Goal: Task Accomplishment & Management: Use online tool/utility

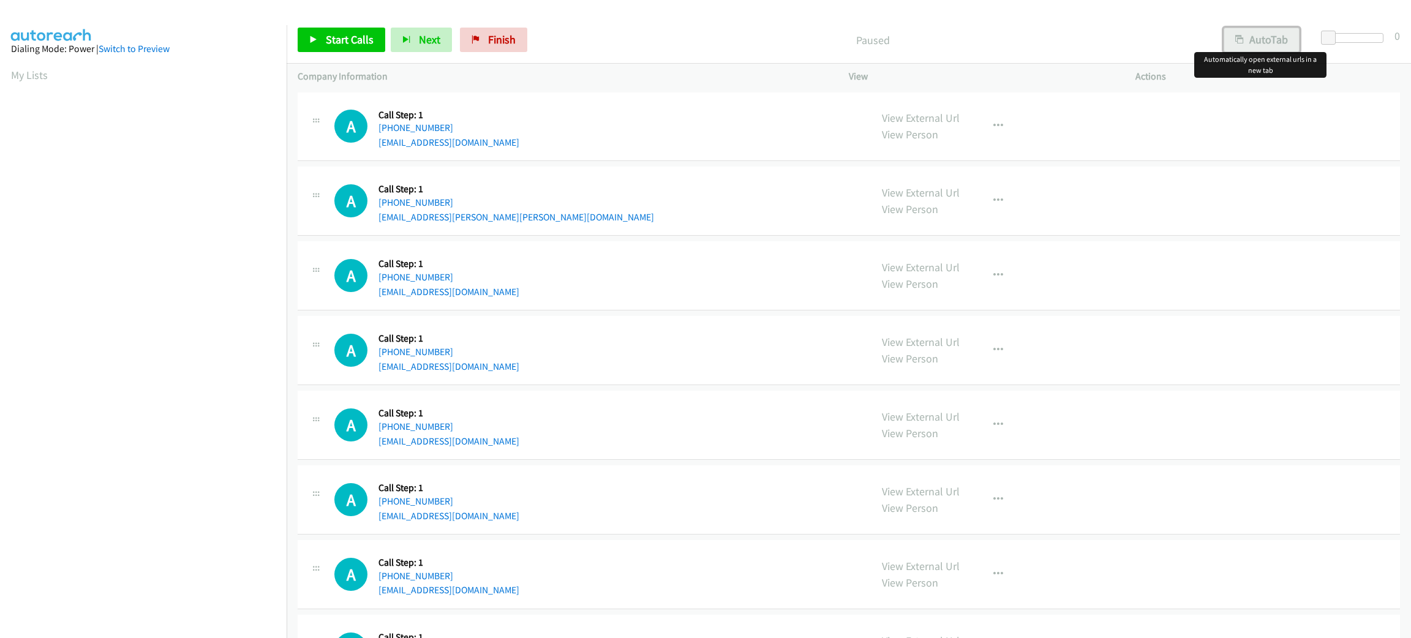
click at [1249, 49] on button "AutoTab" at bounding box center [1262, 40] width 76 height 24
click at [1330, 38] on span at bounding box center [1330, 38] width 15 height 15
click at [357, 48] on link "Start Calls" at bounding box center [342, 40] width 88 height 24
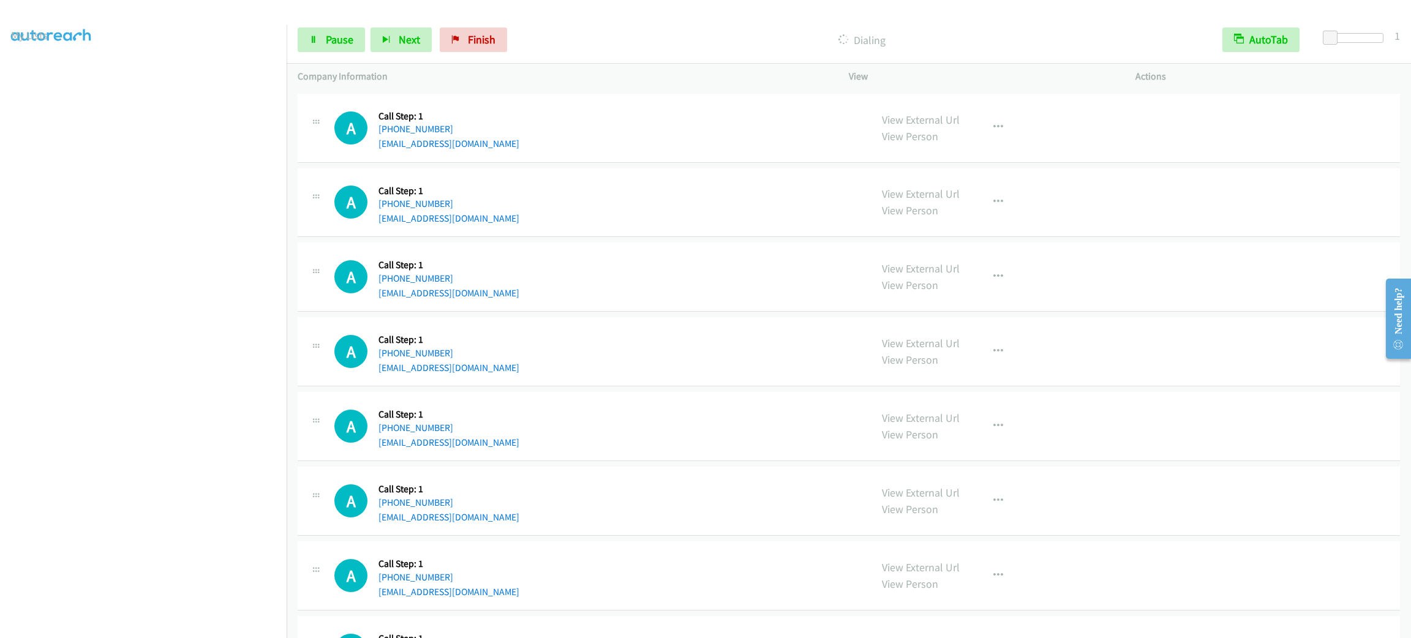
scroll to position [184, 0]
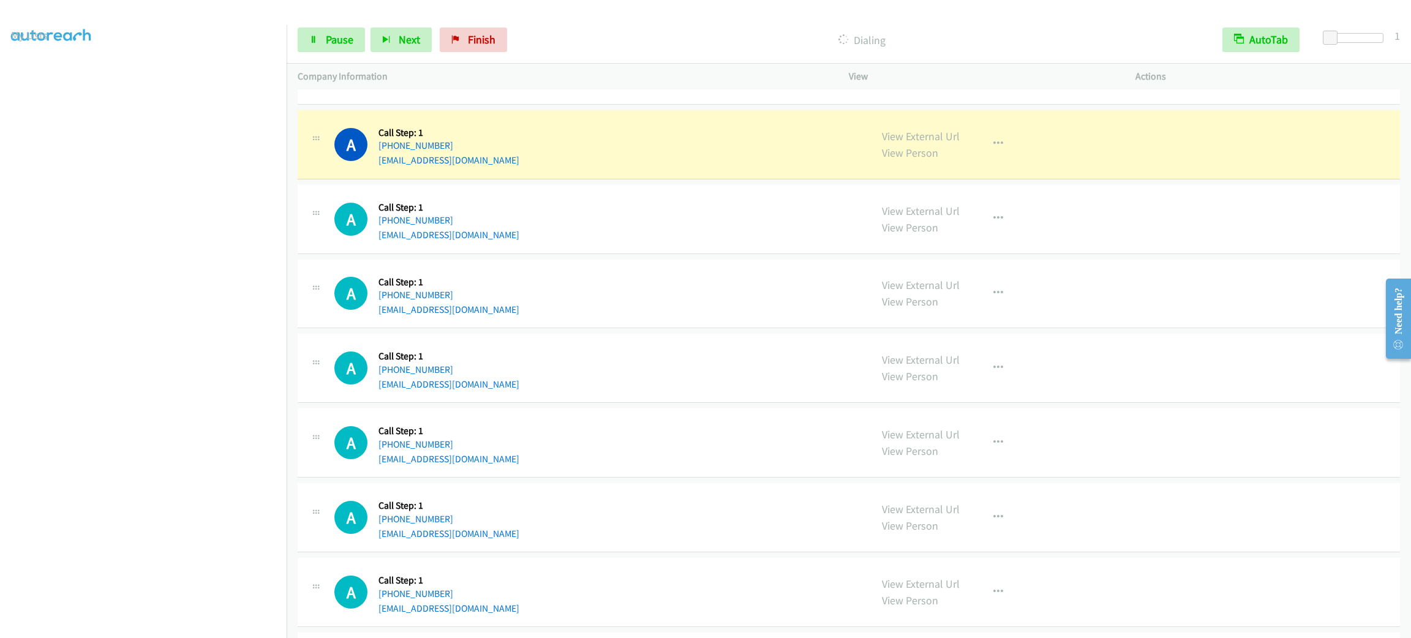
drag, startPoint x: 853, startPoint y: 32, endPoint x: 889, endPoint y: 32, distance: 35.5
click at [889, 32] on p "Dialing" at bounding box center [862, 40] width 677 height 17
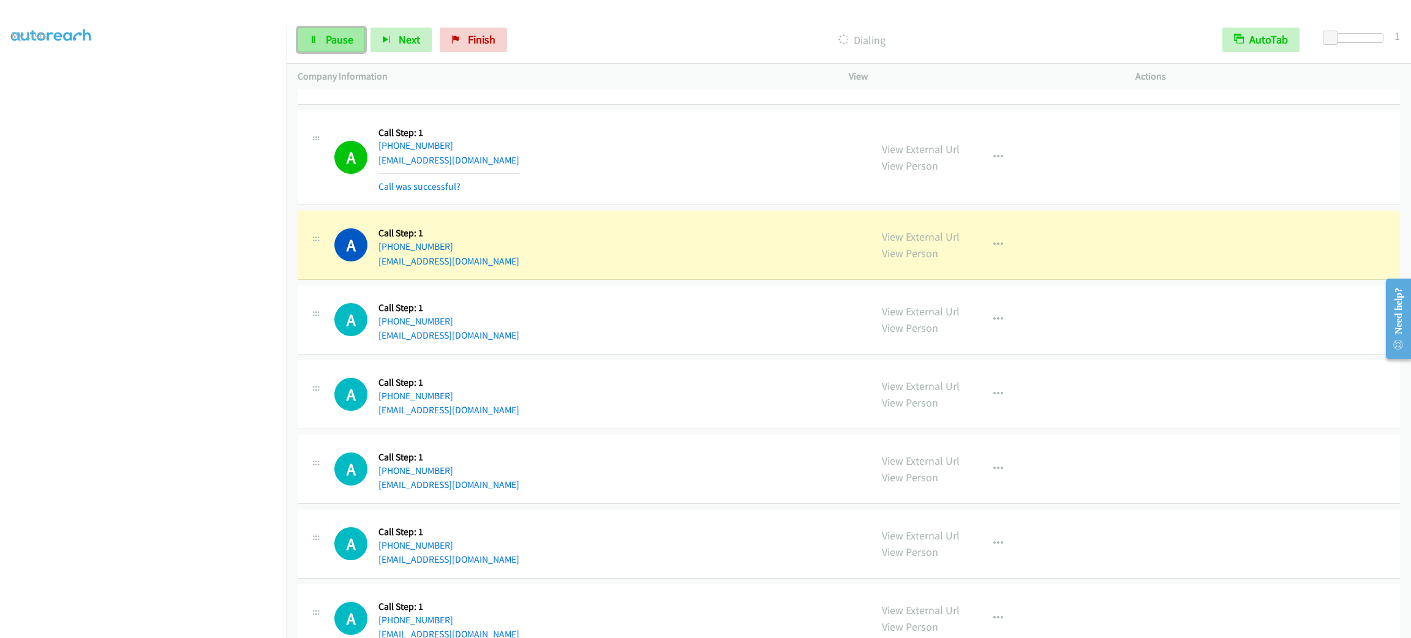
click at [352, 51] on link "Pause" at bounding box center [331, 40] width 67 height 24
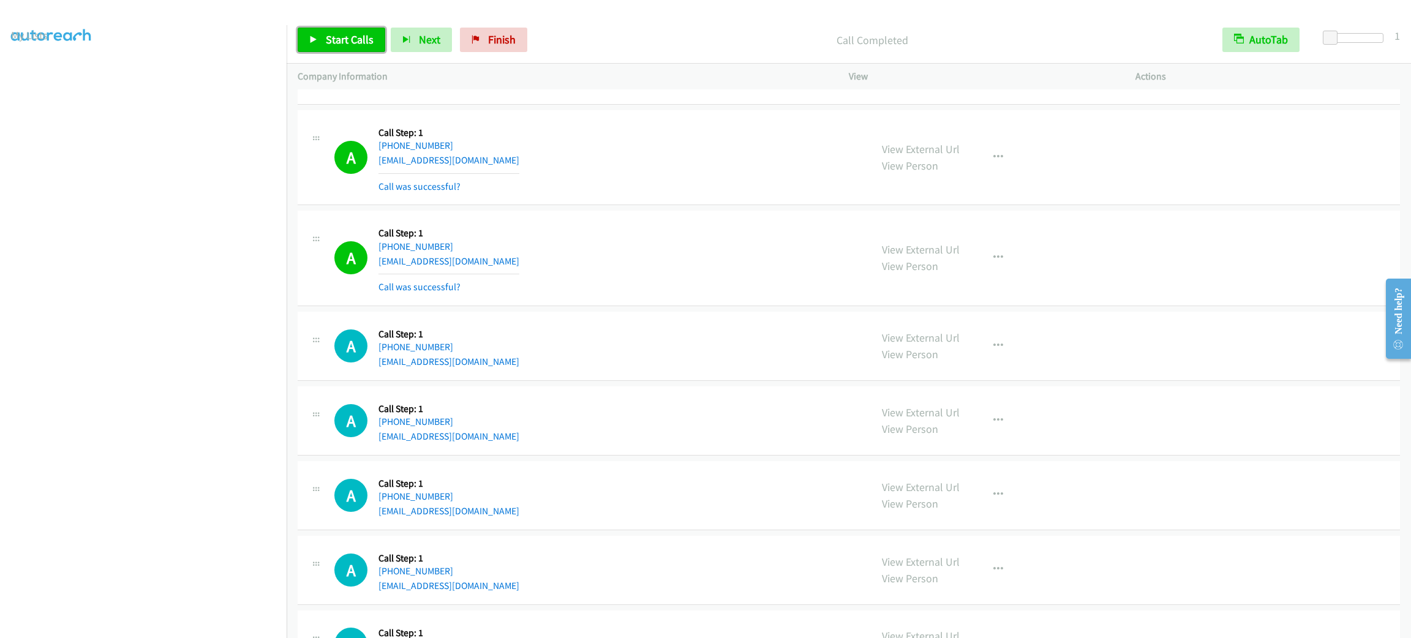
click at [363, 34] on span "Start Calls" at bounding box center [350, 39] width 48 height 14
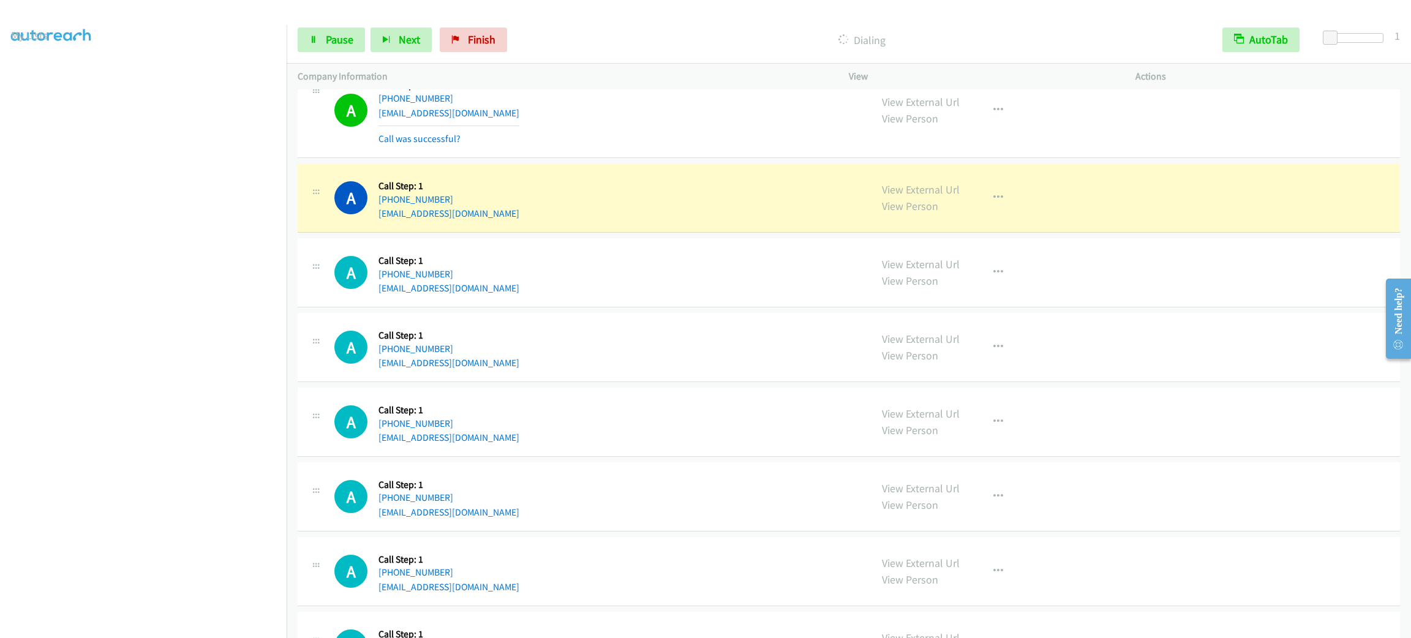
scroll to position [826, 0]
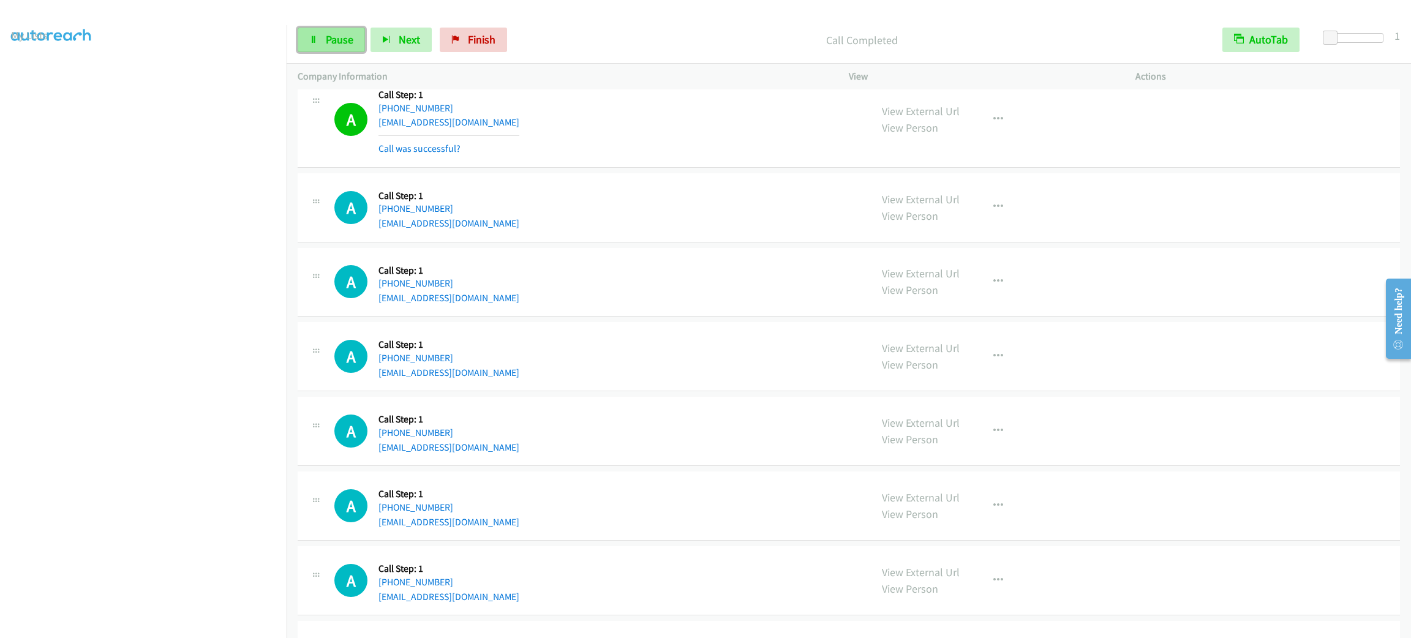
click at [333, 39] on span "Pause" at bounding box center [340, 39] width 28 height 14
click at [333, 39] on span "Start Calls" at bounding box center [350, 39] width 48 height 14
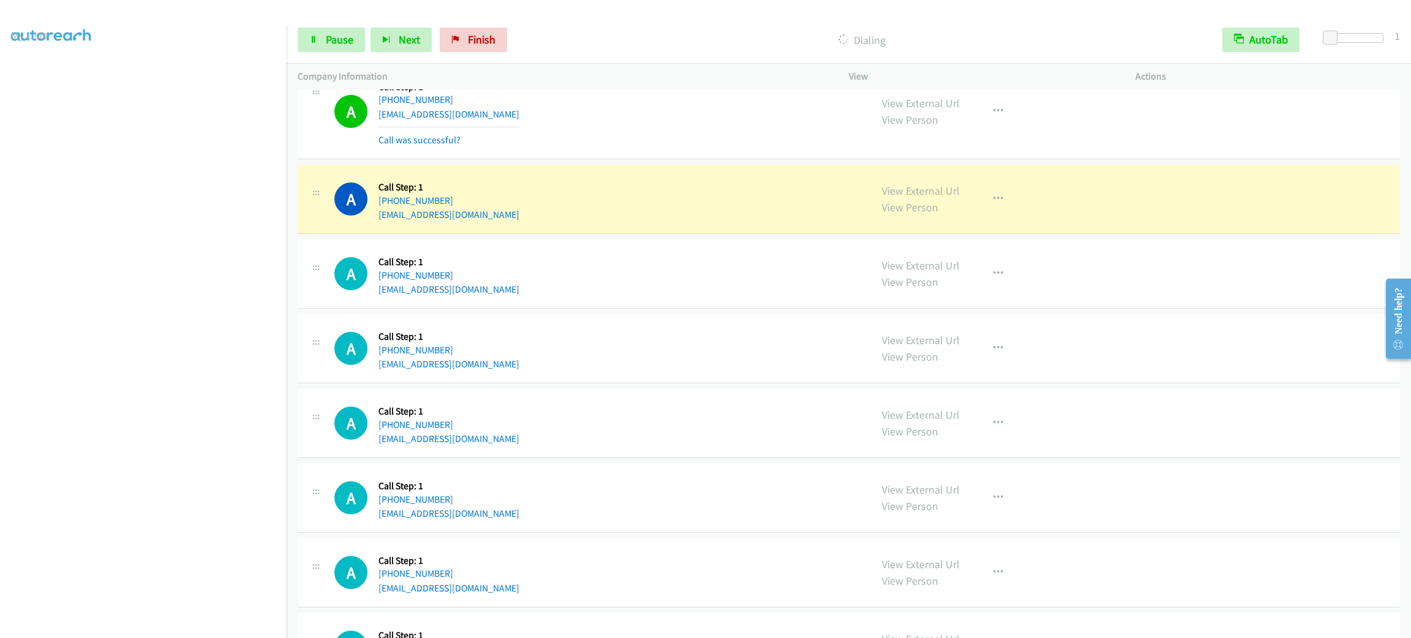
scroll to position [1102, 0]
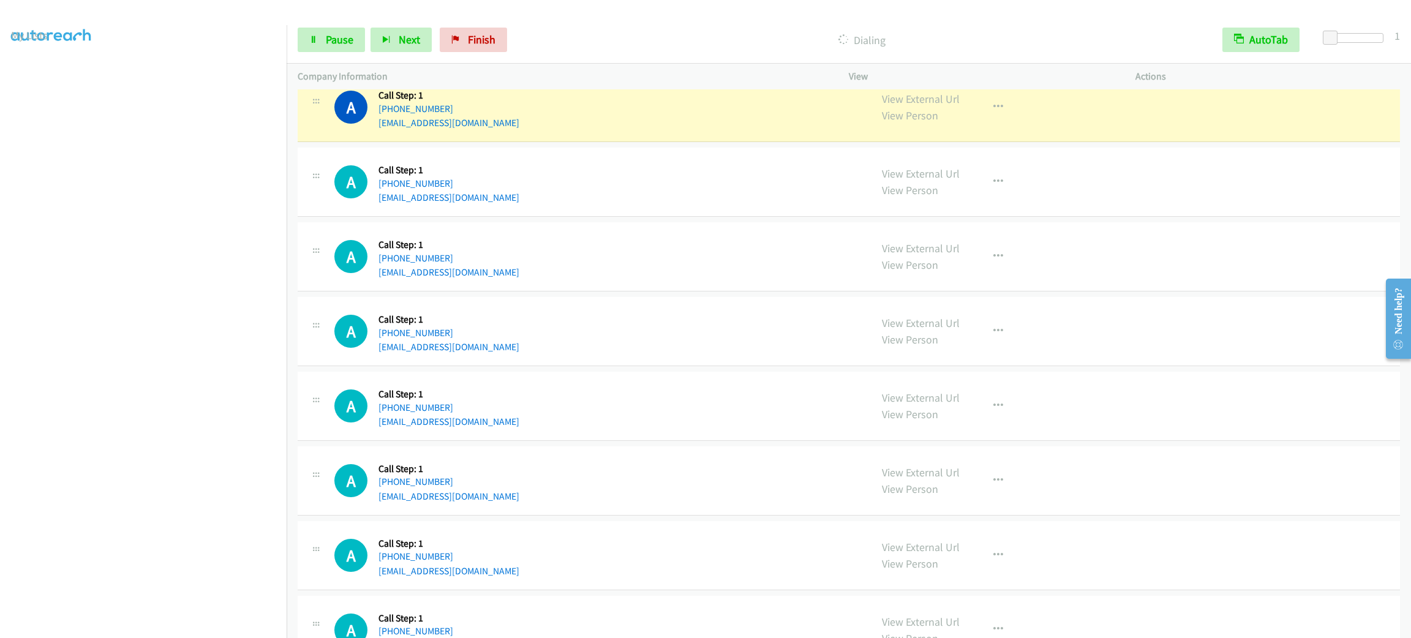
drag, startPoint x: 684, startPoint y: 220, endPoint x: 677, endPoint y: 236, distance: 17.5
click at [684, 220] on td "A Callback Scheduled Call Step: 1 America/New_York [PHONE_NUMBER] [EMAIL_ADDRES…" at bounding box center [849, 256] width 1124 height 75
click at [688, 202] on div "A Callback Scheduled Call Step: 1 America/New_York [PHONE_NUMBER] [EMAIL_ADDRES…" at bounding box center [596, 182] width 525 height 47
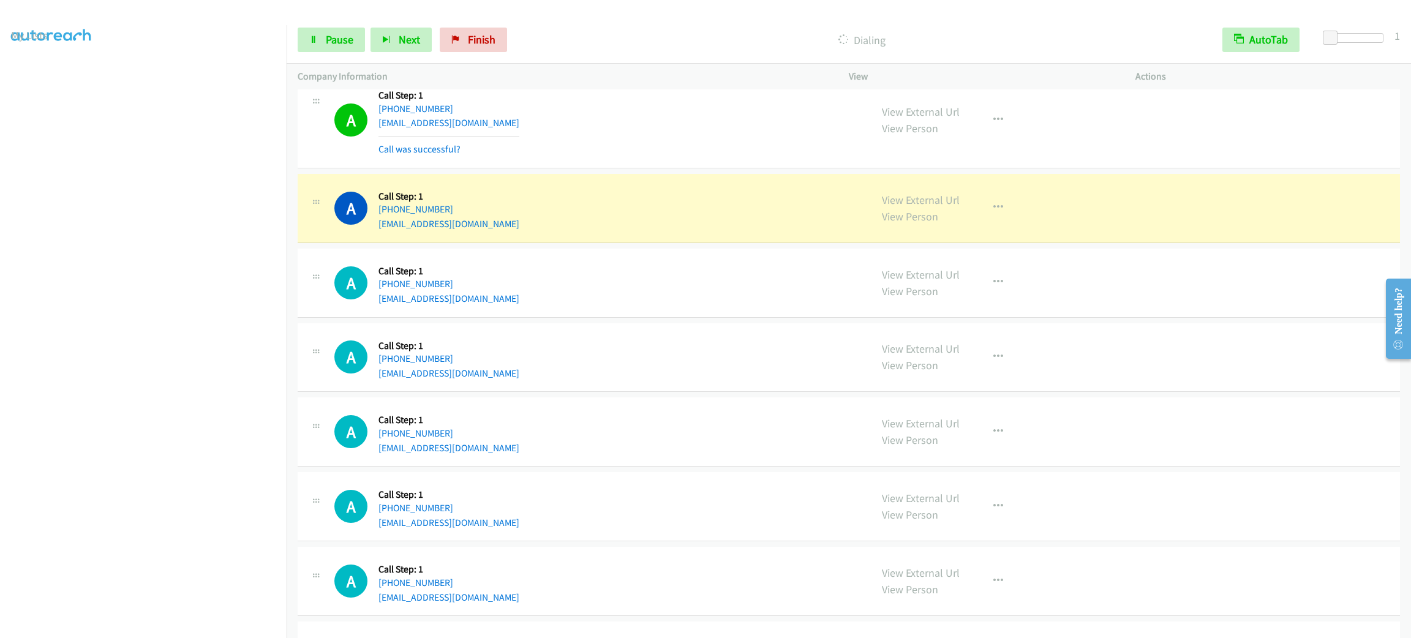
scroll to position [1194, 0]
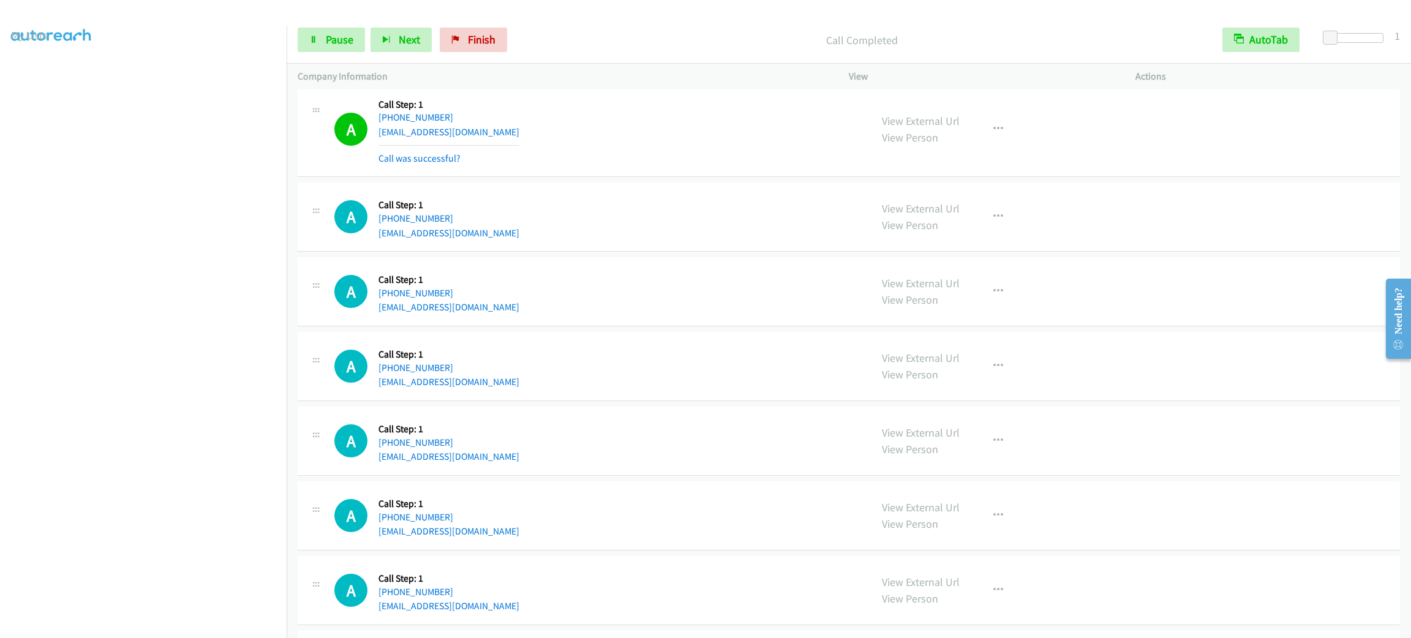
click at [749, 292] on div "A Callback Scheduled Call Step: 1 America/New_York [PHONE_NUMBER] [EMAIL_ADDRES…" at bounding box center [596, 291] width 525 height 47
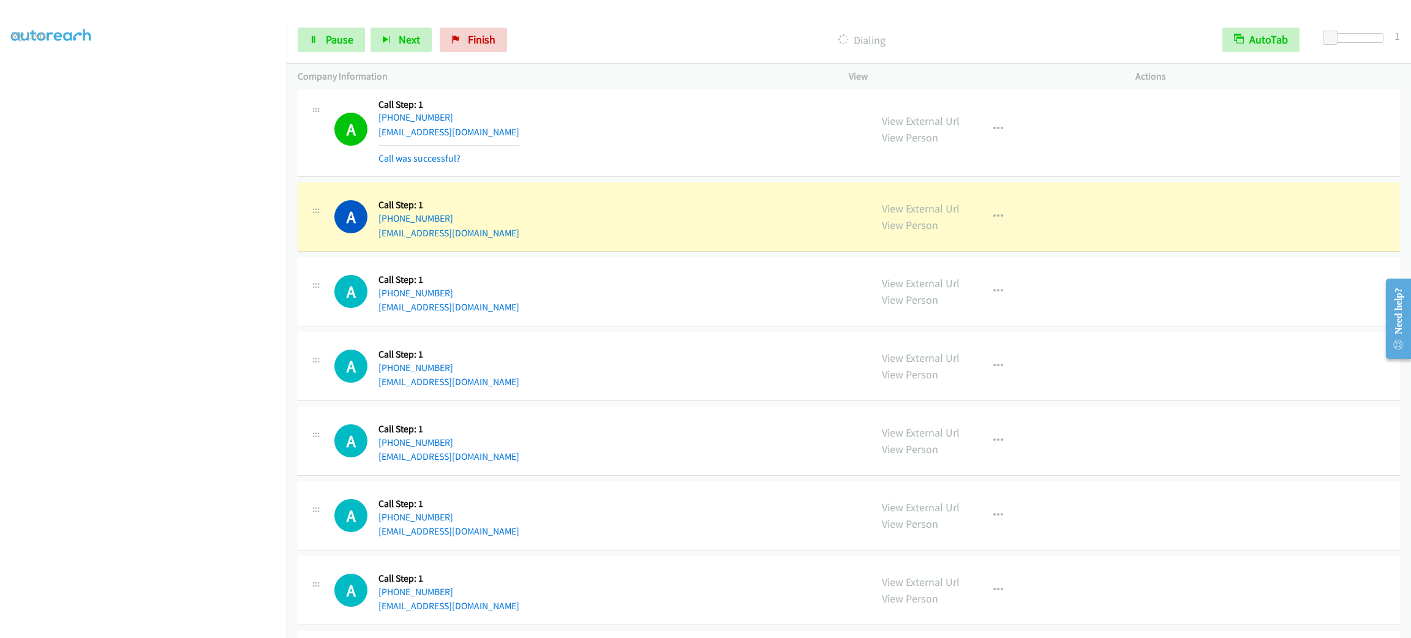
scroll to position [1286, 0]
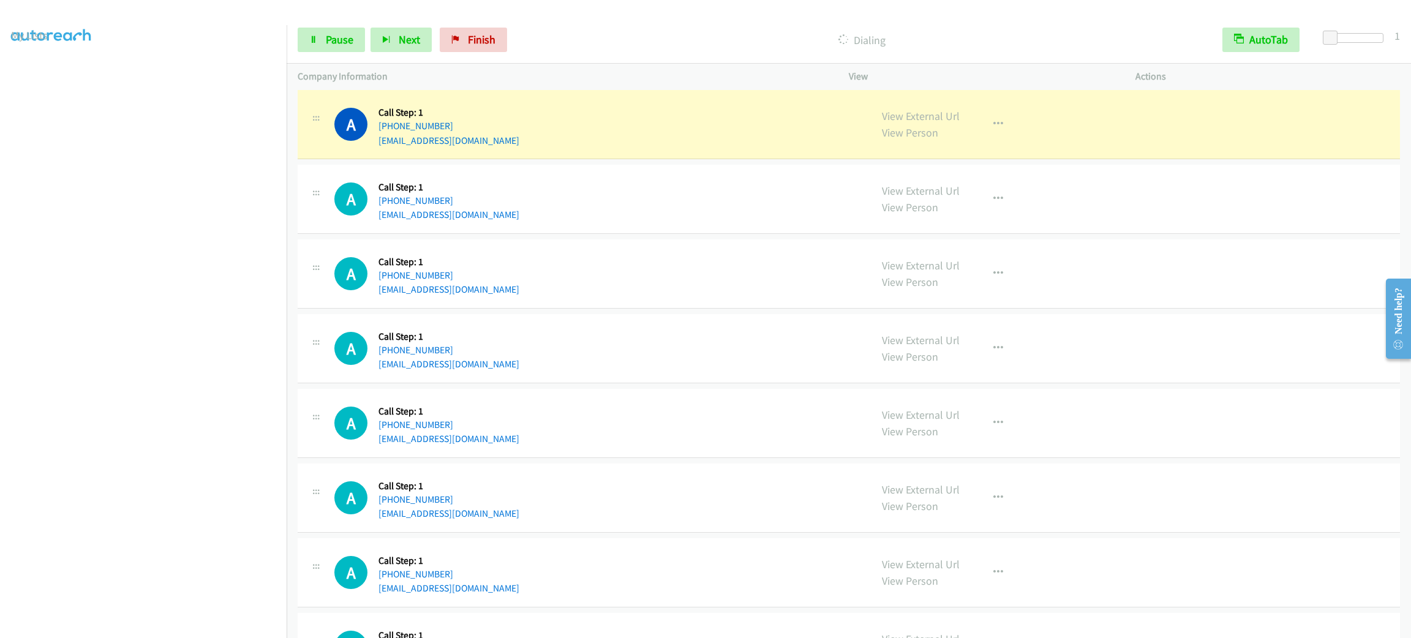
click at [336, 60] on div "Start Calls Pause Next Finish Dialing AutoTab AutoTab 1" at bounding box center [849, 40] width 1124 height 47
click at [339, 38] on span "Pause" at bounding box center [340, 39] width 28 height 14
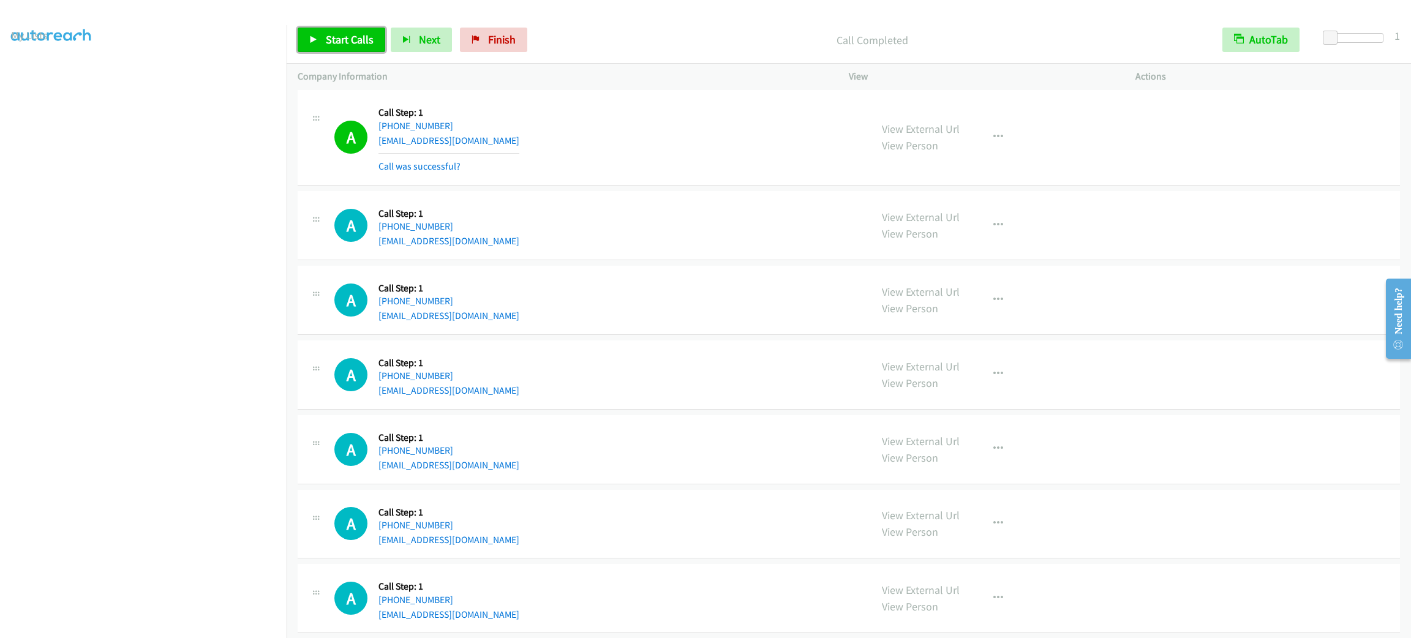
click at [350, 34] on span "Start Calls" at bounding box center [350, 39] width 48 height 14
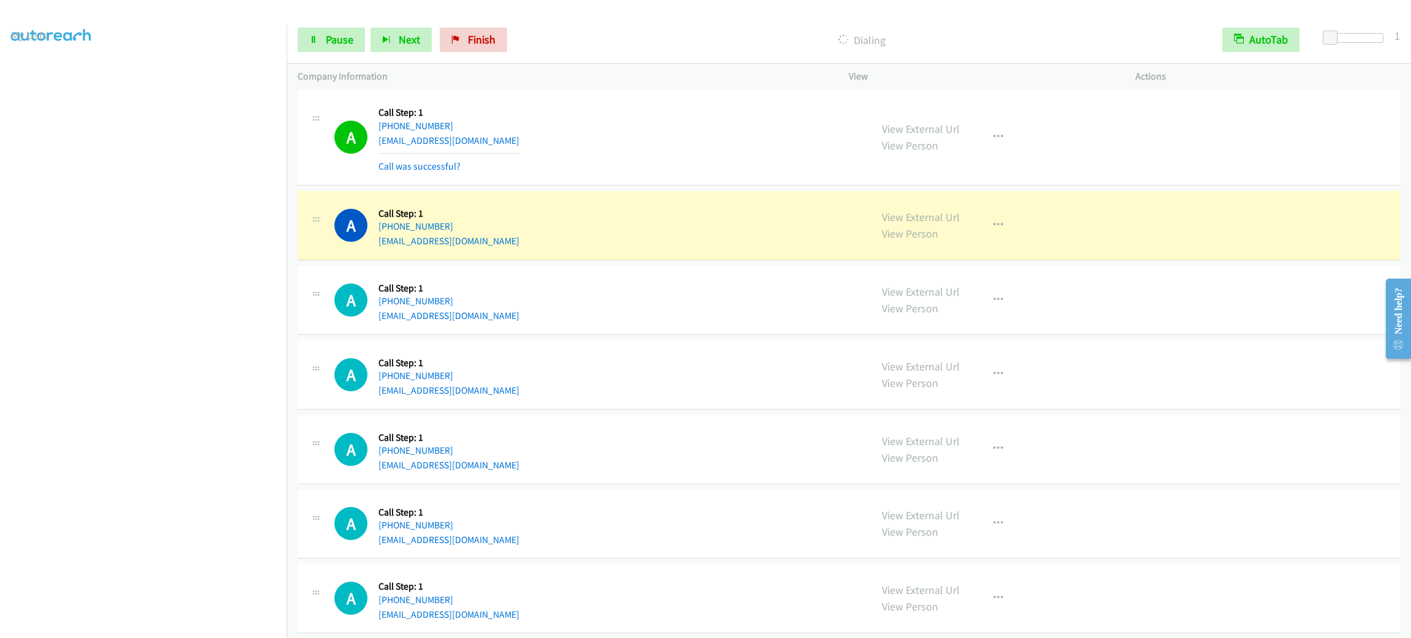
drag, startPoint x: 708, startPoint y: 190, endPoint x: 685, endPoint y: 189, distance: 22.7
click at [707, 190] on td "A Callback Scheduled Call Step: 1 America/New_York [PHONE_NUMBER] [EMAIL_ADDRES…" at bounding box center [849, 225] width 1124 height 75
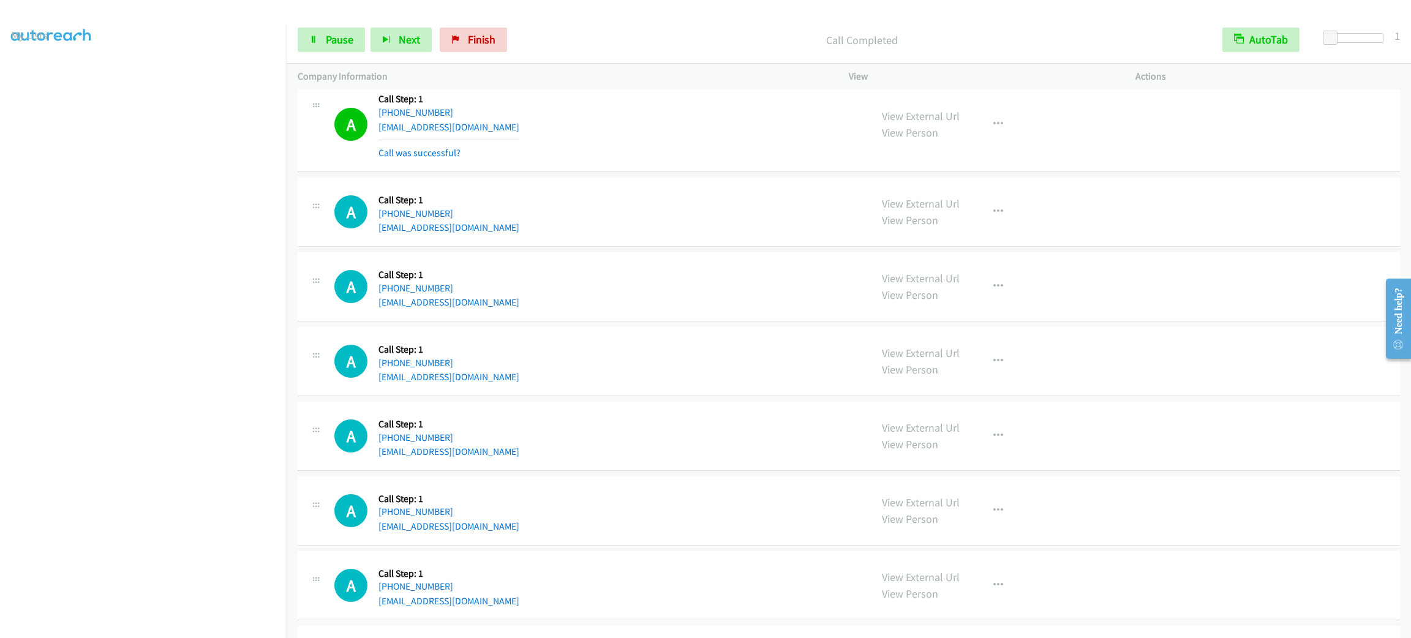
scroll to position [1794, 0]
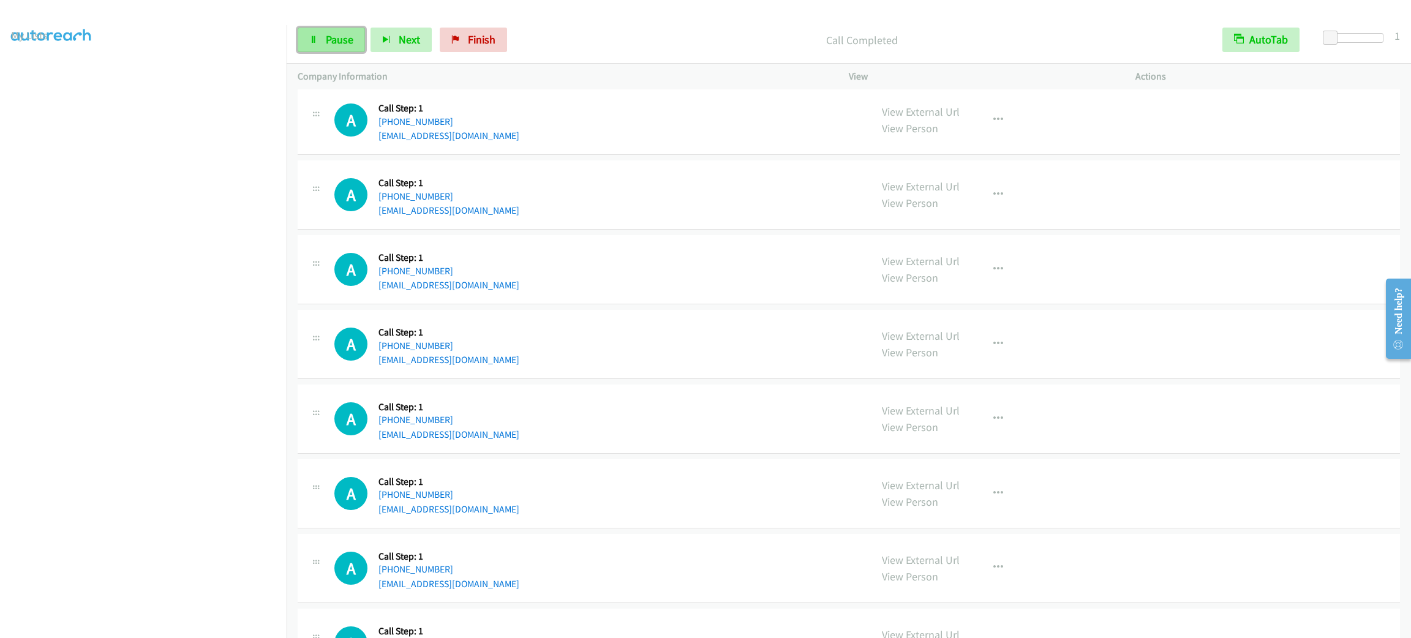
click at [347, 47] on link "Pause" at bounding box center [331, 40] width 67 height 24
click at [347, 43] on span "Start Calls" at bounding box center [350, 39] width 48 height 14
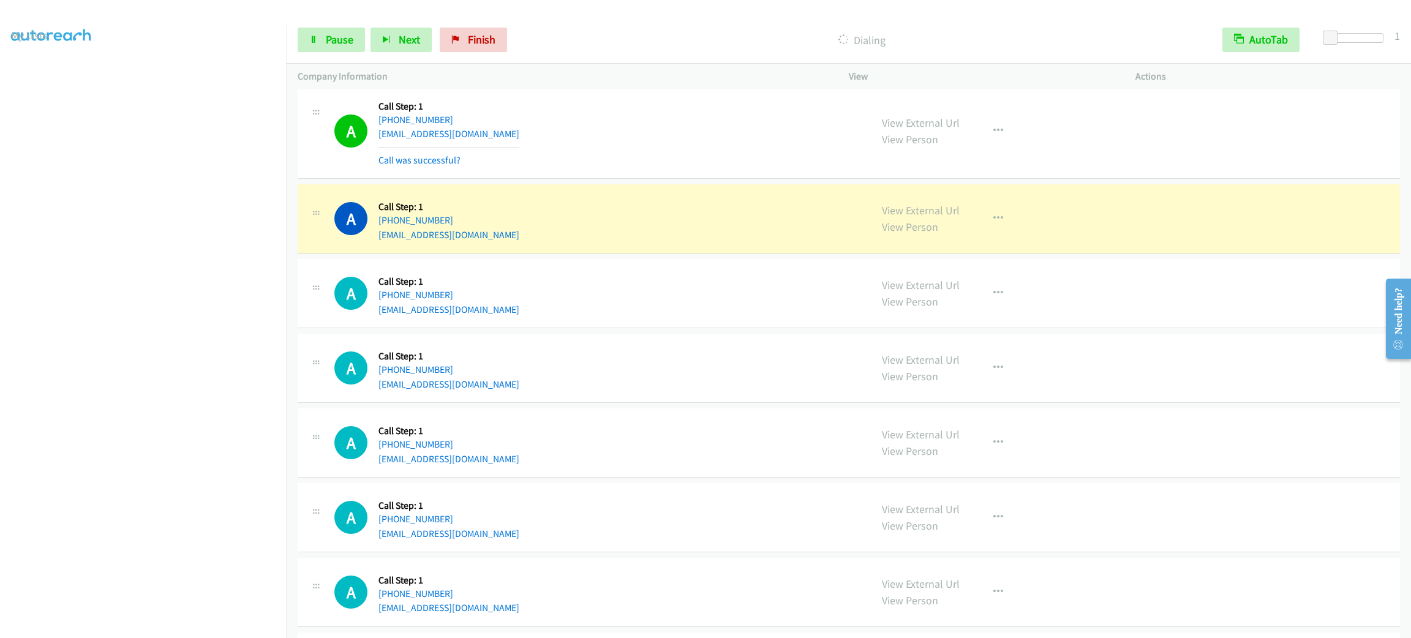
scroll to position [2668, 0]
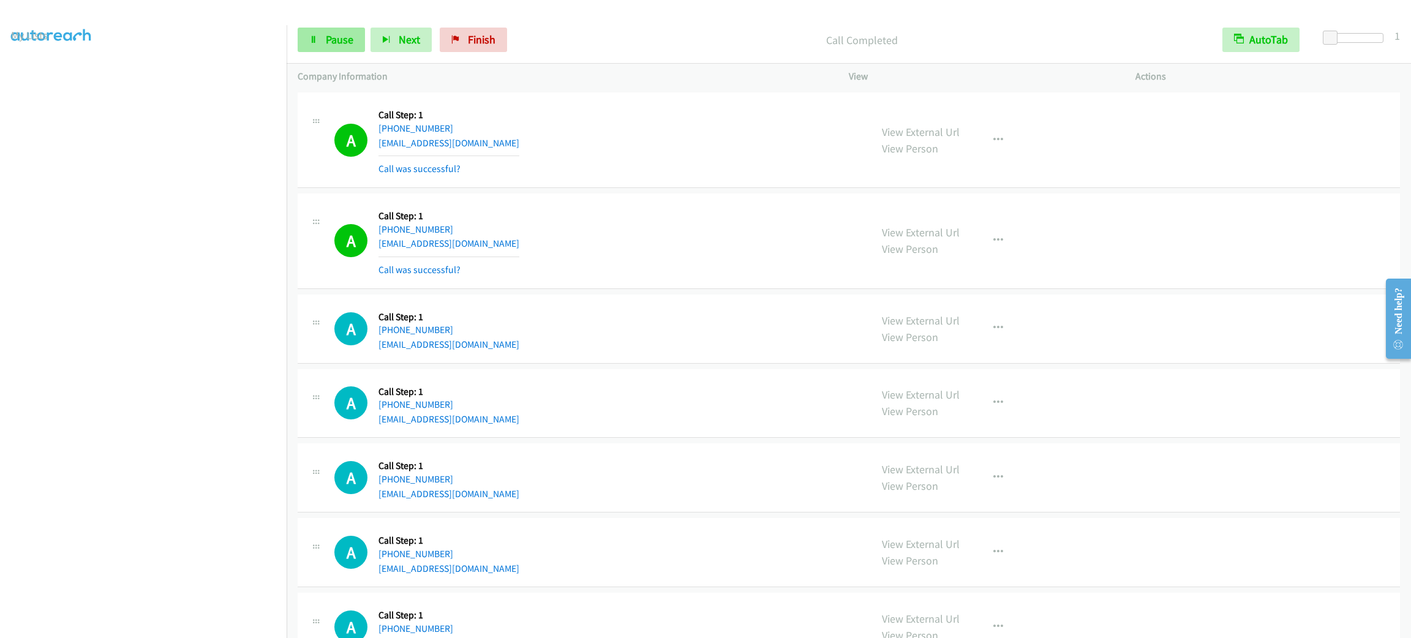
click at [348, 23] on div "Start Calls Pause Next Finish Call Completed AutoTab AutoTab 1" at bounding box center [849, 40] width 1124 height 47
click at [348, 29] on link "Pause" at bounding box center [331, 40] width 67 height 24
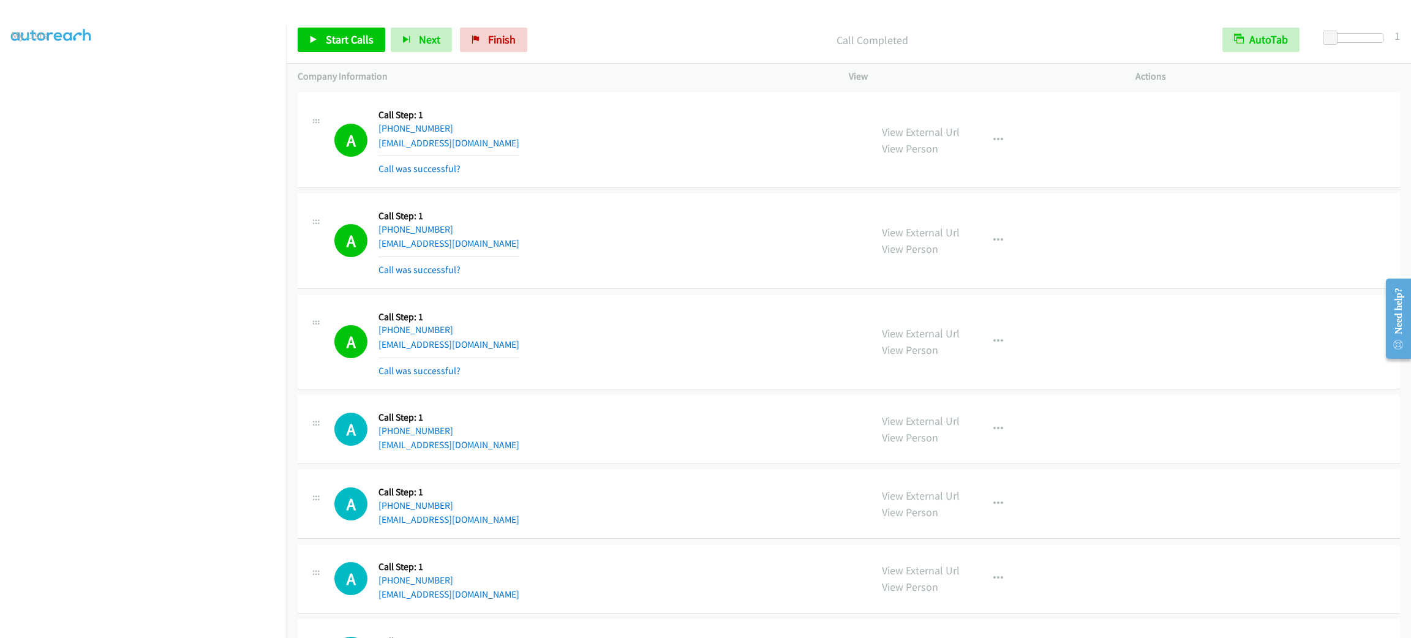
click at [624, 172] on div "A Callback Scheduled Call Step: 1 America/New_York [PHONE_NUMBER] [EMAIL_ADDRES…" at bounding box center [596, 139] width 525 height 73
click at [993, 152] on button "button" at bounding box center [998, 140] width 33 height 24
drag, startPoint x: 954, startPoint y: 268, endPoint x: 957, endPoint y: 261, distance: 7.4
click at [954, 266] on div at bounding box center [705, 319] width 1411 height 638
click at [958, 258] on div "View External Url View Person View External Url Email Schedule/Manage Callback …" at bounding box center [1020, 241] width 298 height 73
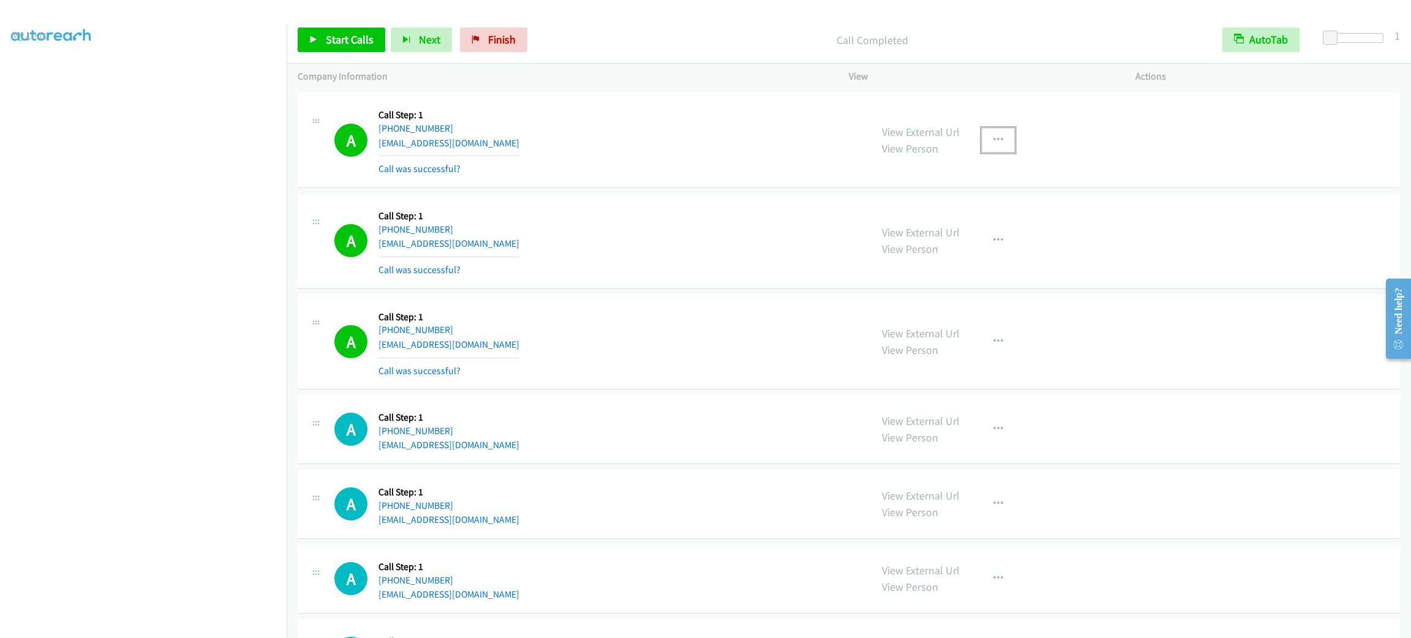
click at [998, 152] on button "button" at bounding box center [998, 140] width 33 height 24
click at [977, 251] on link "Add to do not call list" at bounding box center [932, 245] width 163 height 24
click at [738, 68] on div "Company Information" at bounding box center [562, 77] width 551 height 26
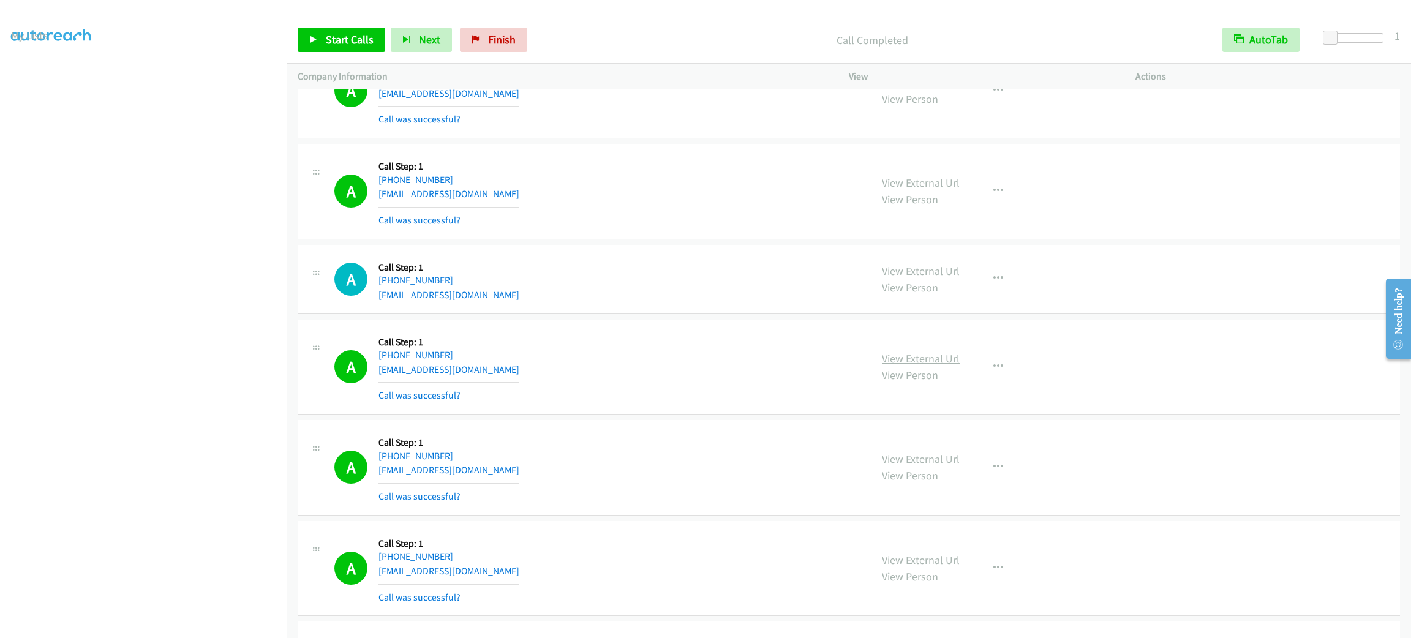
click at [924, 352] on link "View External Url" at bounding box center [921, 359] width 78 height 14
click at [622, 299] on div "A Callback Scheduled Call Step: 1 [GEOGRAPHIC_DATA]/[GEOGRAPHIC_DATA] [PHONE_NU…" at bounding box center [596, 279] width 525 height 47
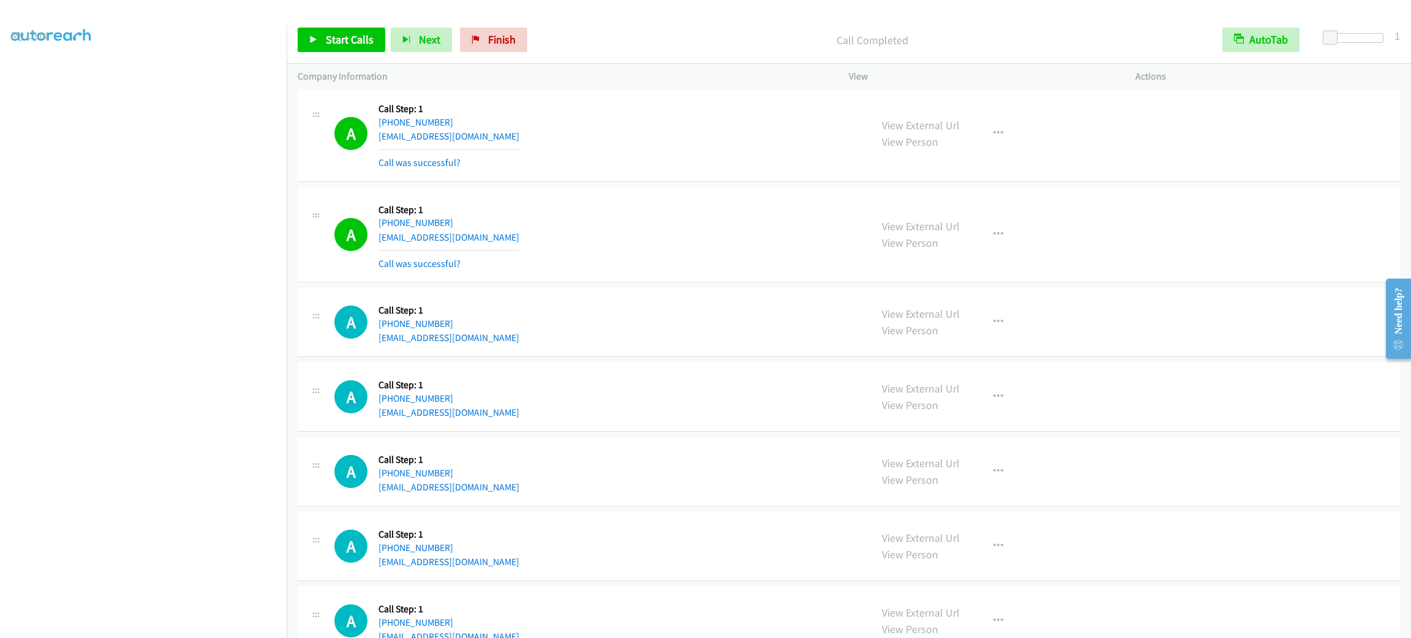
scroll to position [2867, 0]
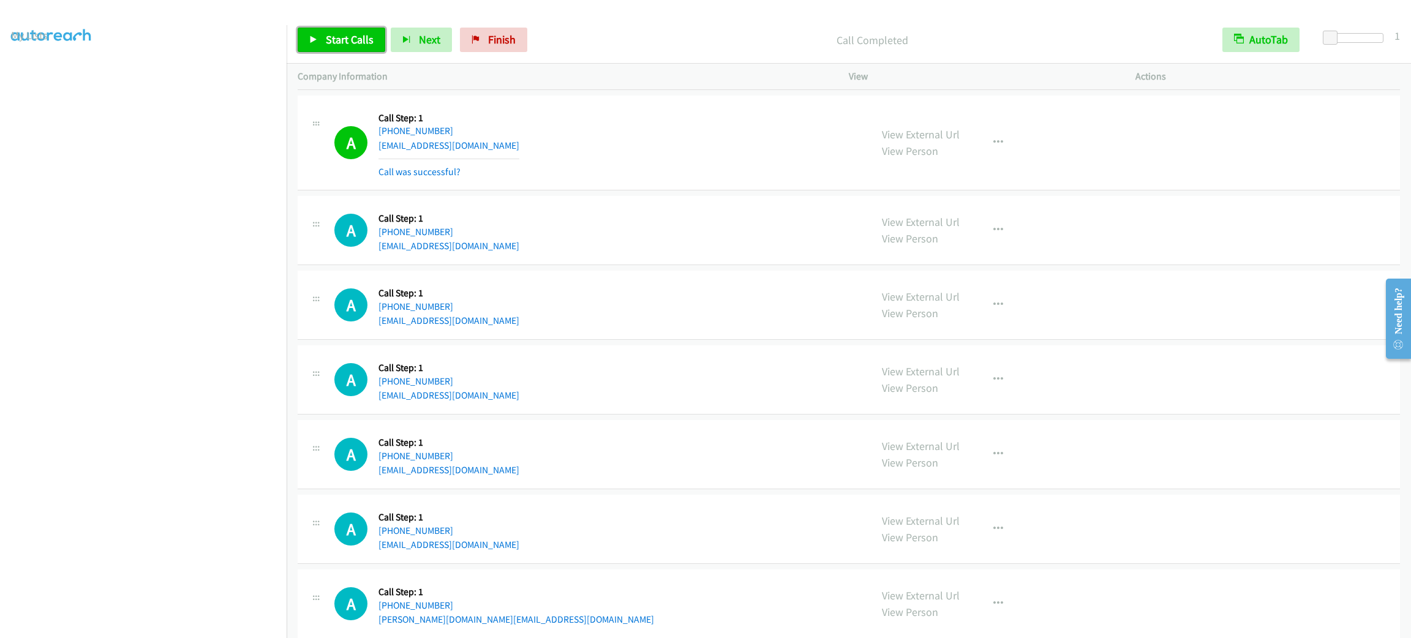
click at [355, 49] on link "Start Calls" at bounding box center [342, 40] width 88 height 24
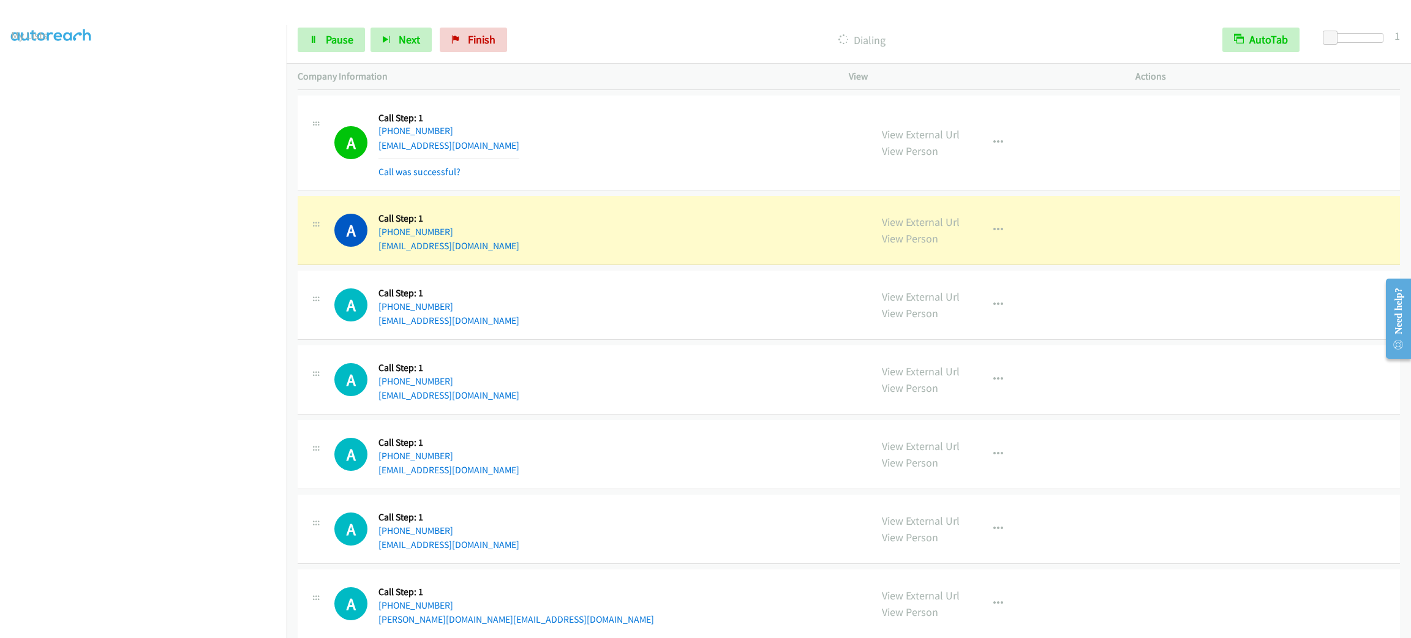
click at [625, 130] on div "A Callback Scheduled Call Step: 1 America/New_York [PHONE_NUMBER] [EMAIL_ADDRES…" at bounding box center [596, 143] width 525 height 73
click at [644, 277] on td "A Callback Scheduled Call Step: 1 America/New_York [PHONE_NUMBER] [EMAIL_ADDRES…" at bounding box center [849, 305] width 1124 height 75
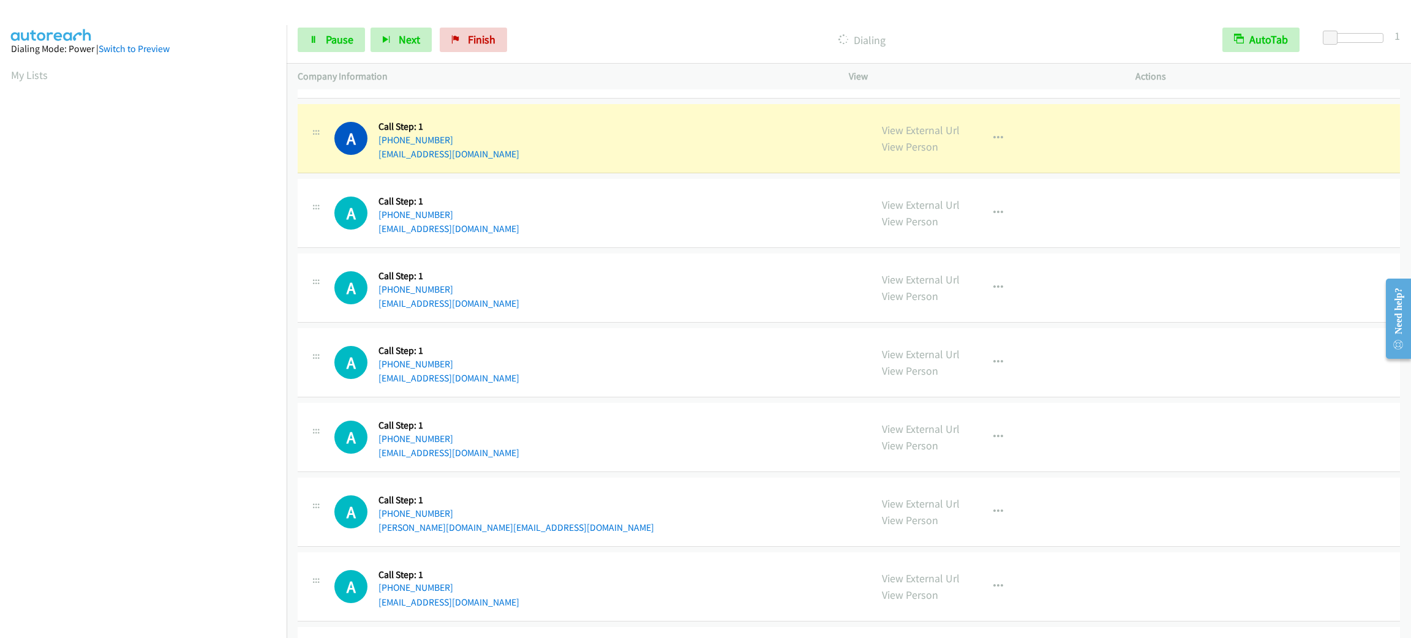
scroll to position [53, 3]
drag, startPoint x: 596, startPoint y: 146, endPoint x: 830, endPoint y: 150, distance: 233.4
click at [615, 146] on div "A Callback Scheduled Call Step: 1 America/Los_Angeles [PHONE_NUMBER] [EMAIL_ADD…" at bounding box center [596, 138] width 525 height 47
click at [985, 132] on div "View External Url View Person View External Url Email Schedule/Manage Callback …" at bounding box center [1020, 138] width 298 height 47
click at [993, 143] on icon "button" at bounding box center [998, 139] width 10 height 10
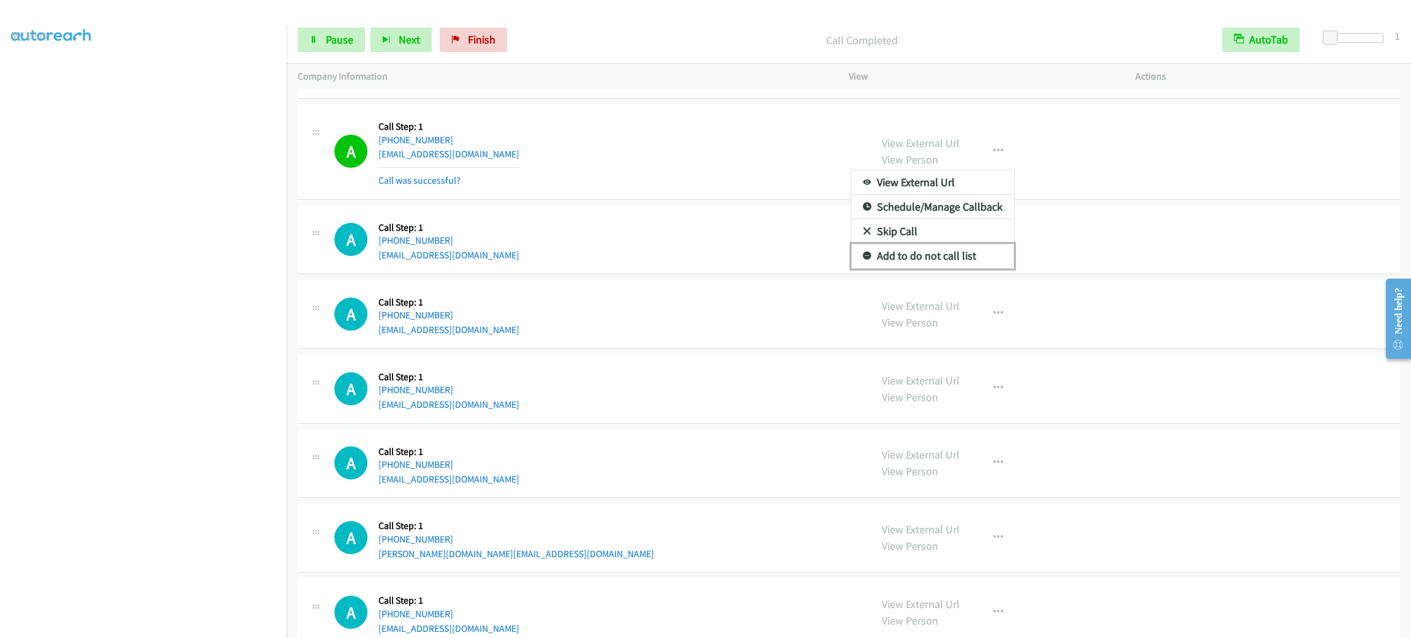
drag, startPoint x: 935, startPoint y: 271, endPoint x: 791, endPoint y: 266, distance: 144.0
click at [935, 268] on link "Add to do not call list" at bounding box center [932, 256] width 163 height 24
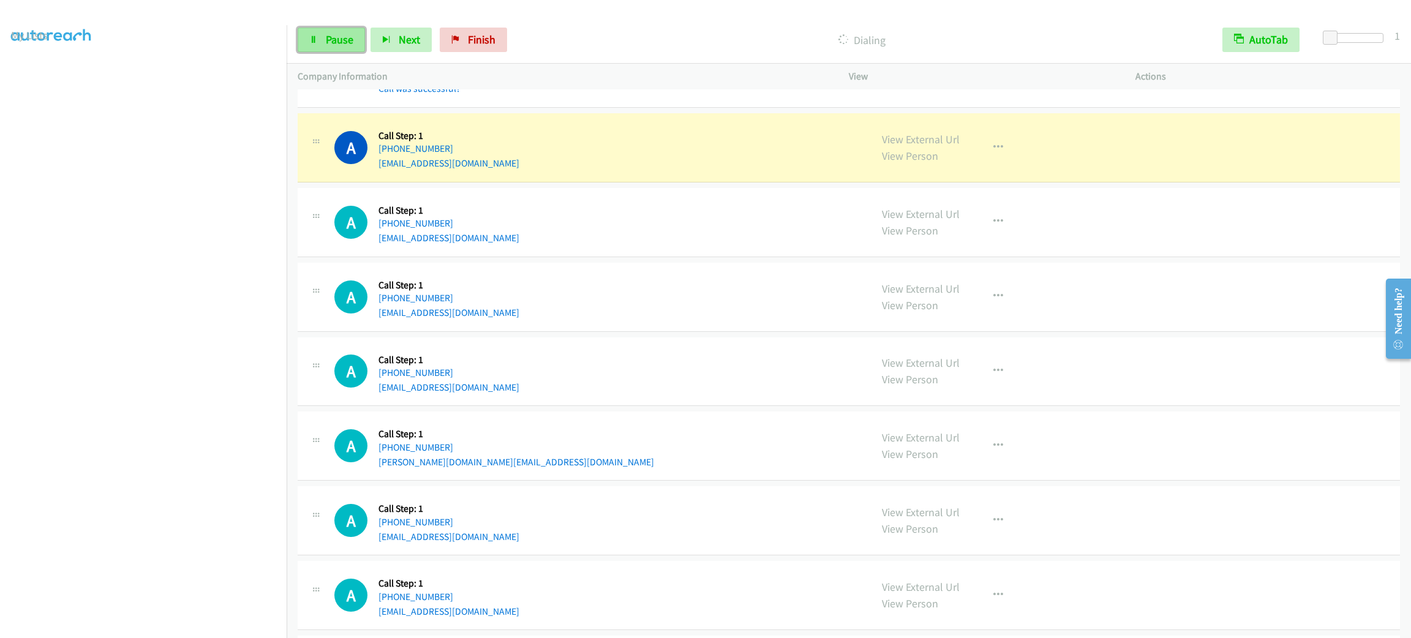
click at [317, 40] on icon at bounding box center [313, 40] width 9 height 9
click at [1149, 533] on div "View External Url View Person View External Url Email Schedule/Manage Callback …" at bounding box center [1020, 520] width 298 height 47
click at [1138, 520] on div "View External Url View Person View External Url Email Schedule/Manage Callback …" at bounding box center [1020, 520] width 298 height 47
click at [657, 290] on div "A Callback Scheduled Call Step: 1 [GEOGRAPHIC_DATA]/[GEOGRAPHIC_DATA] [PHONE_NU…" at bounding box center [596, 297] width 525 height 47
click at [625, 283] on div "A Callback Scheduled Call Step: 1 [GEOGRAPHIC_DATA]/[GEOGRAPHIC_DATA] [PHONE_NU…" at bounding box center [596, 297] width 525 height 47
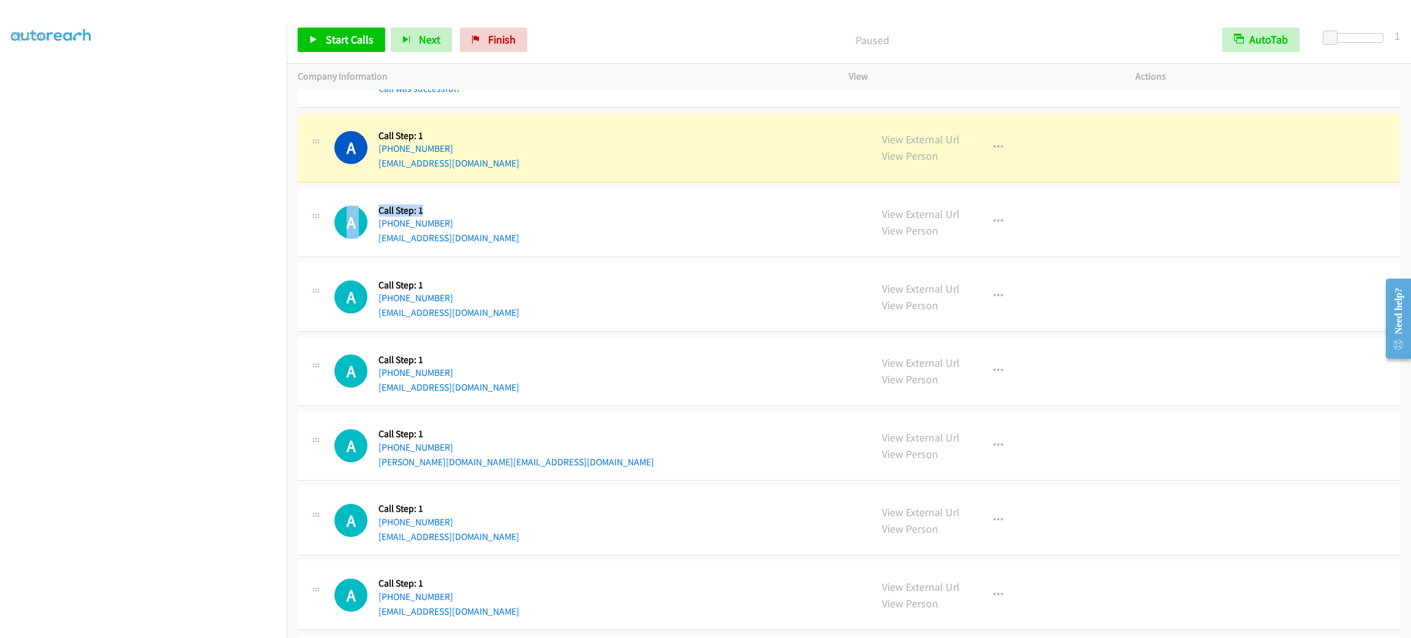
drag, startPoint x: 435, startPoint y: 214, endPoint x: 368, endPoint y: 214, distance: 66.8
click at [368, 214] on div "A Callback Scheduled Call Step: 1 America/New_York [PHONE_NUMBER] [EMAIL_ADDRES…" at bounding box center [596, 222] width 525 height 47
click at [394, 213] on h5 "Call Step: 1" at bounding box center [448, 211] width 141 height 12
click at [384, 213] on h5 "Call Step: 1" at bounding box center [448, 211] width 141 height 12
drag, startPoint x: 377, startPoint y: 213, endPoint x: 476, endPoint y: 213, distance: 98.6
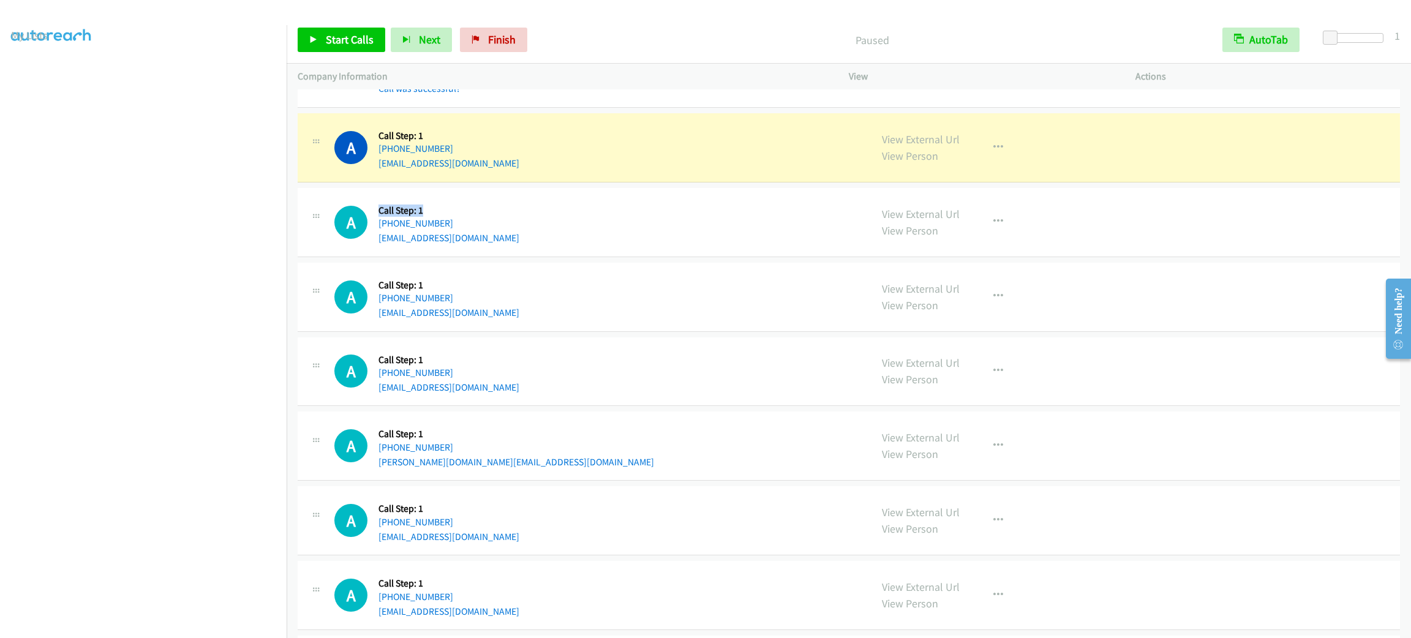
click at [476, 213] on h5 "Call Step: 1" at bounding box center [448, 211] width 141 height 12
drag, startPoint x: 426, startPoint y: 219, endPoint x: 375, endPoint y: 216, distance: 50.3
click at [375, 216] on div "A Callback Scheduled Call Step: 1 America/New_York [PHONE_NUMBER] [EMAIL_ADDRES…" at bounding box center [596, 222] width 525 height 47
click at [375, 216] on div "A" at bounding box center [356, 222] width 44 height 33
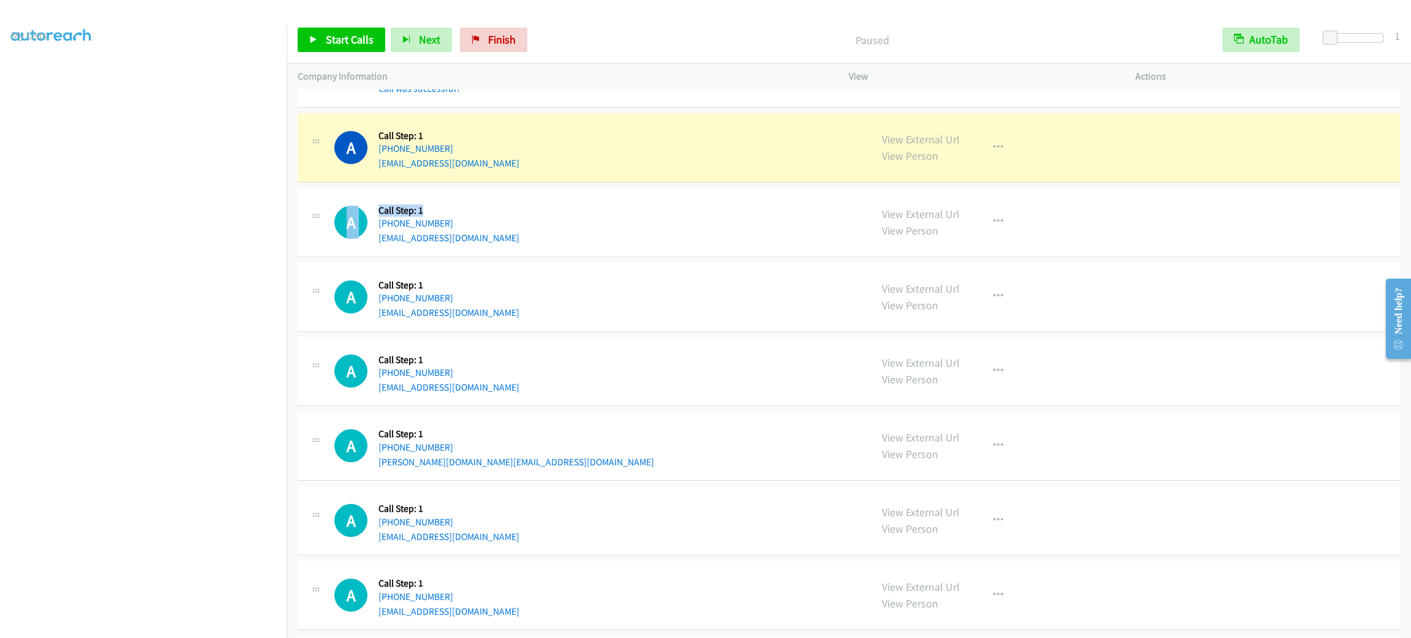
drag, startPoint x: 376, startPoint y: 214, endPoint x: 424, endPoint y: 213, distance: 47.8
click at [424, 213] on div "A Callback Scheduled Call Step: 1 America/New_York [PHONE_NUMBER] [EMAIL_ADDRES…" at bounding box center [596, 222] width 525 height 47
click at [425, 213] on h5 "Call Step: 1" at bounding box center [448, 211] width 141 height 12
click at [443, 215] on h5 "Call Step: 1" at bounding box center [448, 211] width 141 height 12
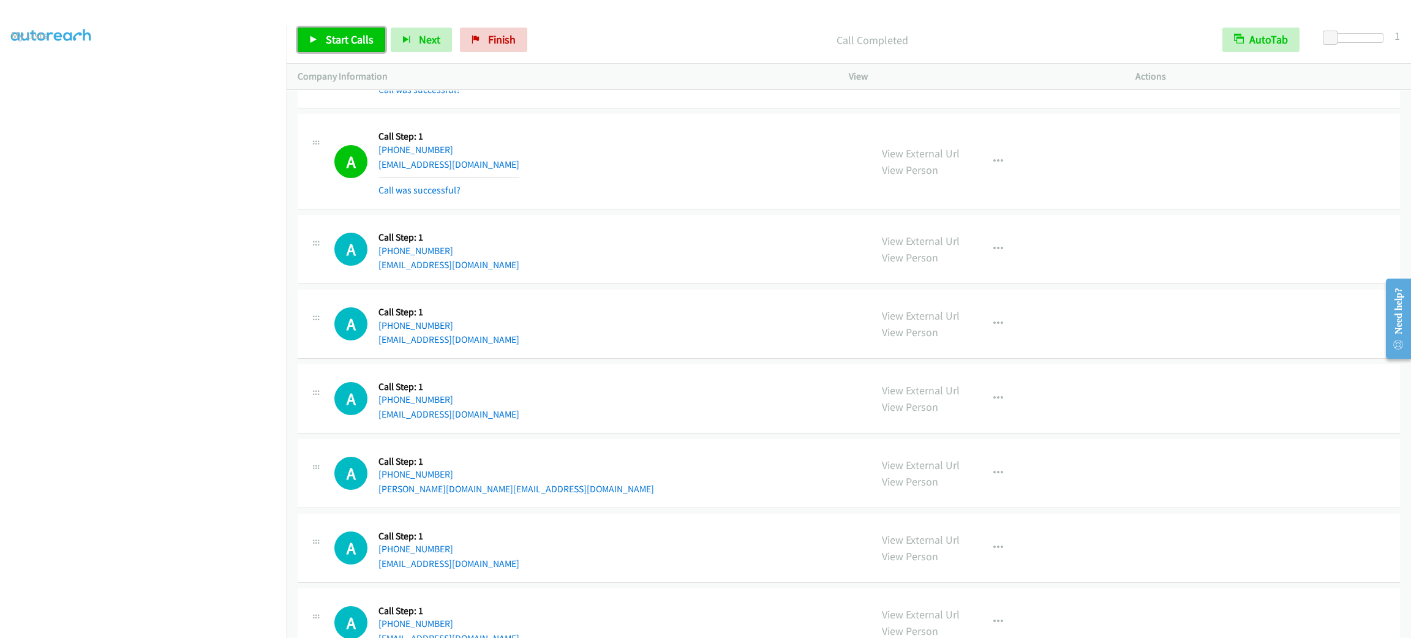
click at [333, 32] on span "Start Calls" at bounding box center [350, 39] width 48 height 14
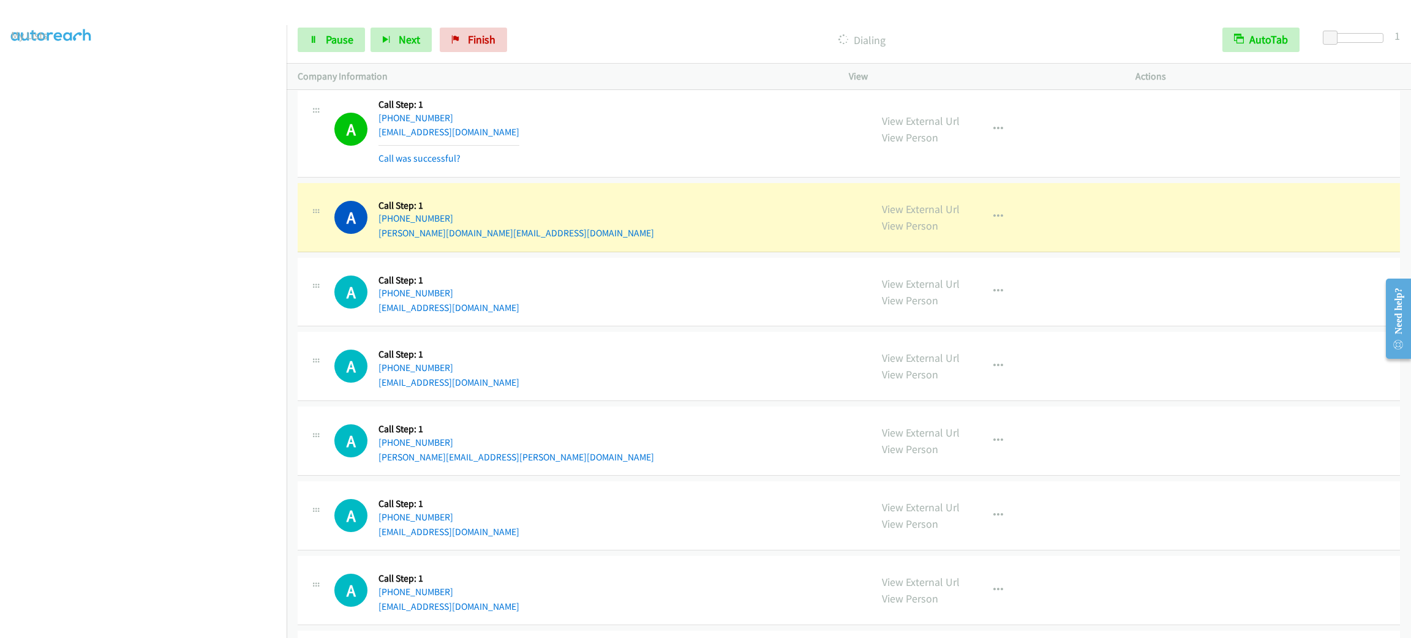
scroll to position [3477, 0]
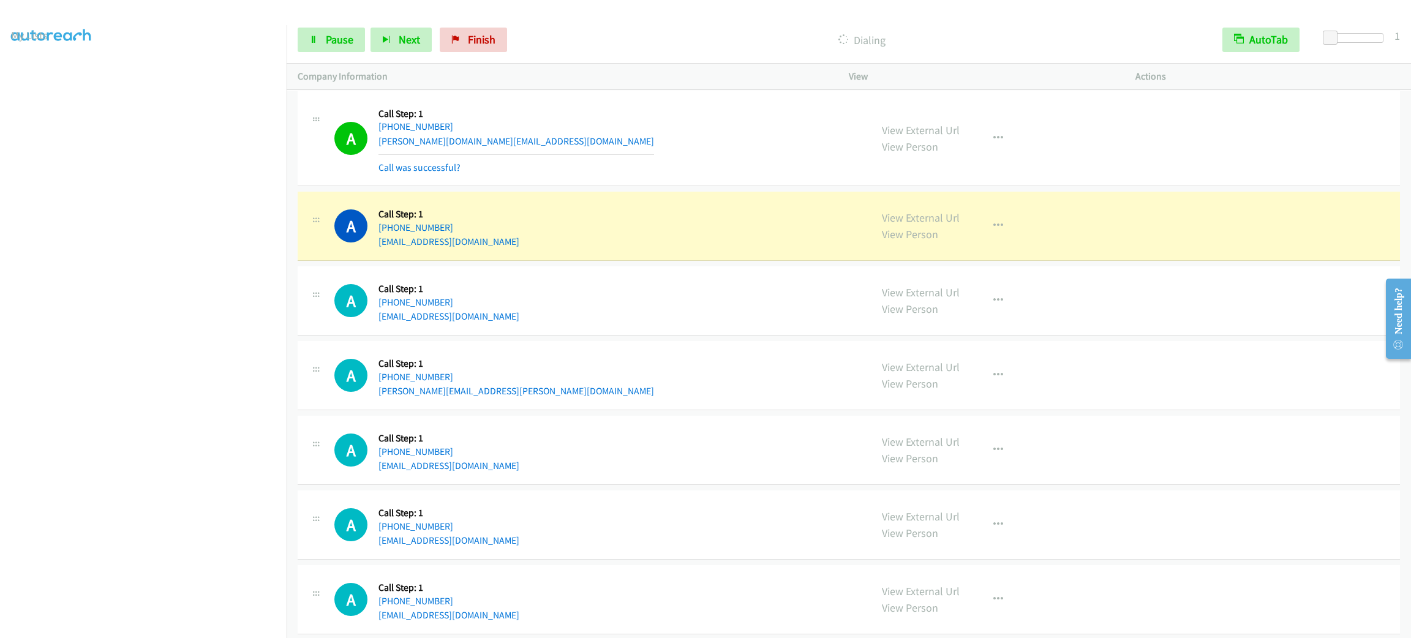
click at [506, 227] on div "A Callback Scheduled Call Step: 1 America/New_York [PHONE_NUMBER] [EMAIL_ADDRES…" at bounding box center [596, 226] width 525 height 47
click at [552, 240] on div "A Callback Scheduled Call Step: 1 America/New_York [PHONE_NUMBER] [EMAIL_ADDRES…" at bounding box center [596, 226] width 525 height 47
click at [935, 225] on link "View External Url" at bounding box center [921, 218] width 78 height 14
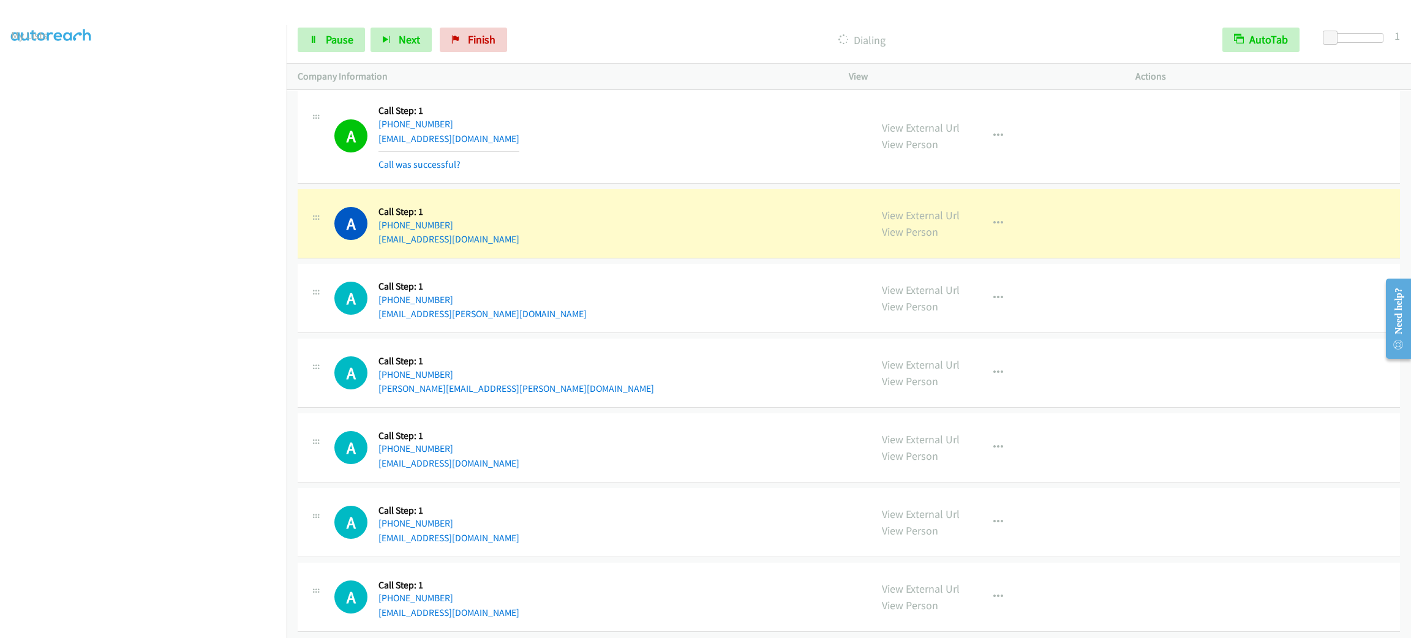
scroll to position [4010, 0]
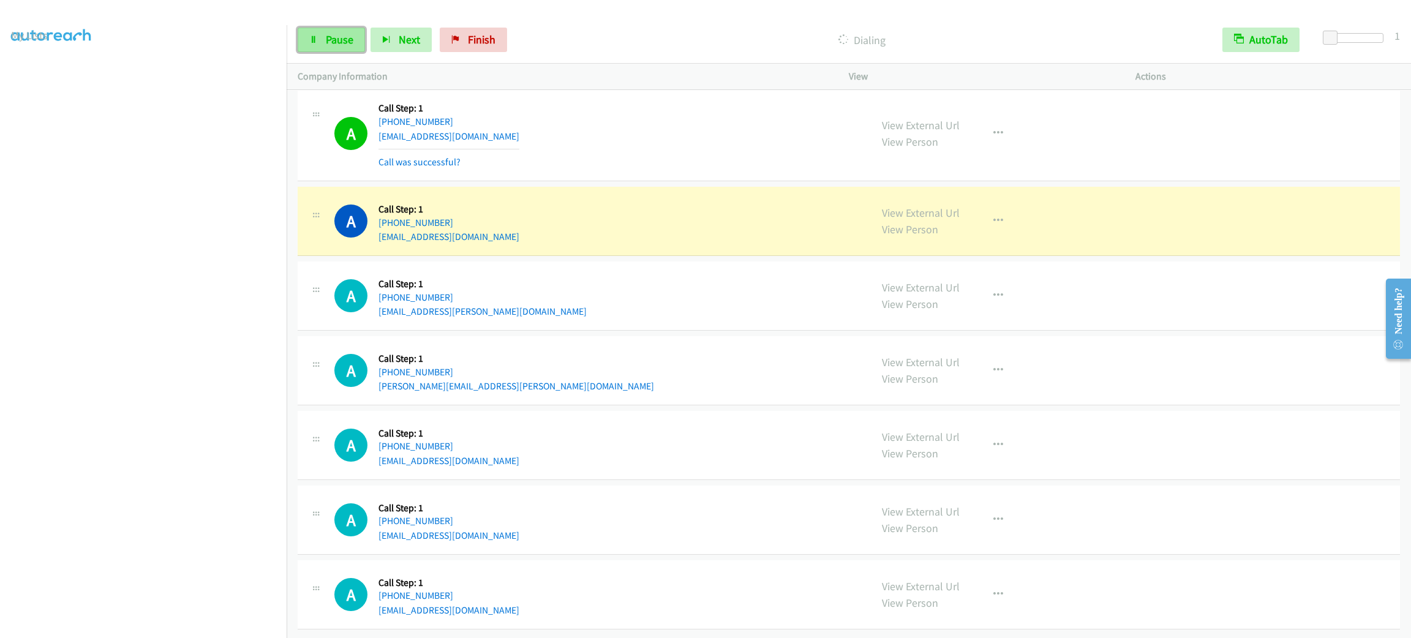
click at [350, 37] on span "Pause" at bounding box center [340, 39] width 28 height 14
click at [354, 29] on link "Start Calls" at bounding box center [342, 40] width 88 height 24
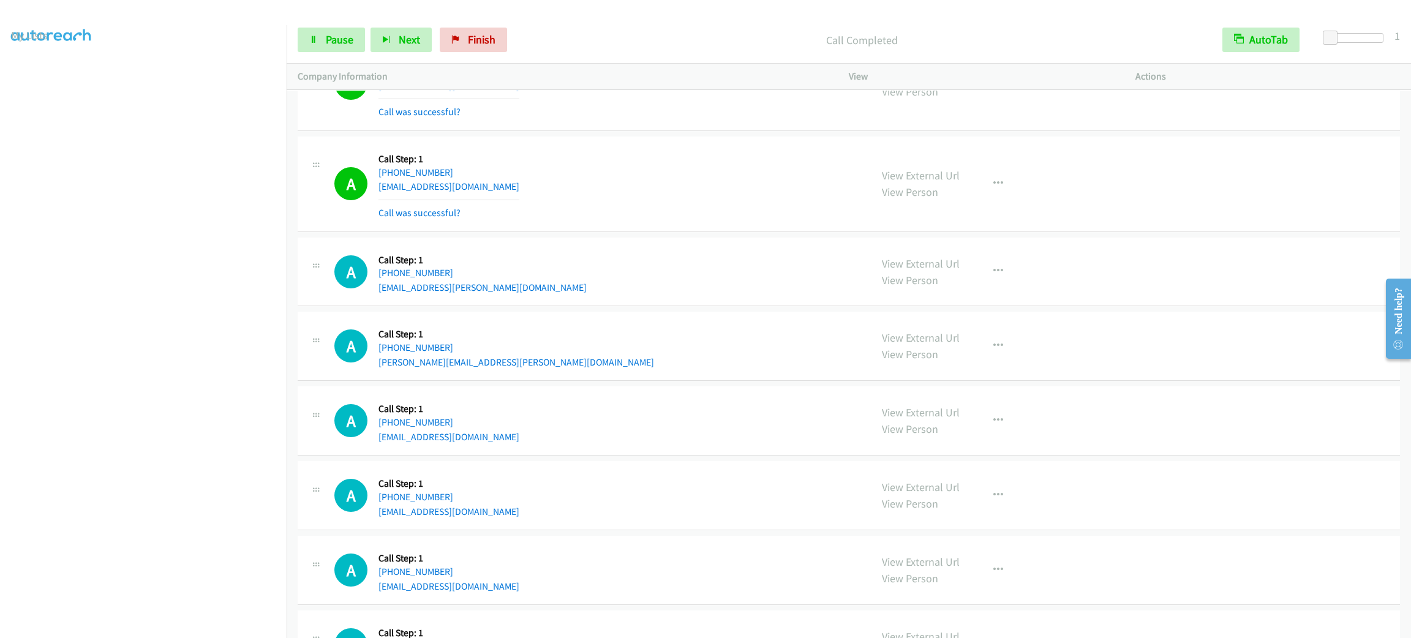
scroll to position [4128, 0]
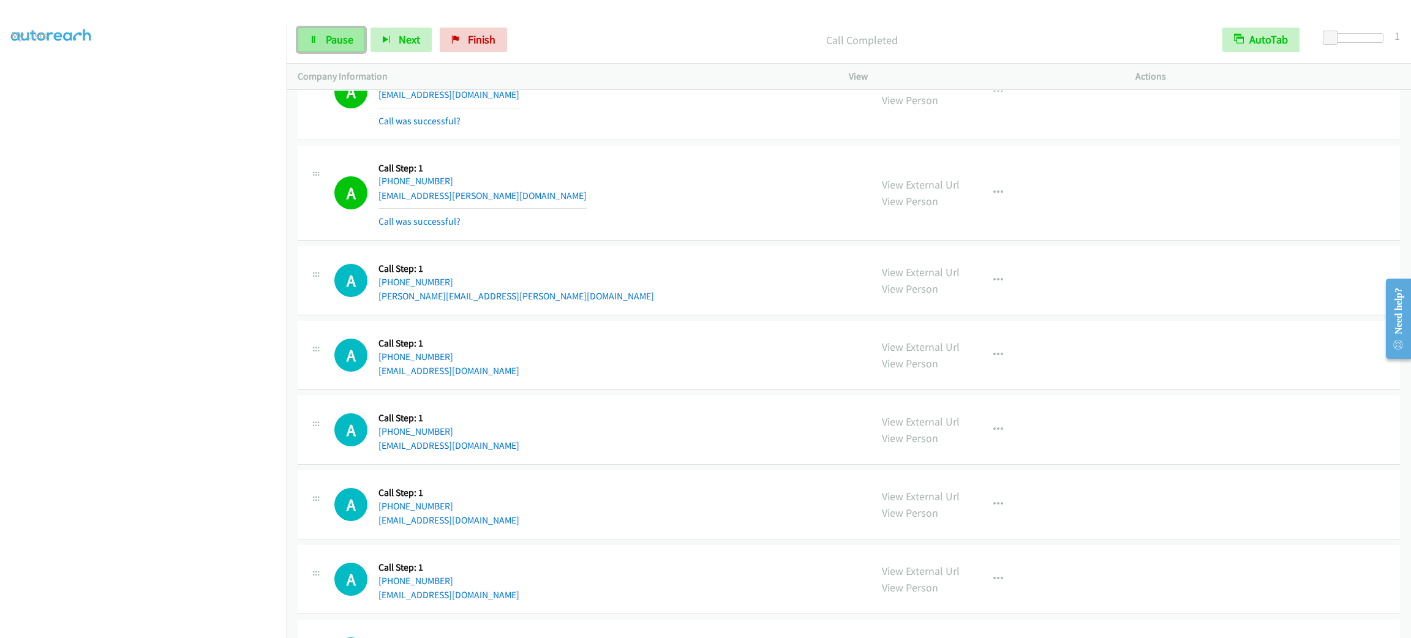
click at [346, 38] on span "Pause" at bounding box center [340, 39] width 28 height 14
click at [346, 38] on span "Start Calls" at bounding box center [350, 39] width 48 height 14
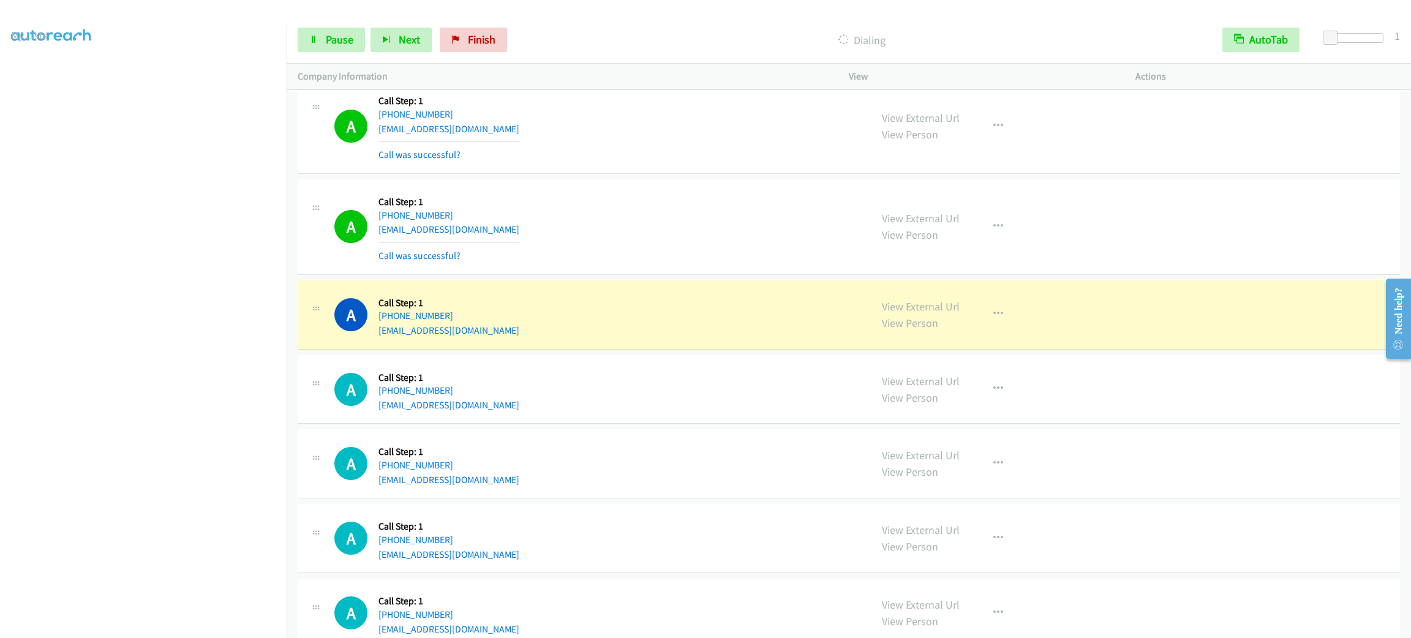
scroll to position [5435, 0]
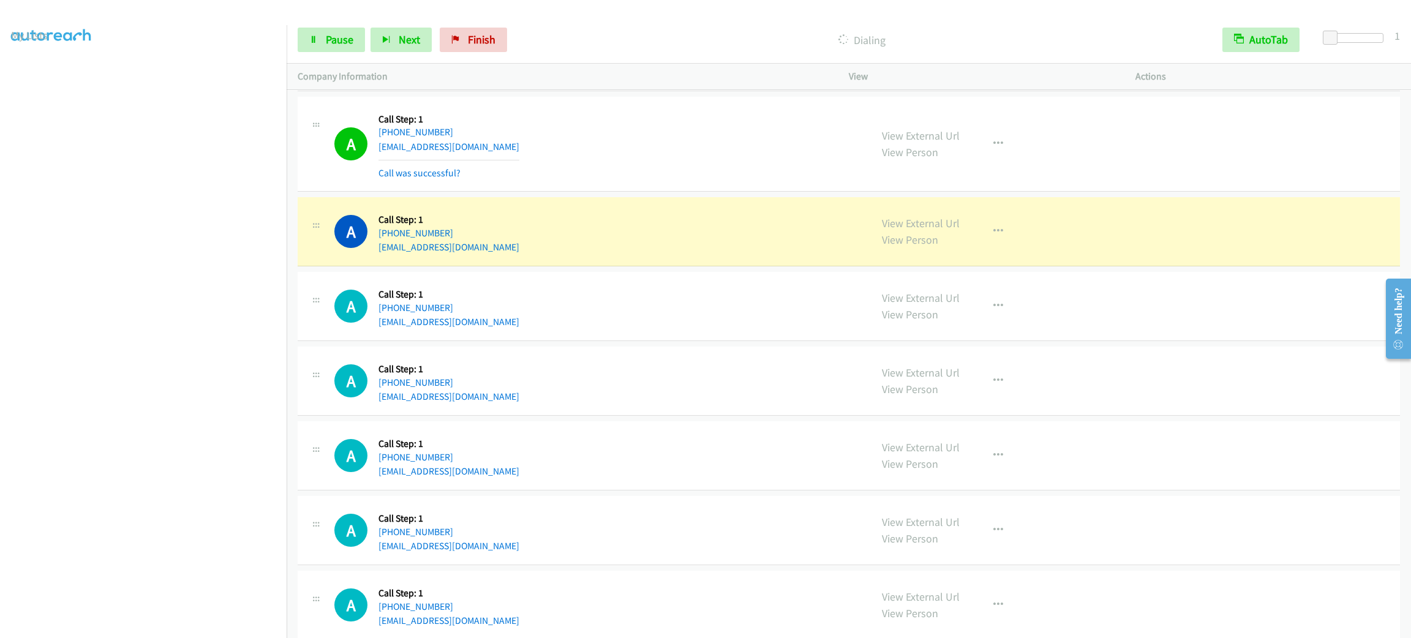
click at [142, 623] on section at bounding box center [143, 348] width 265 height 586
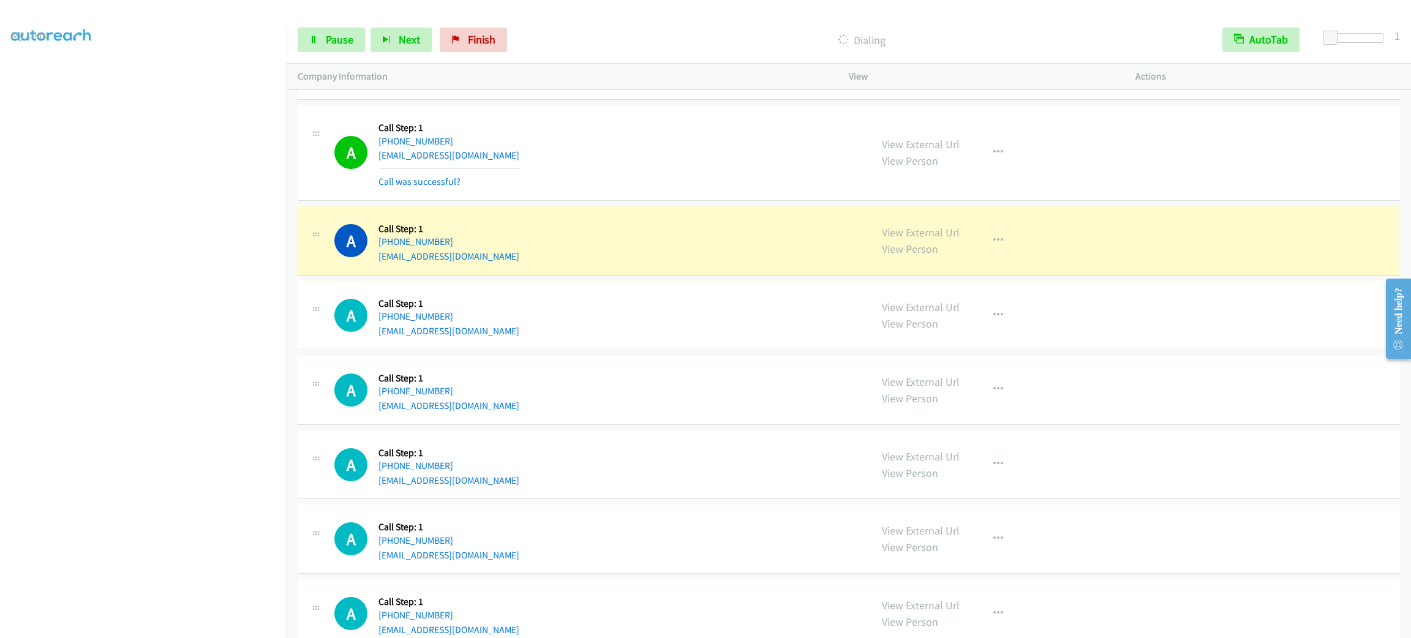
scroll to position [5574, 0]
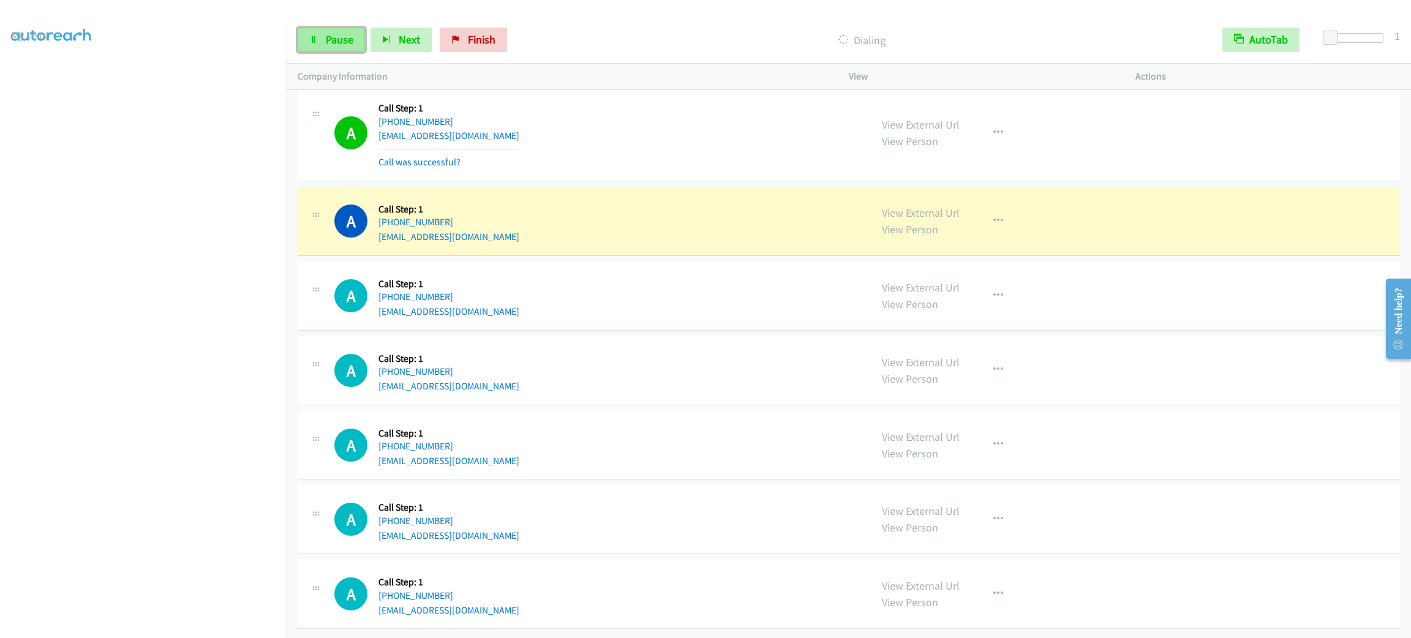
click at [317, 32] on link "Pause" at bounding box center [331, 40] width 67 height 24
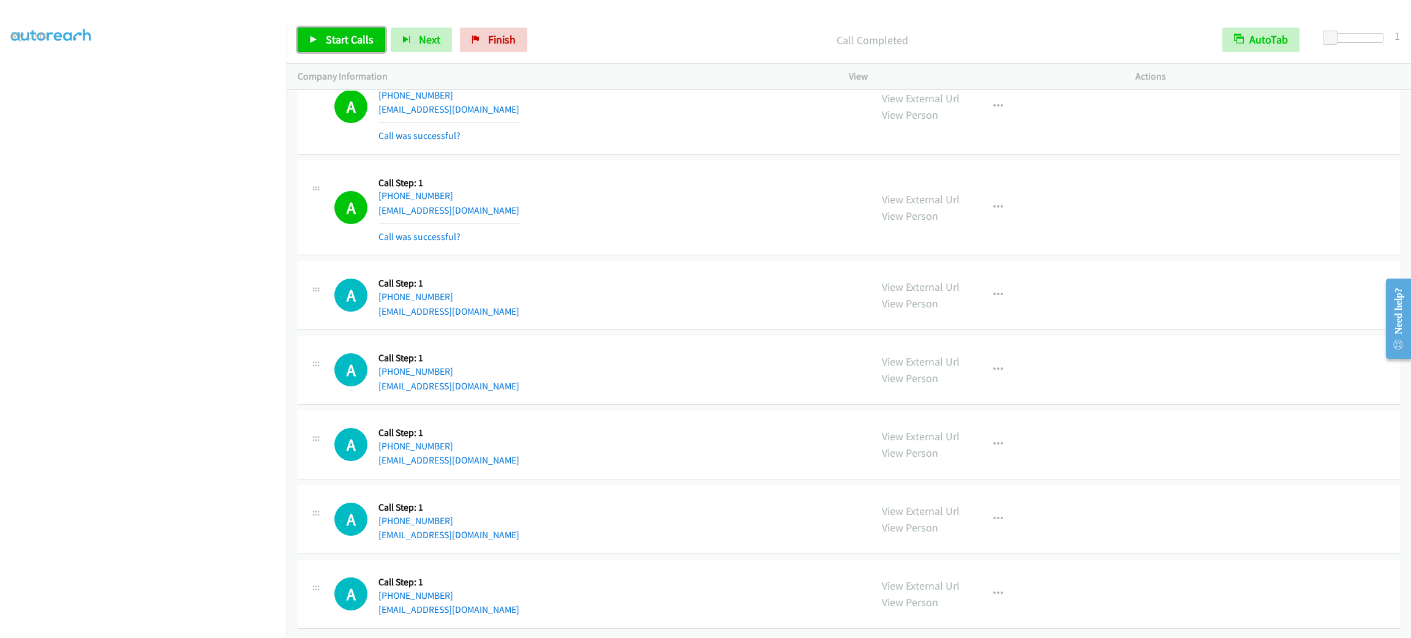
click at [356, 43] on span "Start Calls" at bounding box center [350, 39] width 48 height 14
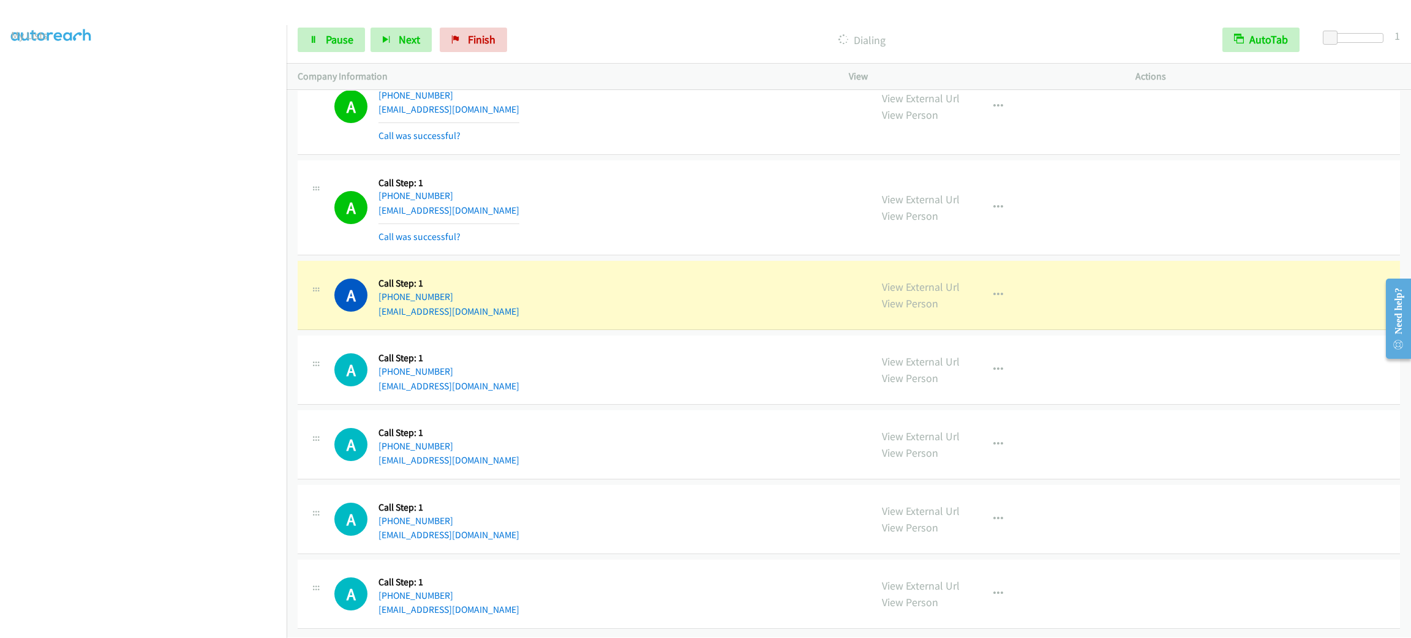
click at [753, 256] on div "A Callback Scheduled Call Step: 1 America/New_York [PHONE_NUMBER] [EMAIL_ADDRES…" at bounding box center [849, 208] width 1102 height 96
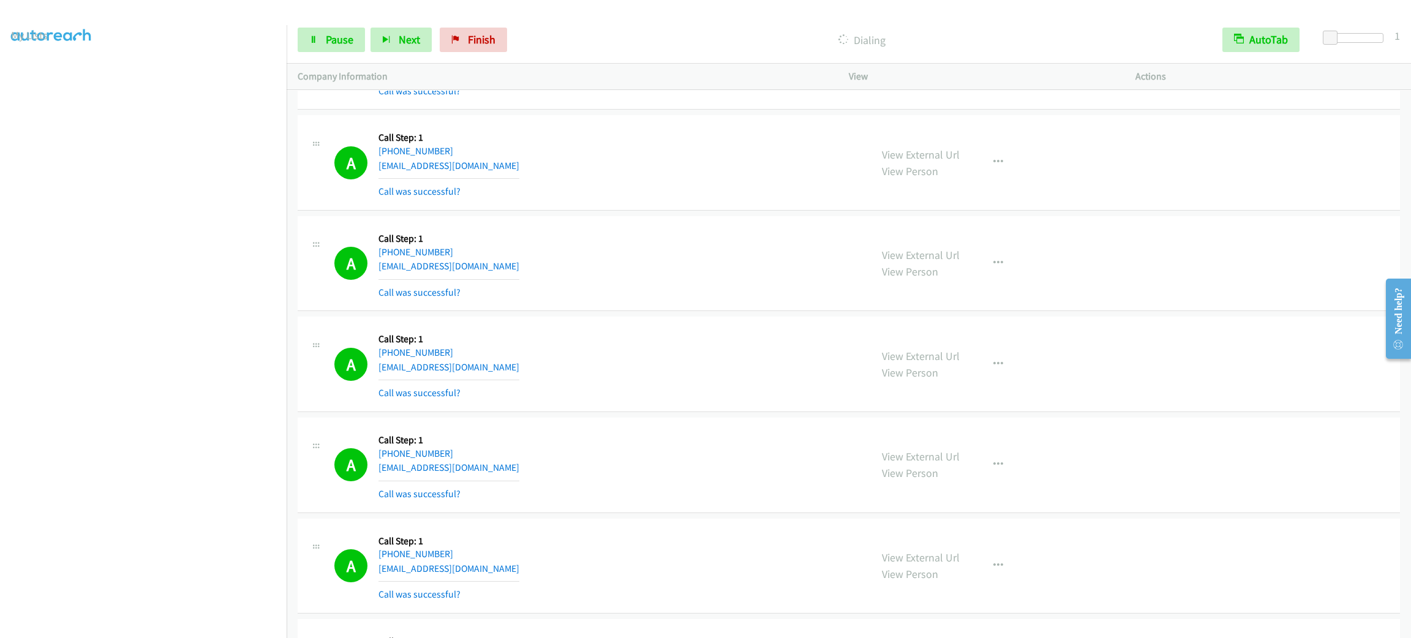
click at [990, 382] on div "View External Url View Person View External Url Email Schedule/Manage Callback …" at bounding box center [1020, 364] width 298 height 73
click at [990, 375] on button "button" at bounding box center [998, 364] width 33 height 24
click at [977, 470] on link "Add to do not call list" at bounding box center [932, 469] width 163 height 24
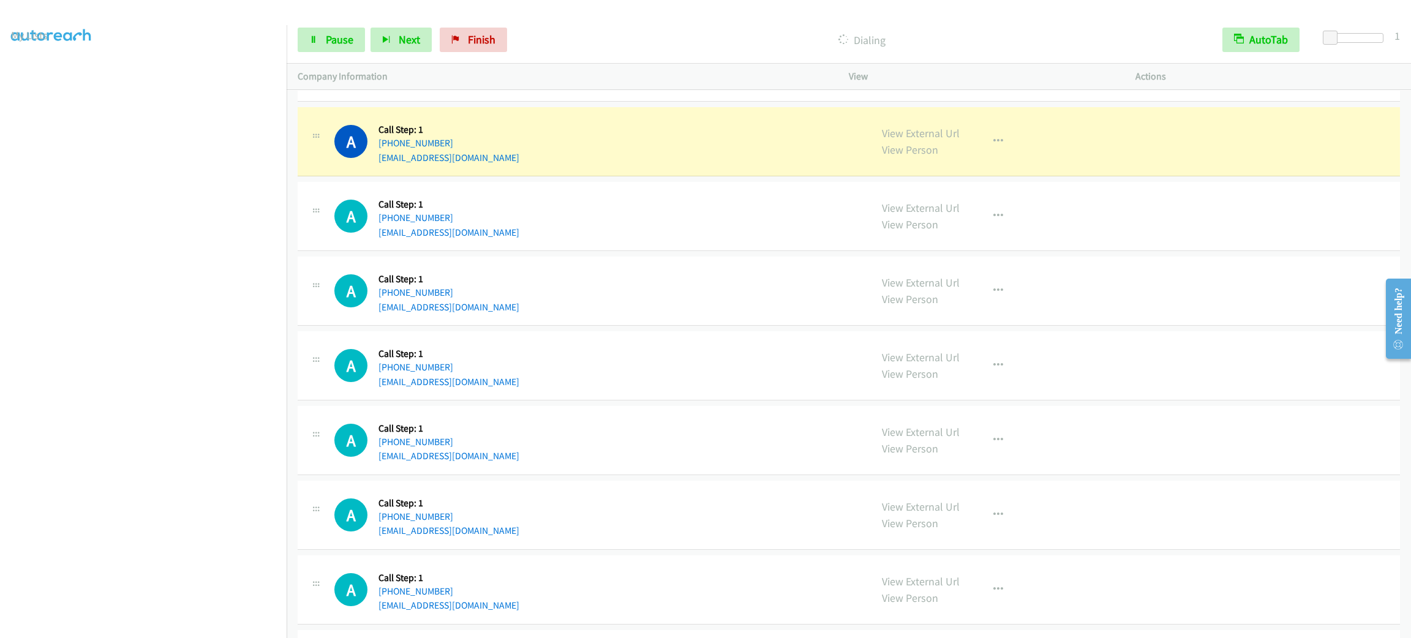
scroll to position [6020, 0]
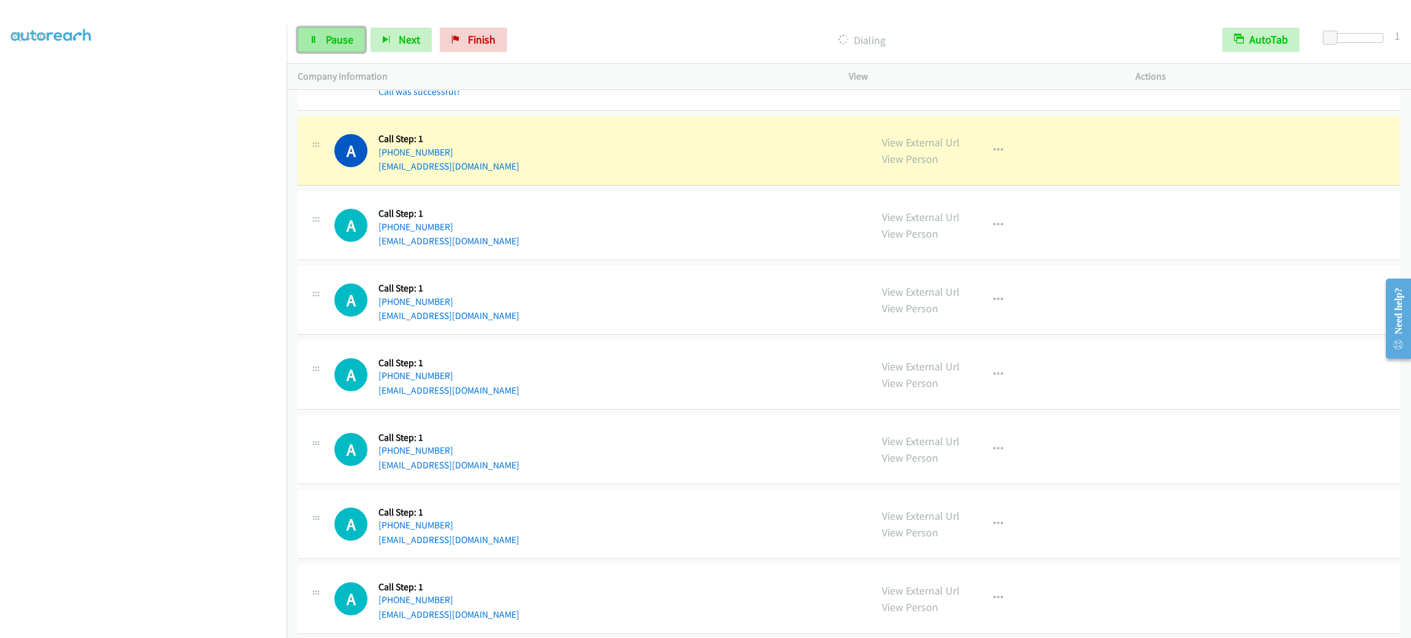
click at [359, 39] on link "Pause" at bounding box center [331, 40] width 67 height 24
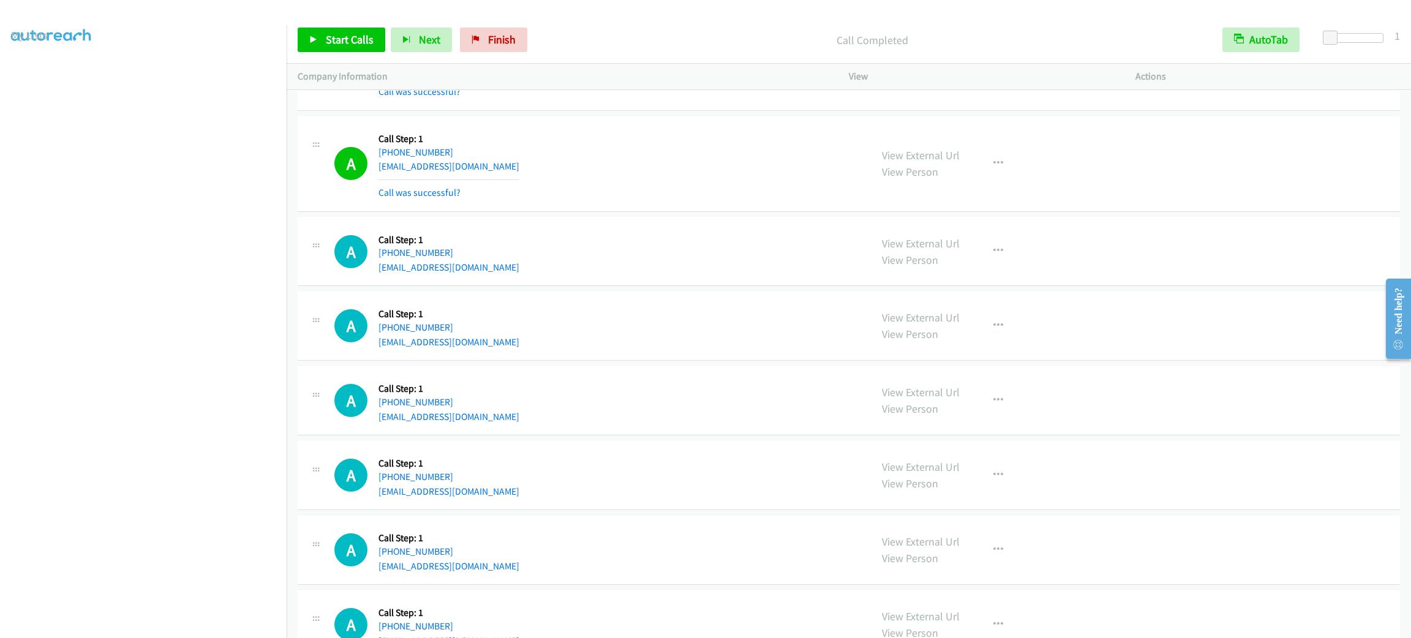
drag, startPoint x: 573, startPoint y: 126, endPoint x: 597, endPoint y: 139, distance: 27.7
click at [573, 114] on td "A Callback Scheduled Call Step: 1 America/Los_Angeles [PHONE_NUMBER] [EMAIL_ADD…" at bounding box center [849, 63] width 1124 height 101
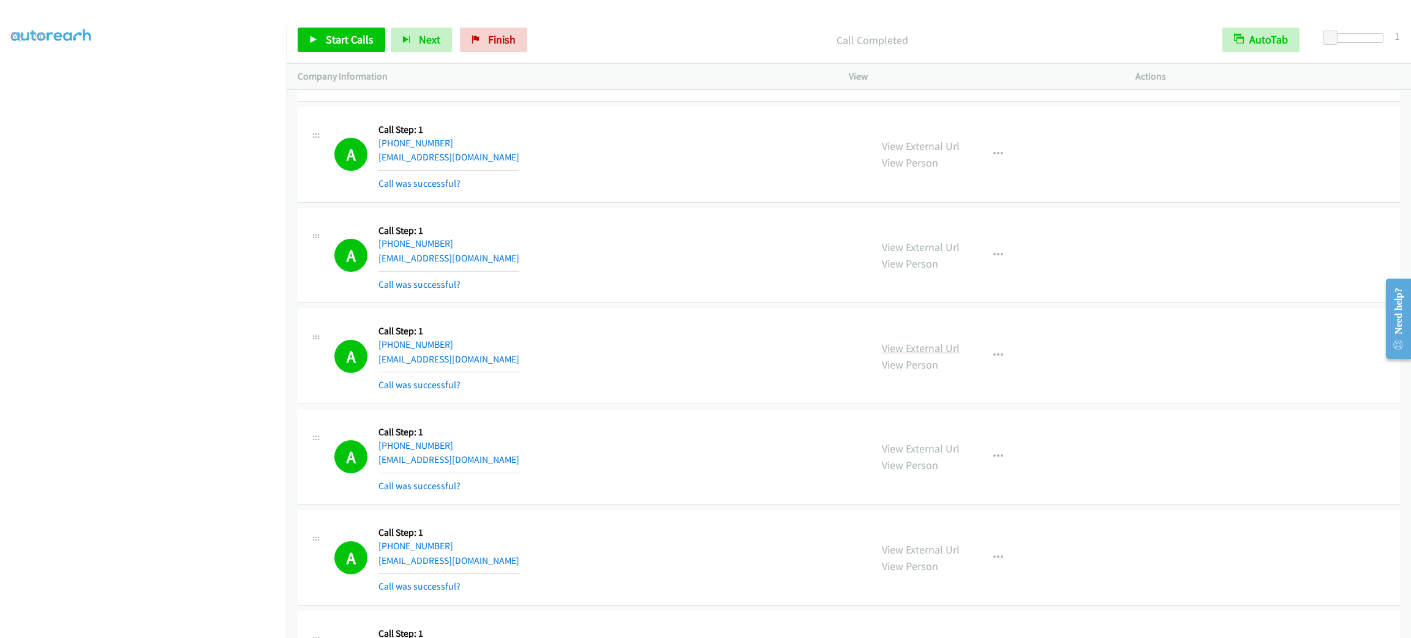
click at [927, 355] on div "View External Url View Person View External Url Email Schedule/Manage Callback …" at bounding box center [1020, 356] width 298 height 73
click at [927, 355] on link "View External Url" at bounding box center [921, 348] width 78 height 14
click at [587, 187] on div "A Callback Scheduled Call Step: 1 [GEOGRAPHIC_DATA]/[GEOGRAPHIC_DATA] [PHONE_NU…" at bounding box center [596, 154] width 525 height 73
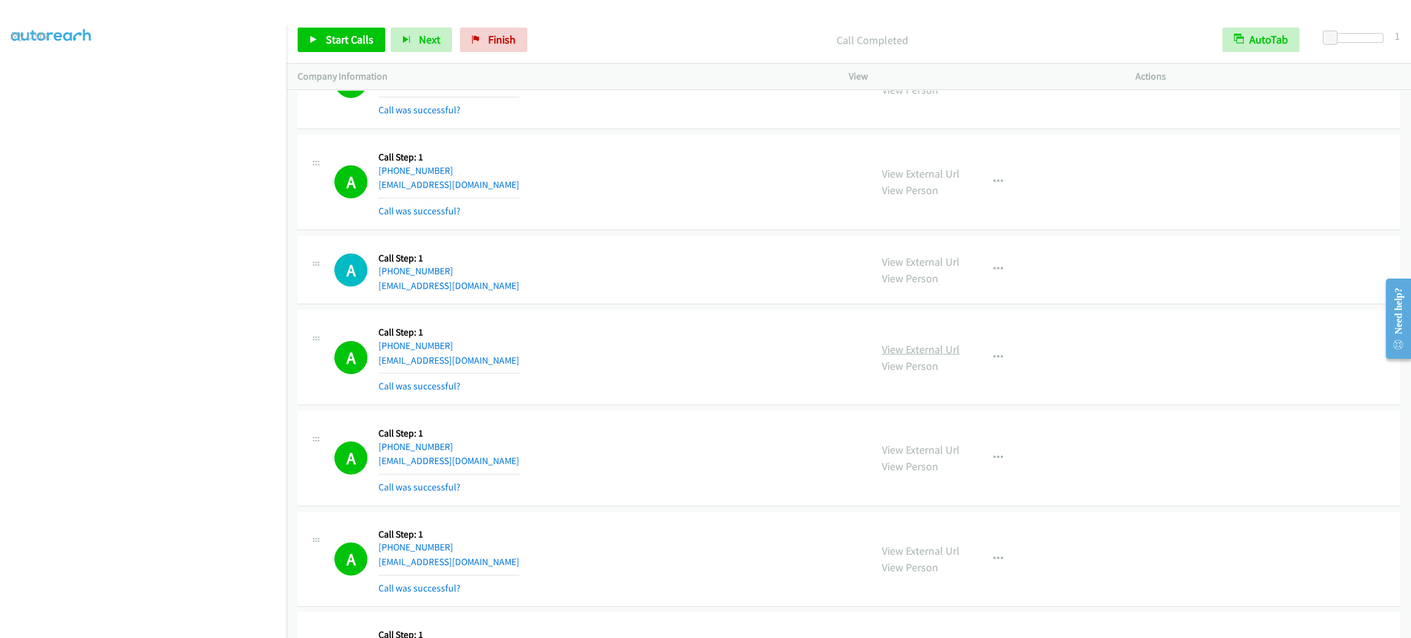
click at [882, 342] on link "View External Url" at bounding box center [921, 349] width 78 height 14
click at [344, 43] on span "Start Calls" at bounding box center [350, 39] width 48 height 14
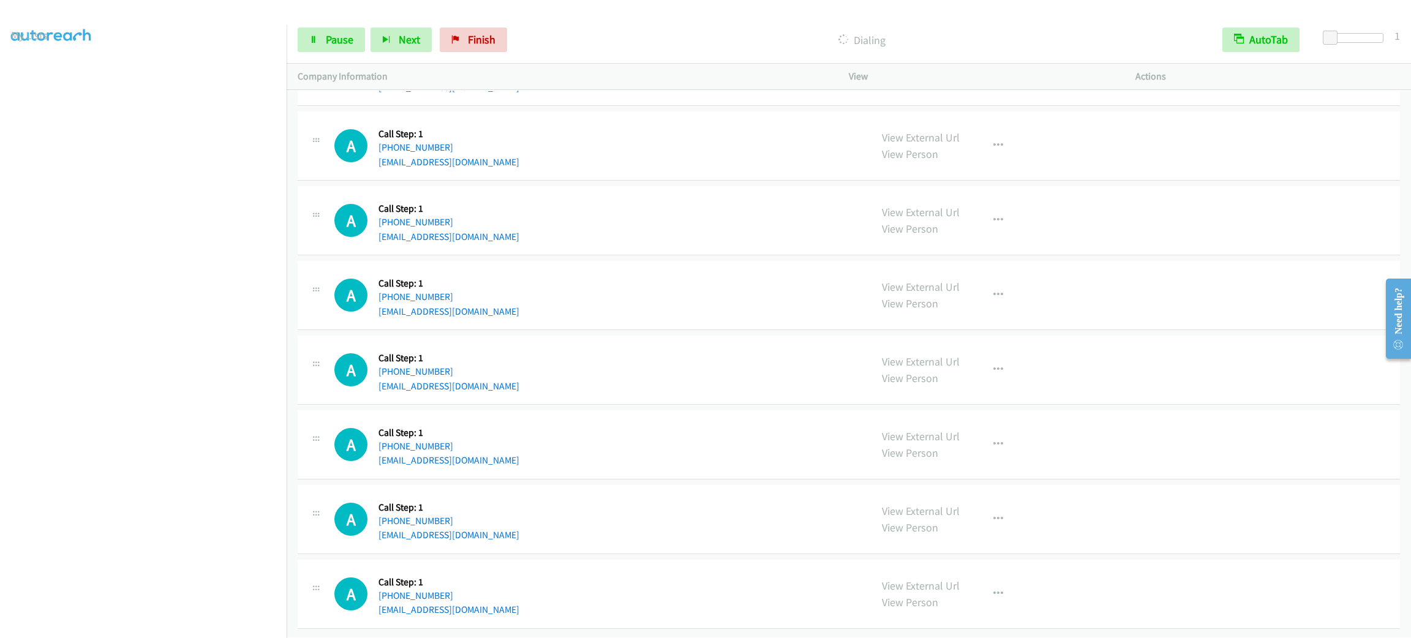
scroll to position [5936, 0]
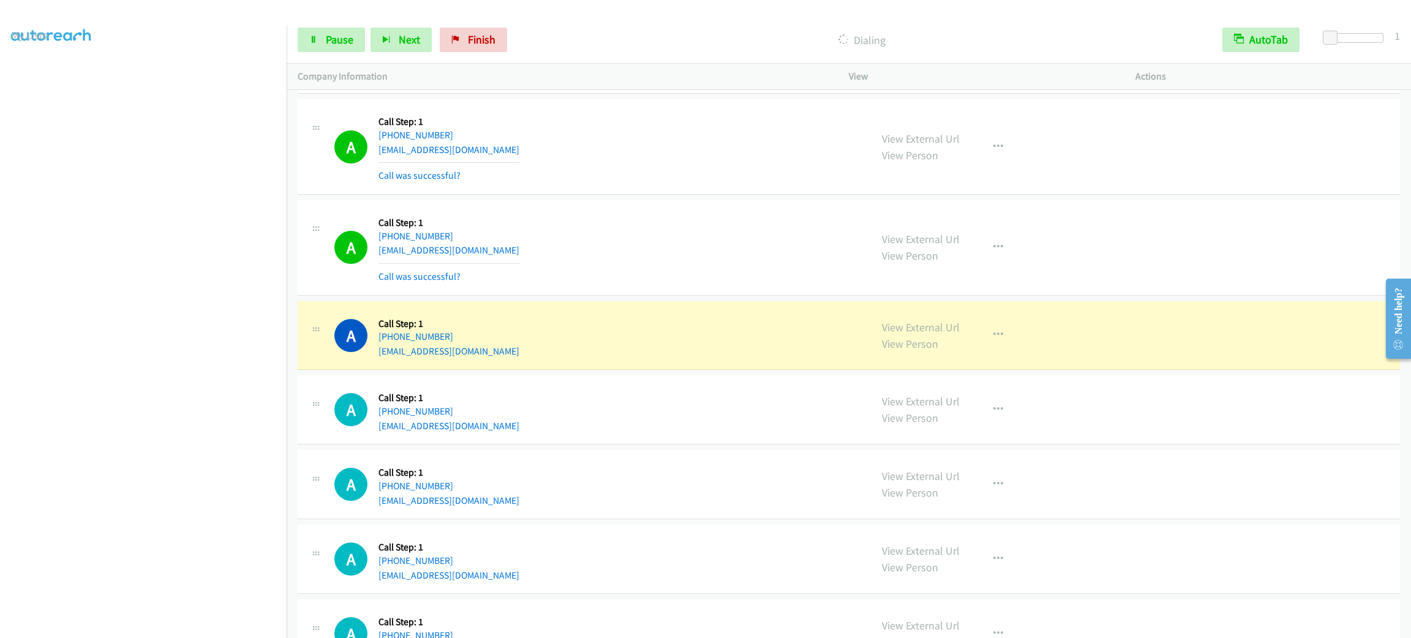
click at [675, 215] on td "A Callback Scheduled Call Step: 1 [GEOGRAPHIC_DATA]/[GEOGRAPHIC_DATA] [PHONE_NU…" at bounding box center [849, 247] width 1124 height 101
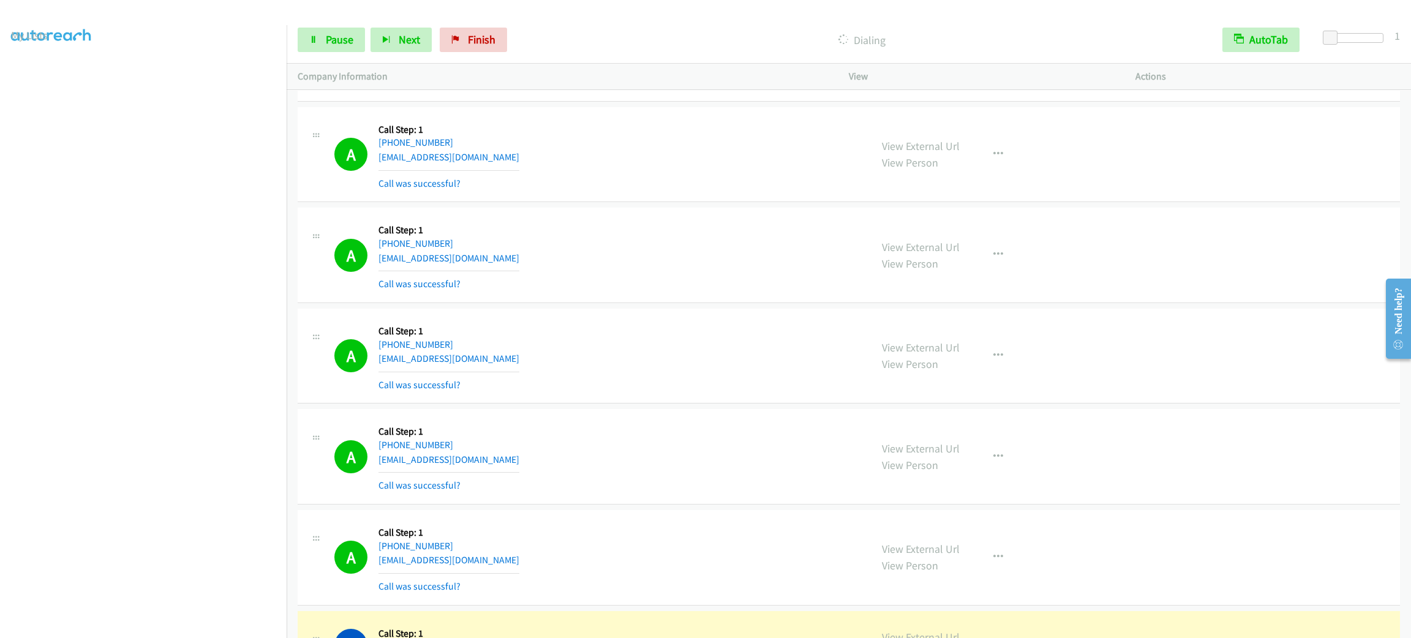
click at [991, 384] on div "View External Url View Person View External Url Email Schedule/Manage Callback …" at bounding box center [1020, 356] width 298 height 73
click at [993, 361] on icon "button" at bounding box center [998, 356] width 10 height 10
click at [949, 473] on link "Add to do not call list" at bounding box center [932, 460] width 163 height 24
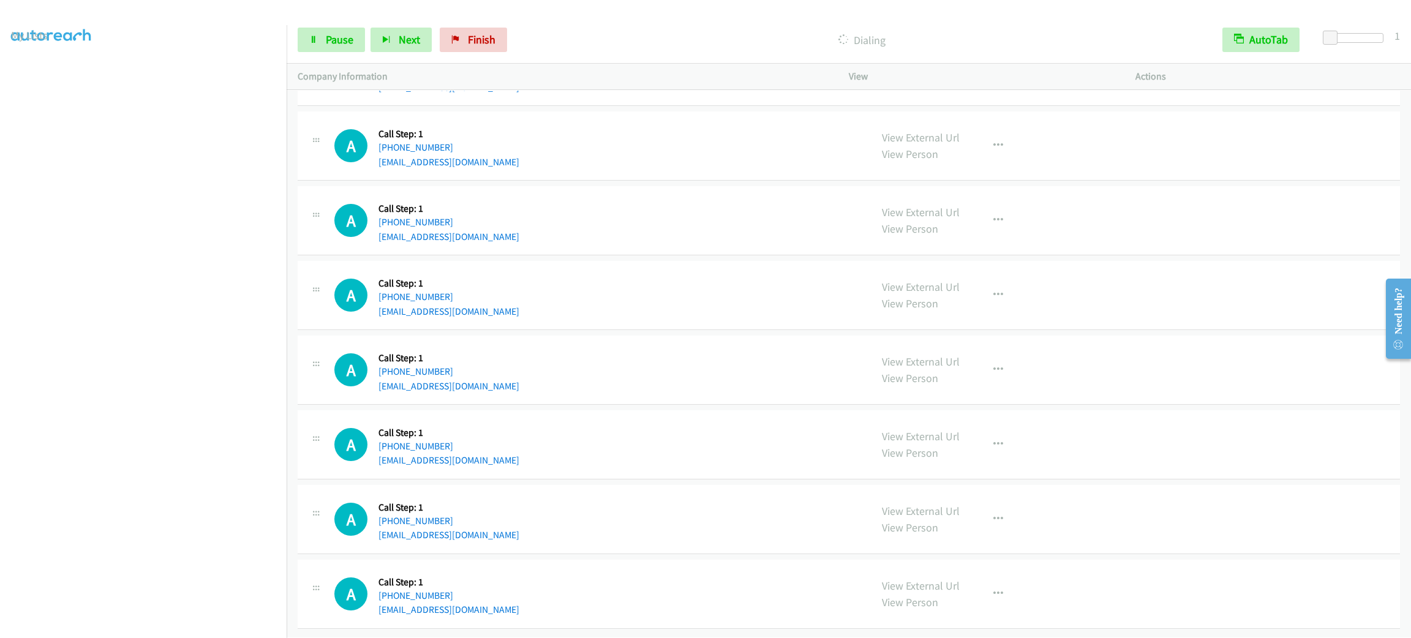
scroll to position [6120, 0]
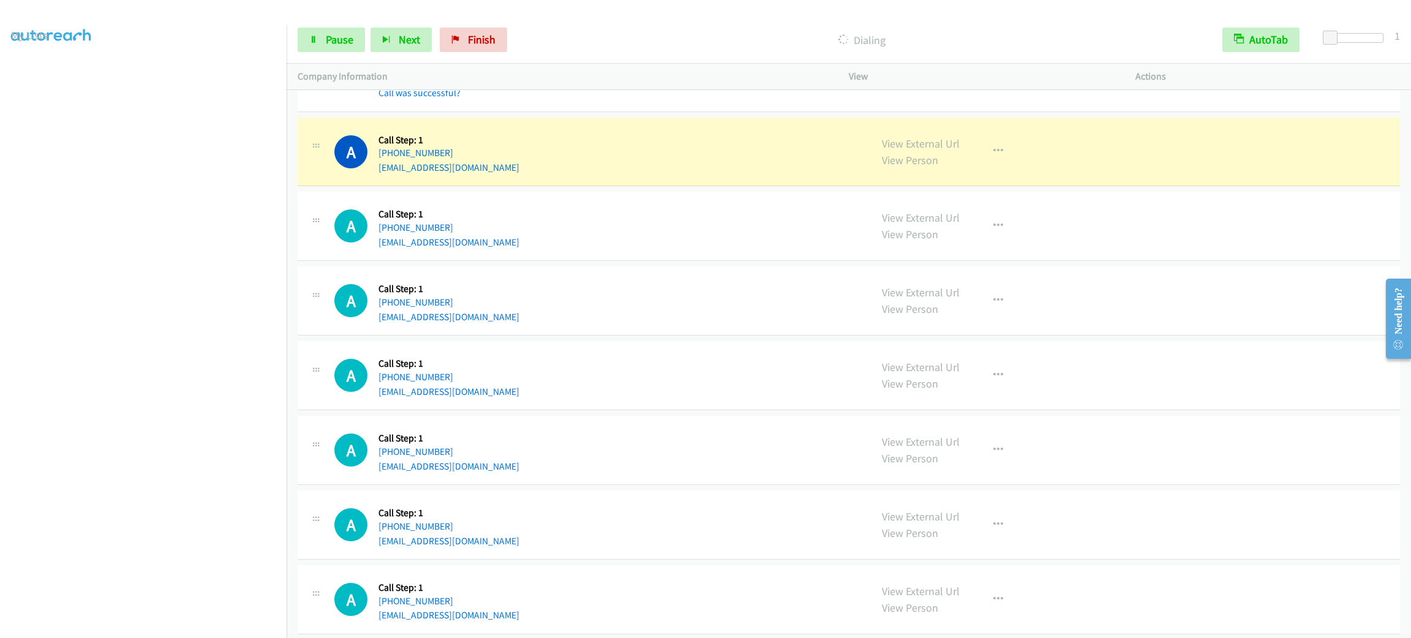
click at [648, 175] on div "A Callback Scheduled Call Step: 1 [GEOGRAPHIC_DATA]/[GEOGRAPHIC_DATA] [PHONE_NU…" at bounding box center [596, 152] width 525 height 47
click at [905, 147] on div "View External Url View Person View External Url Email Schedule/Manage Callback …" at bounding box center [1020, 152] width 298 height 47
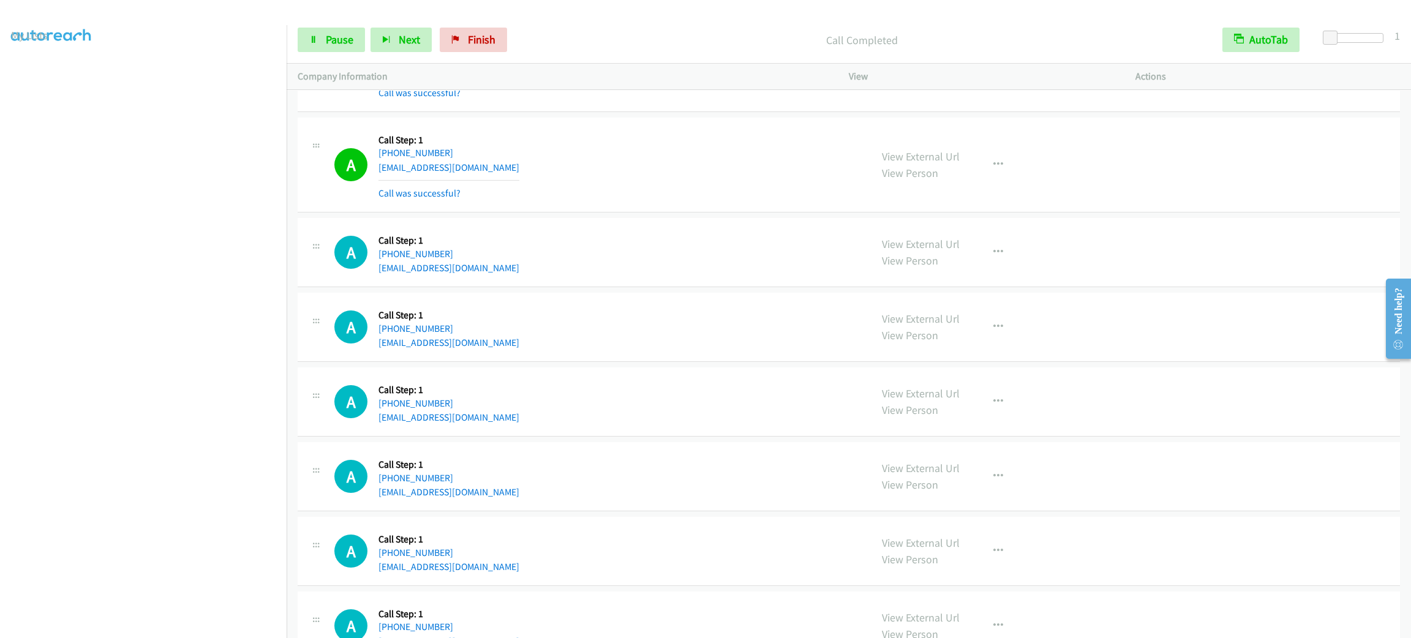
scroll to position [6212, 0]
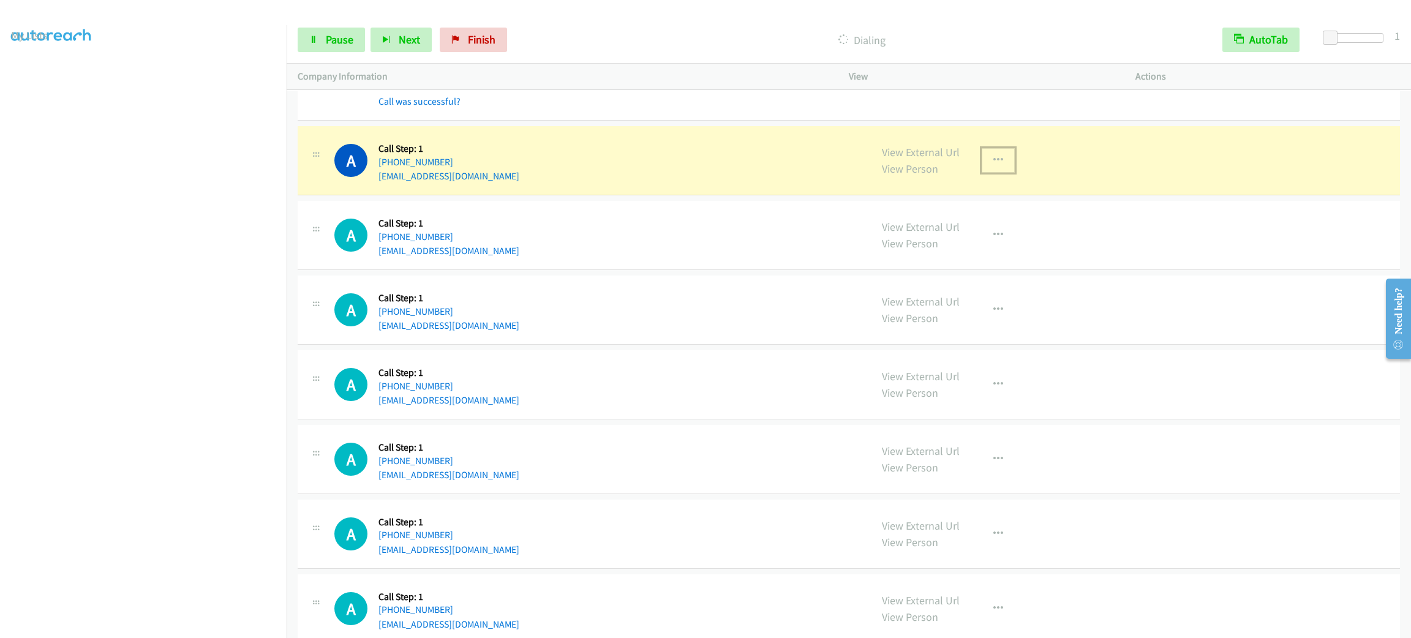
click at [997, 171] on button "button" at bounding box center [998, 160] width 33 height 24
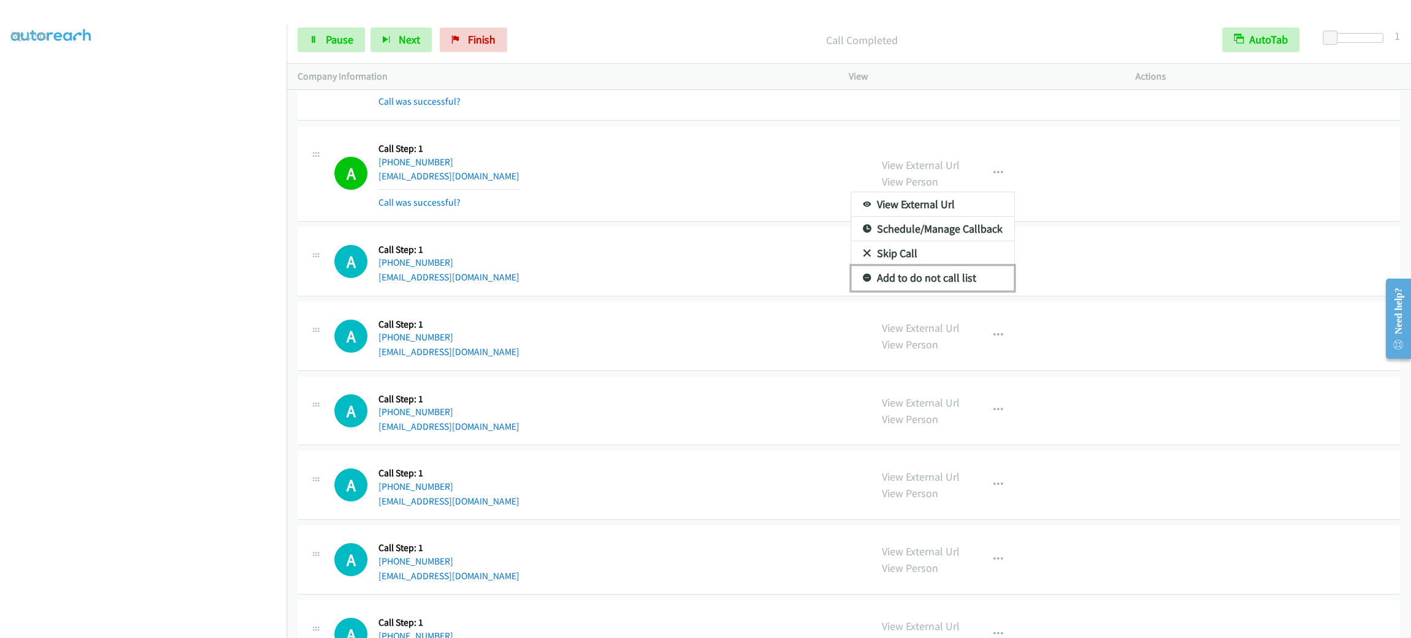
click at [965, 290] on link "Add to do not call list" at bounding box center [932, 278] width 163 height 24
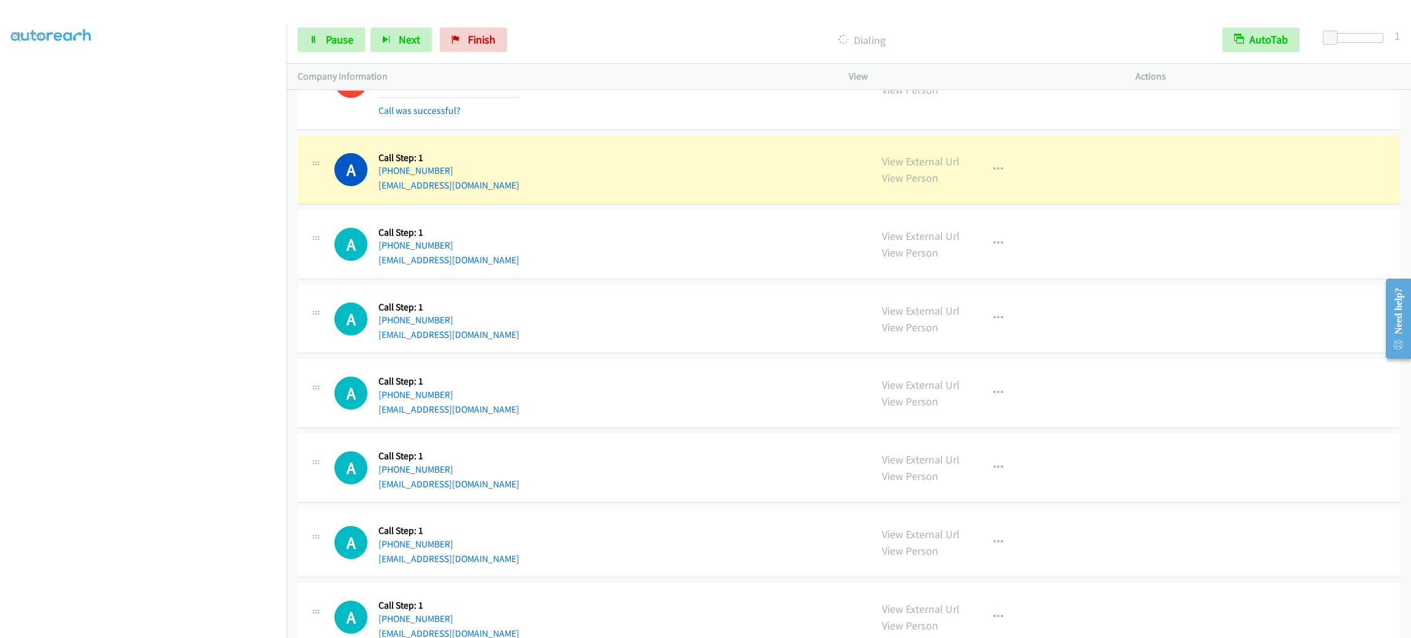
click at [585, 333] on div "A Callback Scheduled Call Step: 1 America/[GEOGRAPHIC_DATA] [PHONE_NUMBER] [EMA…" at bounding box center [596, 319] width 525 height 47
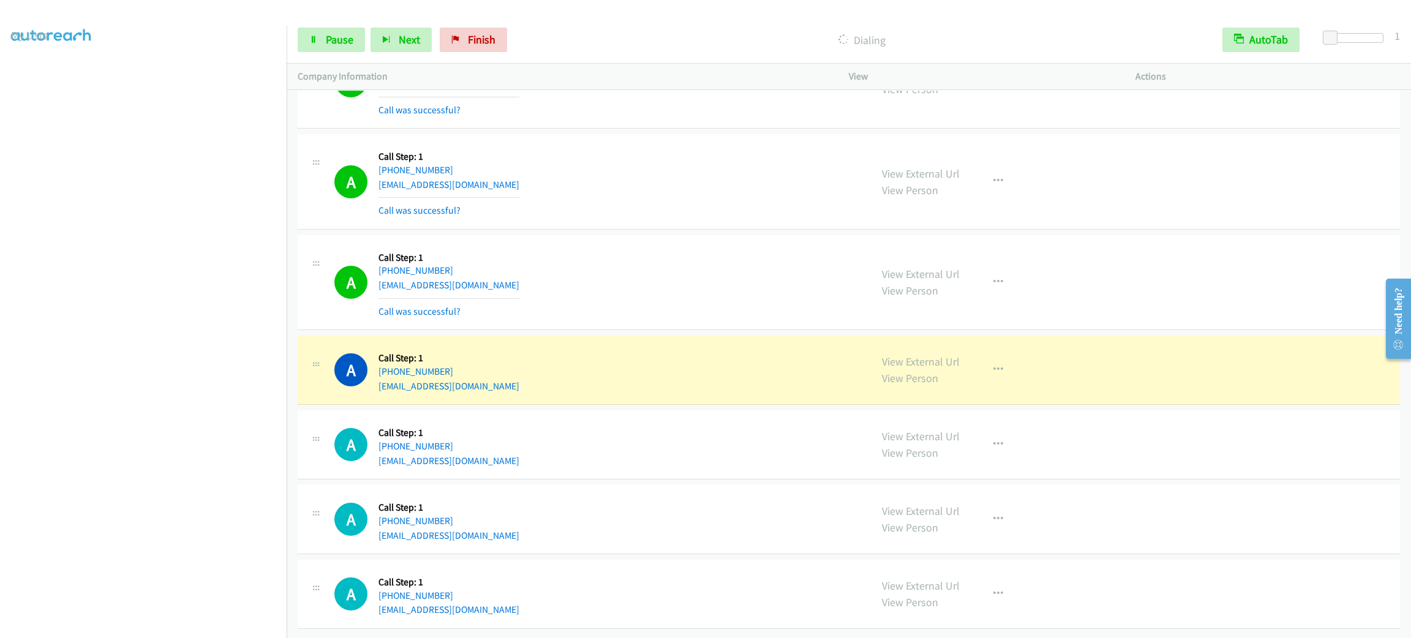
scroll to position [6434, 0]
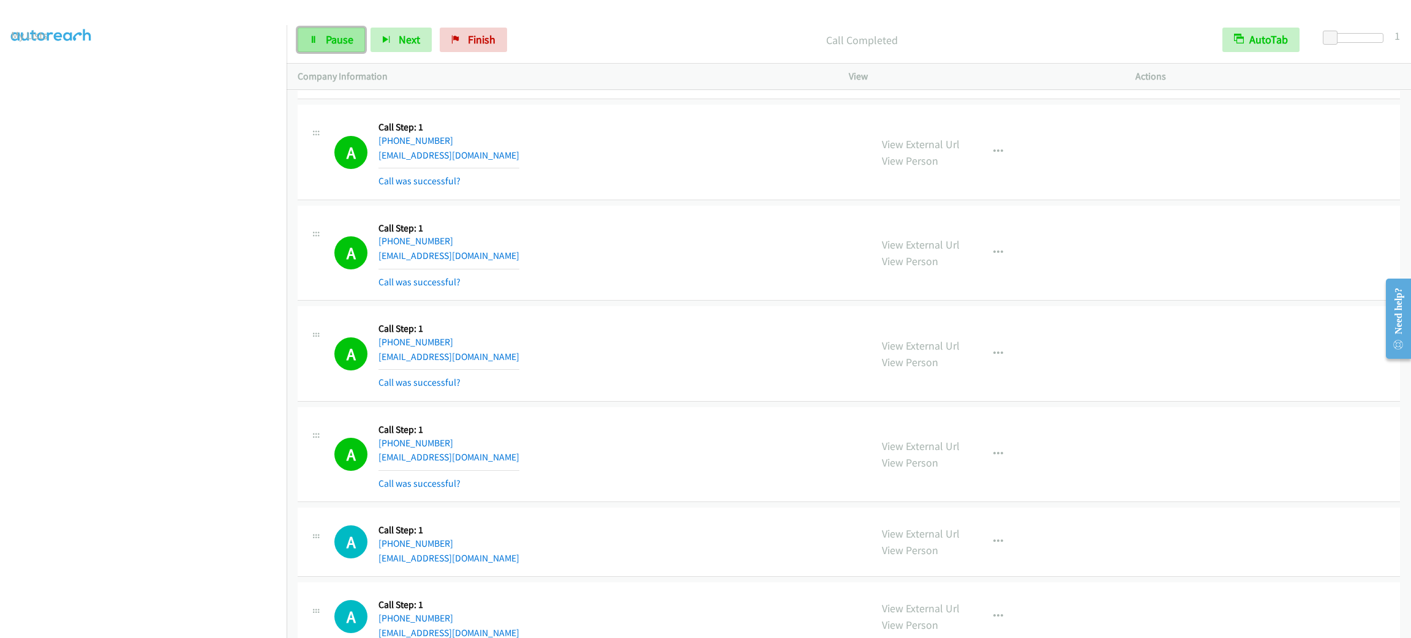
click at [326, 42] on span "Pause" at bounding box center [340, 39] width 28 height 14
click at [326, 42] on span "Start Calls" at bounding box center [350, 39] width 48 height 14
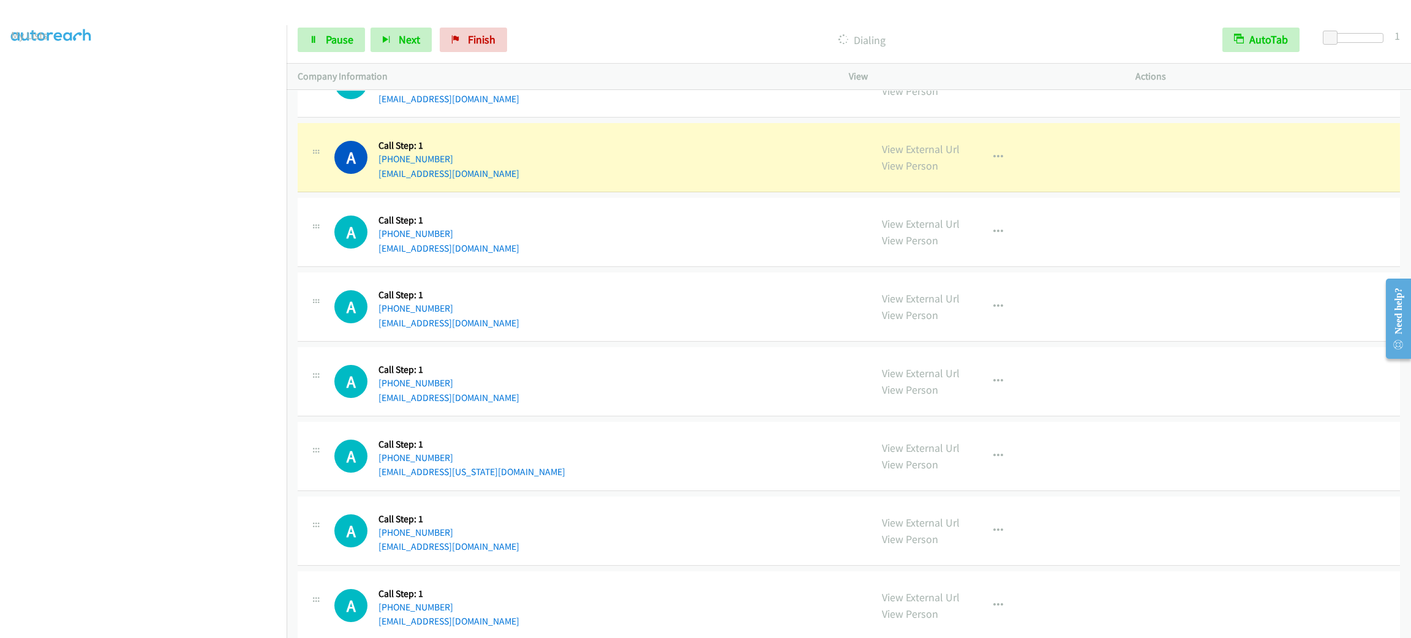
scroll to position [6986, 0]
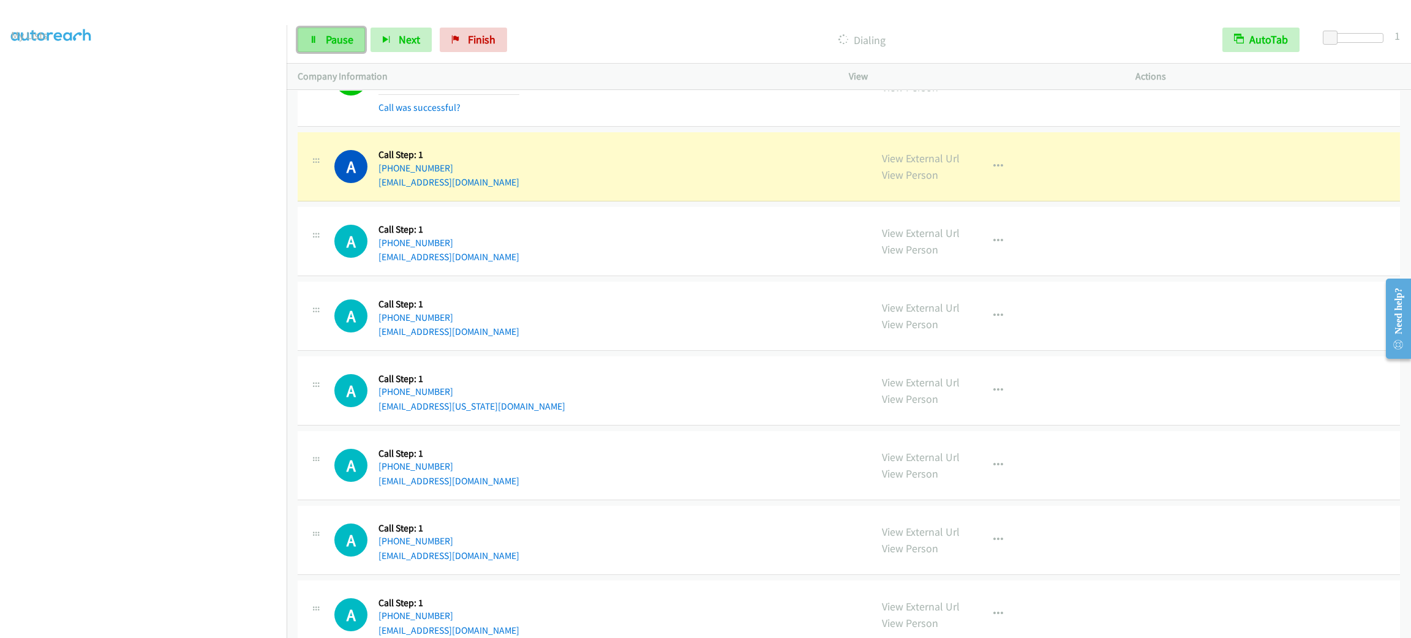
click at [337, 33] on span "Pause" at bounding box center [340, 39] width 28 height 14
click at [342, 43] on span "Start Calls" at bounding box center [350, 39] width 48 height 14
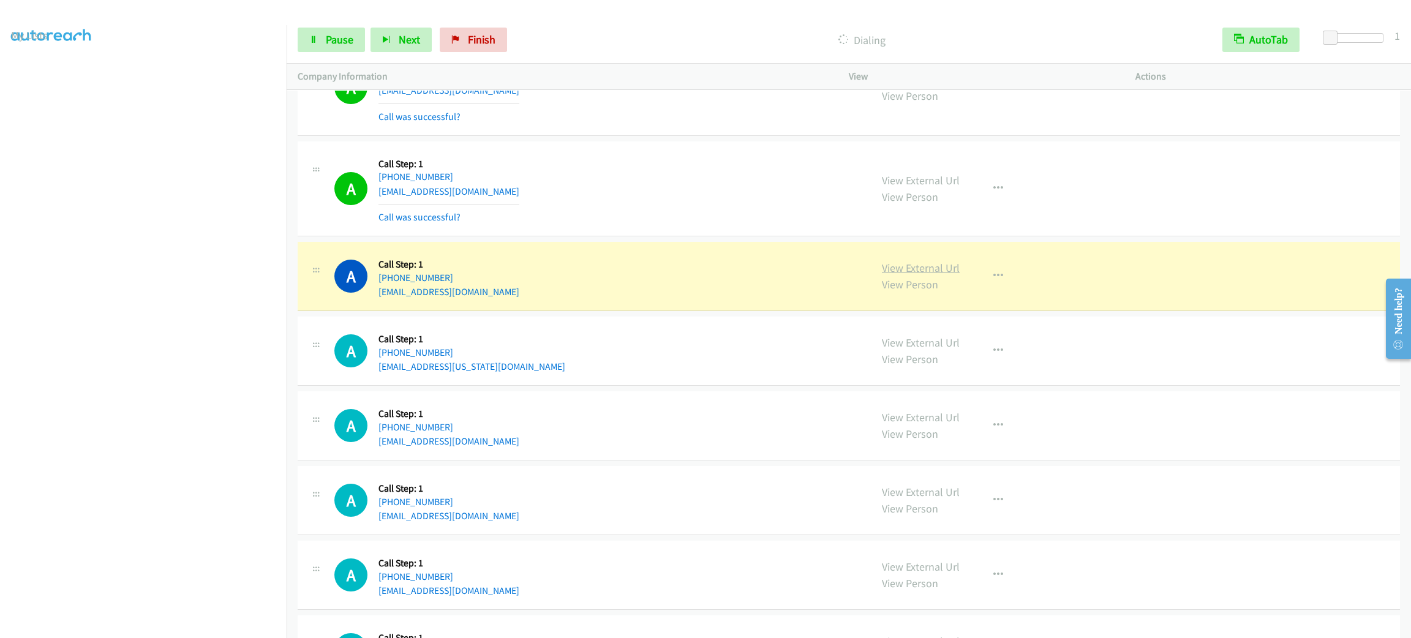
click at [923, 275] on link "View External Url" at bounding box center [921, 268] width 78 height 14
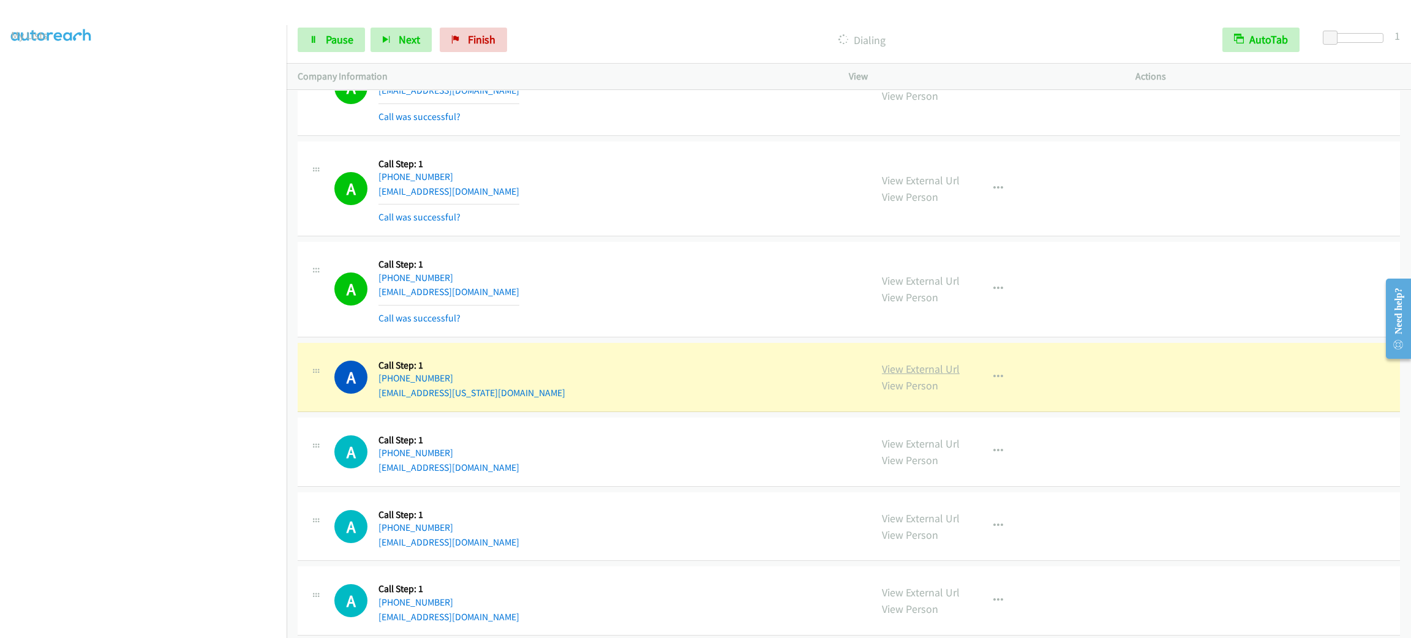
click at [917, 376] on link "View External Url" at bounding box center [921, 369] width 78 height 14
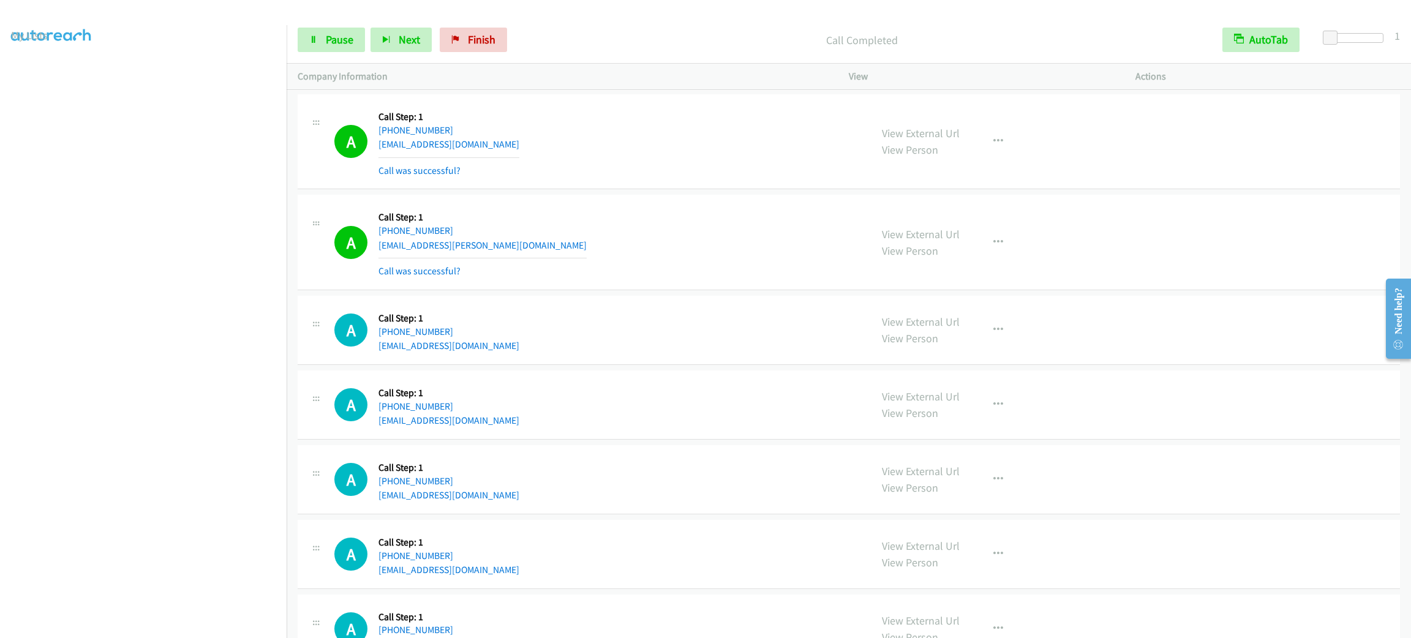
scroll to position [7821, 0]
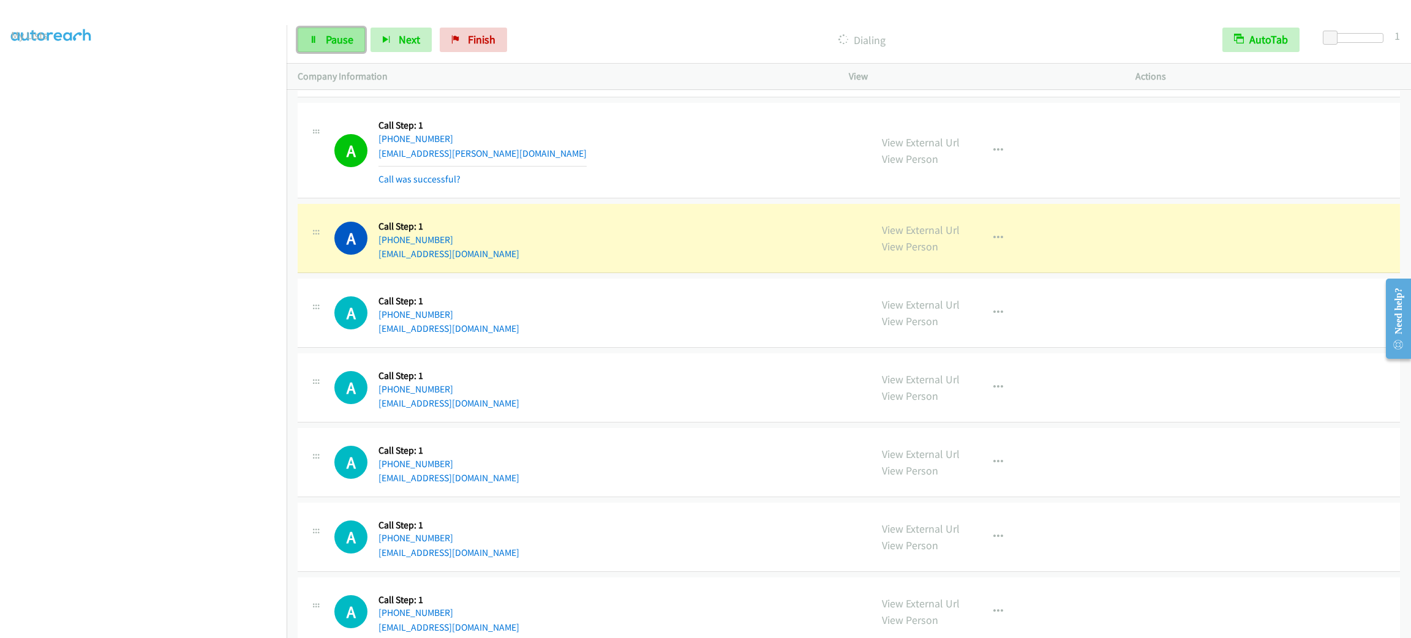
click at [353, 36] on link "Pause" at bounding box center [331, 40] width 67 height 24
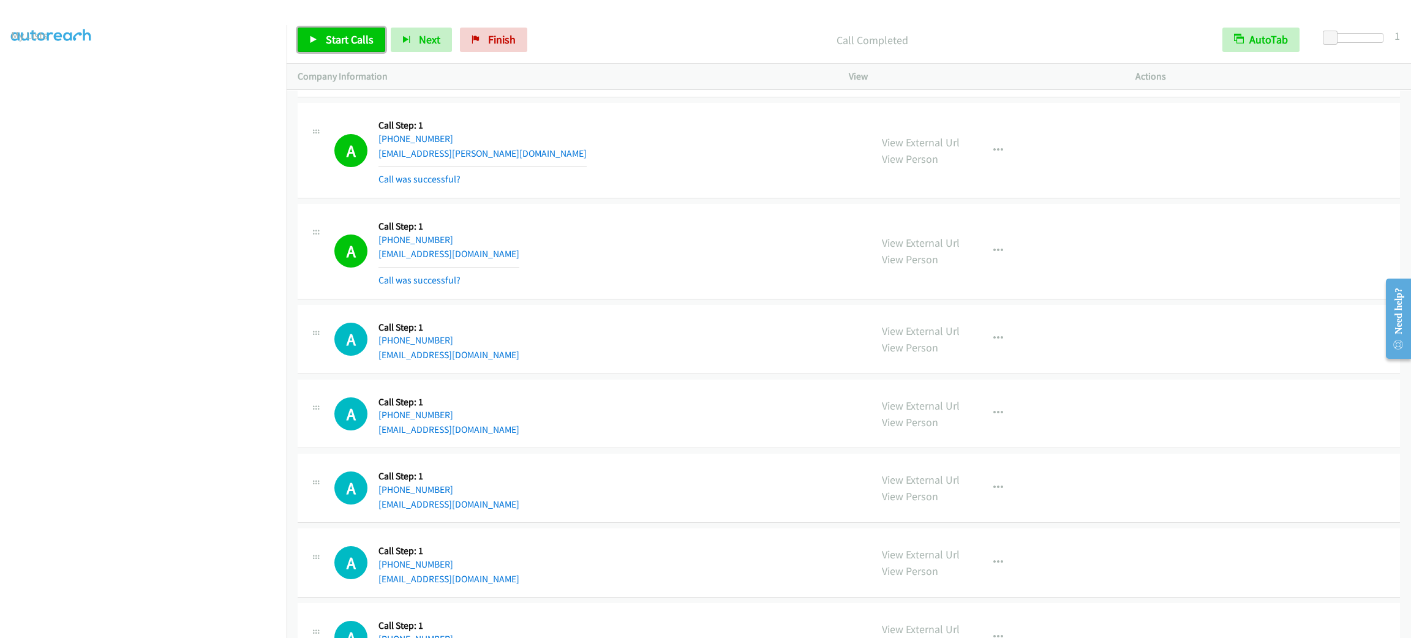
click at [332, 39] on span "Start Calls" at bounding box center [350, 39] width 48 height 14
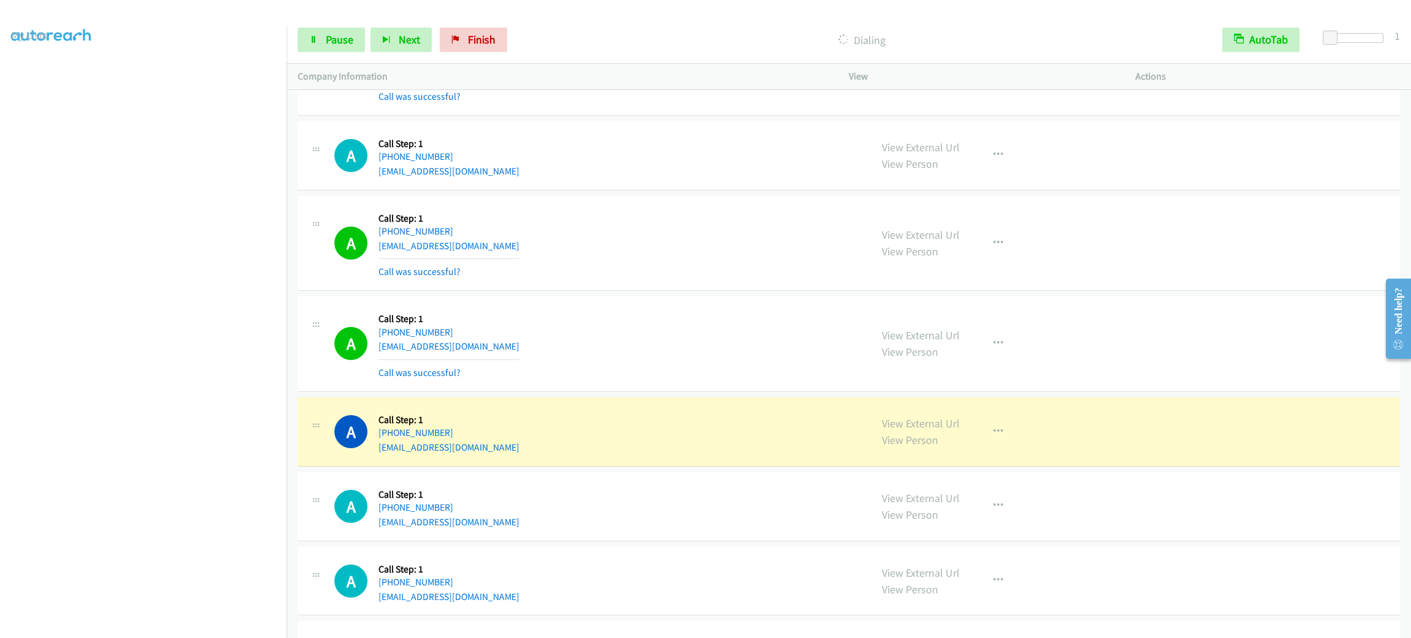
scroll to position [8248, 0]
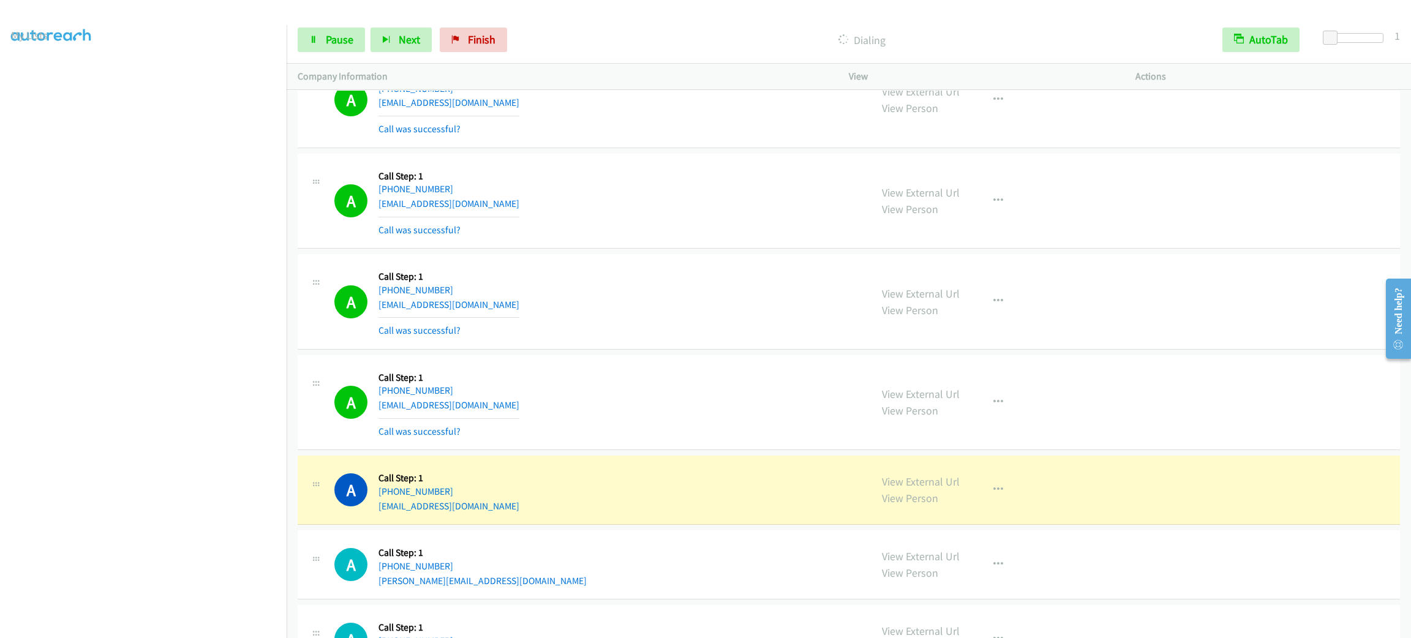
click at [173, 623] on section at bounding box center [143, 348] width 265 height 586
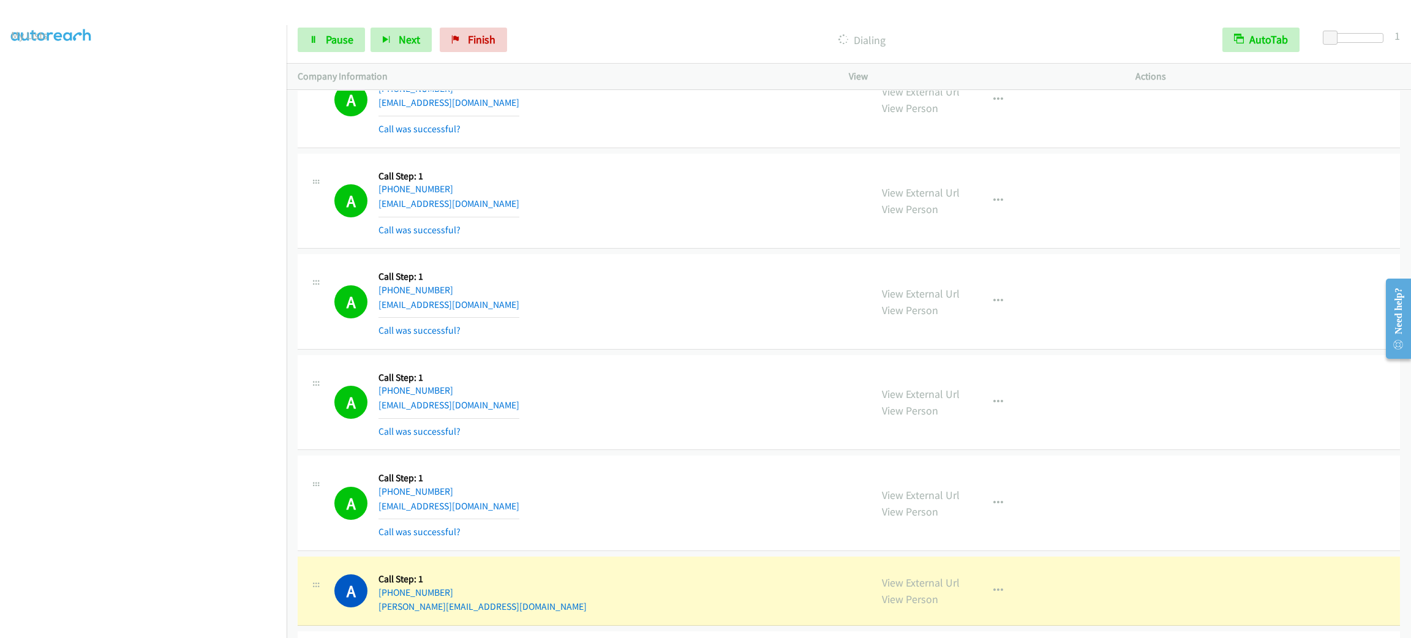
scroll to position [8354, 0]
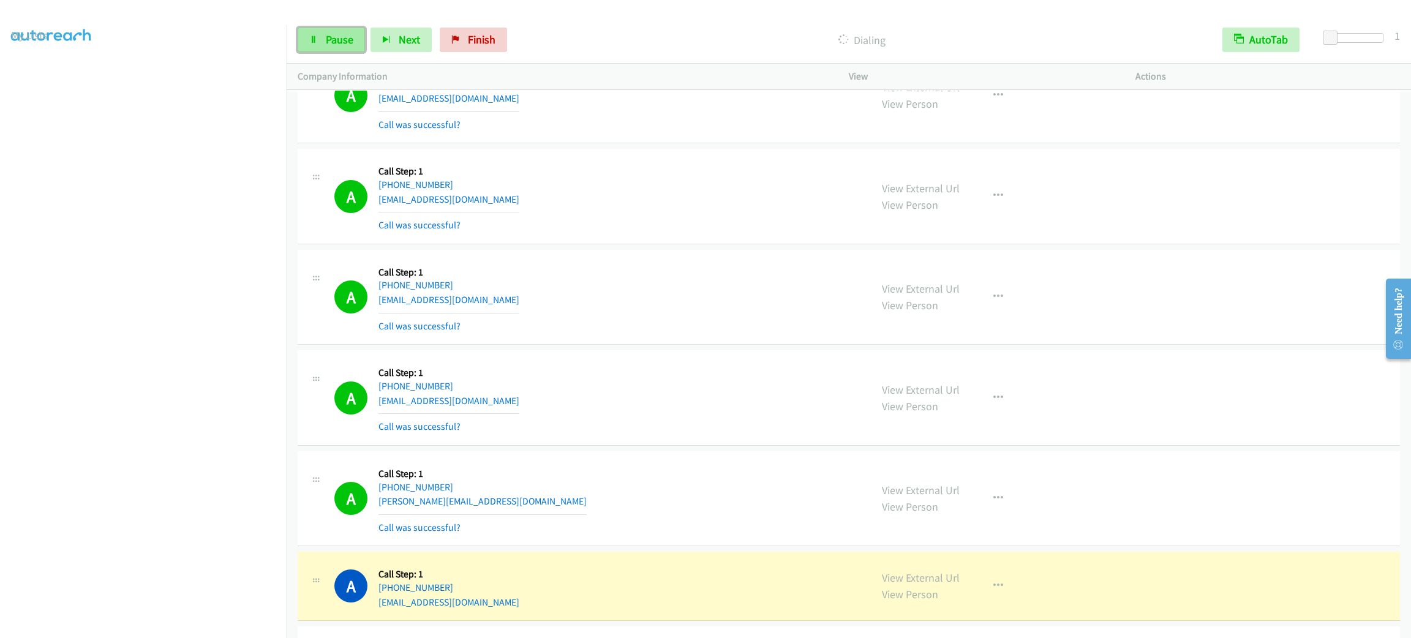
click at [340, 28] on link "Pause" at bounding box center [331, 40] width 67 height 24
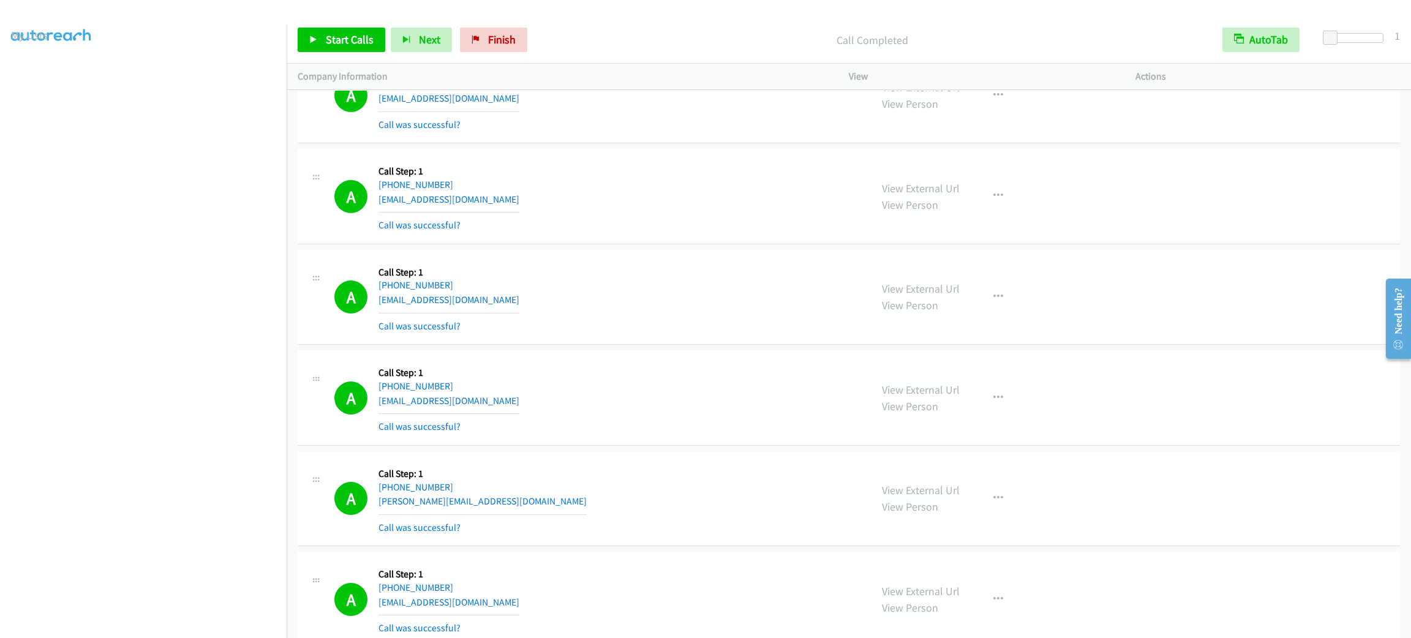
click at [1271, 216] on div "A Callback Scheduled Call Step: 1 America/Los_Angeles [PHONE_NUMBER] [EMAIL_ADD…" at bounding box center [849, 197] width 1102 height 96
click at [636, 296] on div "A Callback Scheduled Call Step: 1 America/Los_Angeles [PHONE_NUMBER] [EMAIL_ADD…" at bounding box center [596, 297] width 525 height 73
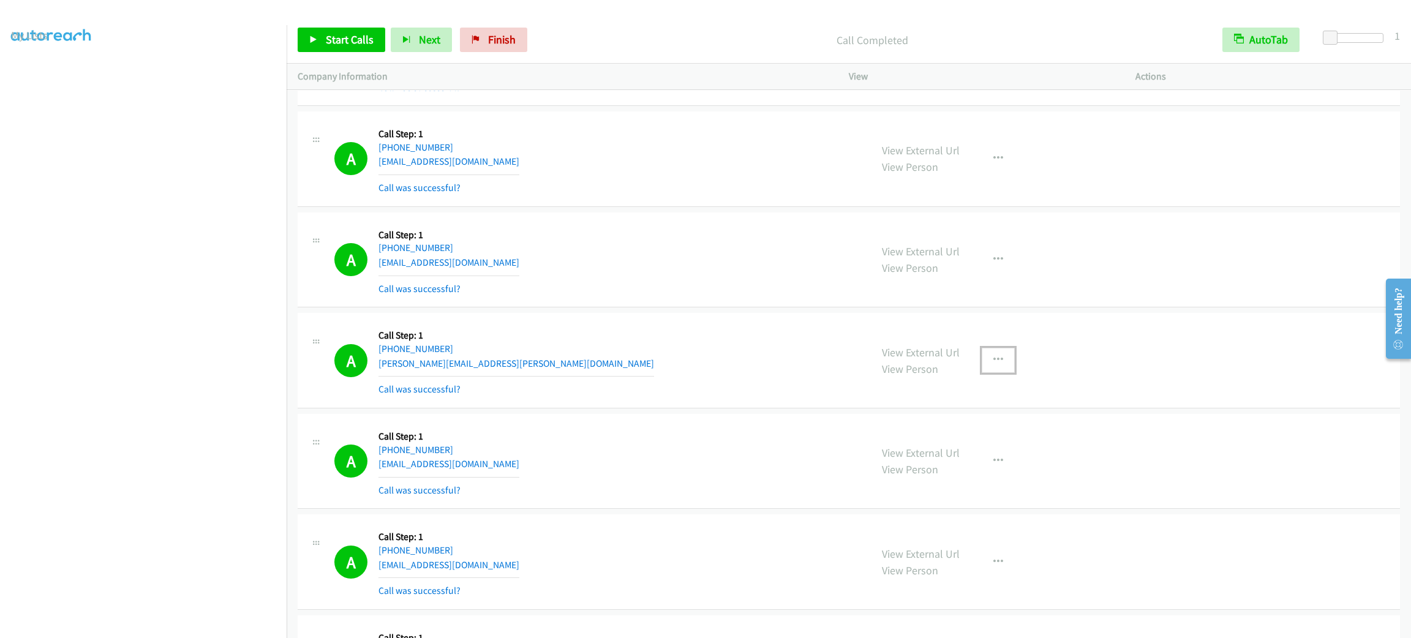
click at [982, 365] on button "button" at bounding box center [998, 360] width 33 height 24
click at [976, 467] on link "Add to do not call list" at bounding box center [932, 465] width 163 height 24
click at [361, 43] on span "Start Calls" at bounding box center [350, 39] width 48 height 14
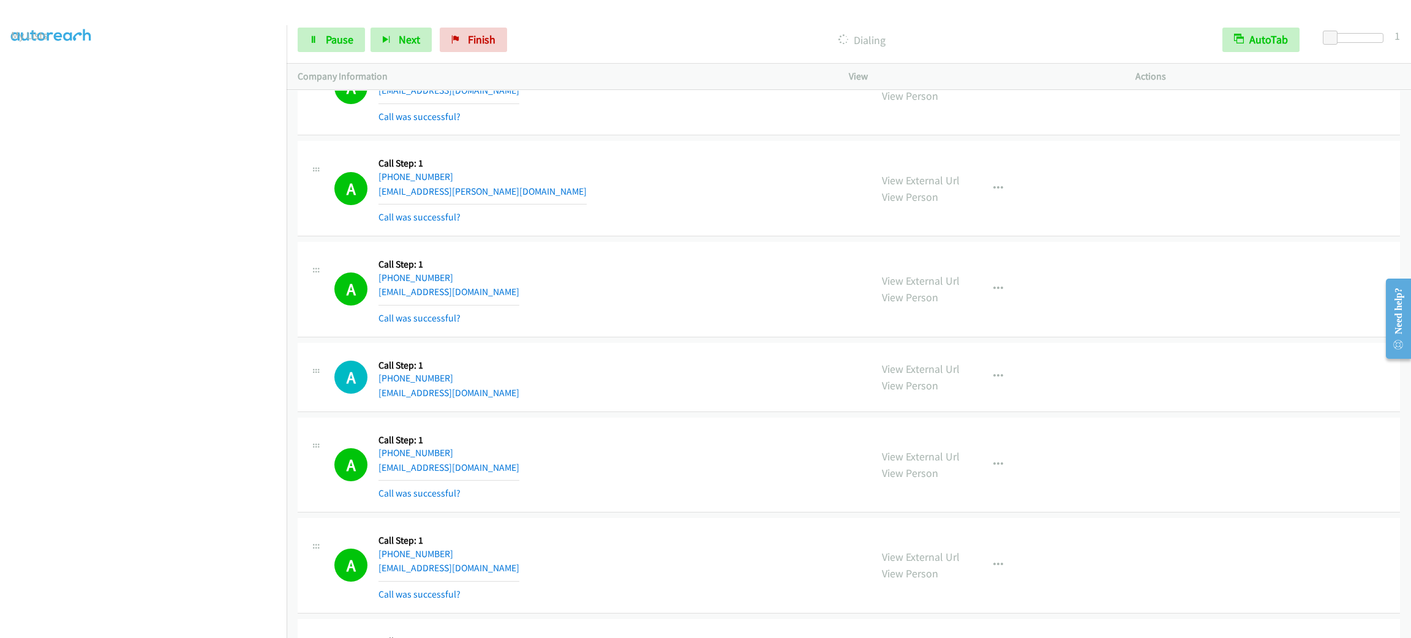
scroll to position [8334, 0]
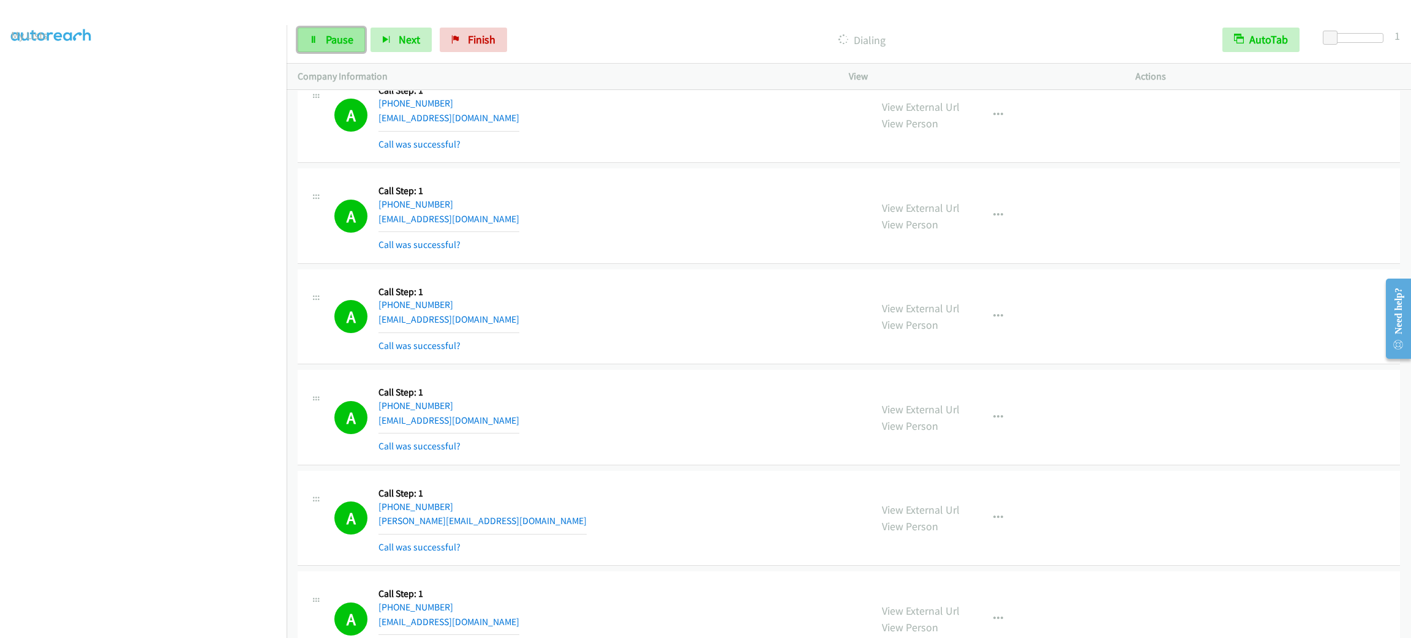
drag, startPoint x: 351, startPoint y: 28, endPoint x: 344, endPoint y: 46, distance: 19.2
click at [351, 28] on link "Pause" at bounding box center [331, 40] width 67 height 24
click at [377, 43] on link "Start Calls" at bounding box center [342, 40] width 88 height 24
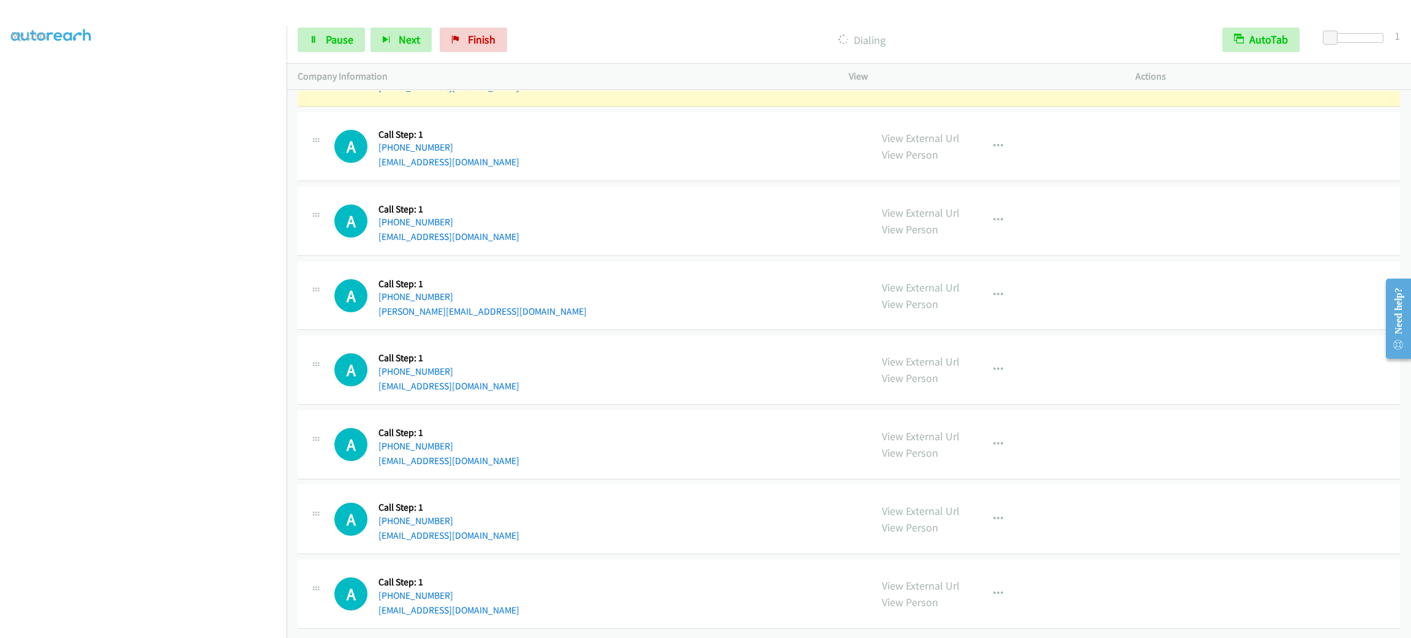
scroll to position [9187, 0]
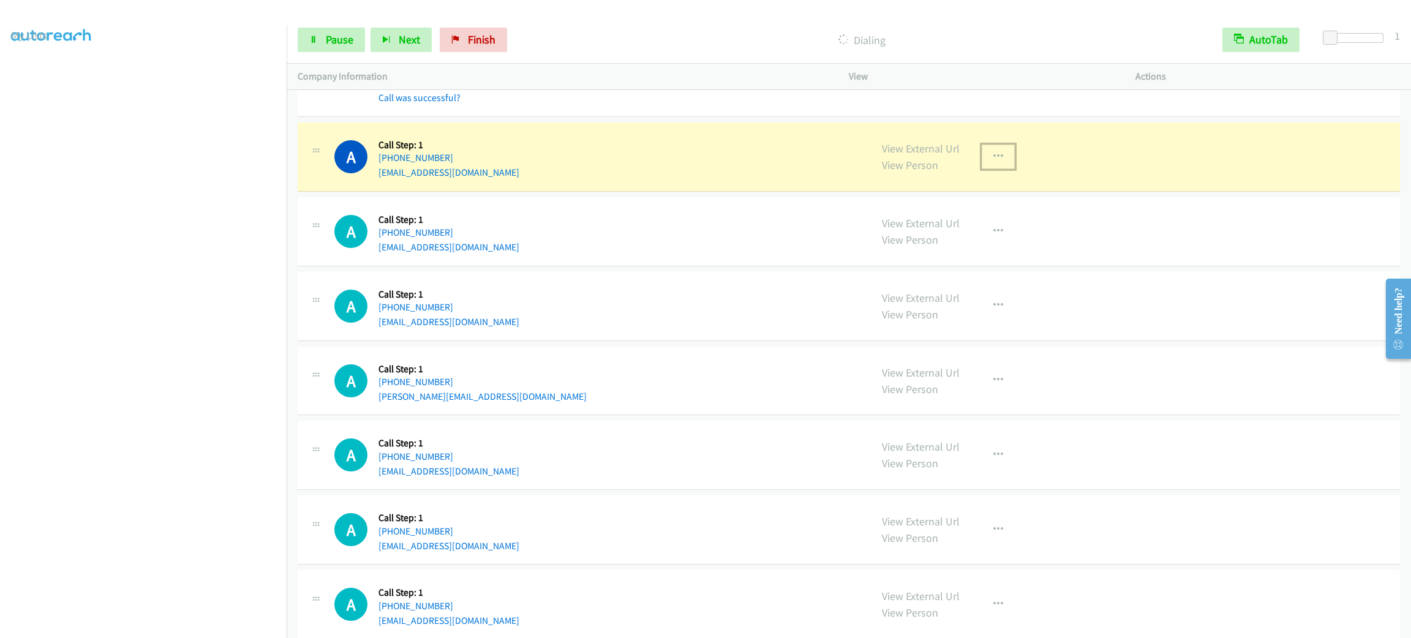
click at [1000, 169] on button "button" at bounding box center [998, 157] width 33 height 24
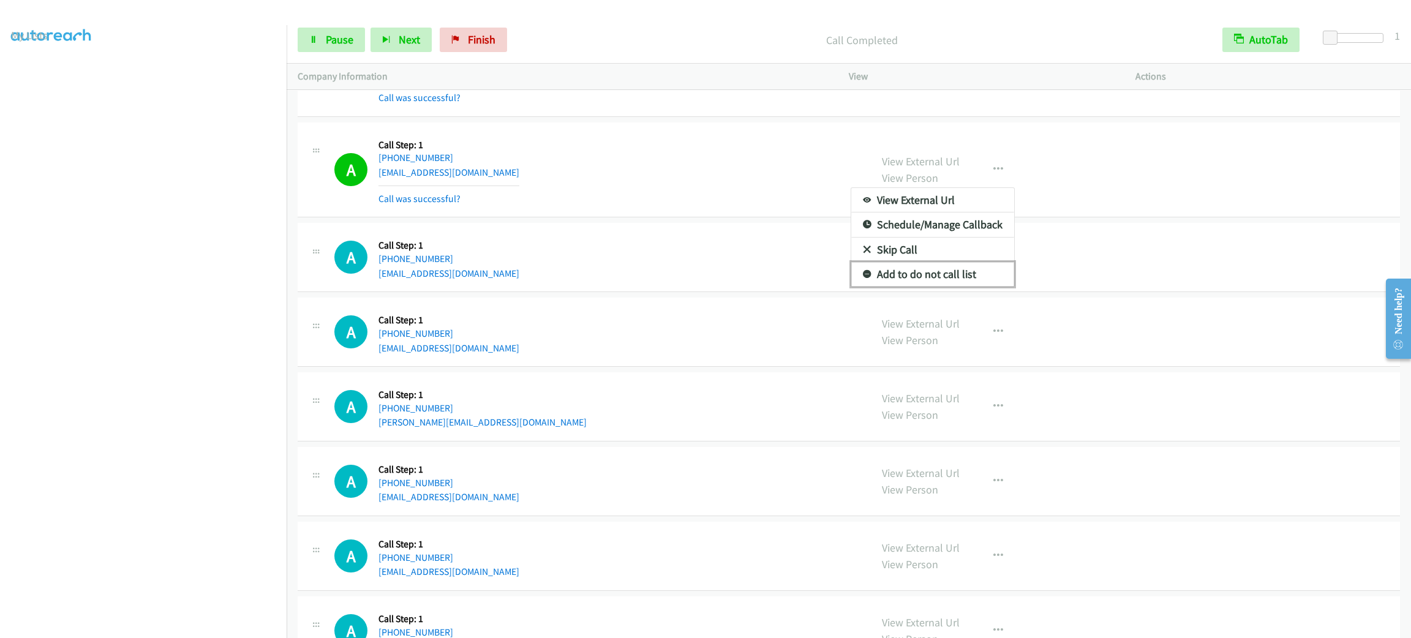
click at [932, 287] on link "Add to do not call list" at bounding box center [932, 274] width 163 height 24
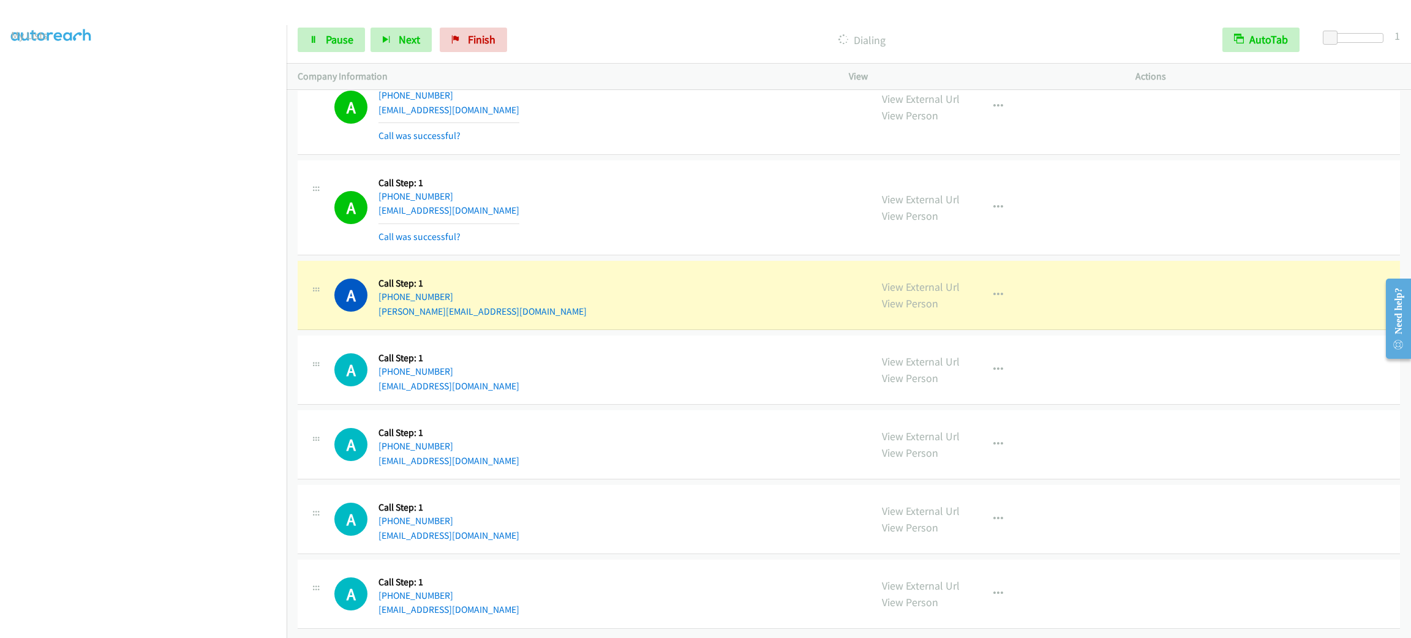
scroll to position [9294, 0]
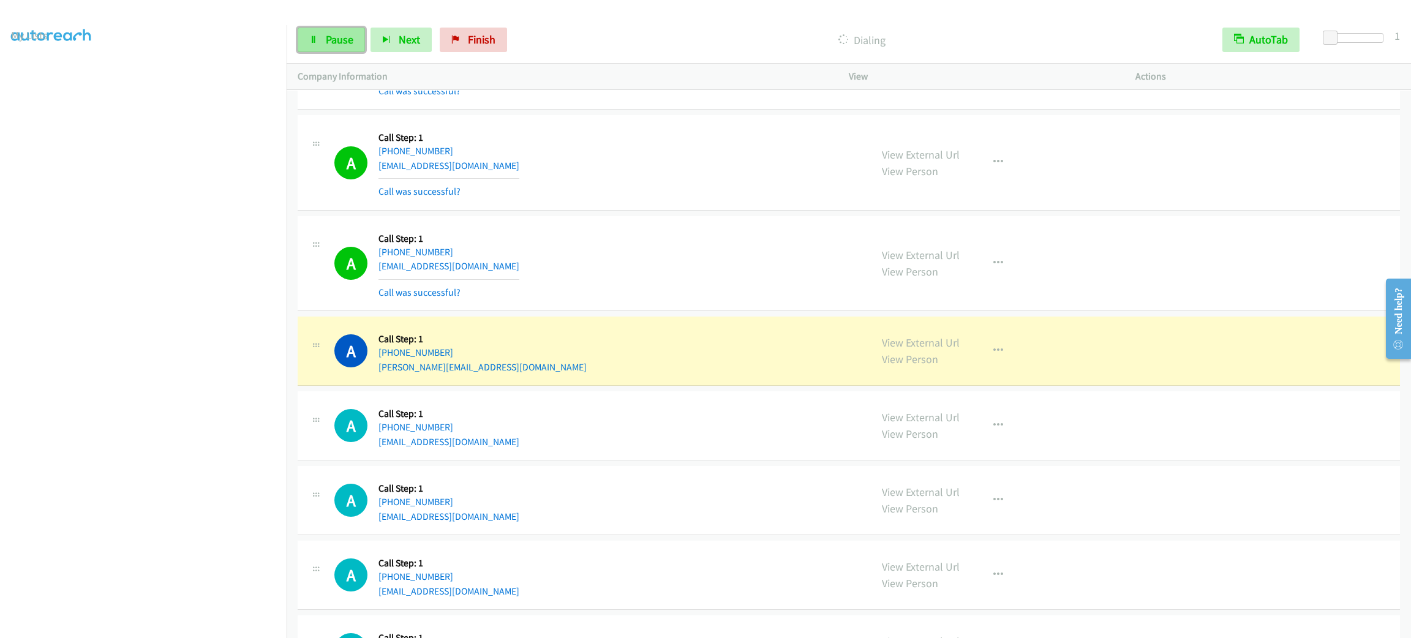
click at [298, 45] on link "Pause" at bounding box center [331, 40] width 67 height 24
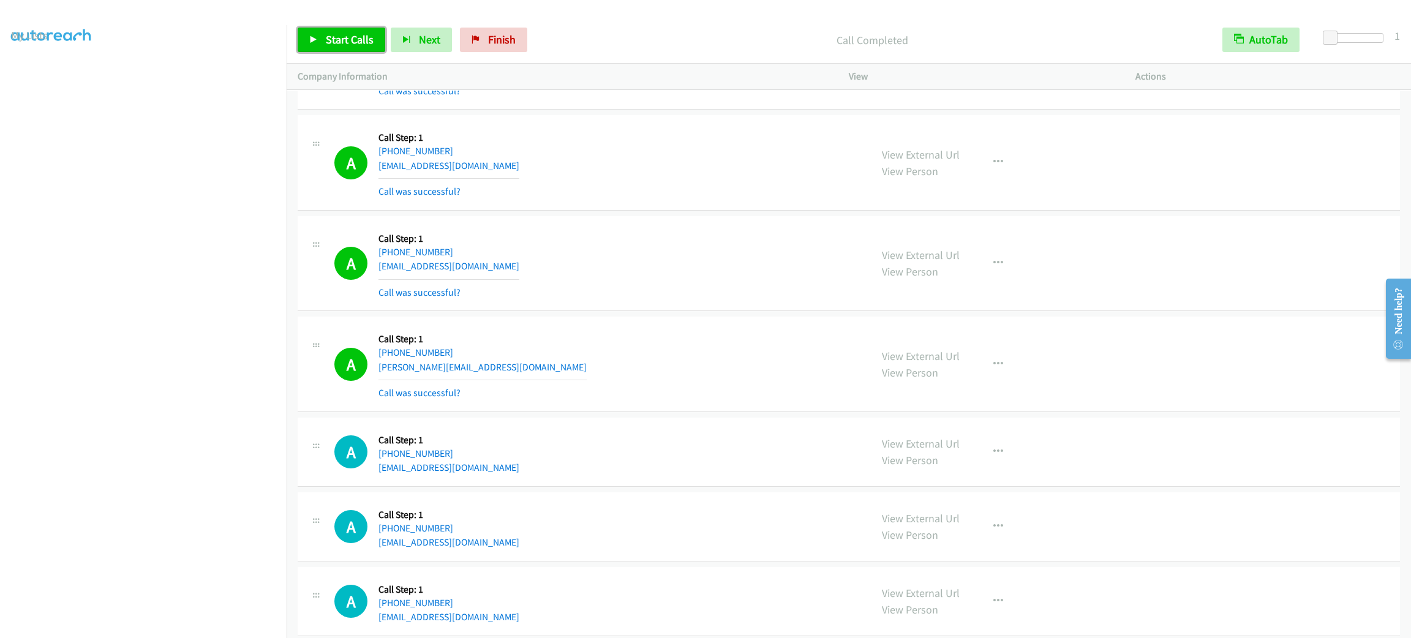
click at [364, 42] on span "Start Calls" at bounding box center [350, 39] width 48 height 14
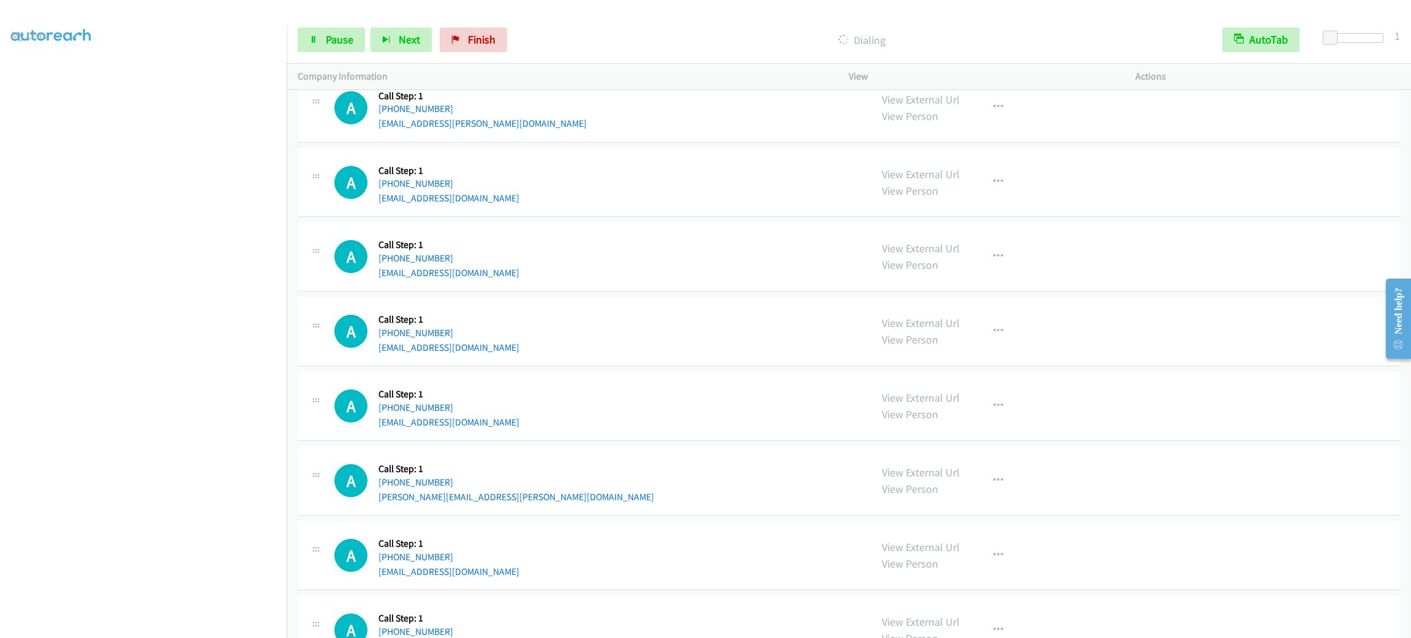
scroll to position [9924, 0]
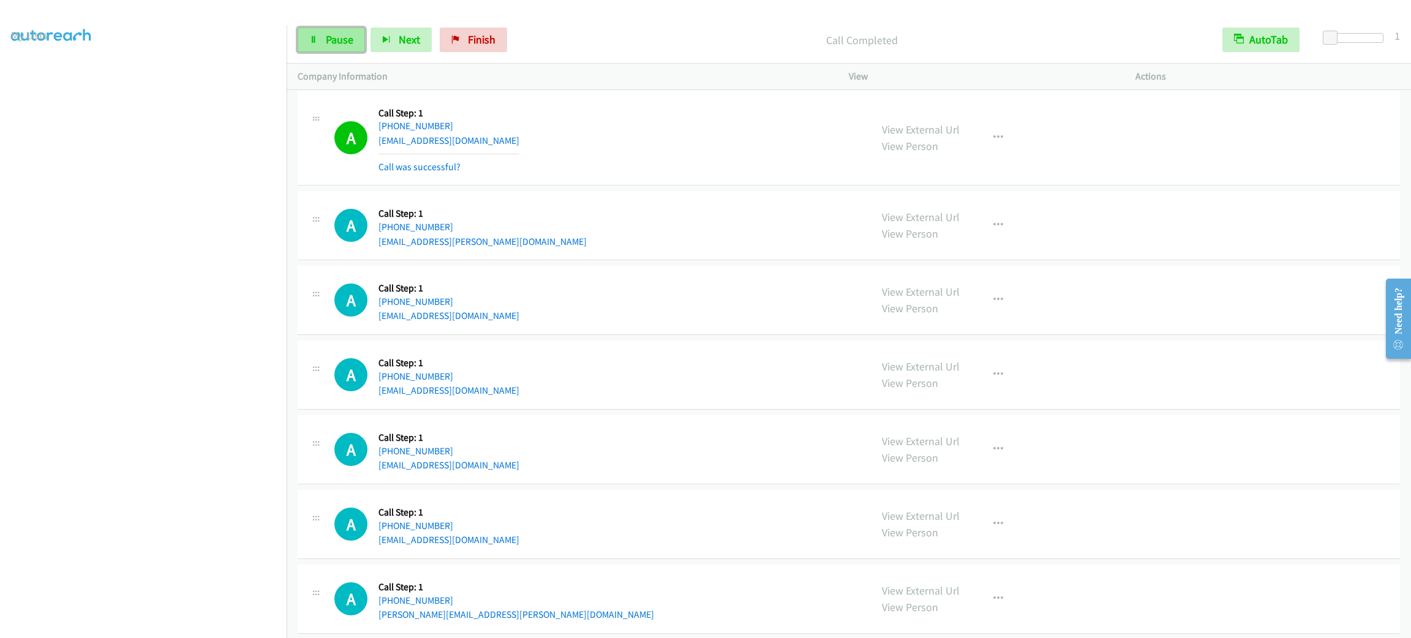
click at [355, 49] on link "Pause" at bounding box center [331, 40] width 67 height 24
click at [351, 40] on span "Start Calls" at bounding box center [350, 39] width 48 height 14
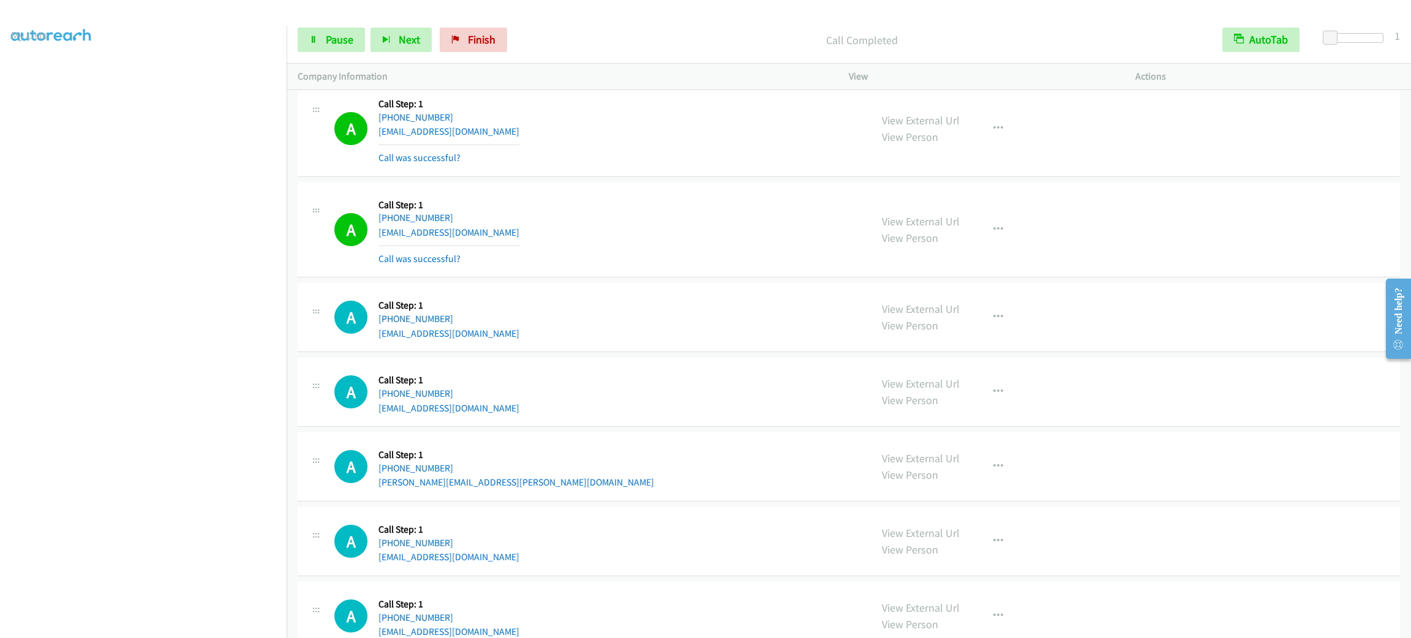
scroll to position [10168, 0]
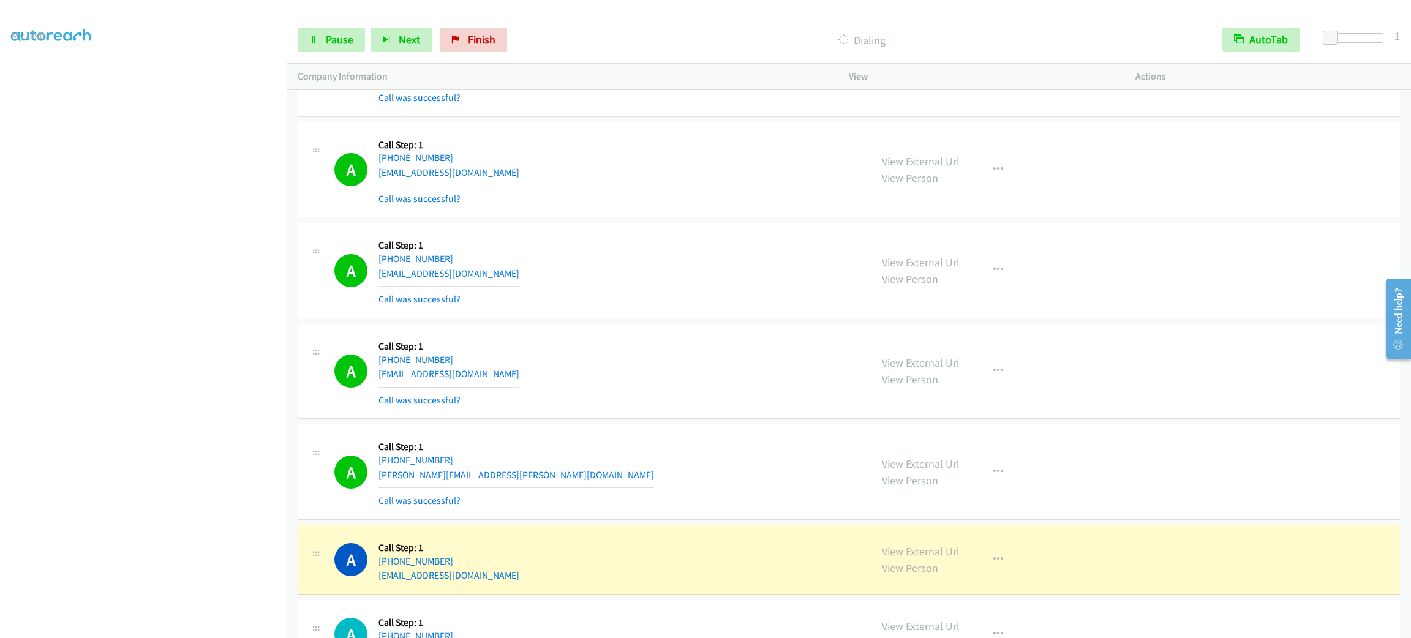
drag, startPoint x: 678, startPoint y: 254, endPoint x: 574, endPoint y: 226, distance: 107.1
click at [575, 218] on div "A Callback Scheduled Call Step: 1 America/New_York [PHONE_NUMBER] [EMAIL_ADDRES…" at bounding box center [849, 170] width 1102 height 96
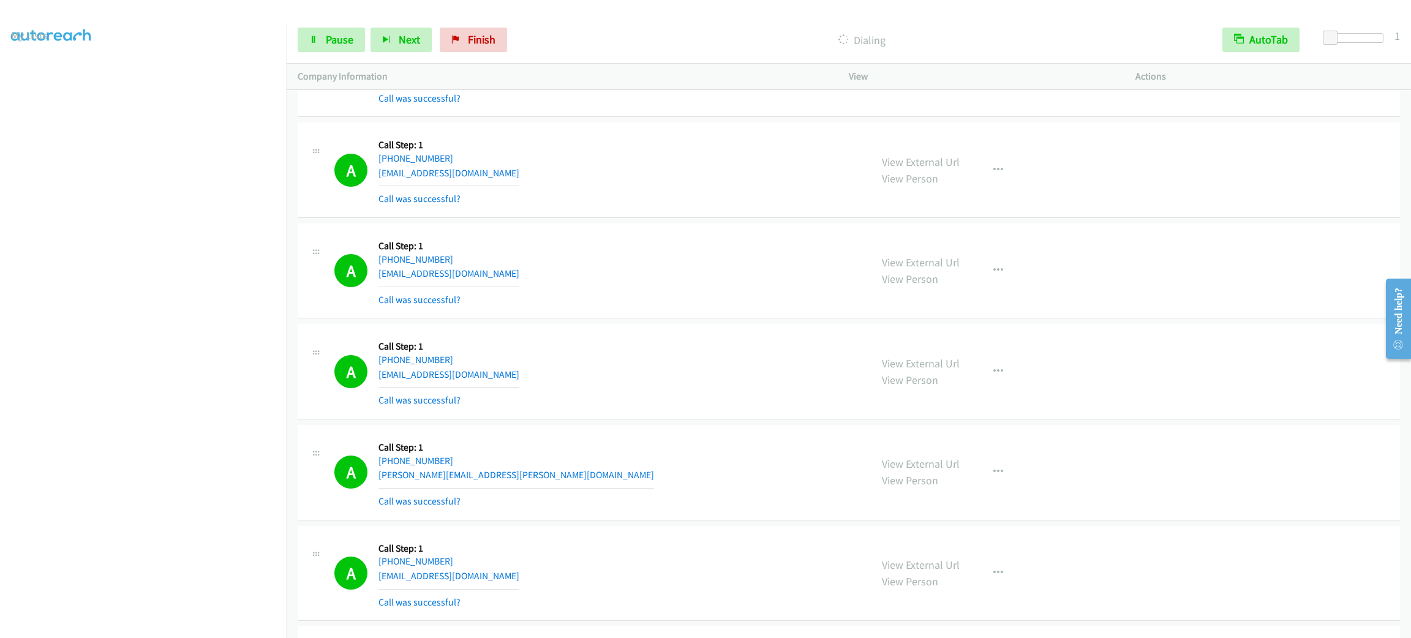
scroll to position [10653, 0]
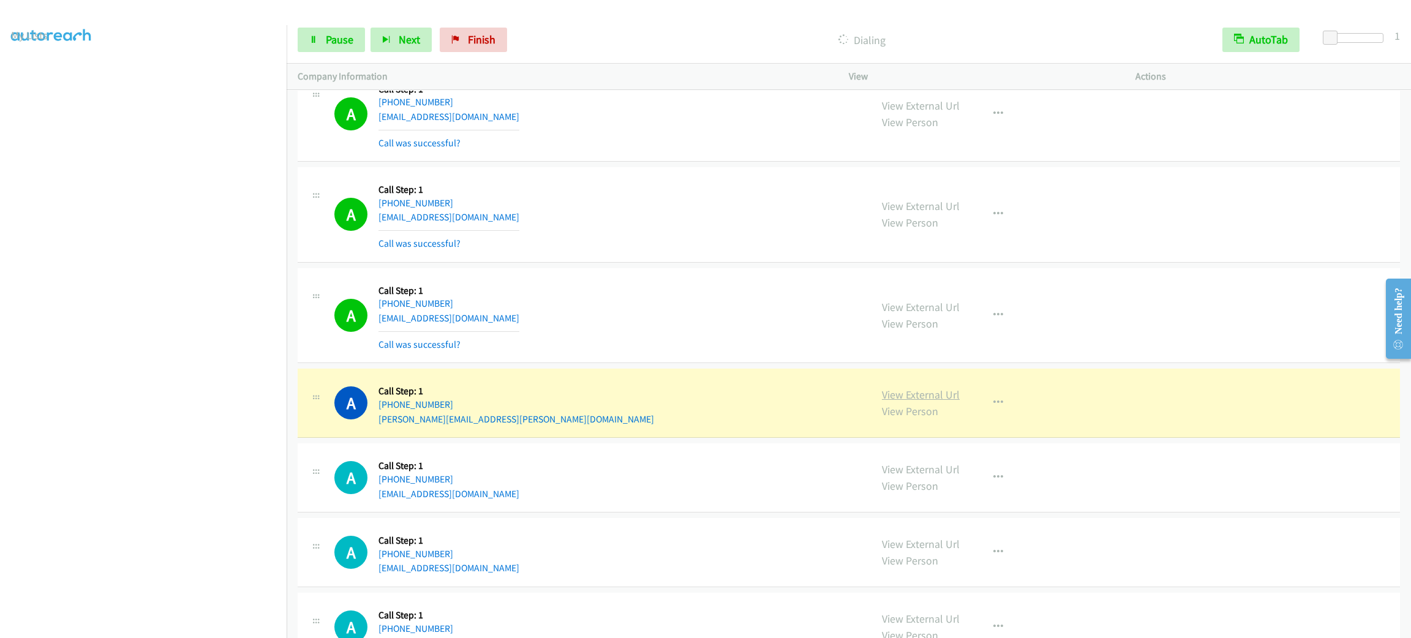
click at [909, 402] on link "View External Url" at bounding box center [921, 395] width 78 height 14
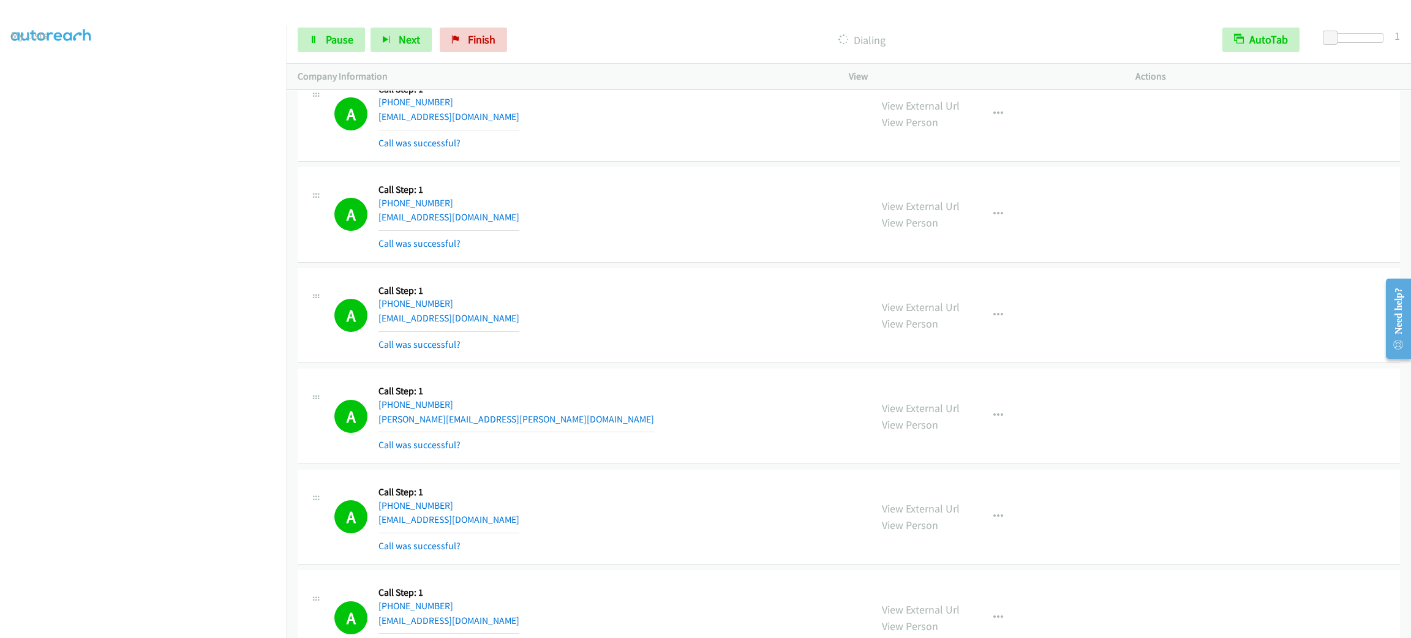
scroll to position [11029, 0]
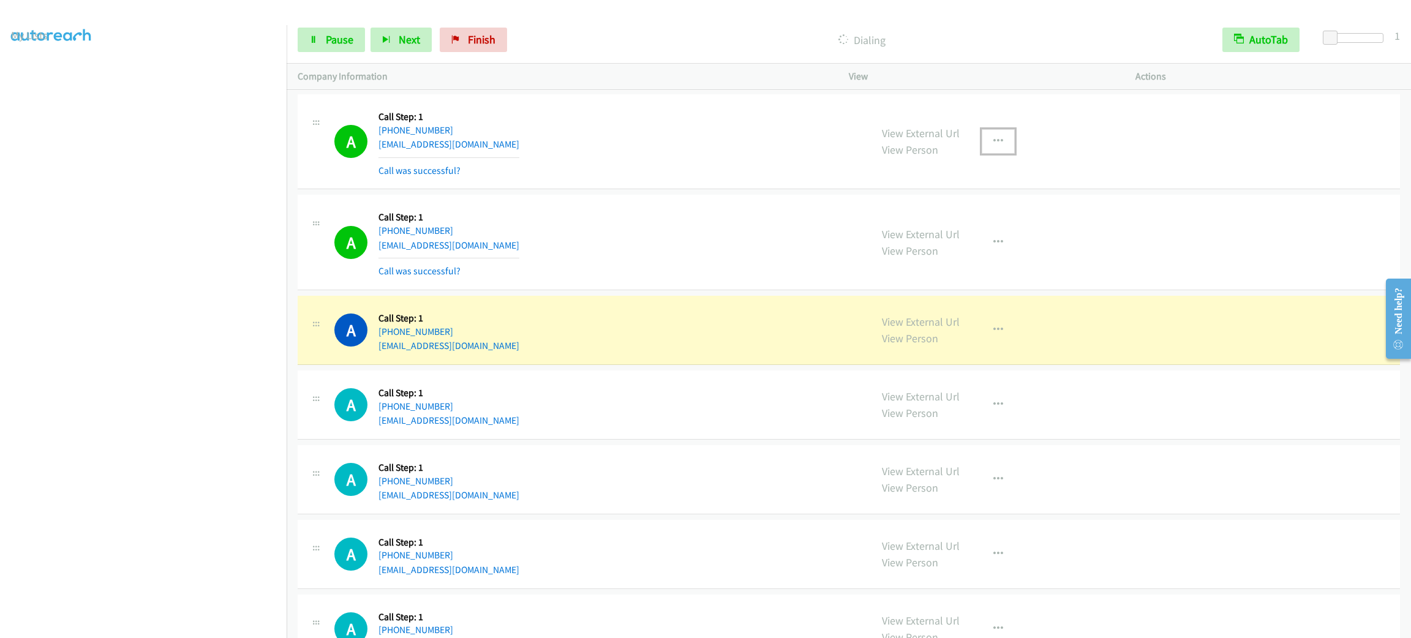
click at [982, 154] on button "button" at bounding box center [998, 141] width 33 height 24
click at [976, 258] on link "Add to do not call list" at bounding box center [932, 246] width 163 height 24
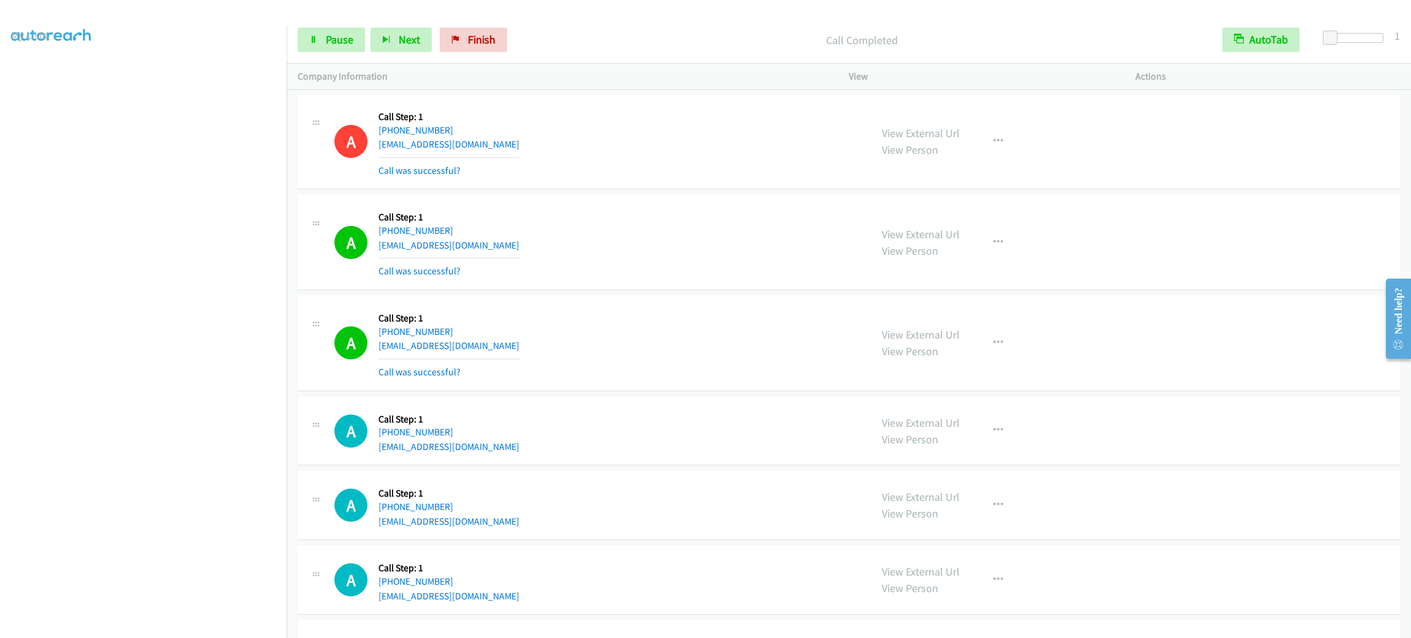
click at [1007, 377] on div "View External Url View Person View External Url Email Schedule/Manage Callback …" at bounding box center [1020, 343] width 298 height 73
click at [998, 355] on button "button" at bounding box center [998, 343] width 33 height 24
click at [978, 460] on link "Add to do not call list" at bounding box center [932, 447] width 163 height 24
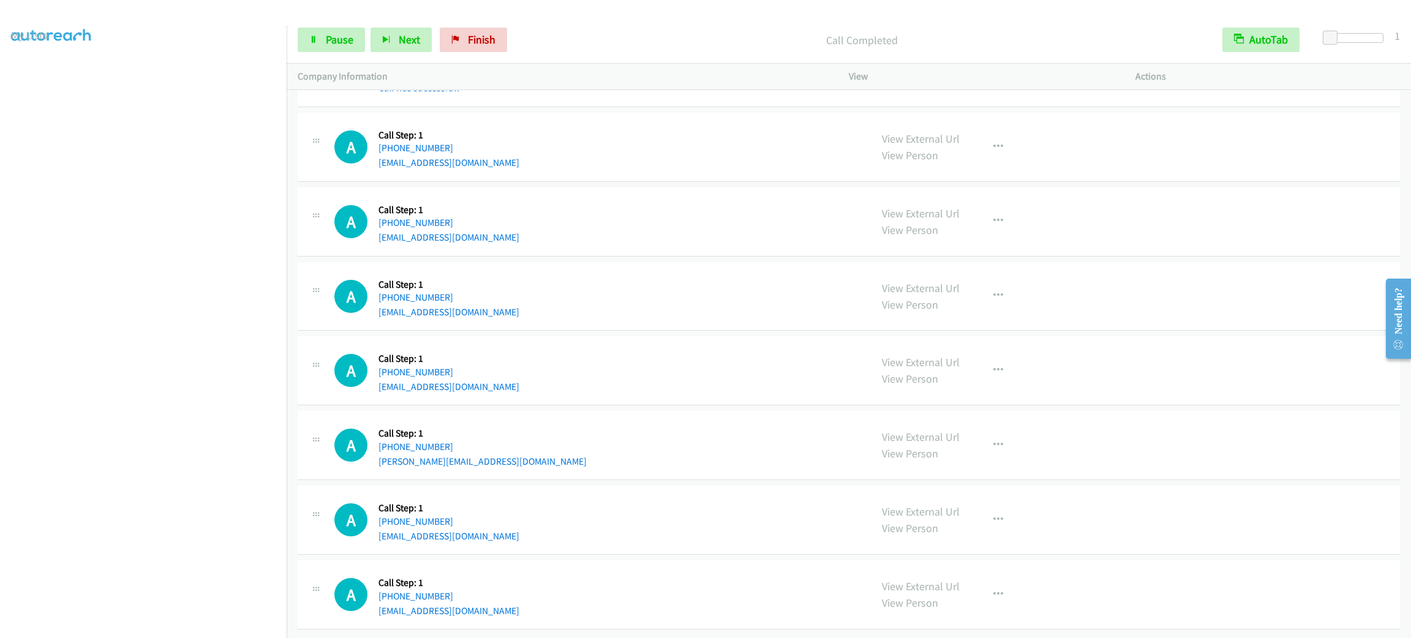
scroll to position [11422, 0]
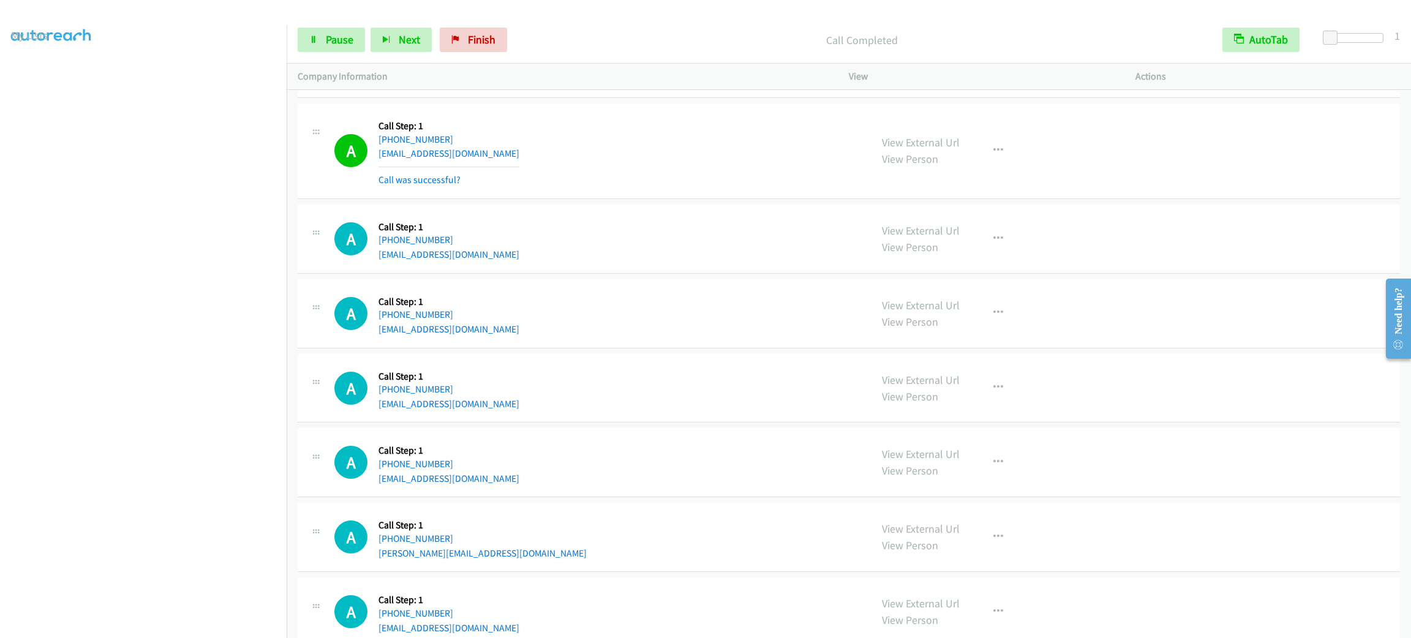
click at [998, 187] on div "View External Url View Person View External Url Email Schedule/Manage Callback …" at bounding box center [1020, 151] width 298 height 73
click at [998, 163] on button "button" at bounding box center [998, 150] width 33 height 24
click at [967, 268] on link "Add to do not call list" at bounding box center [932, 255] width 163 height 24
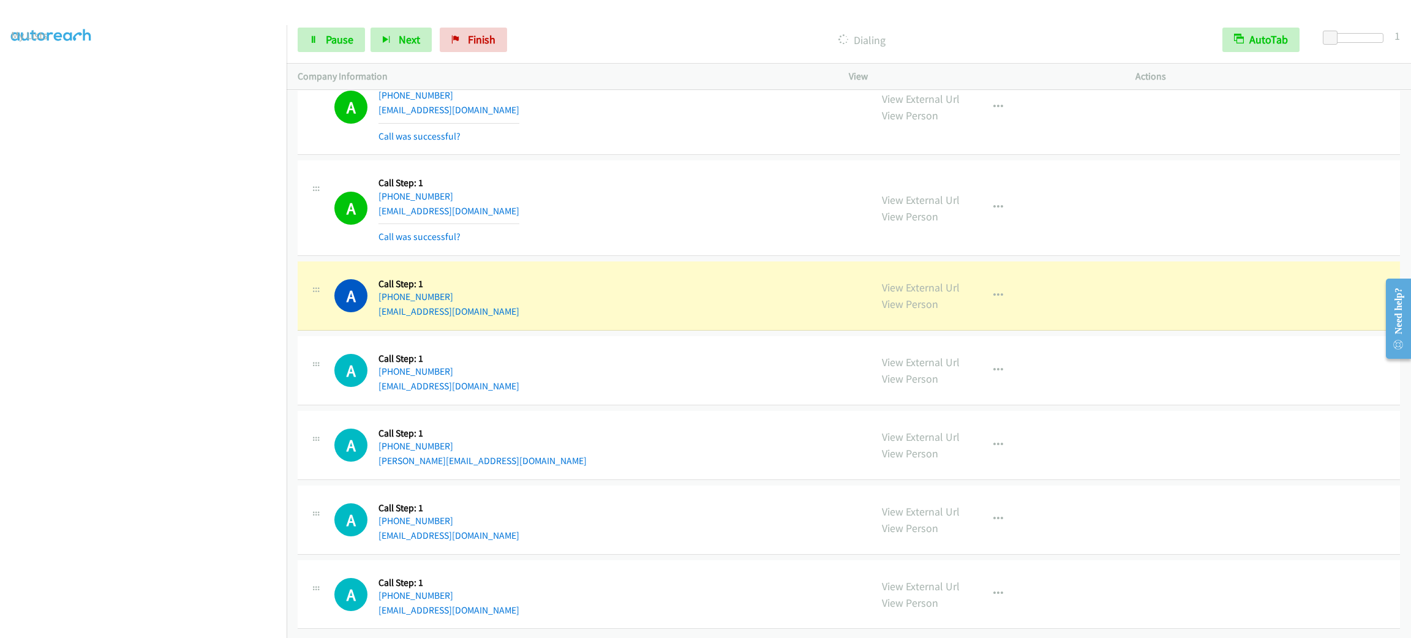
scroll to position [11609, 0]
click at [708, 237] on div "A Callback Scheduled Call Step: 1 [GEOGRAPHIC_DATA]/[GEOGRAPHIC_DATA] [PHONE_NU…" at bounding box center [849, 208] width 1102 height 96
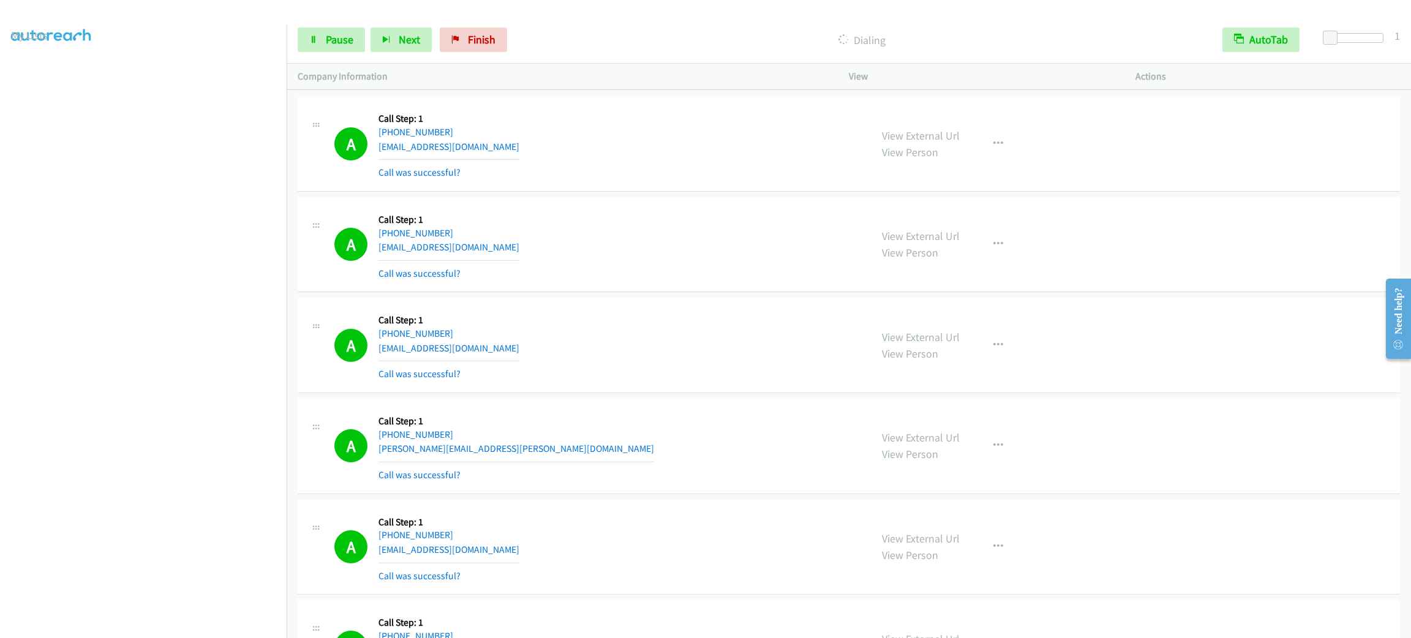
click at [963, 363] on div "View External Url View Person View External Url Email Schedule/Manage Callback …" at bounding box center [1020, 345] width 298 height 73
click at [982, 358] on button "button" at bounding box center [998, 345] width 33 height 24
click at [986, 462] on link "Add to do not call list" at bounding box center [932, 450] width 163 height 24
click at [644, 180] on div "A Callback Scheduled Call Step: 1 America/New_York [PHONE_NUMBER] [EMAIL_ADDRES…" at bounding box center [596, 143] width 525 height 73
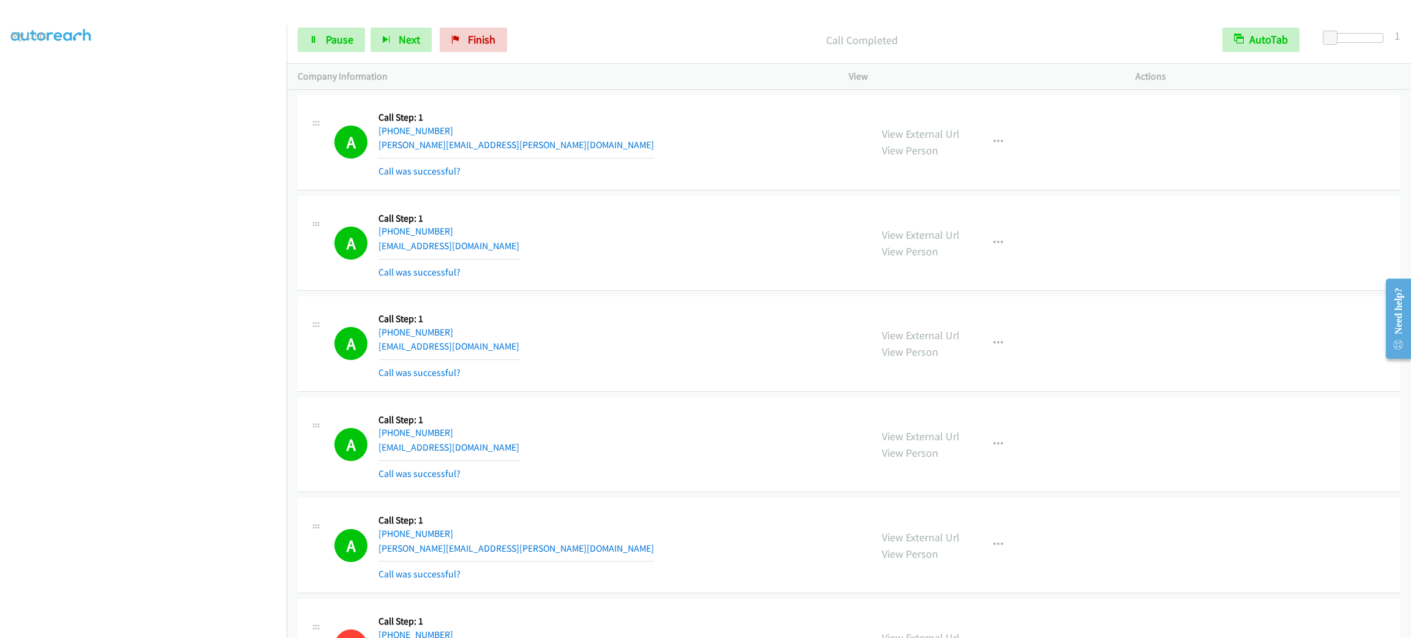
click at [983, 353] on div "View External Url View Person View External Url Email Schedule/Manage Callback …" at bounding box center [1020, 343] width 298 height 73
click at [993, 348] on icon "button" at bounding box center [998, 344] width 10 height 10
click at [987, 461] on link "Add to do not call list" at bounding box center [932, 448] width 163 height 24
click at [721, 126] on div "A Callback Scheduled Call Step: 1 America/[GEOGRAPHIC_DATA] [PHONE_NUMBER] [PER…" at bounding box center [849, 143] width 1102 height 96
drag, startPoint x: 1019, startPoint y: 162, endPoint x: 1000, endPoint y: 162, distance: 19.0
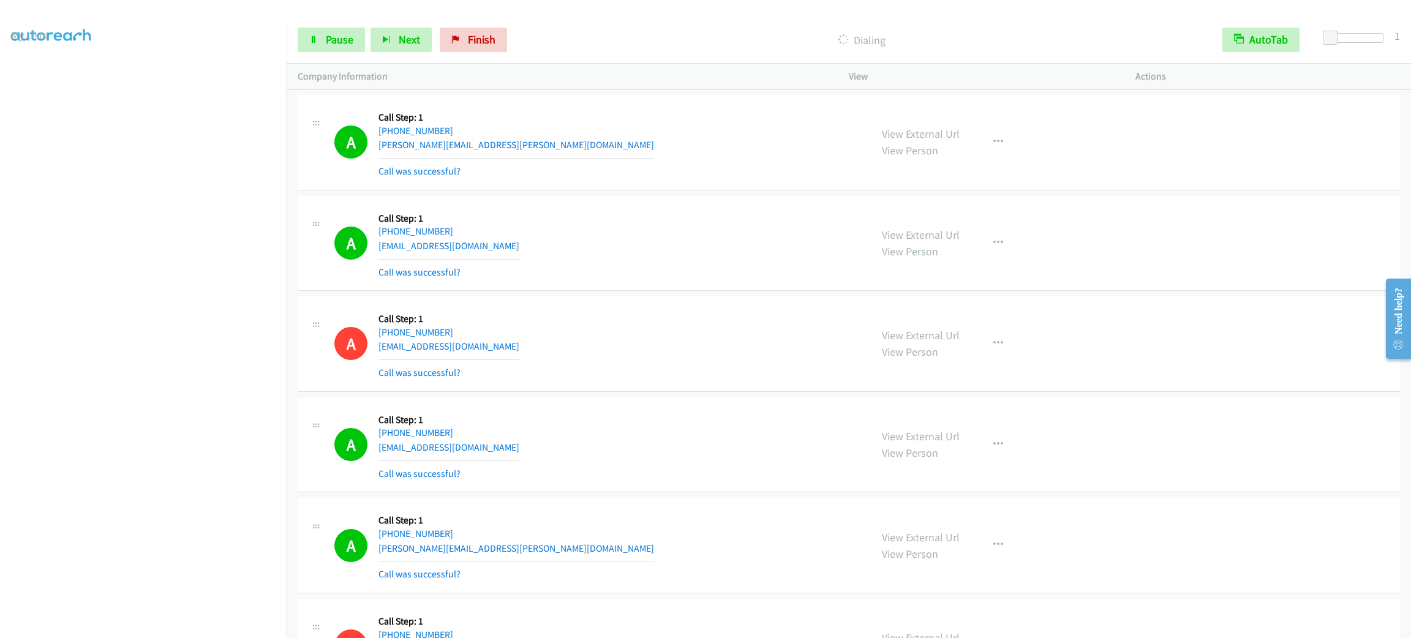
click at [1019, 161] on div "View External Url View Person View External Url Email Schedule/Manage Callback …" at bounding box center [1020, 142] width 298 height 73
click at [1000, 154] on button "button" at bounding box center [998, 142] width 33 height 24
click at [968, 259] on link "Add to do not call list" at bounding box center [932, 247] width 163 height 24
click at [576, 60] on div "Start Calls Pause Next Finish Dialing AutoTab AutoTab 1" at bounding box center [849, 40] width 1124 height 47
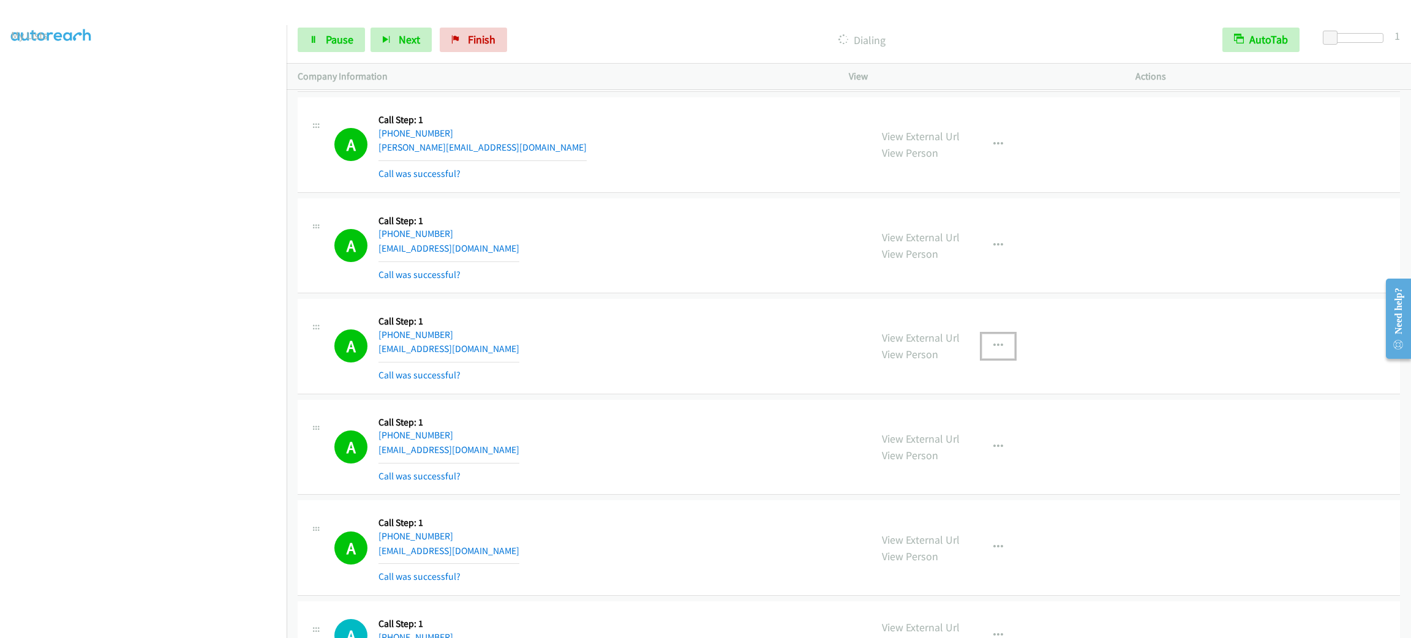
click at [987, 358] on button "button" at bounding box center [998, 346] width 33 height 24
click at [978, 463] on link "Add to do not call list" at bounding box center [932, 450] width 163 height 24
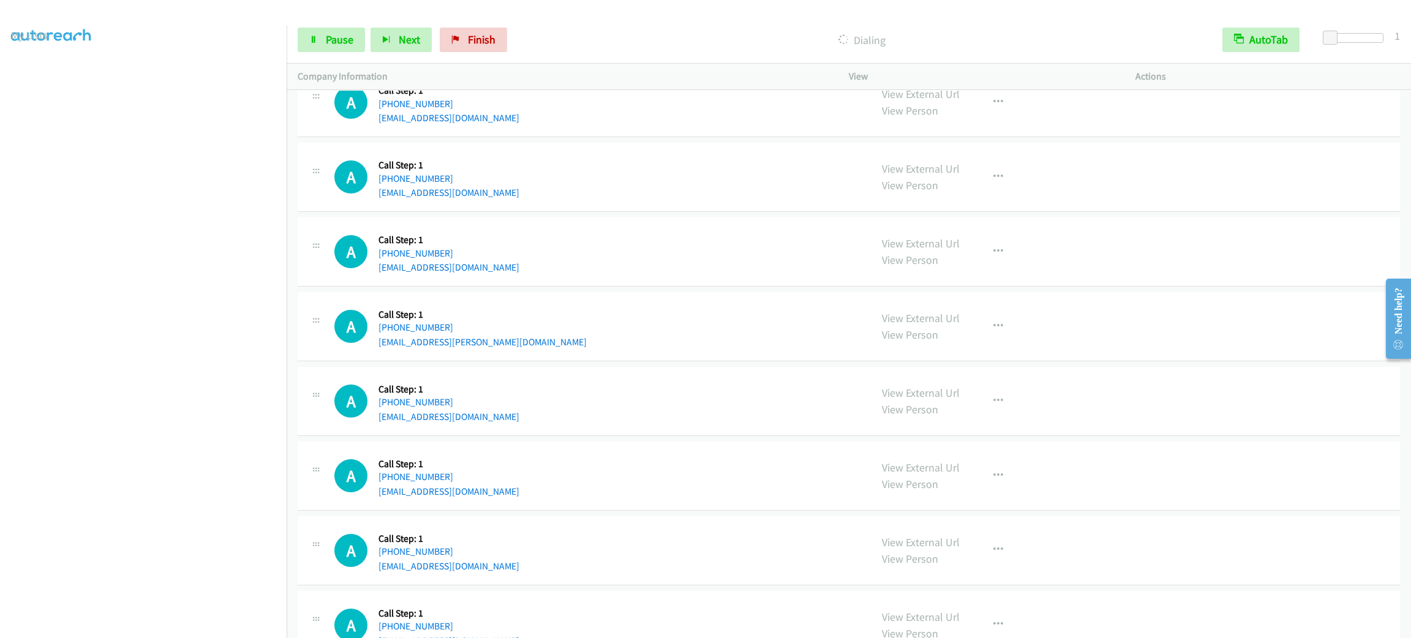
scroll to position [12146, 0]
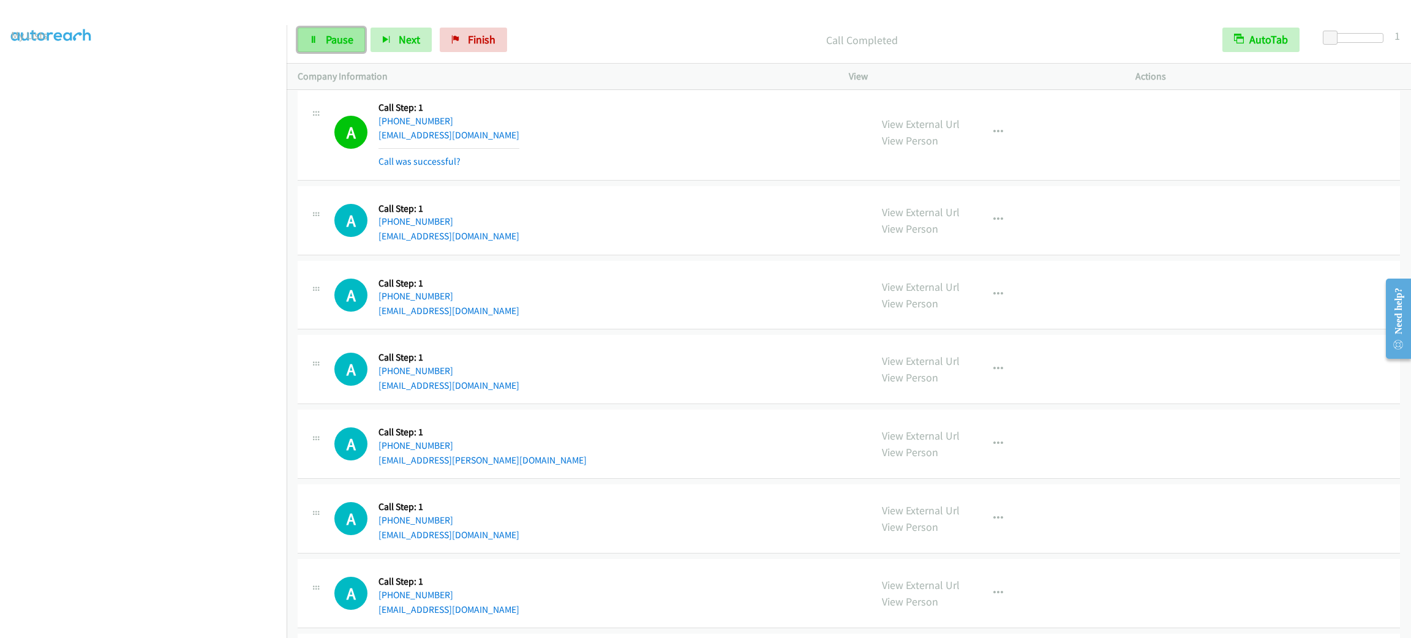
click at [339, 40] on span "Pause" at bounding box center [340, 39] width 28 height 14
click at [339, 40] on span "Start Calls" at bounding box center [350, 39] width 48 height 14
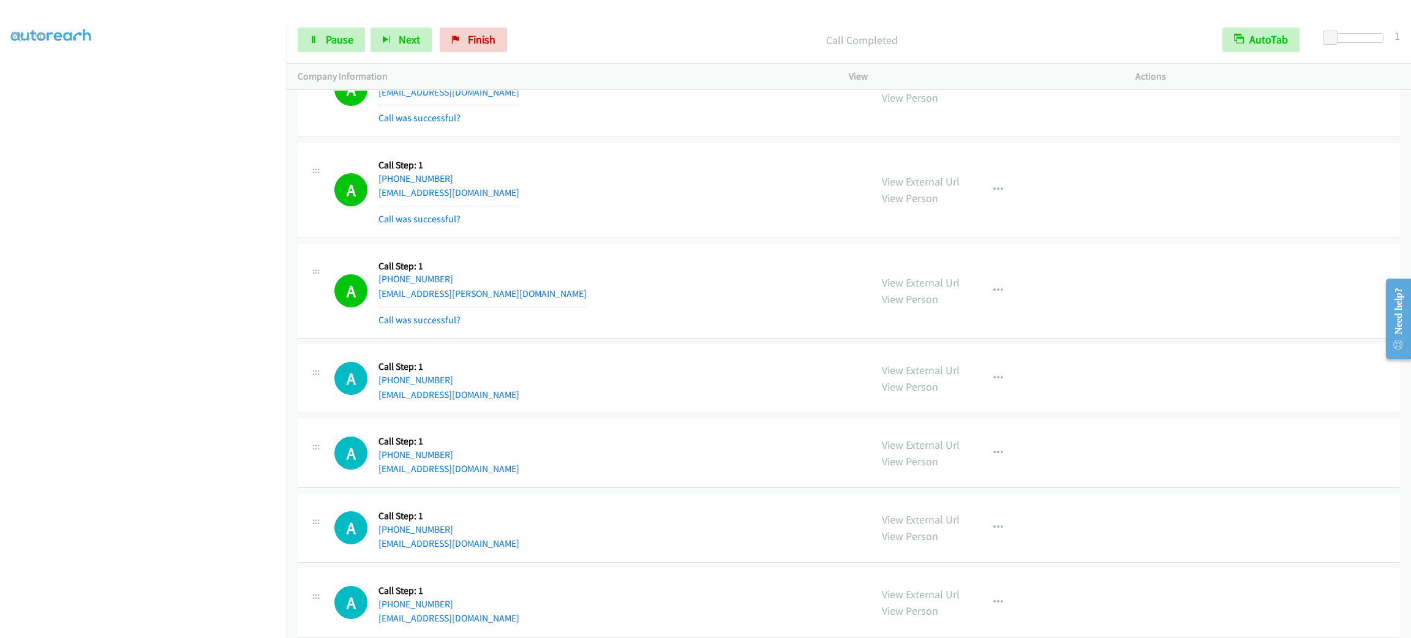
scroll to position [12417, 0]
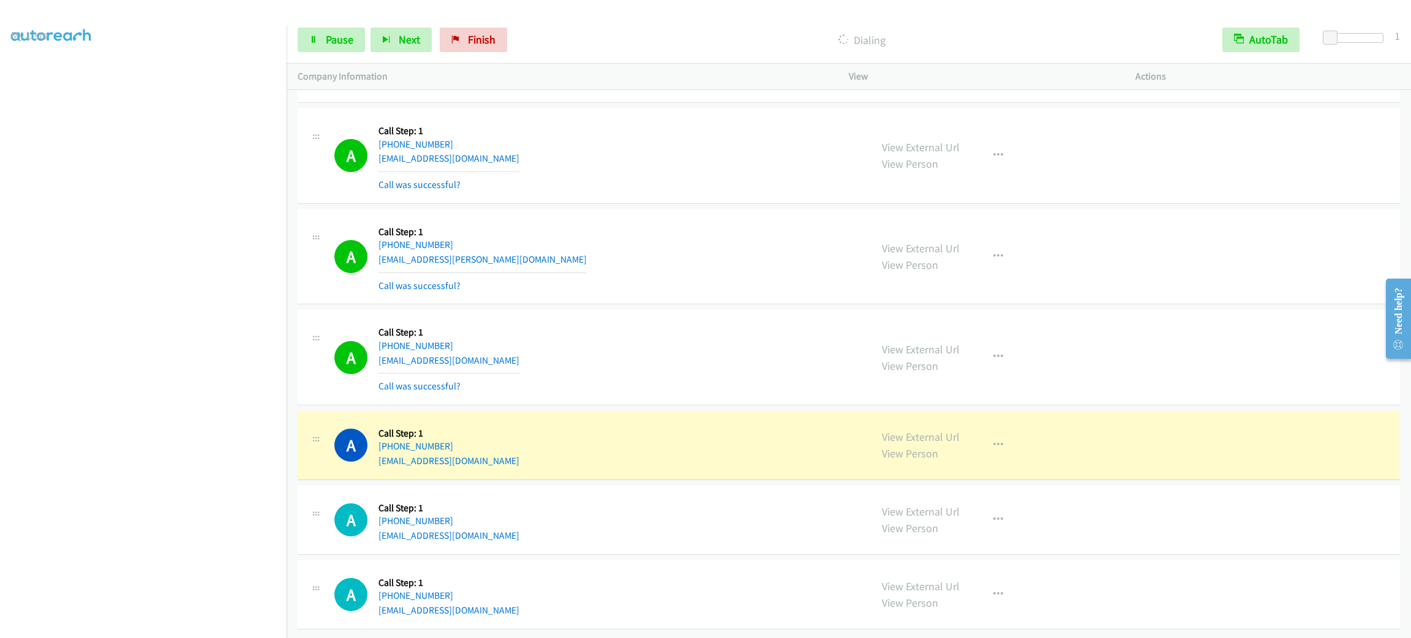
click at [192, 623] on section at bounding box center [143, 348] width 265 height 586
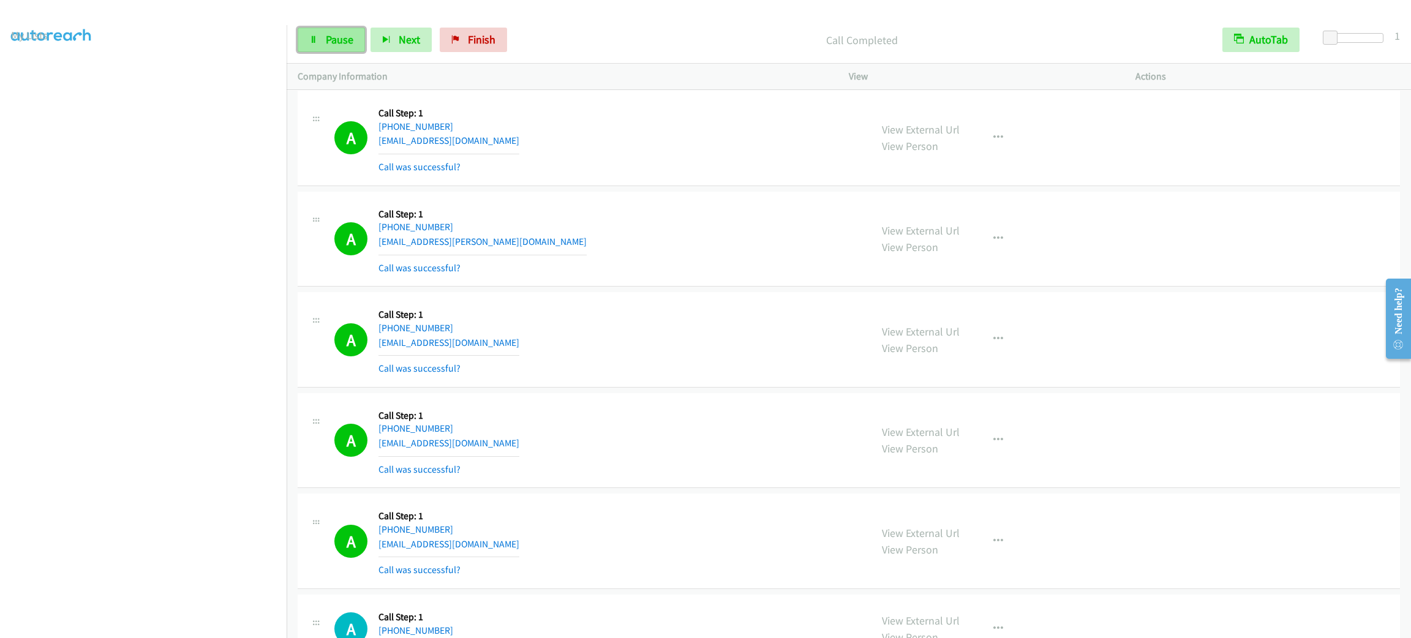
click at [346, 42] on span "Pause" at bounding box center [340, 39] width 28 height 14
click at [326, 42] on span "Start Calls" at bounding box center [350, 39] width 48 height 14
drag, startPoint x: 459, startPoint y: 299, endPoint x: 444, endPoint y: 233, distance: 67.8
click at [444, 233] on div "A Callback Scheduled Call Step: 1 America/[GEOGRAPHIC_DATA] [PHONE_NUMBER] [EMA…" at bounding box center [849, 240] width 1102 height 96
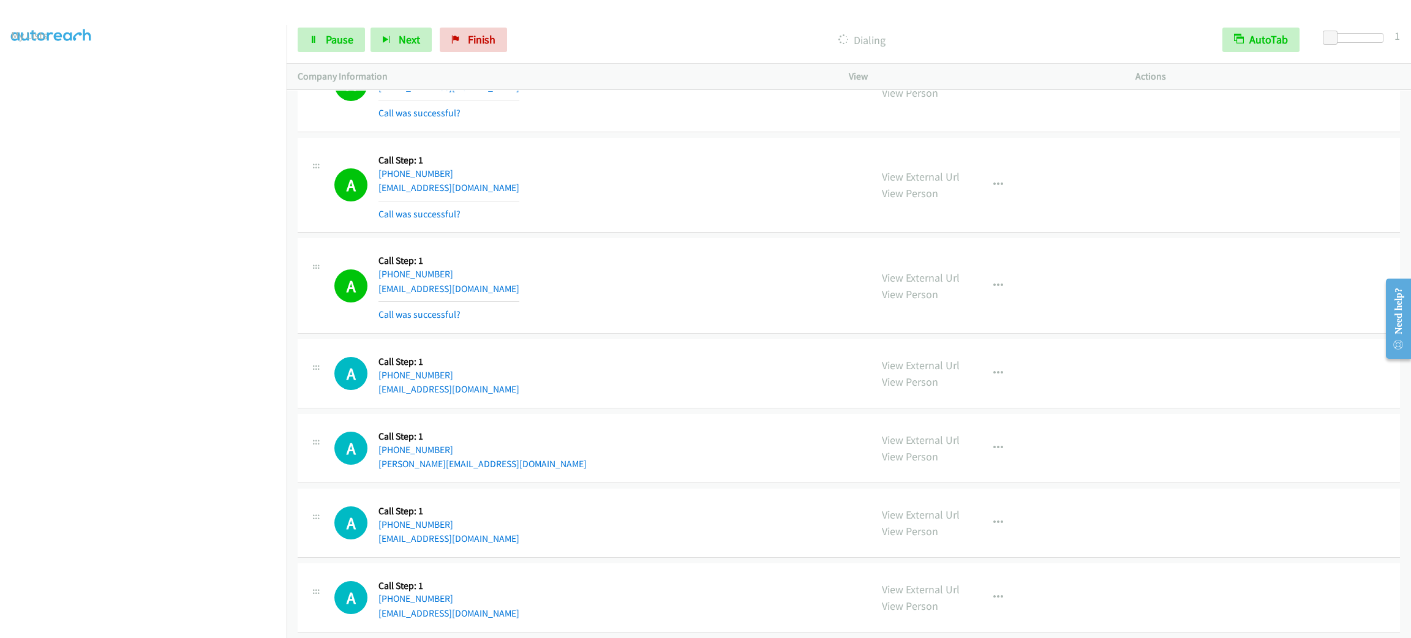
scroll to position [13763, 0]
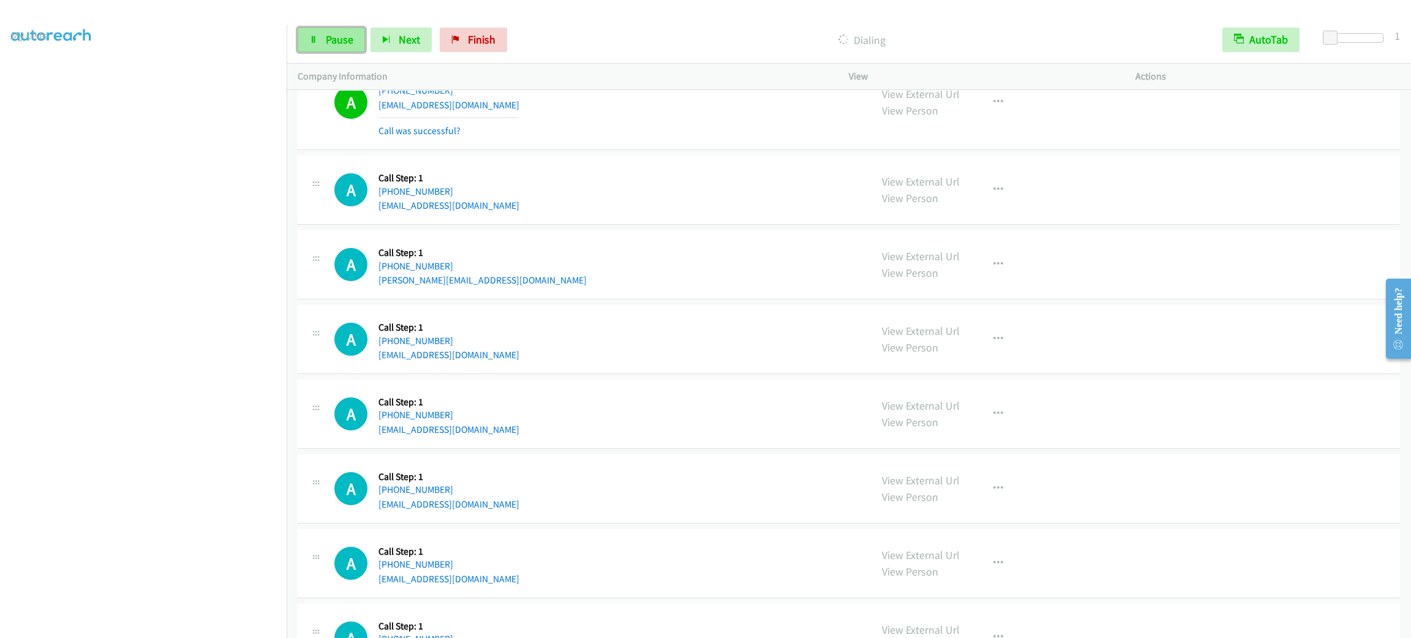
click at [328, 43] on span "Pause" at bounding box center [340, 39] width 28 height 14
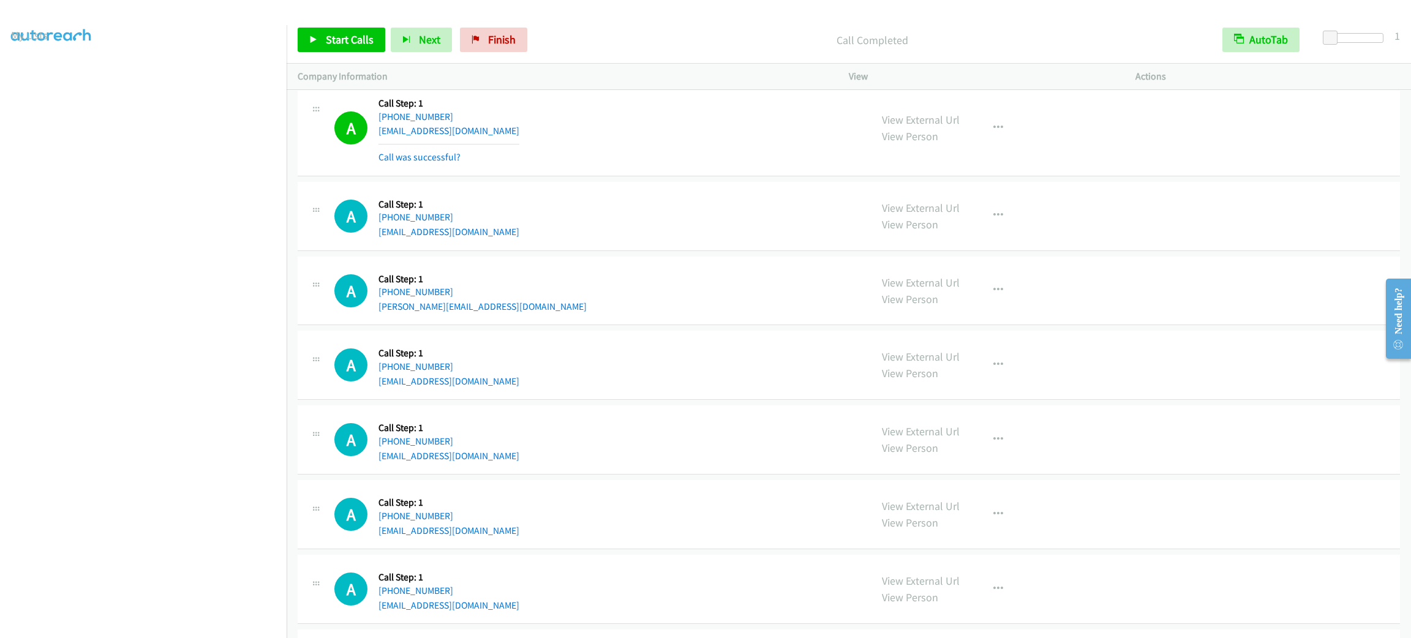
scroll to position [13789, 0]
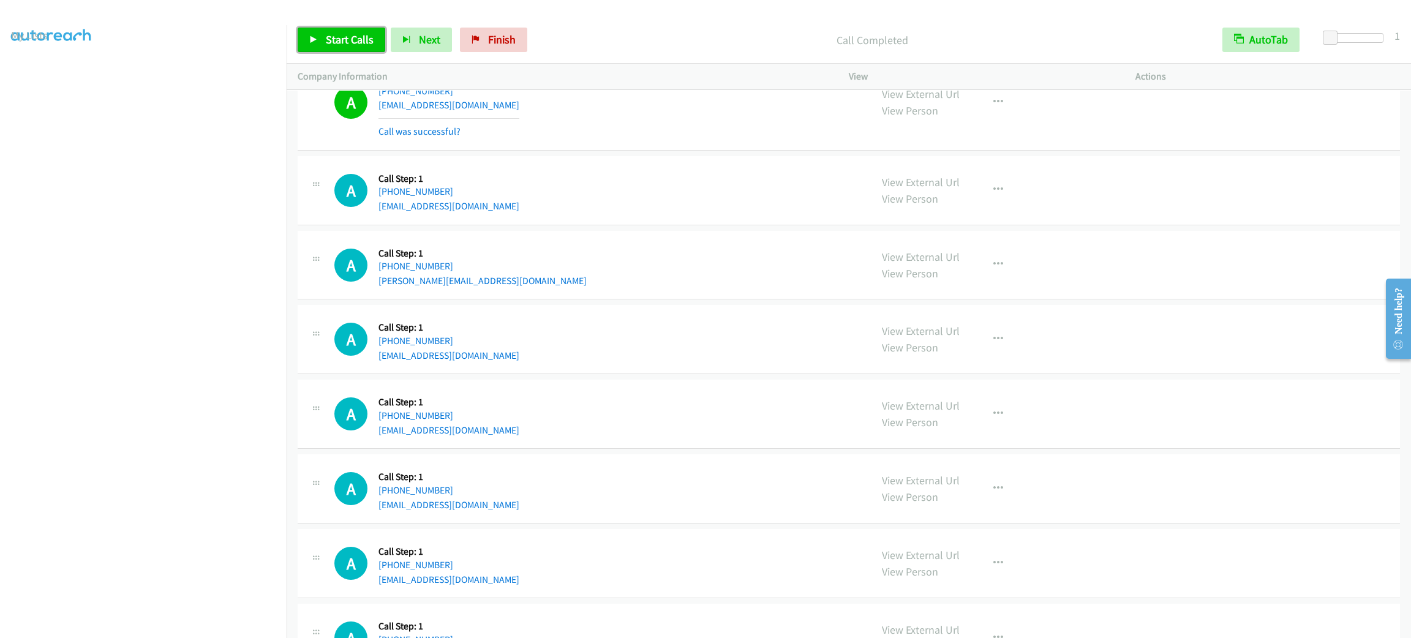
click at [375, 32] on link "Start Calls" at bounding box center [342, 40] width 88 height 24
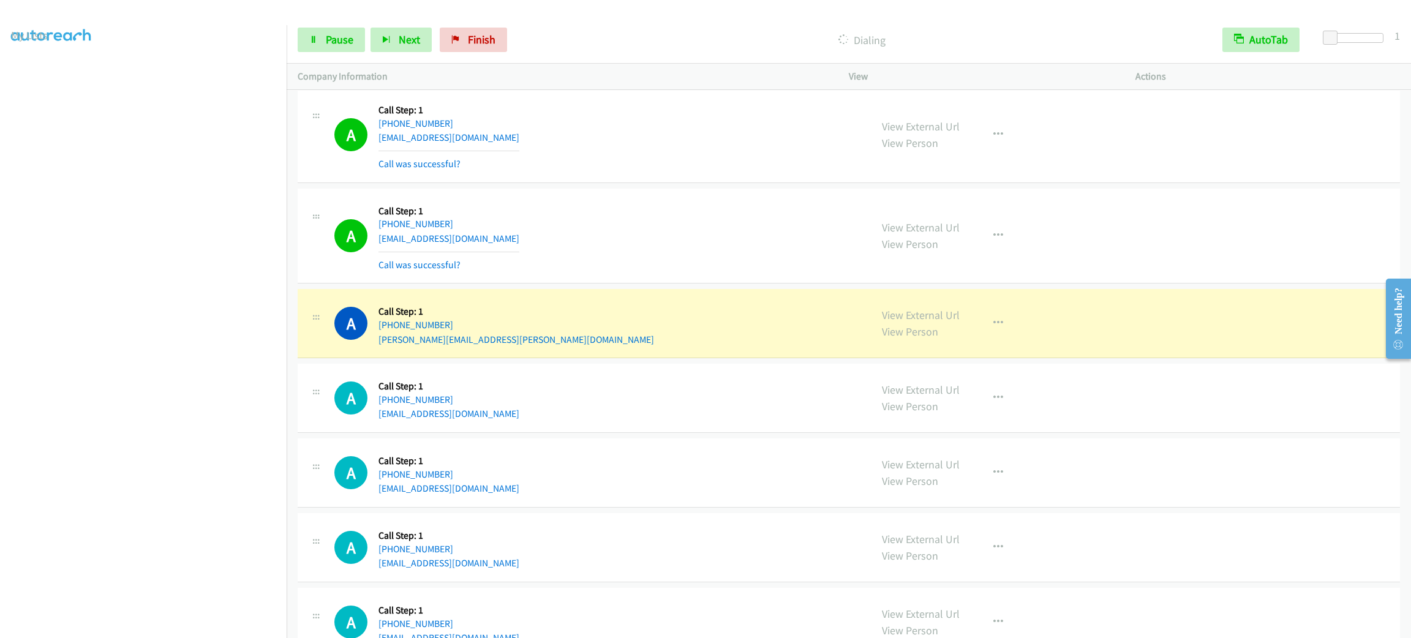
scroll to position [14816, 0]
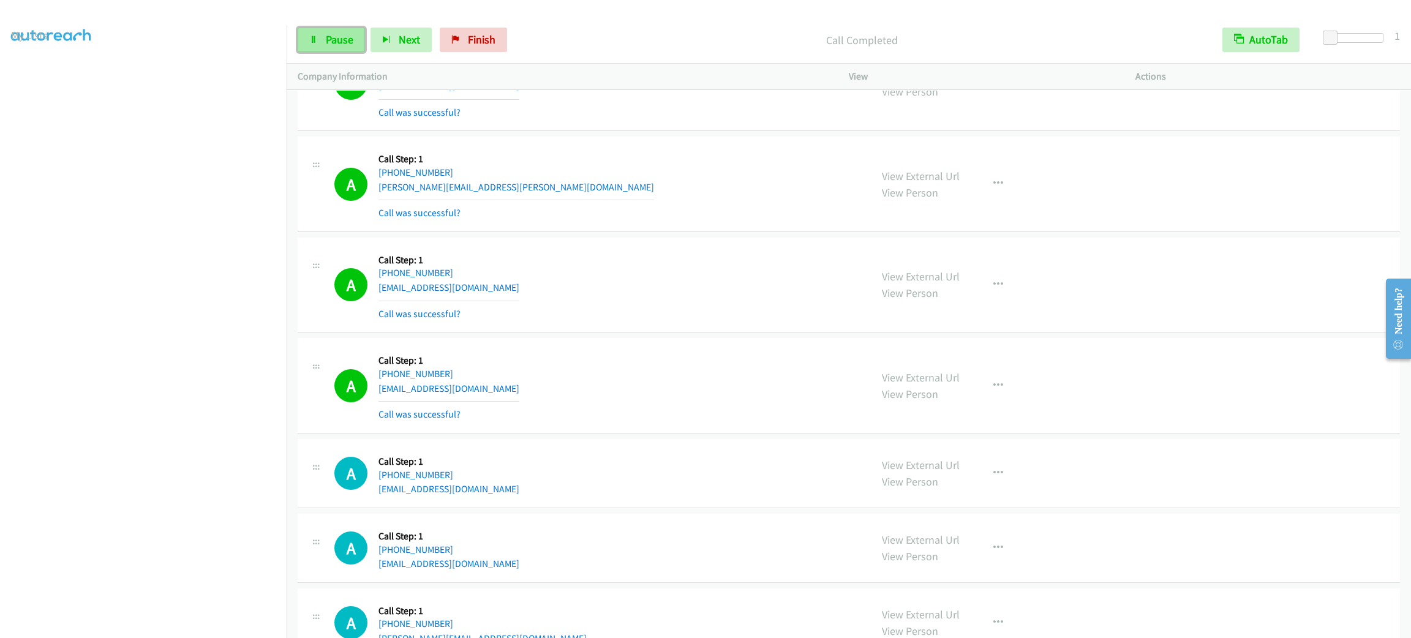
click at [329, 38] on span "Pause" at bounding box center [340, 39] width 28 height 14
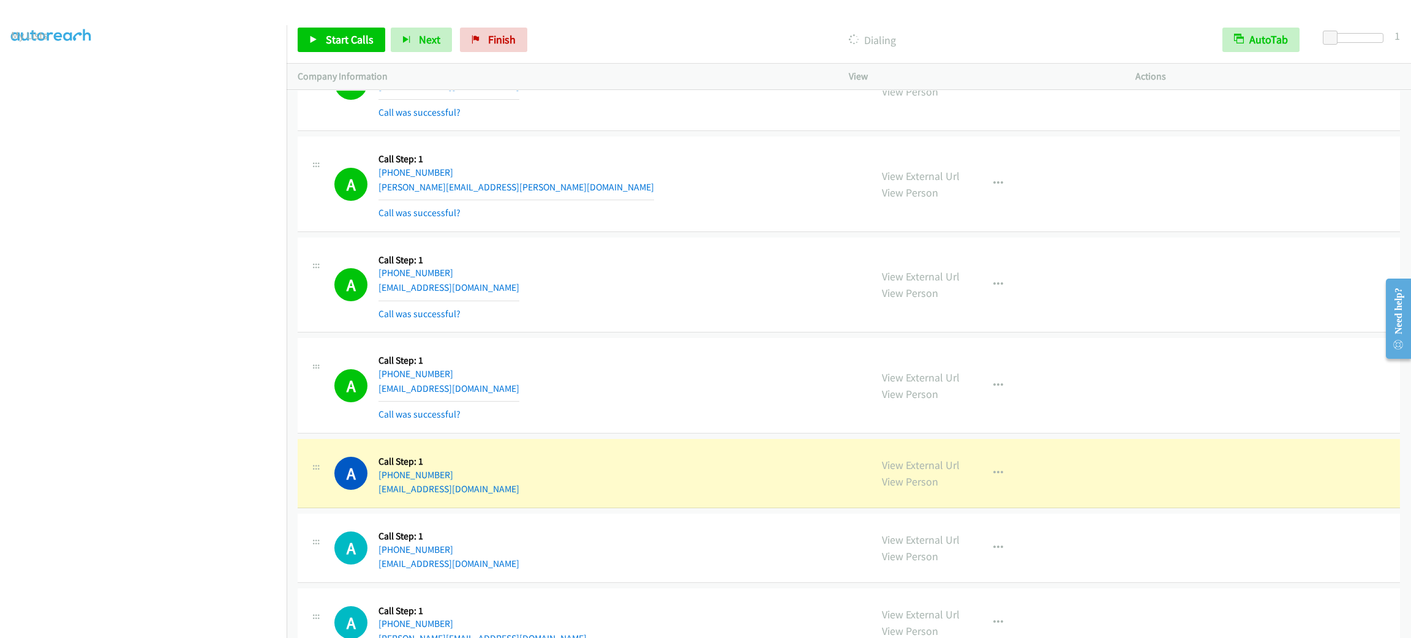
click at [714, 186] on div "A Callback Scheduled Call Step: 1 America/New_York [PHONE_NUMBER] [PERSON_NAME]…" at bounding box center [596, 184] width 525 height 73
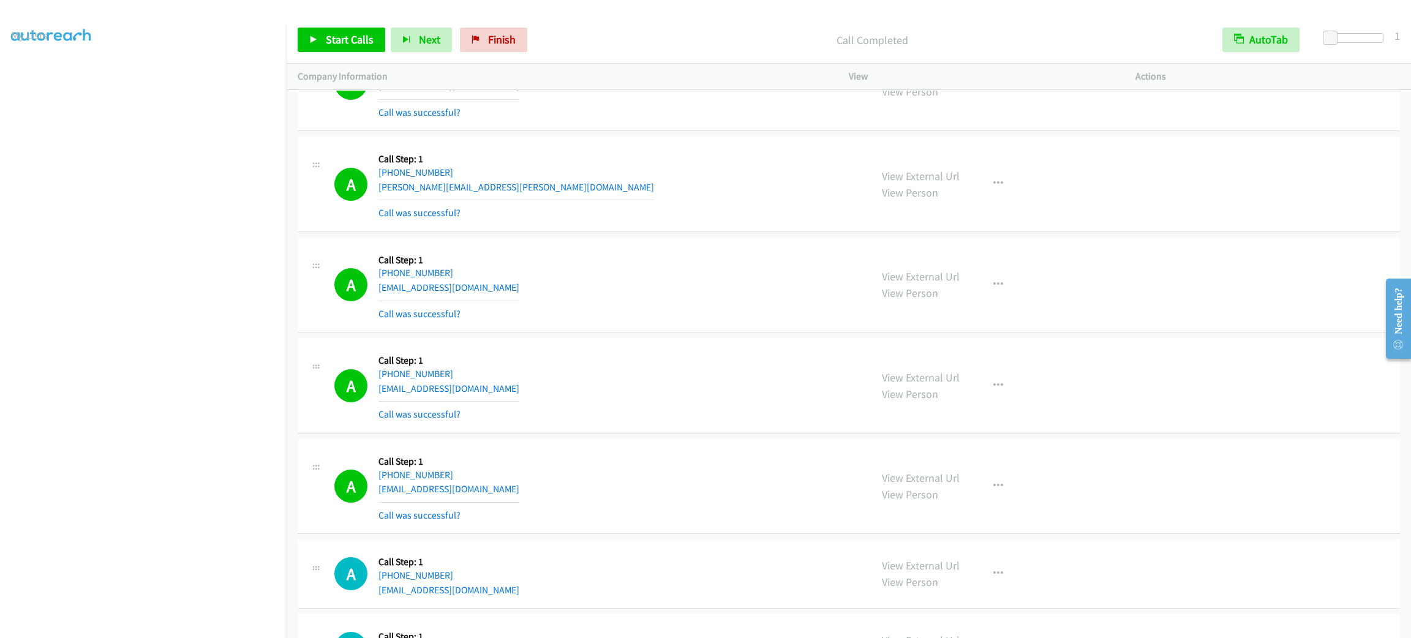
click at [767, 277] on div "A Callback Scheduled Call Step: 1 [GEOGRAPHIC_DATA]/[GEOGRAPHIC_DATA] [PHONE_NU…" at bounding box center [849, 286] width 1102 height 96
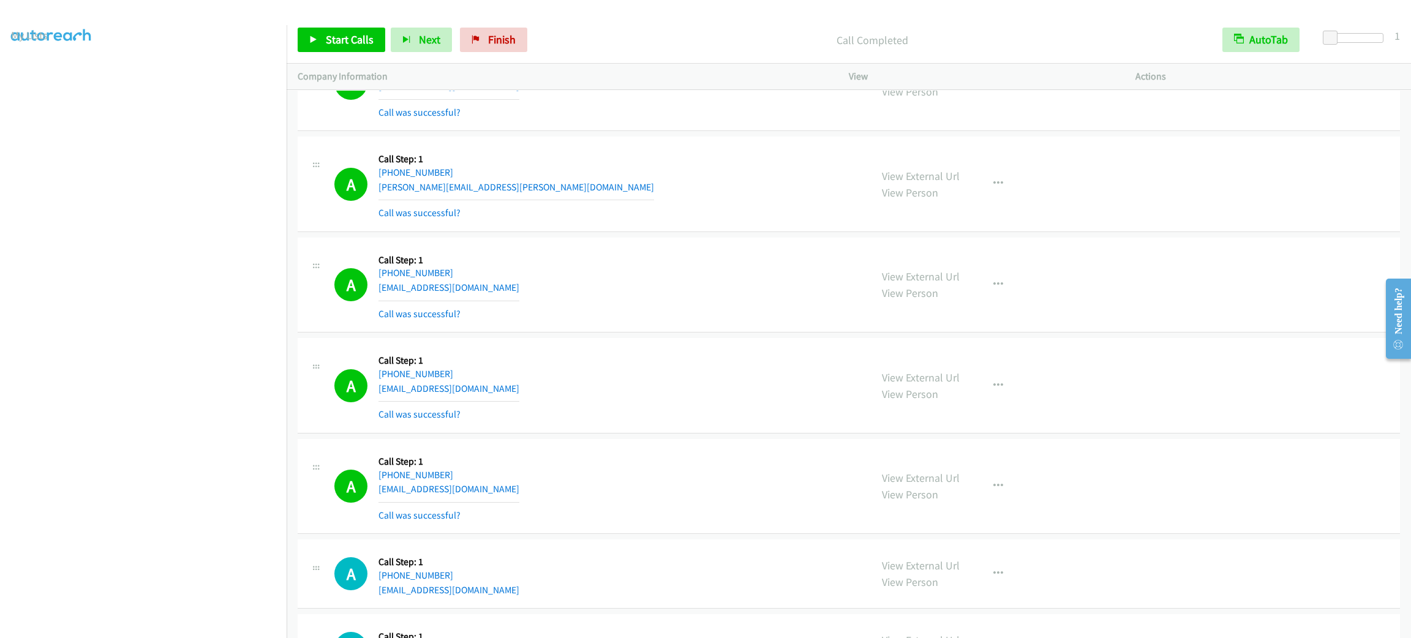
click at [767, 277] on div "A Callback Scheduled Call Step: 1 [GEOGRAPHIC_DATA]/[GEOGRAPHIC_DATA] [PHONE_NU…" at bounding box center [849, 286] width 1102 height 96
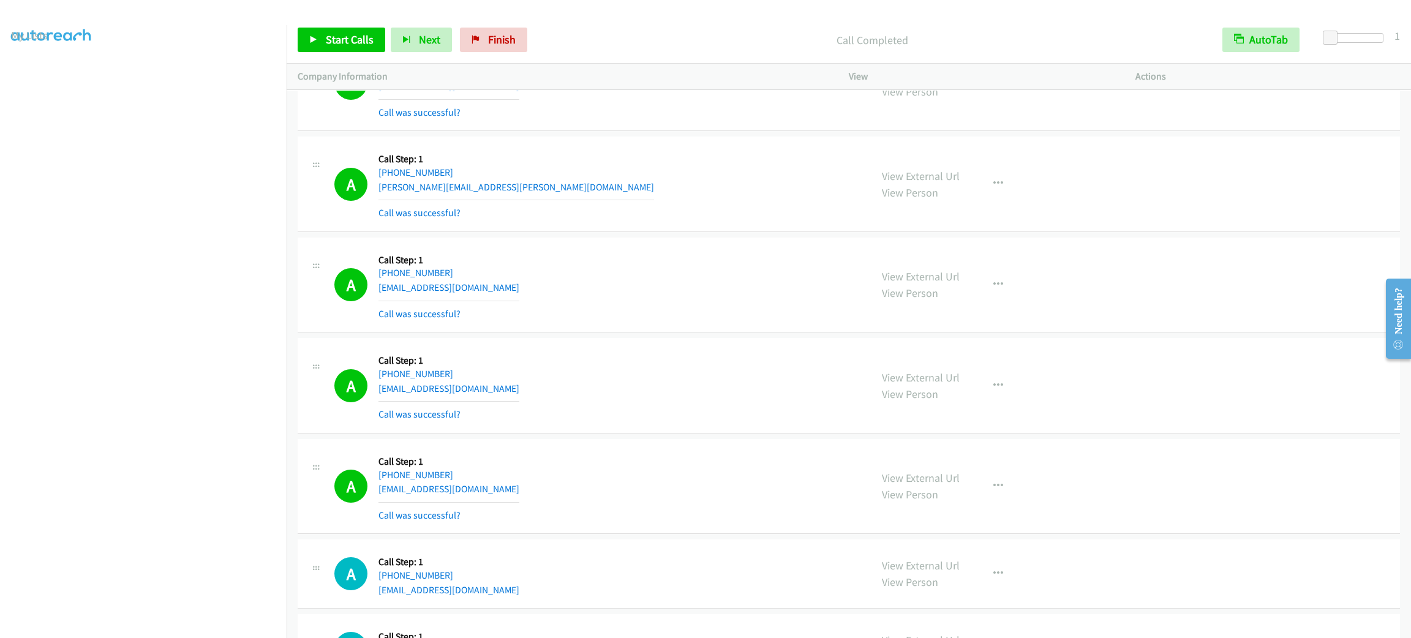
click at [767, 277] on div "A Callback Scheduled Call Step: 1 [GEOGRAPHIC_DATA]/[GEOGRAPHIC_DATA] [PHONE_NU…" at bounding box center [849, 286] width 1102 height 96
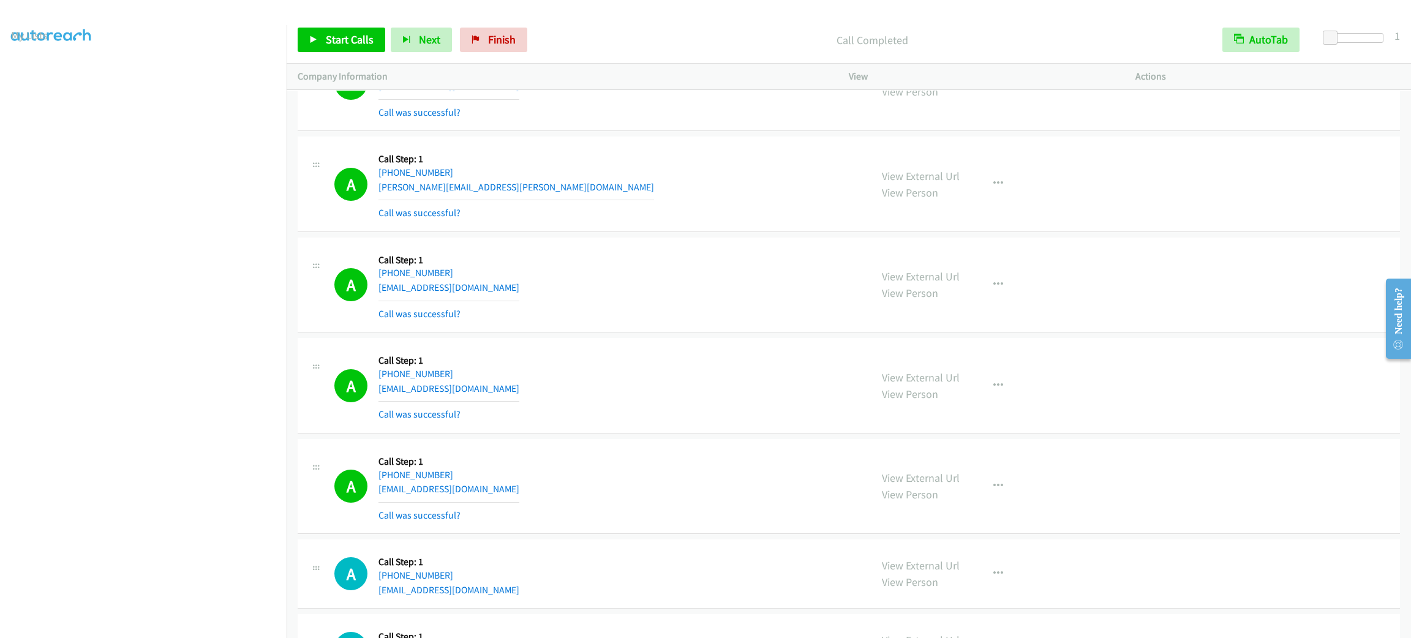
click at [767, 277] on div "A Callback Scheduled Call Step: 1 [GEOGRAPHIC_DATA]/[GEOGRAPHIC_DATA] [PHONE_NU…" at bounding box center [849, 286] width 1102 height 96
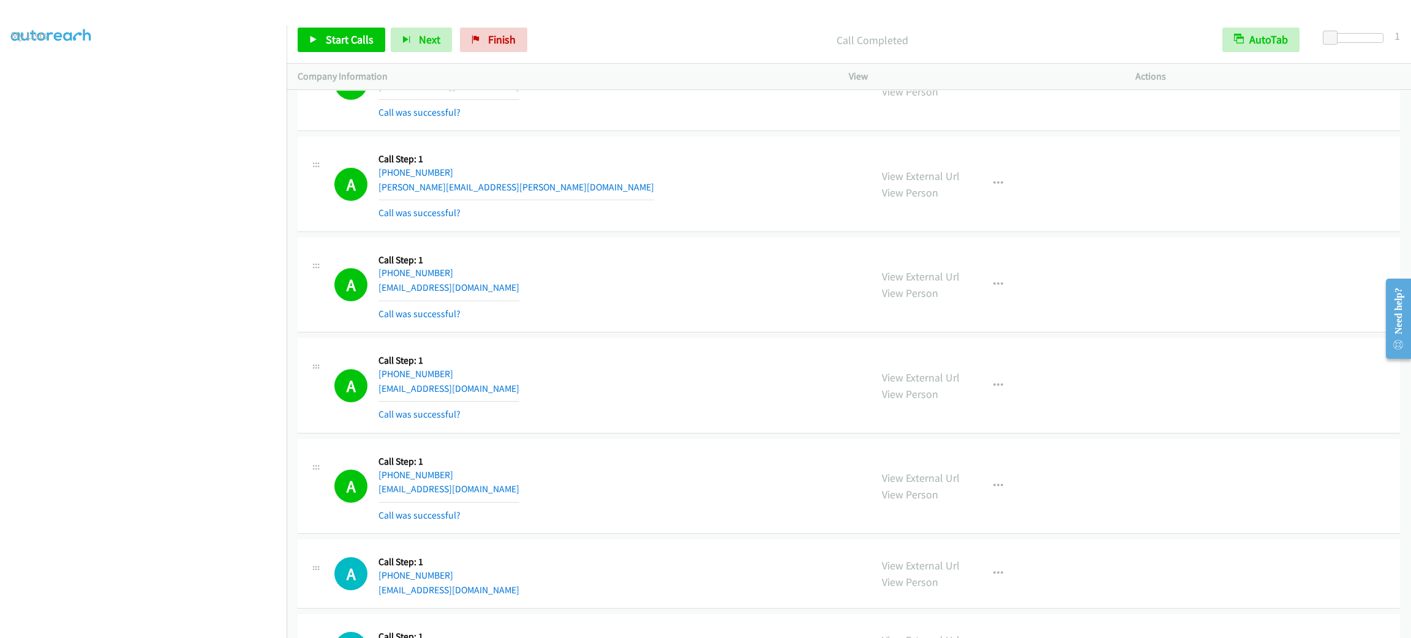
click at [767, 277] on div "A Callback Scheduled Call Step: 1 [GEOGRAPHIC_DATA]/[GEOGRAPHIC_DATA] [PHONE_NU…" at bounding box center [849, 286] width 1102 height 96
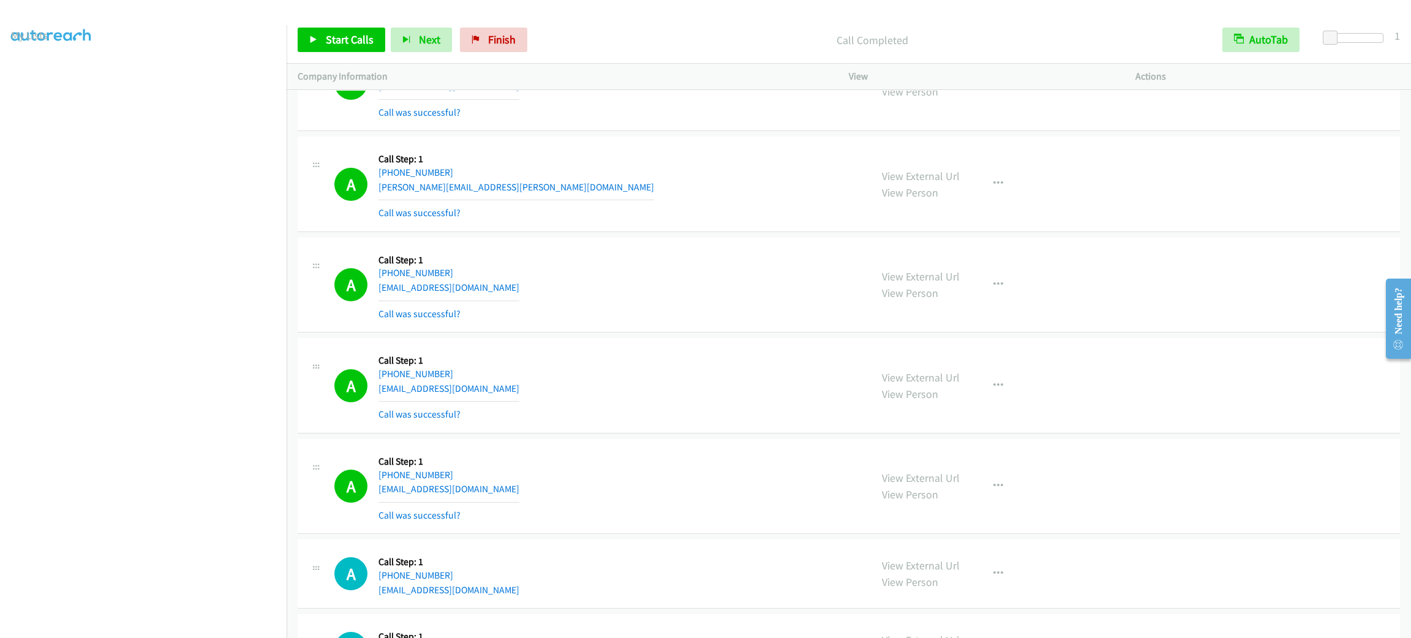
click at [767, 277] on div "A Callback Scheduled Call Step: 1 [GEOGRAPHIC_DATA]/[GEOGRAPHIC_DATA] [PHONE_NU…" at bounding box center [849, 286] width 1102 height 96
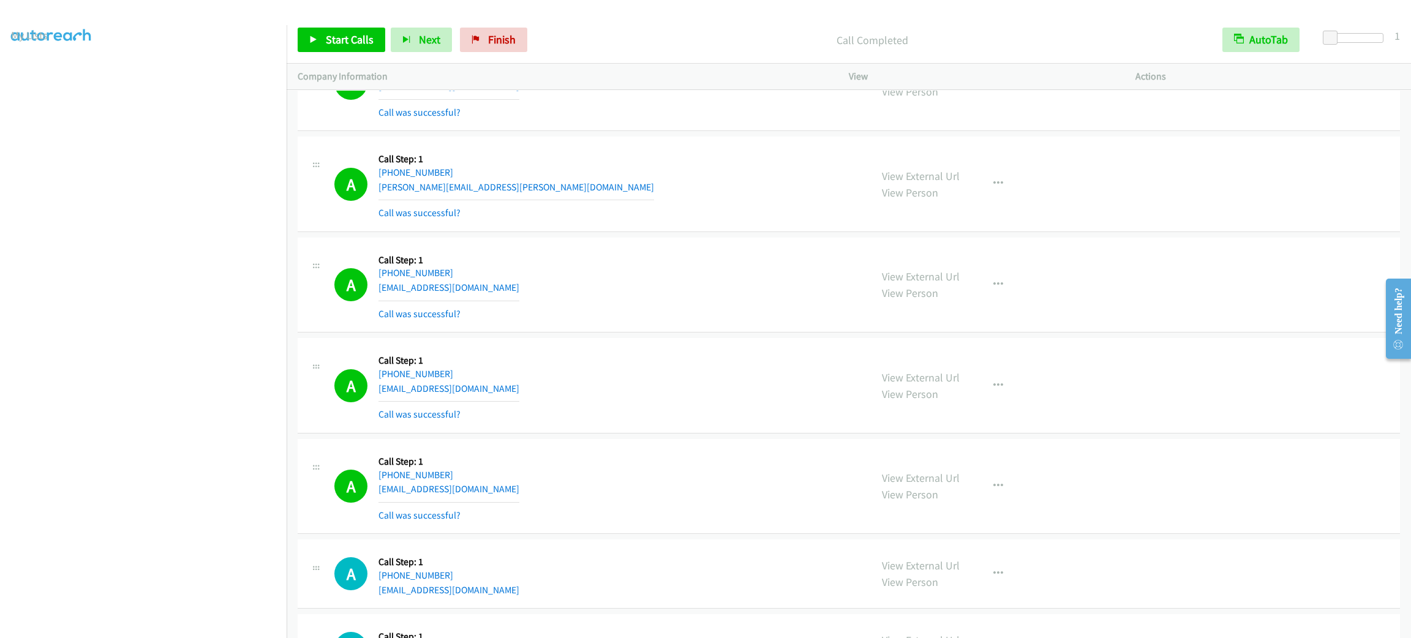
click at [767, 277] on div "A Callback Scheduled Call Step: 1 [GEOGRAPHIC_DATA]/[GEOGRAPHIC_DATA] [PHONE_NU…" at bounding box center [849, 286] width 1102 height 96
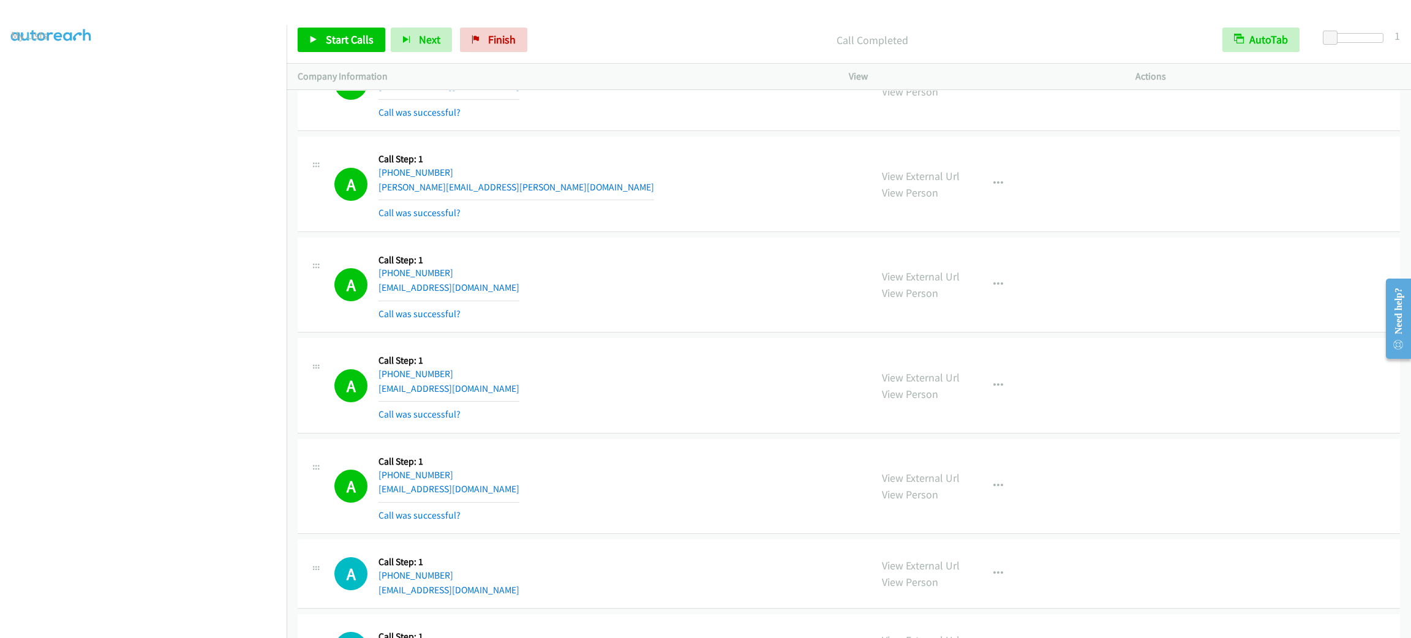
click at [767, 277] on div "A Callback Scheduled Call Step: 1 [GEOGRAPHIC_DATA]/[GEOGRAPHIC_DATA] [PHONE_NU…" at bounding box center [849, 286] width 1102 height 96
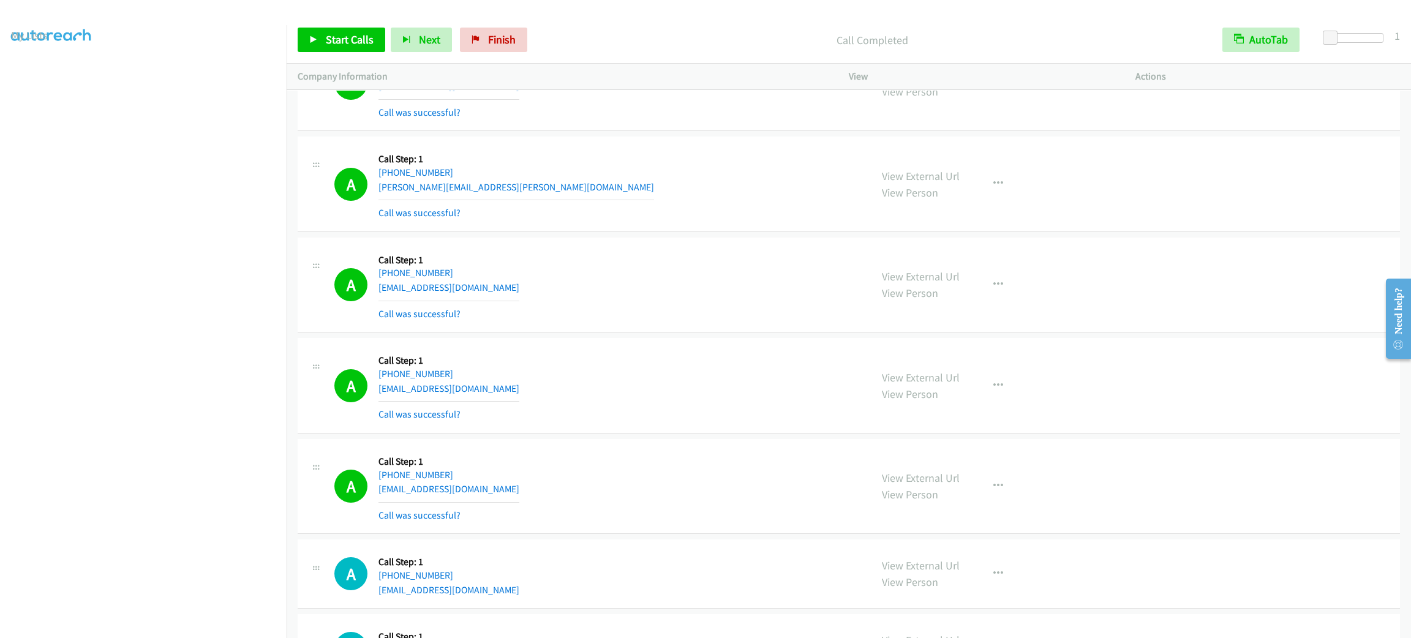
click at [767, 277] on div "A Callback Scheduled Call Step: 1 [GEOGRAPHIC_DATA]/[GEOGRAPHIC_DATA] [PHONE_NU…" at bounding box center [849, 286] width 1102 height 96
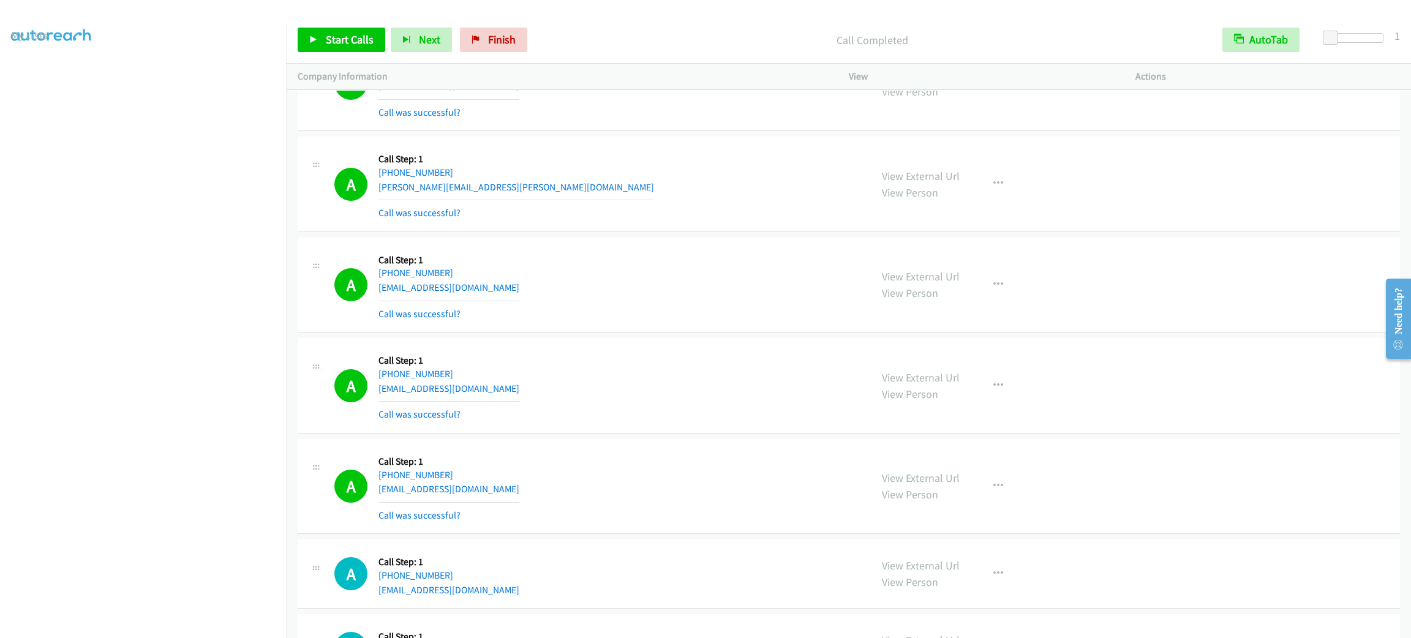
click at [767, 277] on div "A Callback Scheduled Call Step: 1 [GEOGRAPHIC_DATA]/[GEOGRAPHIC_DATA] [PHONE_NU…" at bounding box center [849, 286] width 1102 height 96
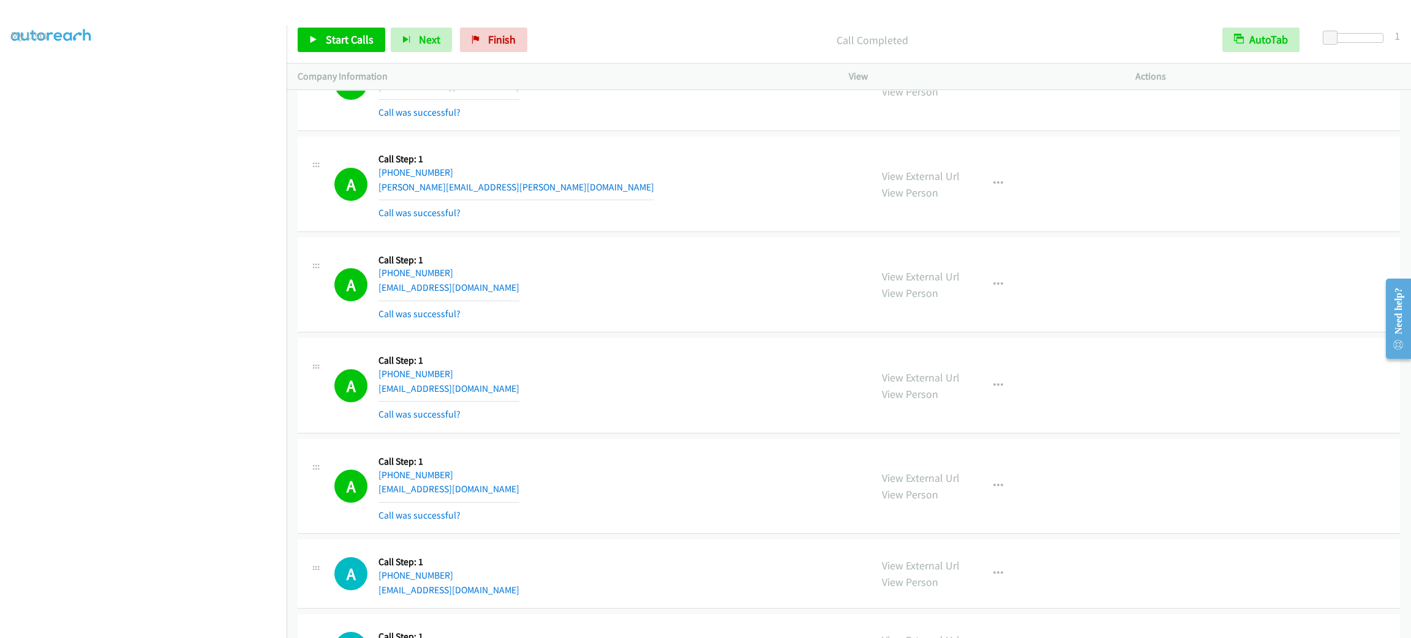
click at [767, 277] on div "A Callback Scheduled Call Step: 1 [GEOGRAPHIC_DATA]/[GEOGRAPHIC_DATA] [PHONE_NU…" at bounding box center [849, 286] width 1102 height 96
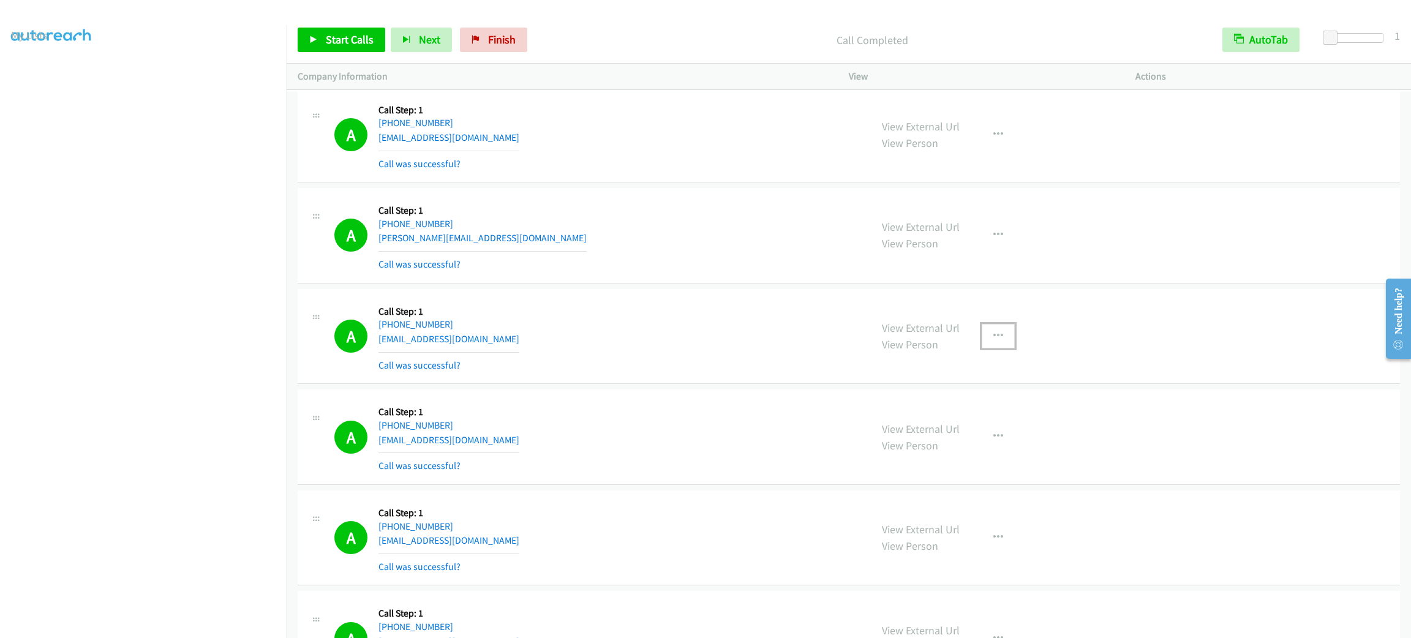
click at [982, 348] on button "button" at bounding box center [998, 336] width 33 height 24
click at [978, 453] on link "Add to do not call list" at bounding box center [932, 441] width 163 height 24
click at [322, 48] on link "Start Calls" at bounding box center [342, 40] width 88 height 24
click at [743, 171] on div "A Callback Scheduled Call Step: 1 [GEOGRAPHIC_DATA]/[GEOGRAPHIC_DATA] [PHONE_NU…" at bounding box center [596, 135] width 525 height 73
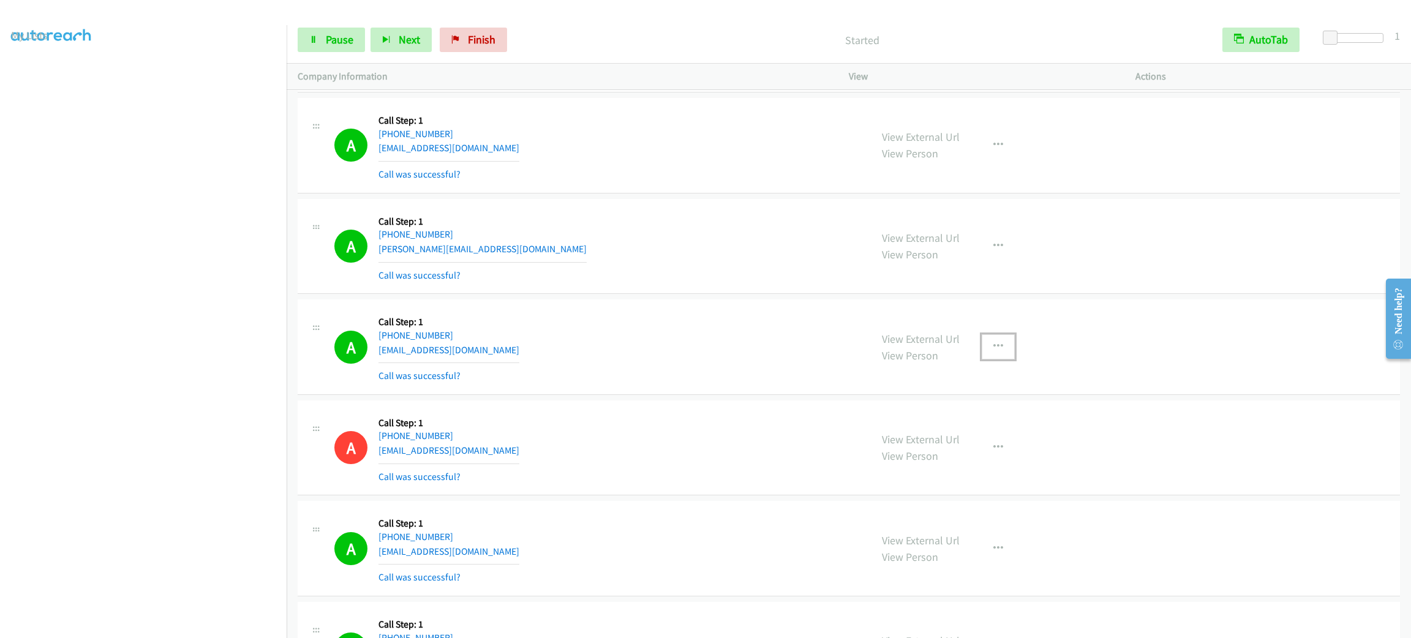
click at [993, 352] on icon "button" at bounding box center [998, 347] width 10 height 10
click at [961, 464] on link "Add to do not call list" at bounding box center [932, 451] width 163 height 24
click at [691, 182] on div "A Callback Scheduled Call Step: 1 [GEOGRAPHIC_DATA]/[GEOGRAPHIC_DATA] [PHONE_NU…" at bounding box center [596, 145] width 525 height 73
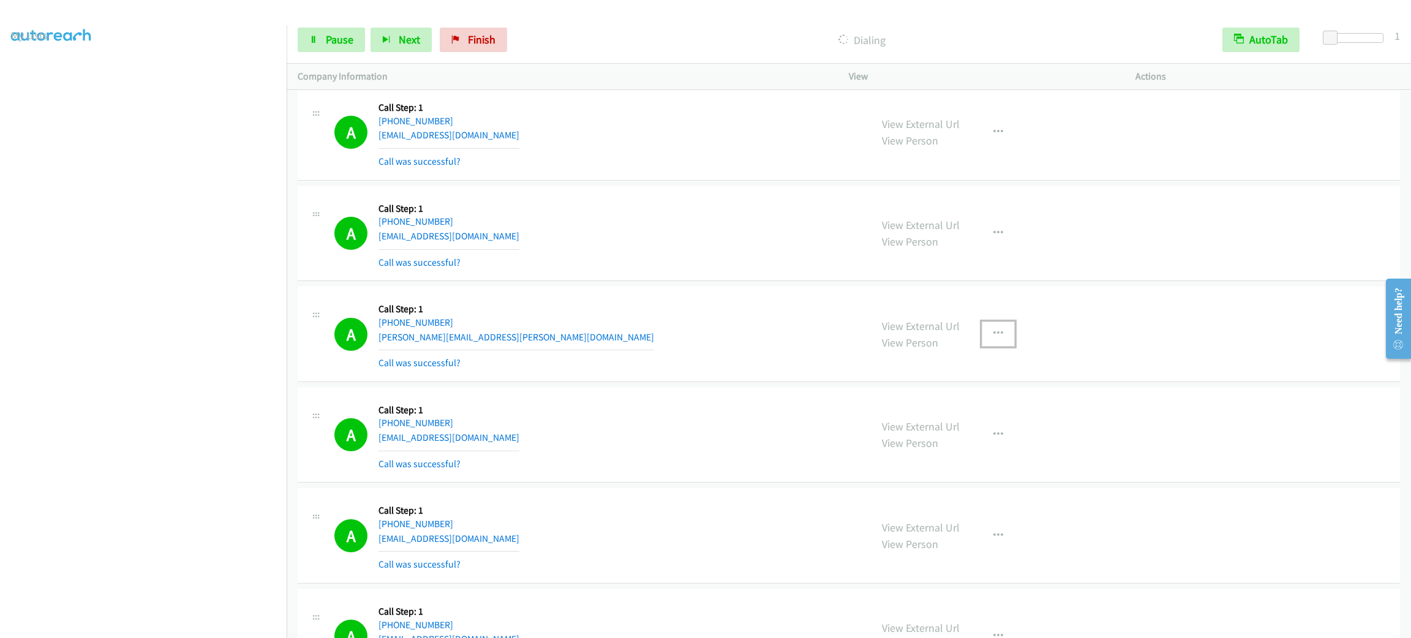
click at [987, 346] on button "button" at bounding box center [998, 334] width 33 height 24
click at [980, 451] on link "Add to do not call list" at bounding box center [932, 438] width 163 height 24
click at [634, 230] on div "A Callback Scheduled Call Step: 1 America/New_York [PHONE_NUMBER] [EMAIL_ADDRES…" at bounding box center [849, 234] width 1102 height 96
click at [637, 222] on div "A Callback Scheduled Call Step: 1 America/New_York [PHONE_NUMBER] [EMAIL_ADDRES…" at bounding box center [849, 234] width 1102 height 96
click at [637, 220] on div "A Callback Scheduled Call Step: 1 America/New_York [PHONE_NUMBER] [EMAIL_ADDRES…" at bounding box center [849, 234] width 1102 height 96
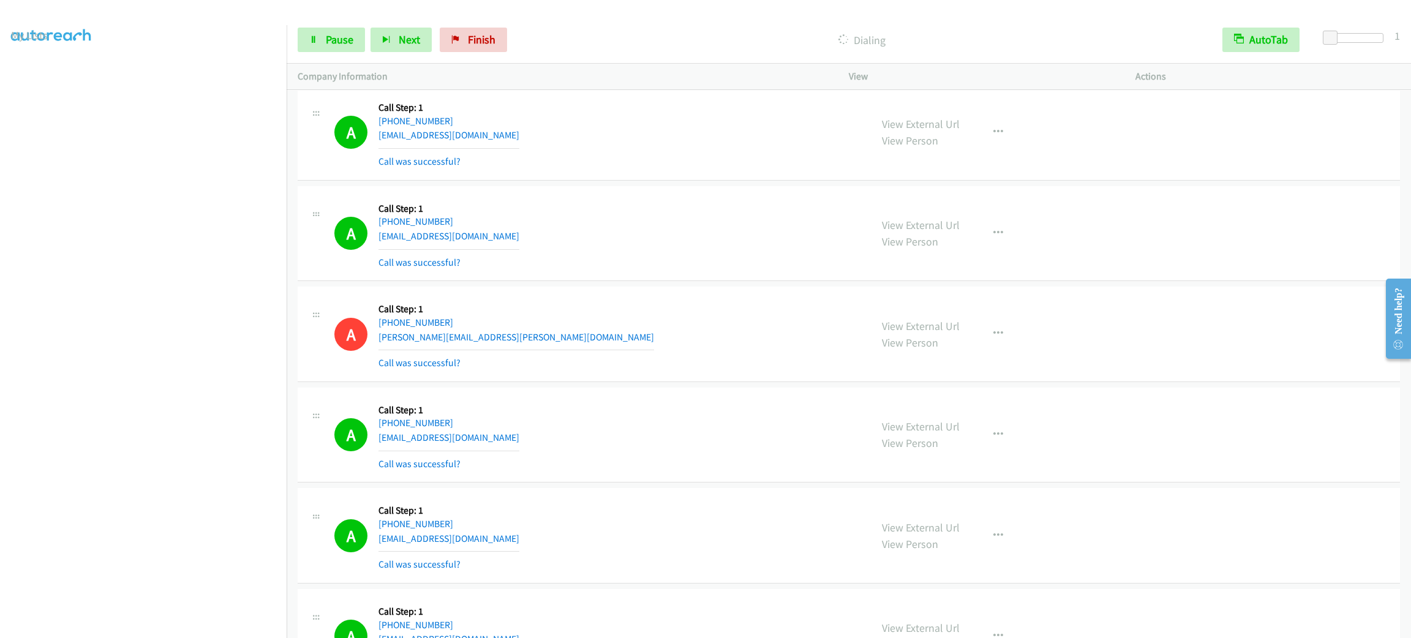
click at [637, 220] on div "A Callback Scheduled Call Step: 1 America/New_York [PHONE_NUMBER] [EMAIL_ADDRES…" at bounding box center [849, 234] width 1102 height 96
click at [638, 223] on div "A Callback Scheduled Call Step: 1 America/New_York [PHONE_NUMBER] [EMAIL_ADDRES…" at bounding box center [849, 234] width 1102 height 96
click at [612, 181] on div "A Callback Scheduled Call Step: 1 America/Los_Angeles [PHONE_NUMBER] [EMAIL_ADD…" at bounding box center [849, 133] width 1102 height 96
click at [355, 53] on div "Start Calls Pause Next Finish Dialing AutoTab AutoTab 1" at bounding box center [849, 40] width 1124 height 47
click at [347, 39] on span "Pause" at bounding box center [340, 39] width 28 height 14
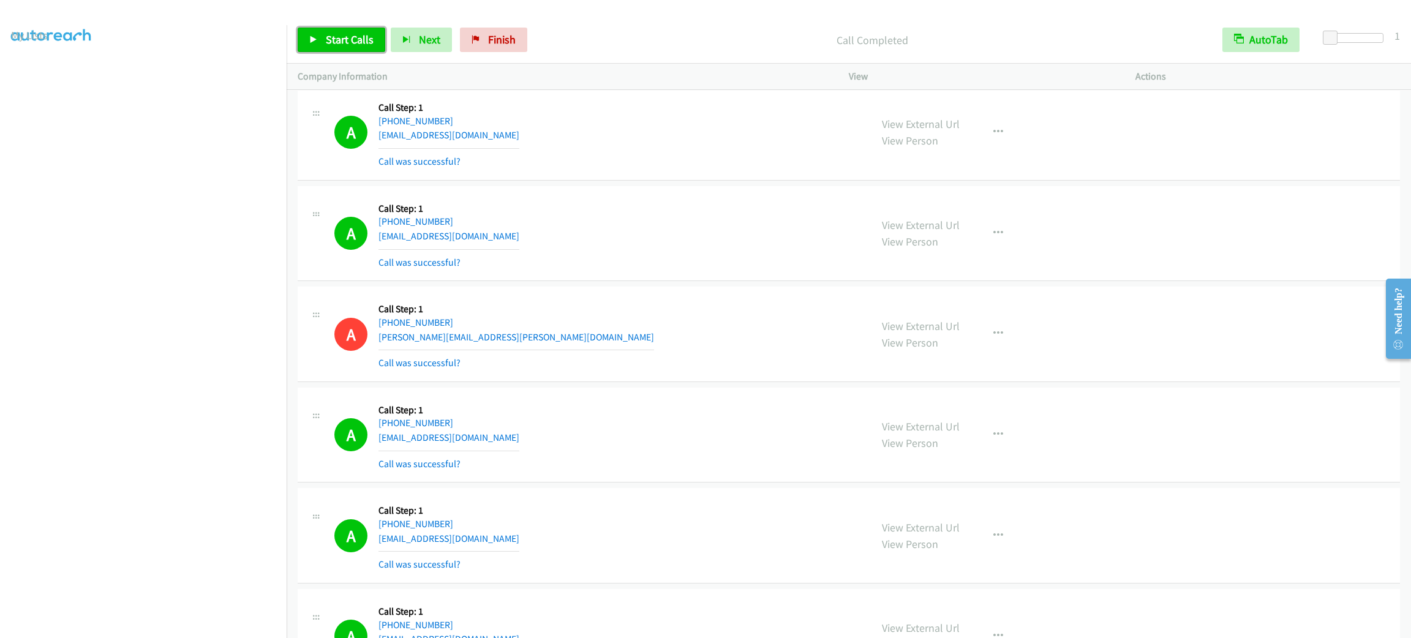
click at [367, 42] on span "Start Calls" at bounding box center [350, 39] width 48 height 14
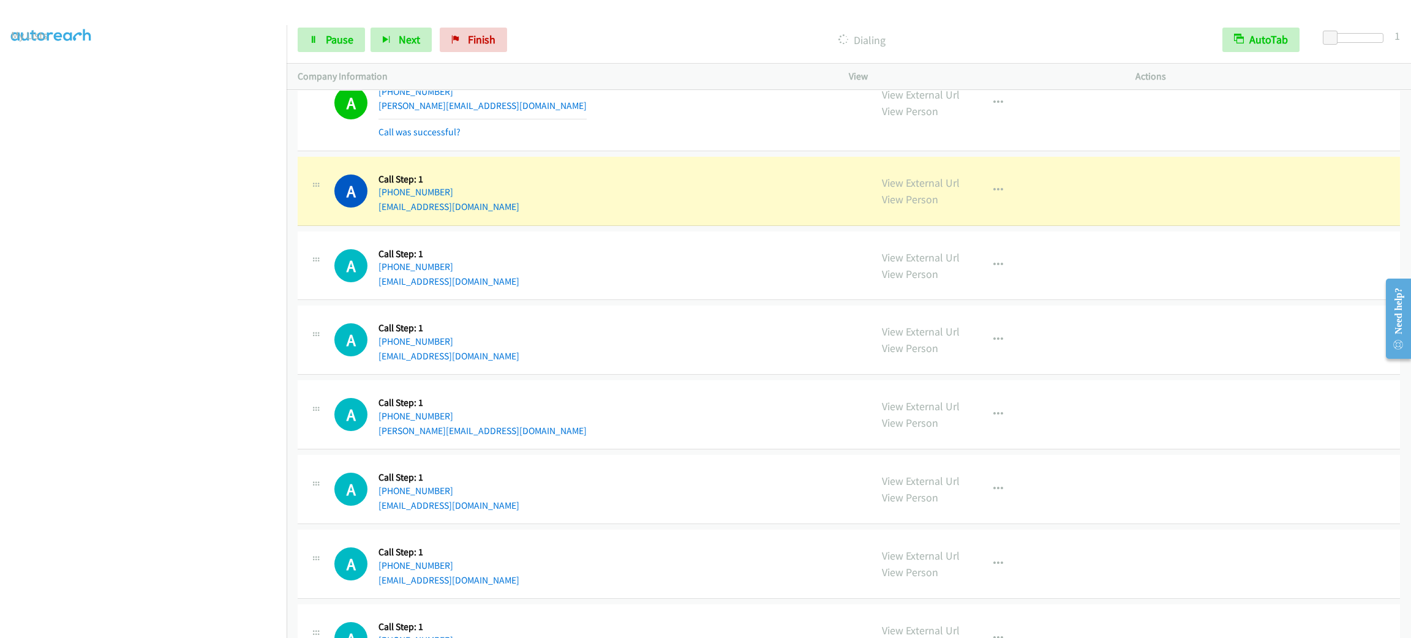
scroll to position [15492, 0]
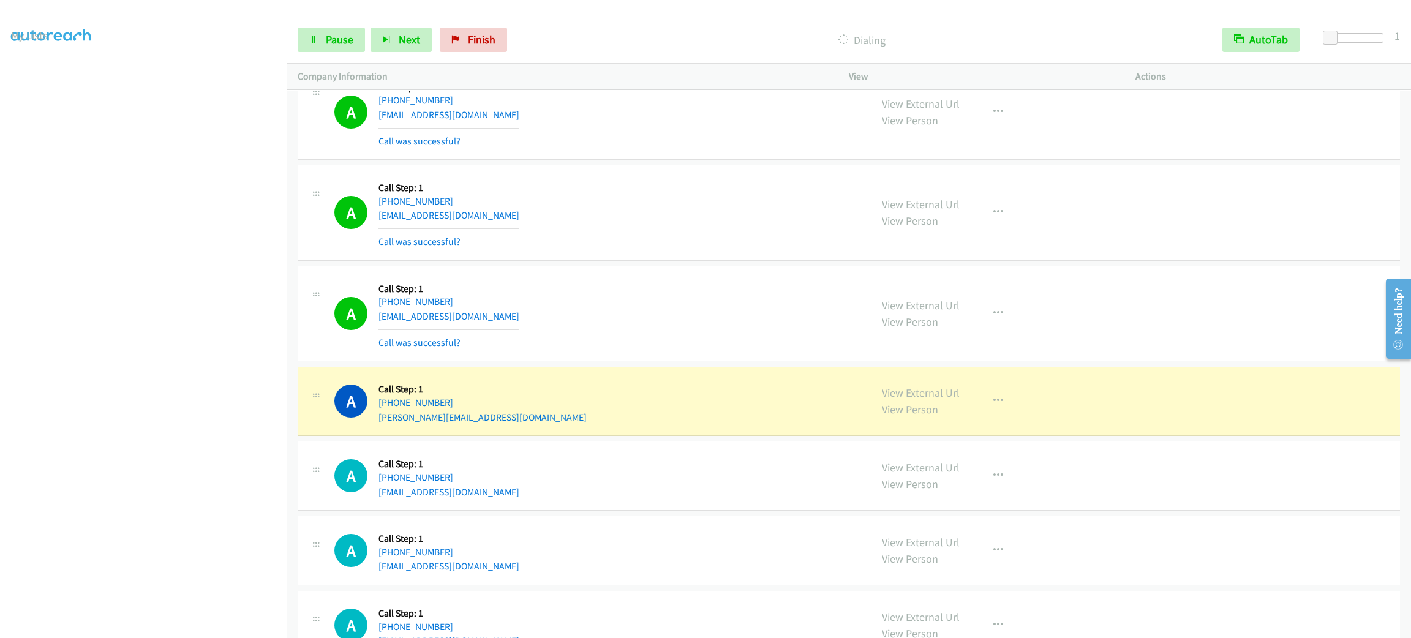
click at [557, 261] on div "A Callback Scheduled Call Step: 1 America/New_York [PHONE_NUMBER] [EMAIL_ADDRES…" at bounding box center [849, 213] width 1102 height 96
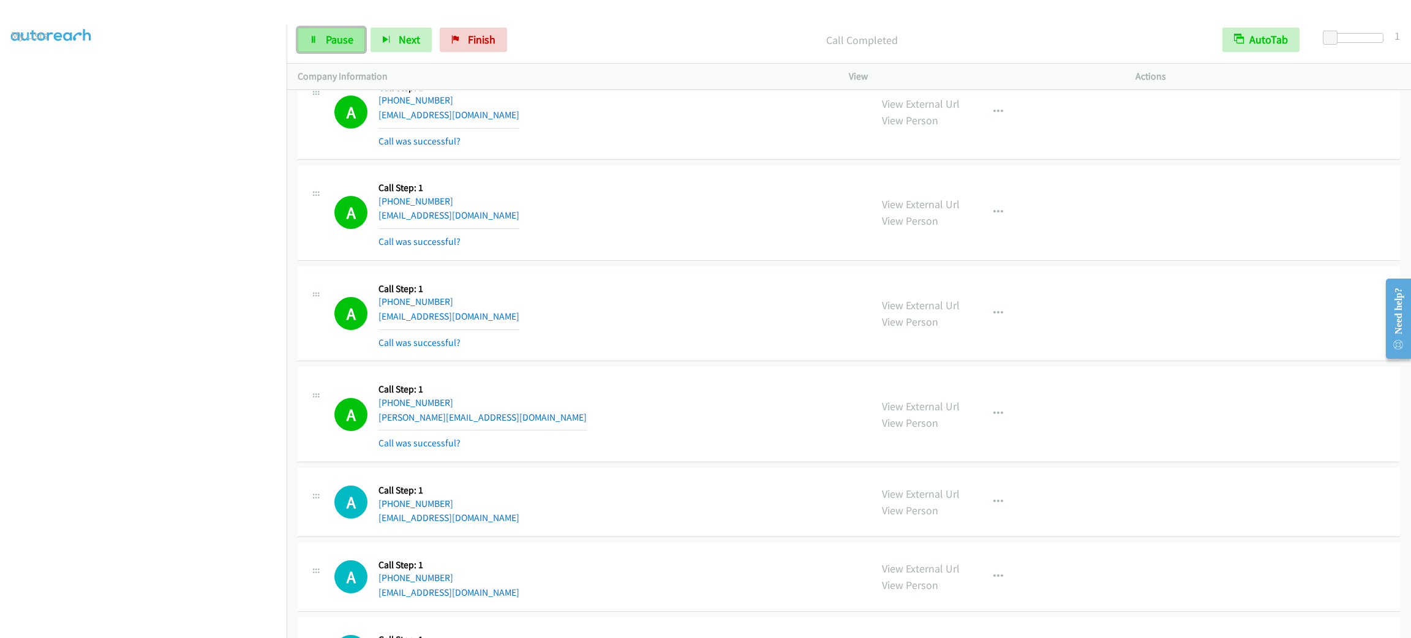
click at [336, 34] on span "Pause" at bounding box center [340, 39] width 28 height 14
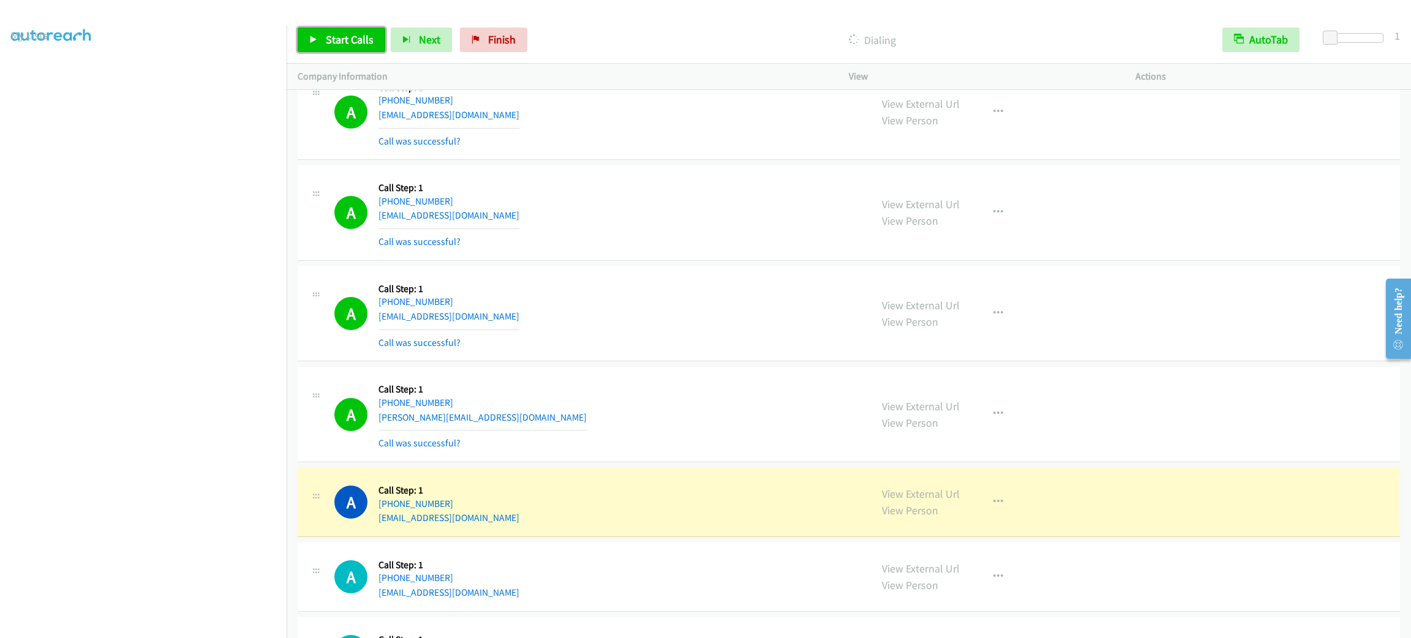
click at [331, 39] on span "Start Calls" at bounding box center [350, 39] width 48 height 14
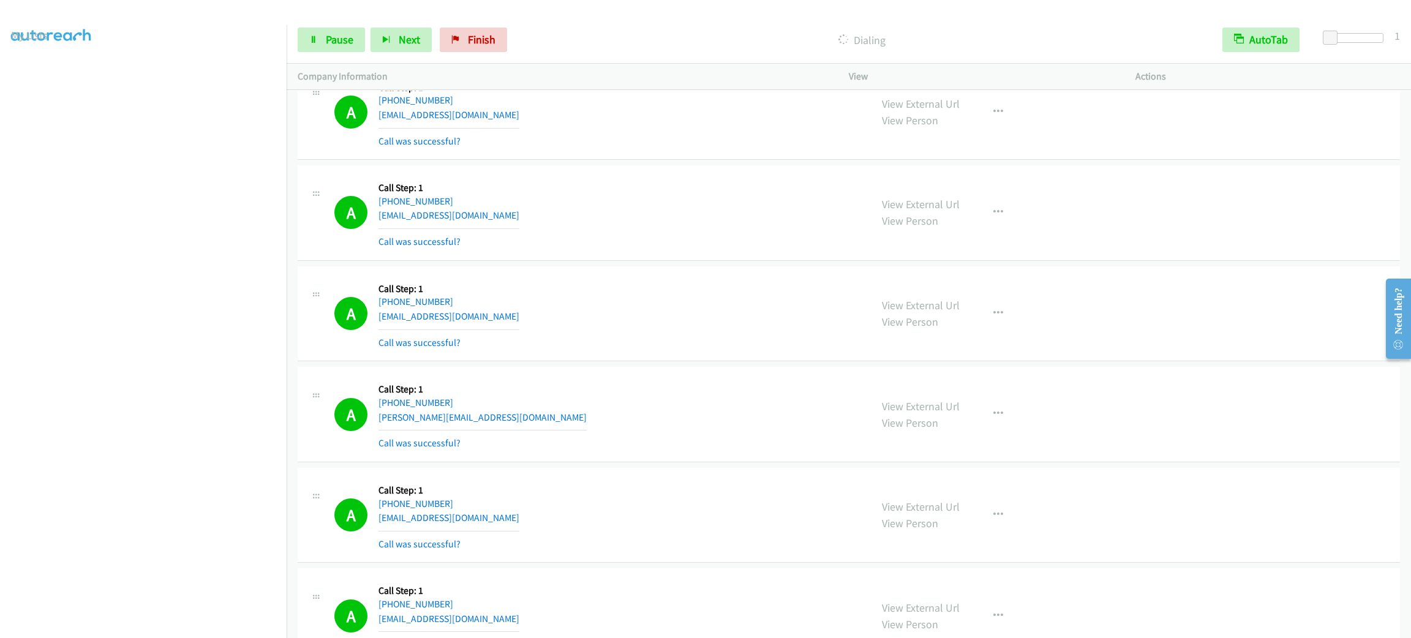
click at [662, 261] on div "A Callback Scheduled Call Step: 1 America/New_York [PHONE_NUMBER] [EMAIL_ADDRES…" at bounding box center [849, 213] width 1102 height 96
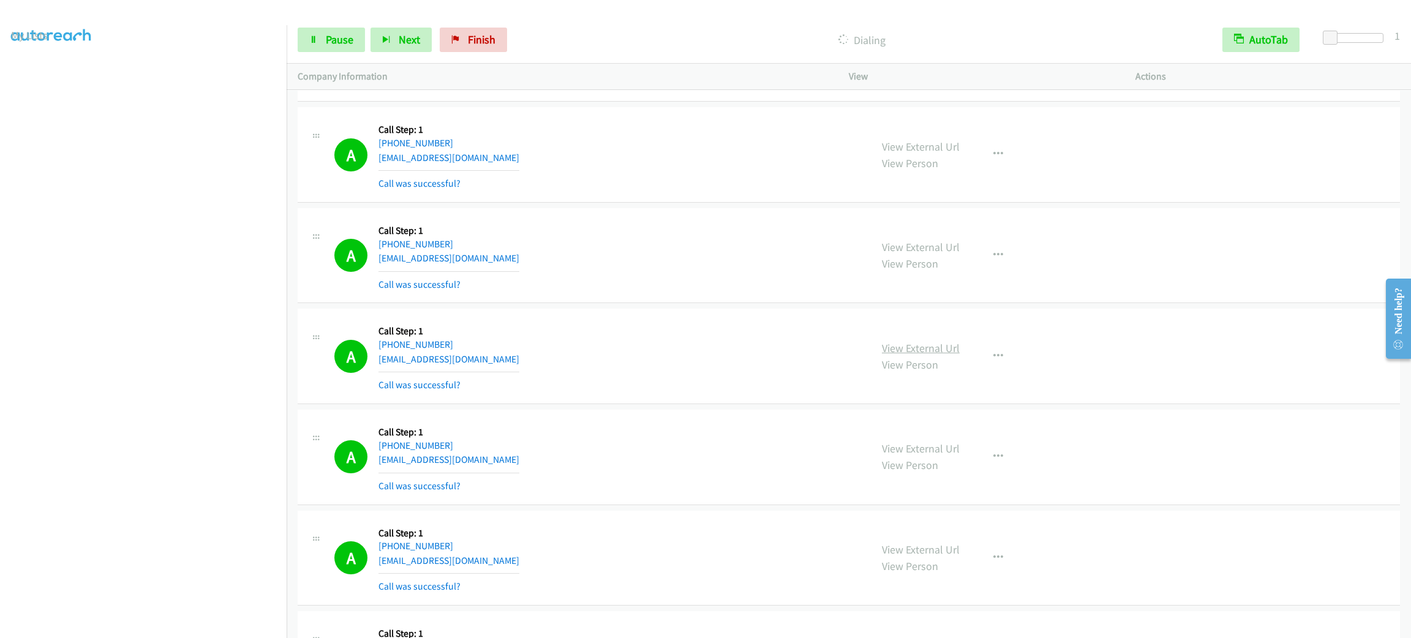
click at [927, 355] on link "View External Url" at bounding box center [921, 348] width 78 height 14
click at [346, 47] on link "Pause" at bounding box center [331, 40] width 67 height 24
drag, startPoint x: 646, startPoint y: 343, endPoint x: 648, endPoint y: 349, distance: 6.4
click at [648, 349] on div "A Callback Scheduled Call Step: 1 [GEOGRAPHIC_DATA]/[GEOGRAPHIC_DATA] [PHONE_NU…" at bounding box center [596, 356] width 525 height 73
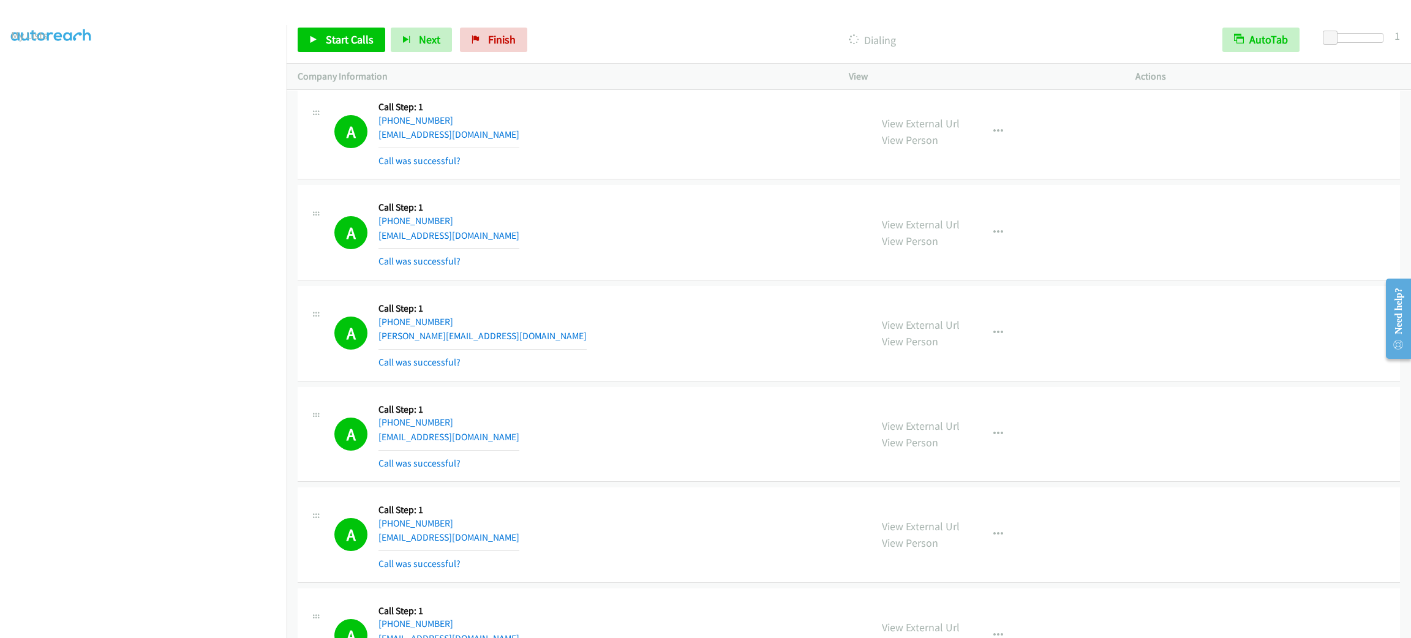
scroll to position [377, 0]
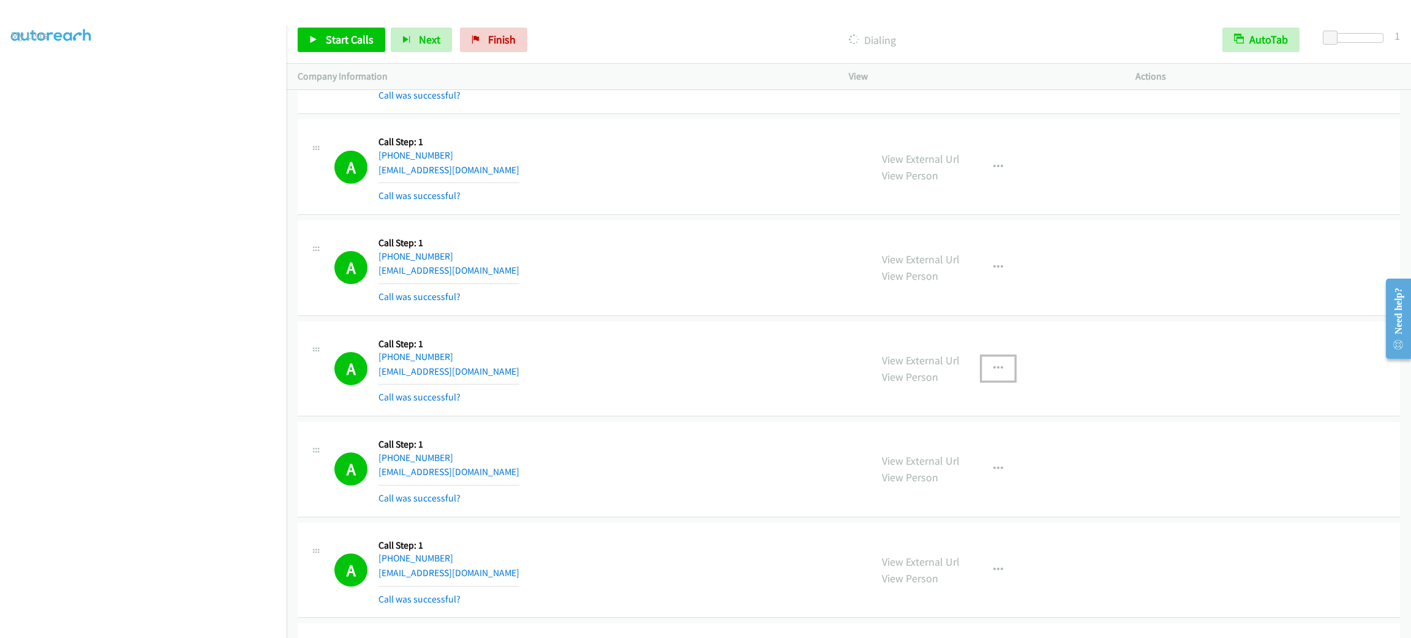
click at [990, 360] on button "button" at bounding box center [998, 368] width 33 height 24
click at [979, 472] on link "Add to do not call list" at bounding box center [932, 473] width 163 height 24
click at [331, 40] on span "Start Calls" at bounding box center [350, 39] width 48 height 14
click at [692, 122] on div "A Callback Scheduled Call Step: 1 [GEOGRAPHIC_DATA]/[GEOGRAPHIC_DATA] [PHONE_NU…" at bounding box center [849, 167] width 1102 height 96
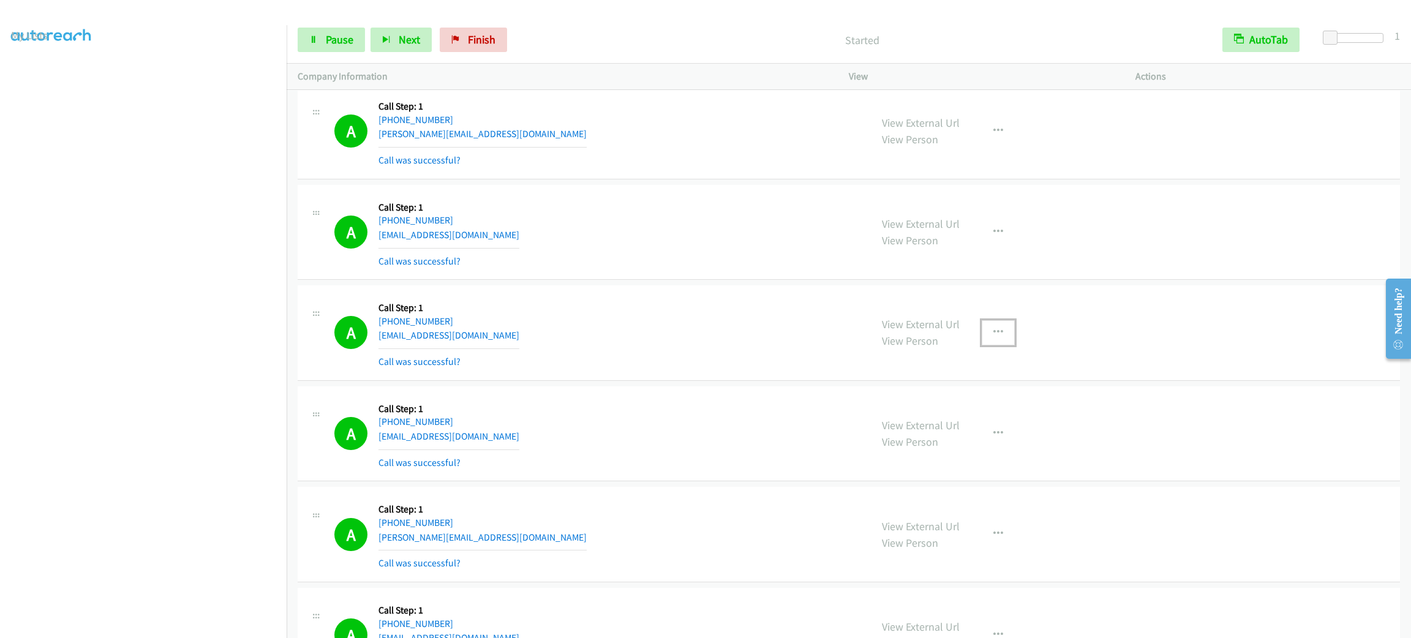
click at [996, 345] on button "button" at bounding box center [998, 332] width 33 height 24
click at [943, 450] on link "Add to do not call list" at bounding box center [932, 437] width 163 height 24
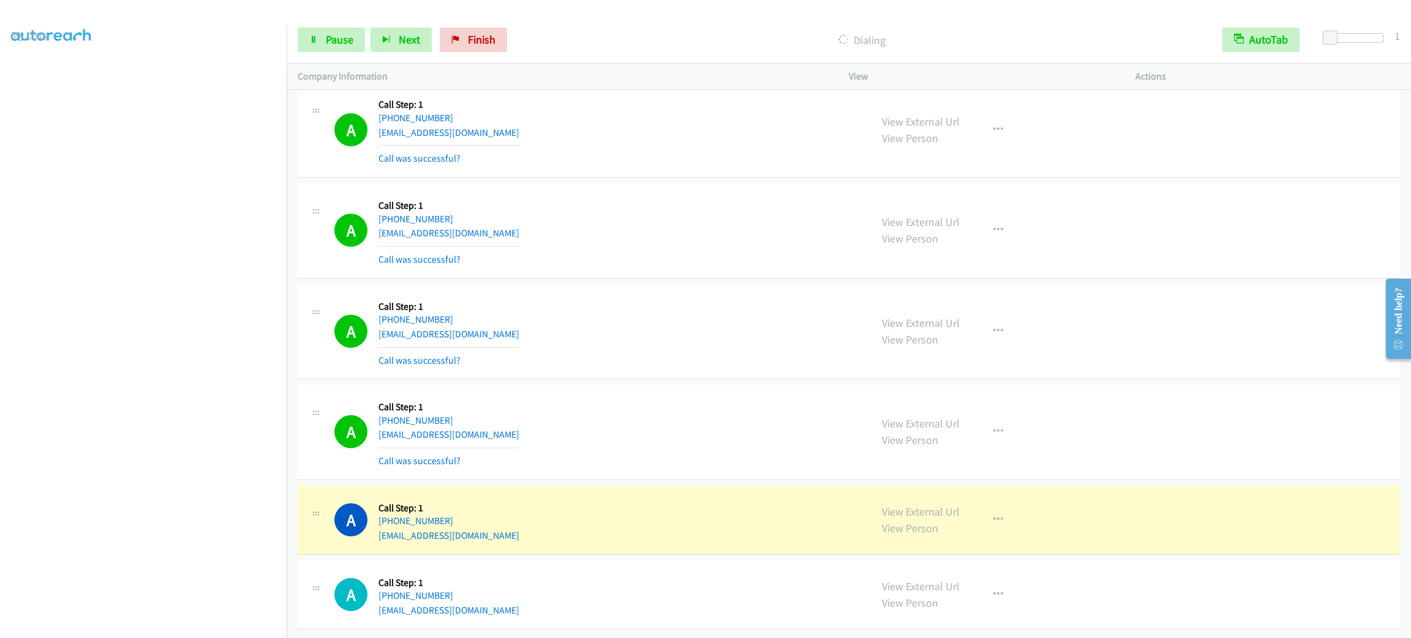
scroll to position [16941, 0]
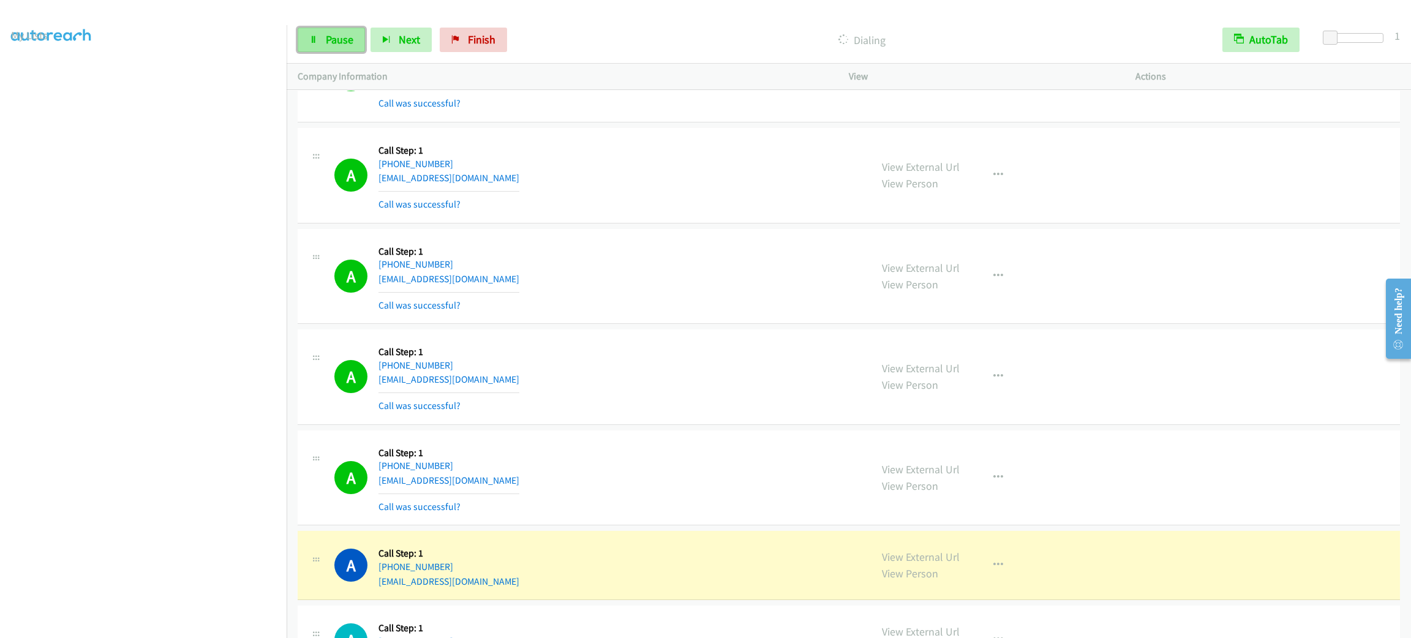
click at [322, 31] on link "Pause" at bounding box center [331, 40] width 67 height 24
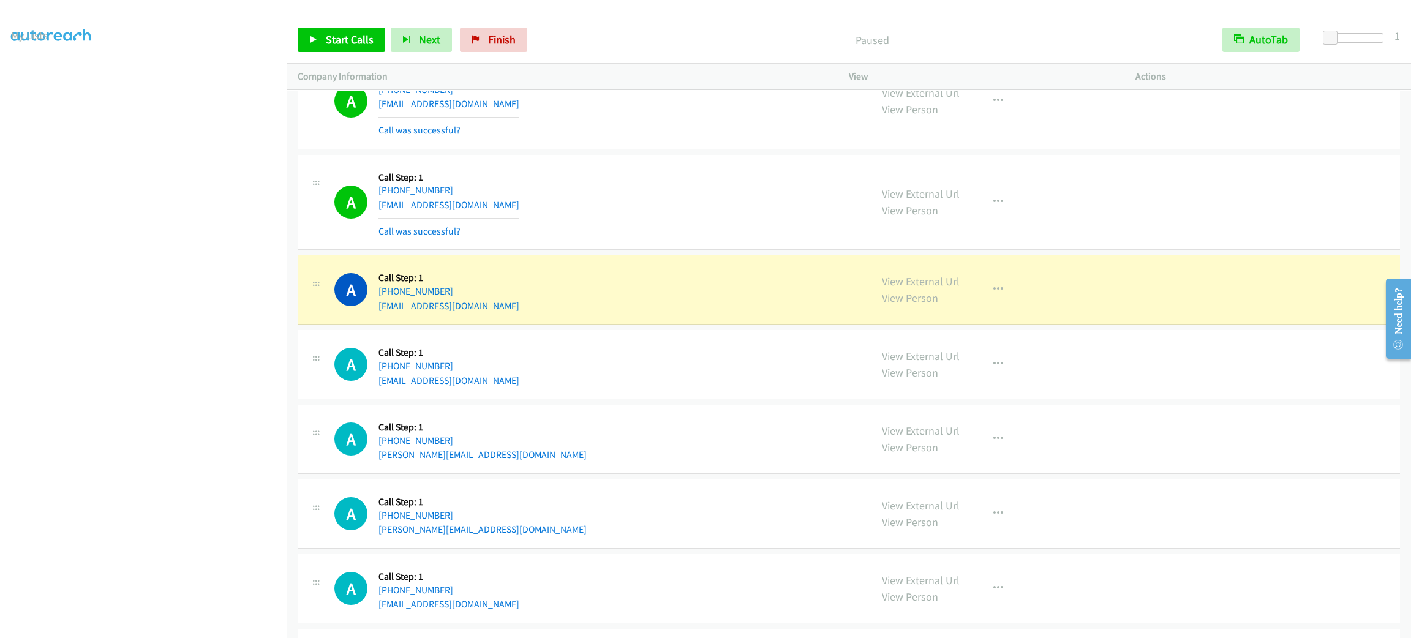
scroll to position [17400, 0]
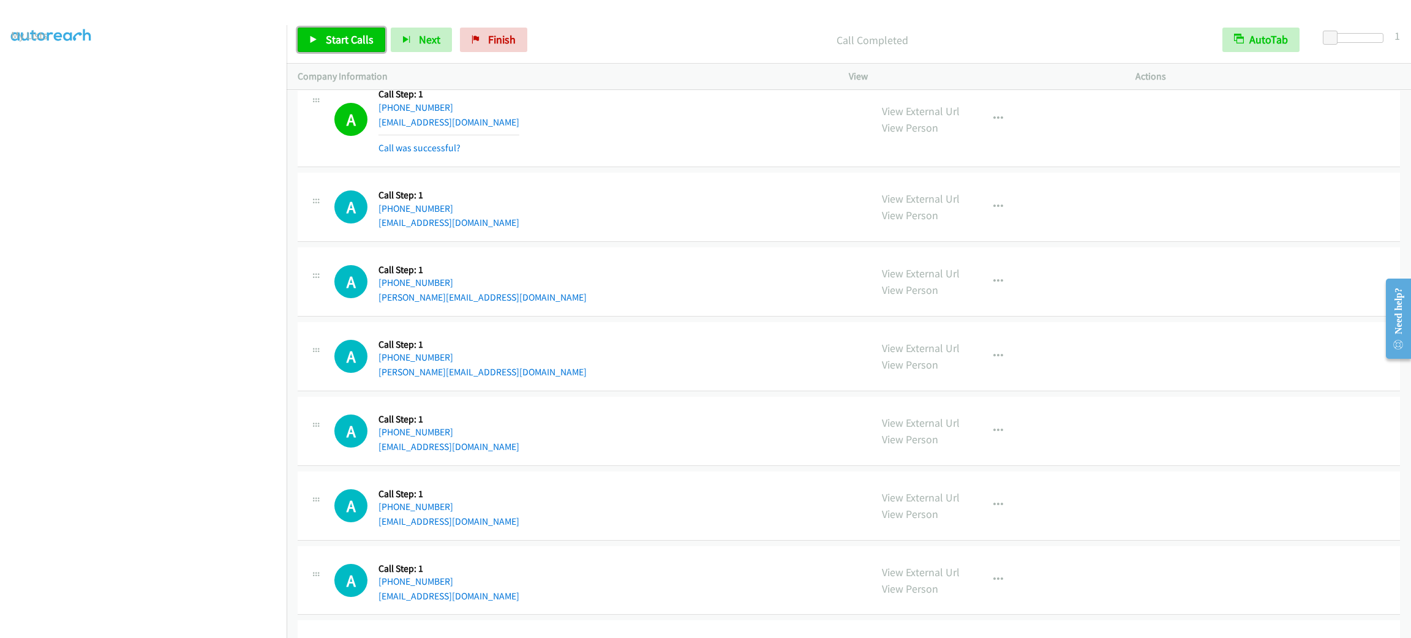
click at [344, 39] on span "Start Calls" at bounding box center [350, 39] width 48 height 14
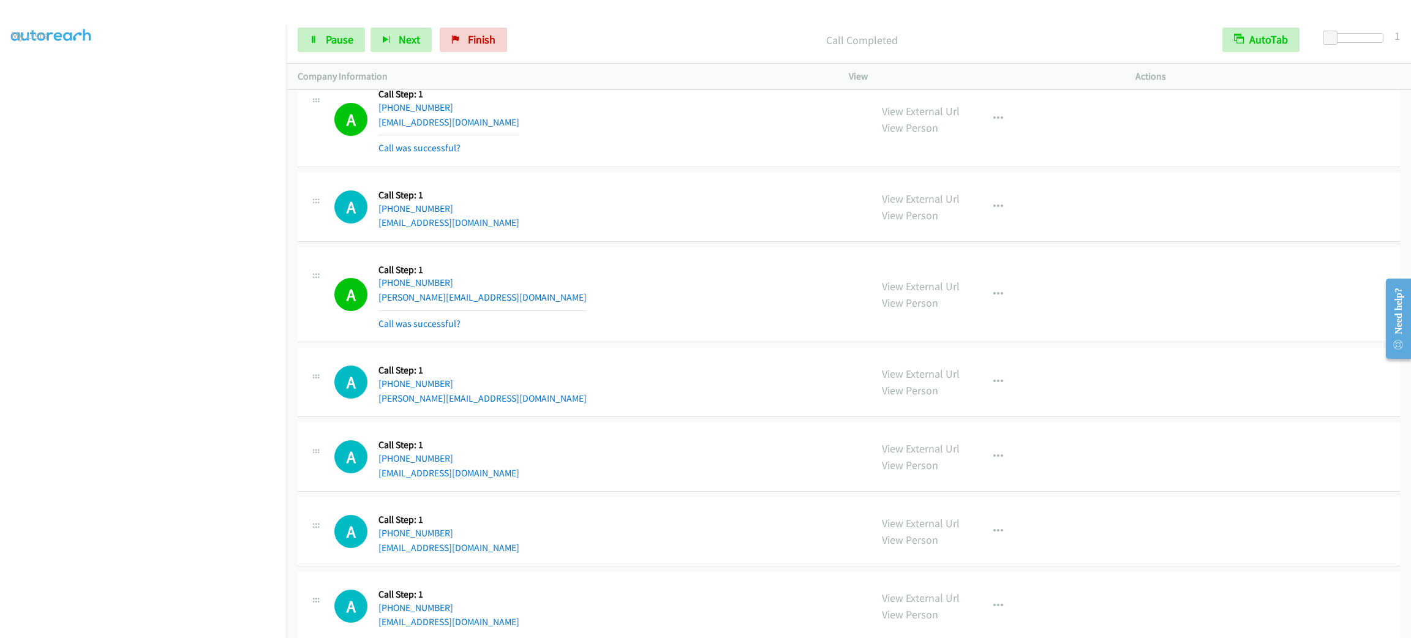
scroll to position [17617, 0]
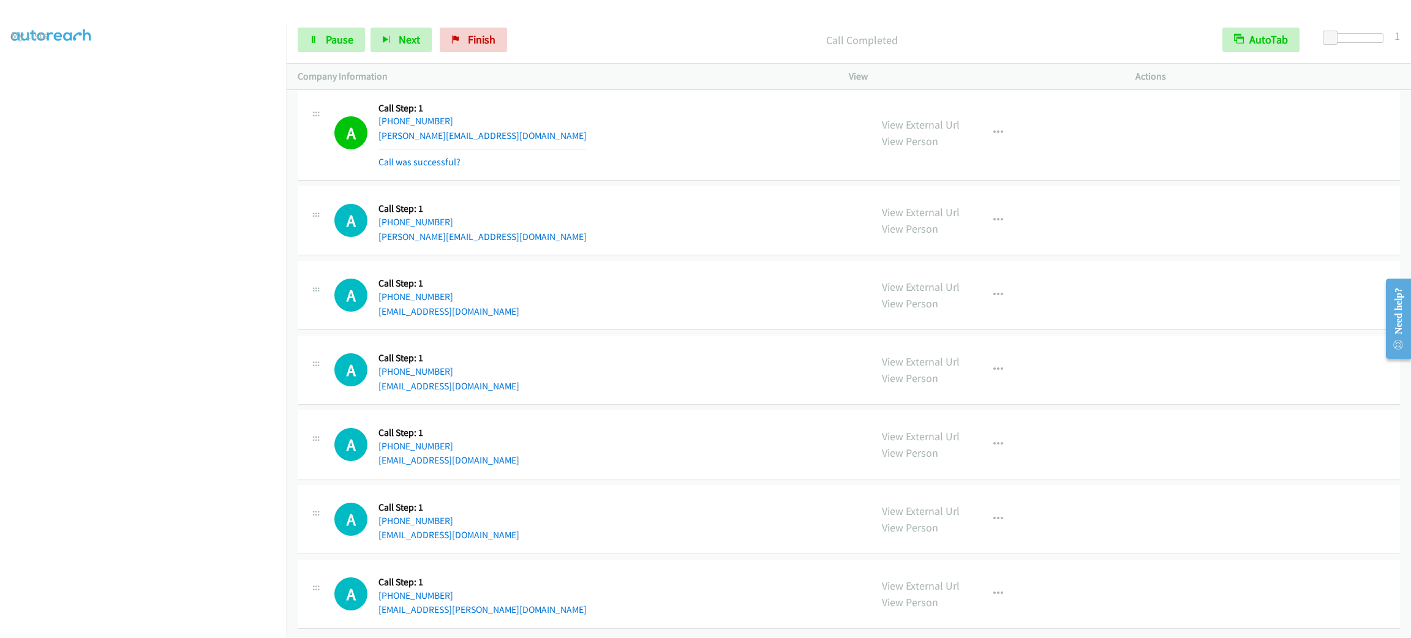
click at [144, 626] on section at bounding box center [143, 348] width 265 height 586
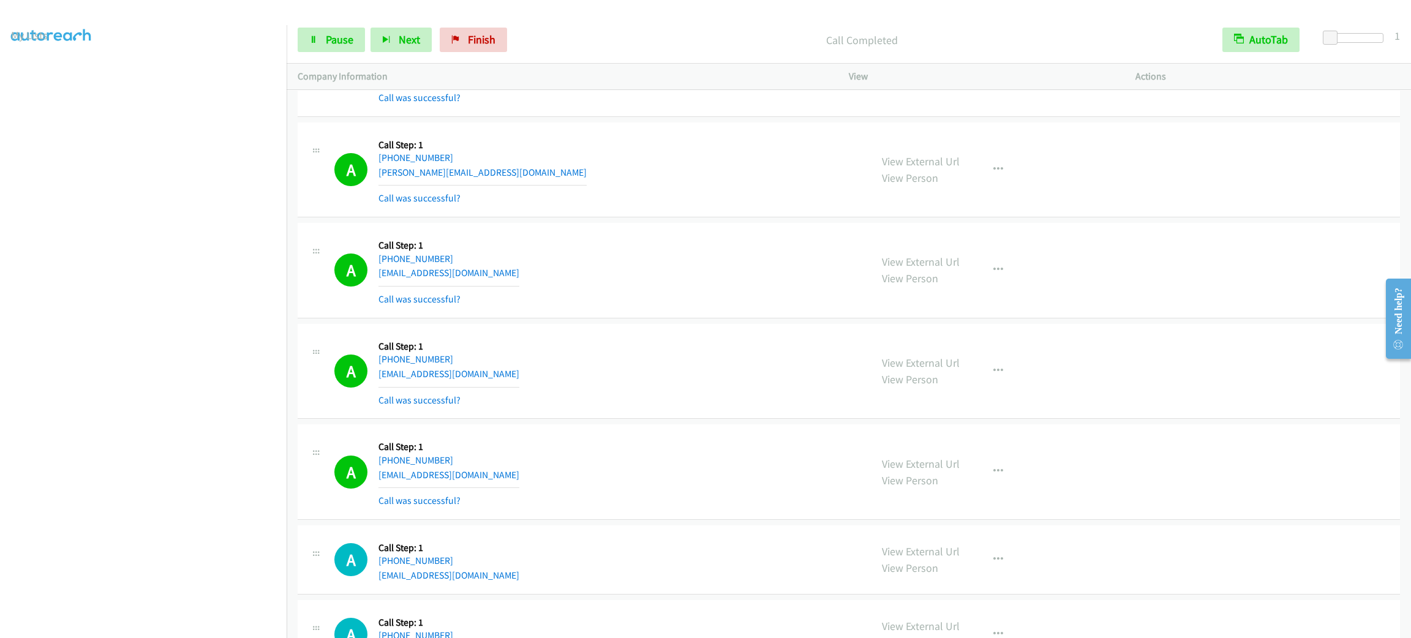
scroll to position [19733, 0]
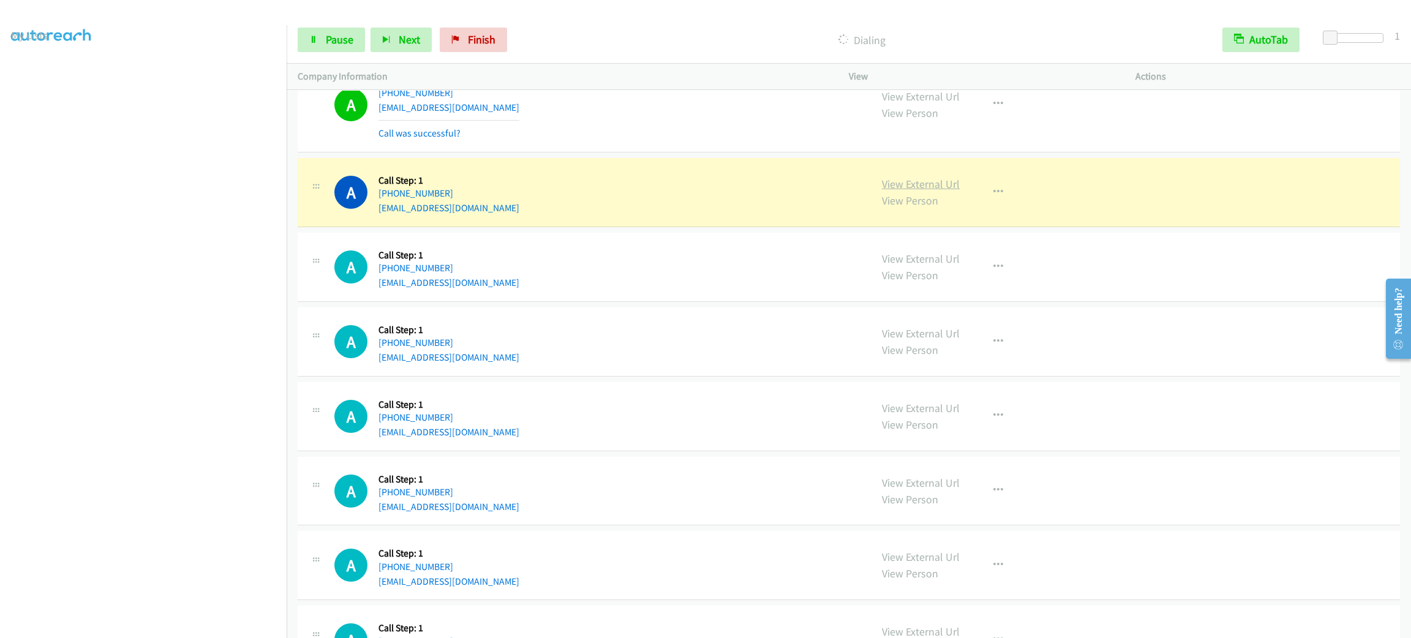
click at [949, 191] on link "View External Url" at bounding box center [921, 184] width 78 height 14
drag, startPoint x: 936, startPoint y: 223, endPoint x: 911, endPoint y: 197, distance: 36.8
click at [936, 209] on div "View External Url View Person" at bounding box center [921, 192] width 78 height 33
click at [898, 191] on link "View External Url" at bounding box center [921, 184] width 78 height 14
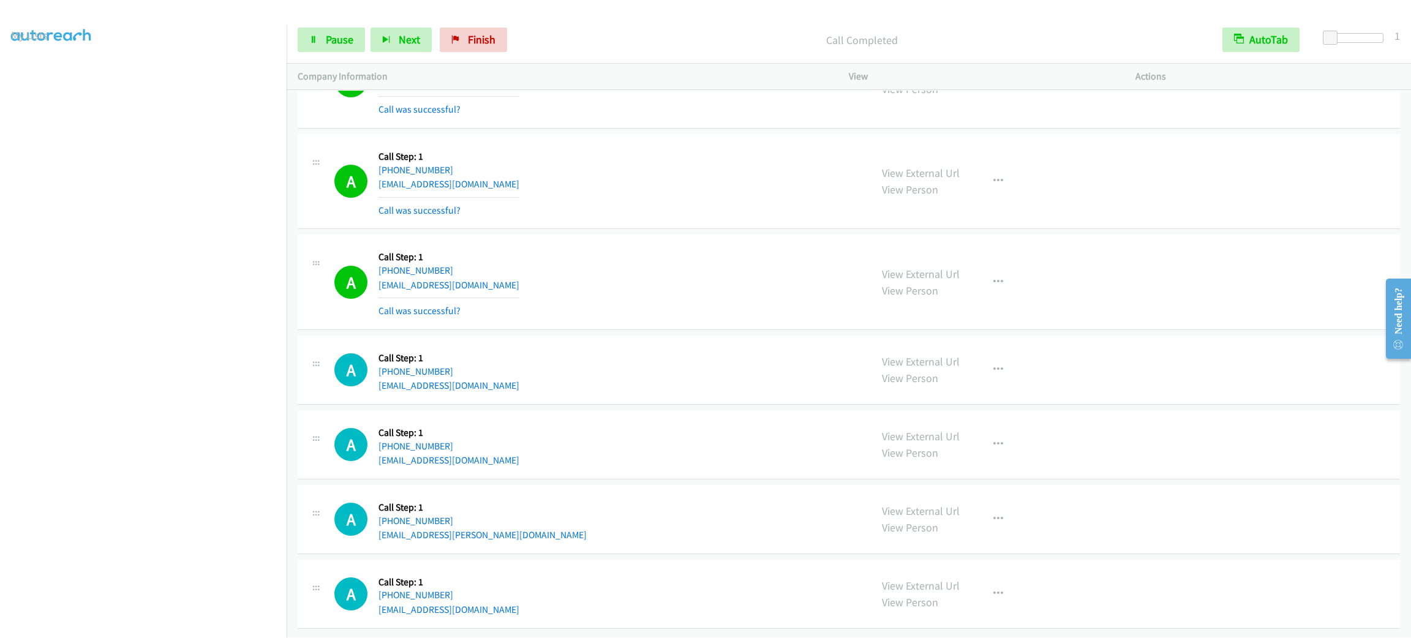
scroll to position [20095, 0]
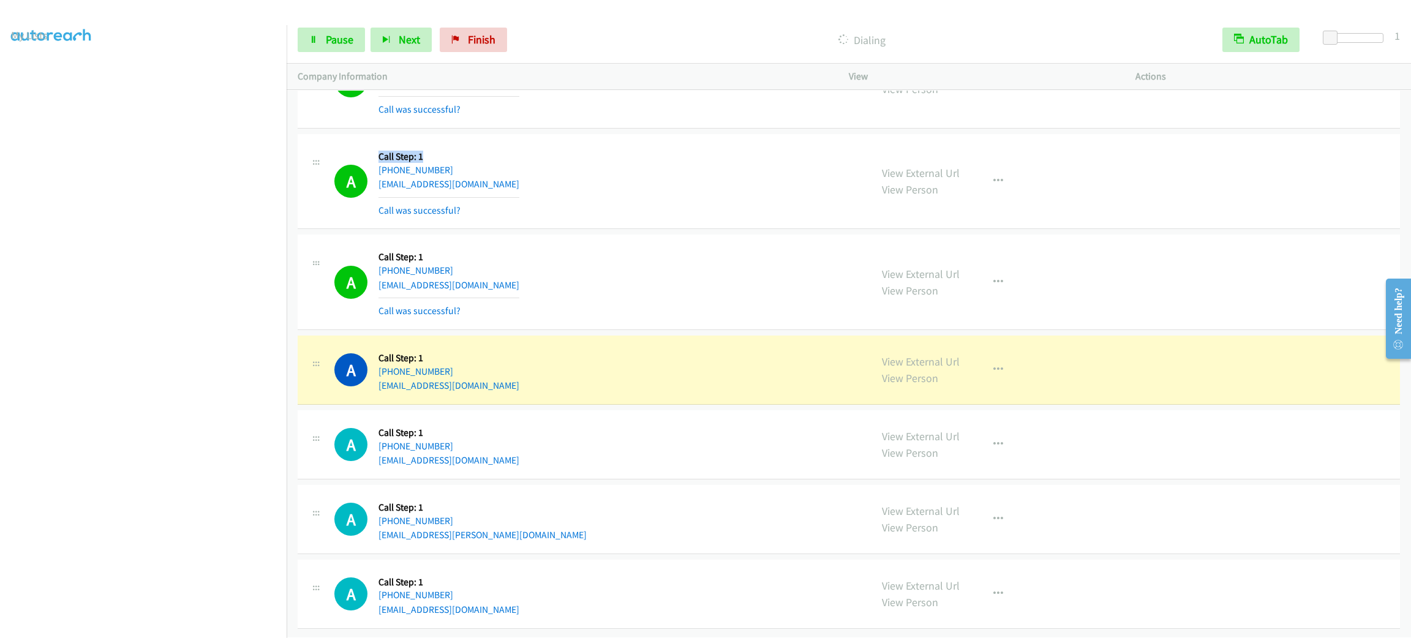
drag, startPoint x: 443, startPoint y: 134, endPoint x: 376, endPoint y: 140, distance: 67.0
click at [376, 145] on div "A Callback Scheduled Call Step: 1 [GEOGRAPHIC_DATA]/[GEOGRAPHIC_DATA] [PHONE_NU…" at bounding box center [596, 181] width 525 height 73
drag, startPoint x: 374, startPoint y: 138, endPoint x: 516, endPoint y: 141, distance: 142.1
click at [516, 145] on div "A Callback Scheduled Call Step: 1 [GEOGRAPHIC_DATA]/[GEOGRAPHIC_DATA] [PHONE_NU…" at bounding box center [596, 181] width 525 height 73
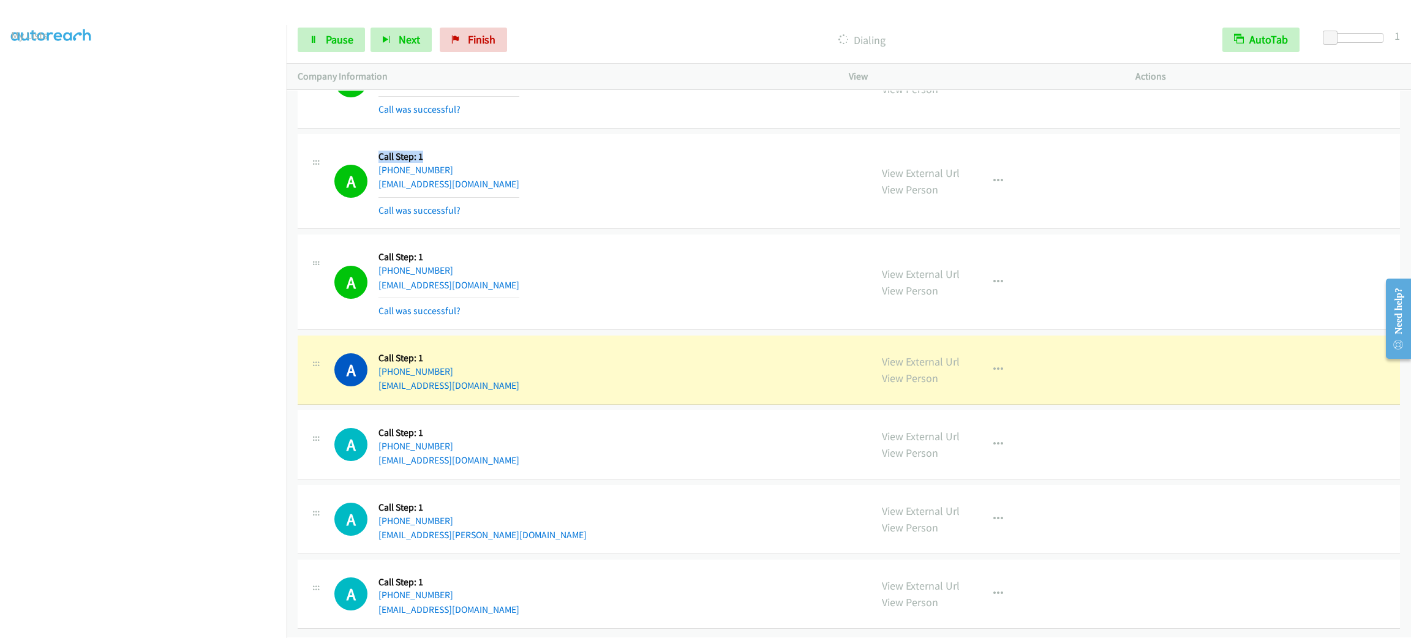
click at [516, 145] on div "A Callback Scheduled Call Step: 1 [GEOGRAPHIC_DATA]/[GEOGRAPHIC_DATA] [PHONE_NU…" at bounding box center [596, 181] width 525 height 73
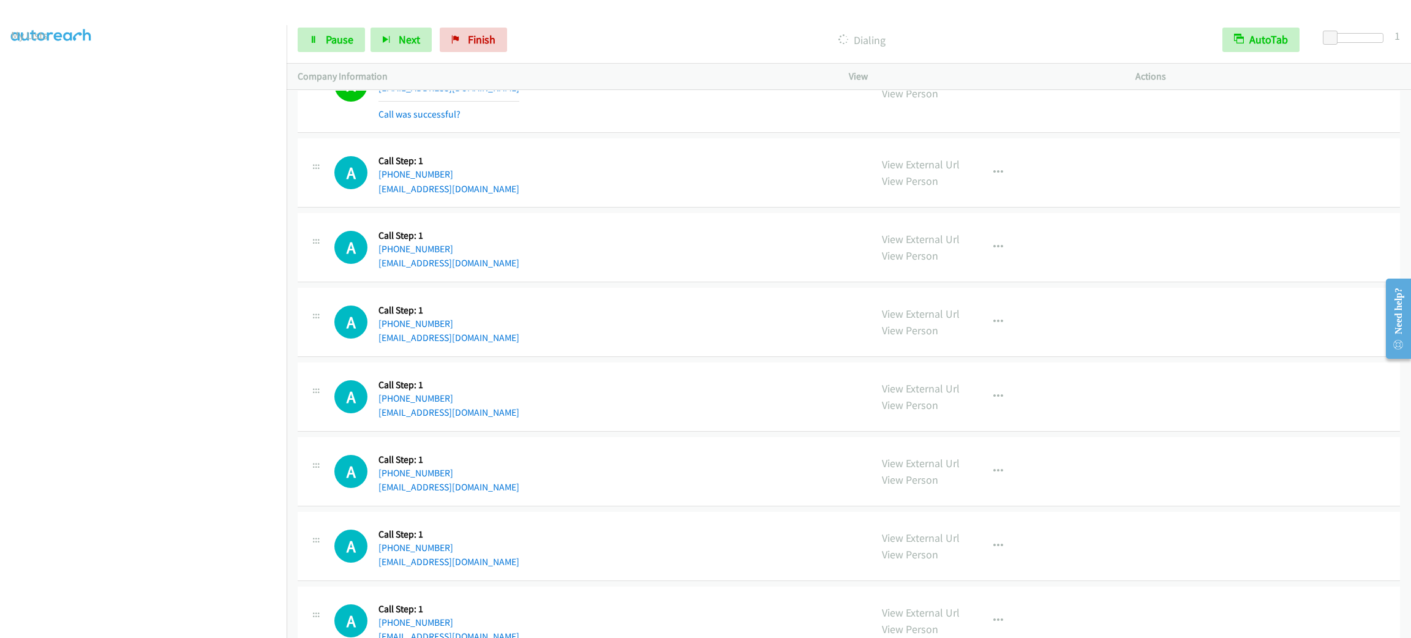
scroll to position [20659, 0]
click at [348, 40] on span "Pause" at bounding box center [340, 39] width 28 height 14
click at [348, 40] on span "Start Calls" at bounding box center [350, 39] width 48 height 14
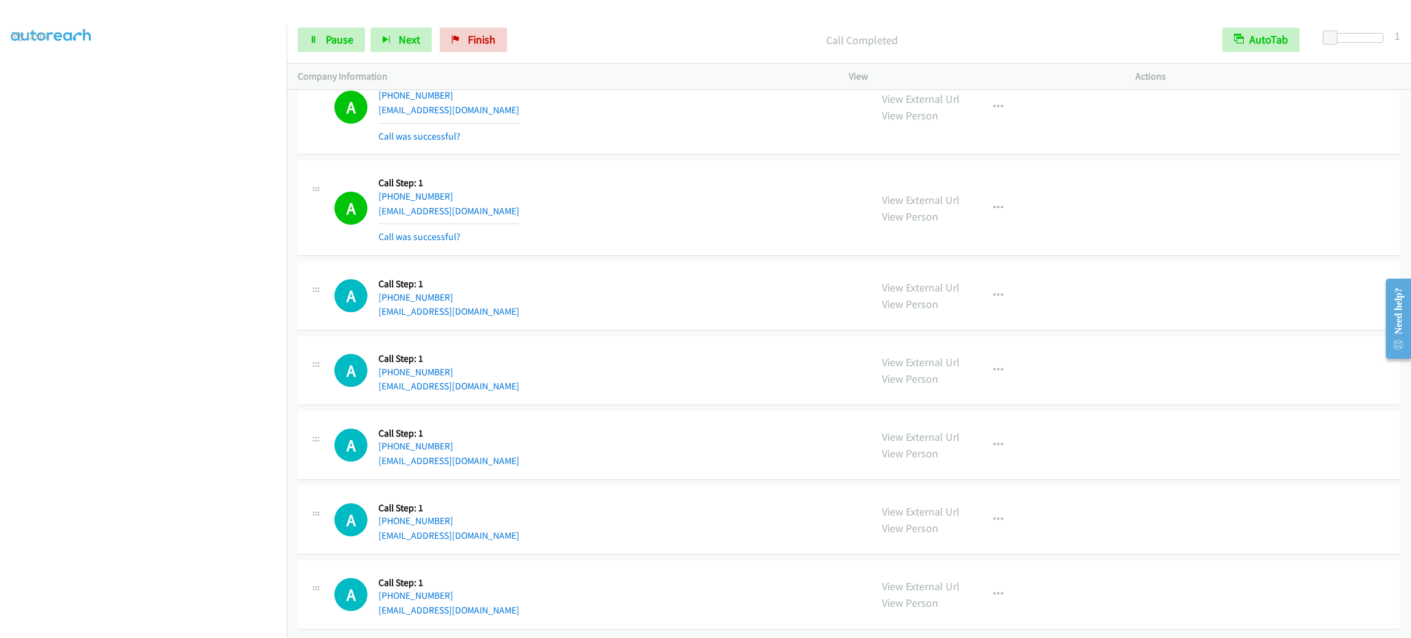
scroll to position [20877, 0]
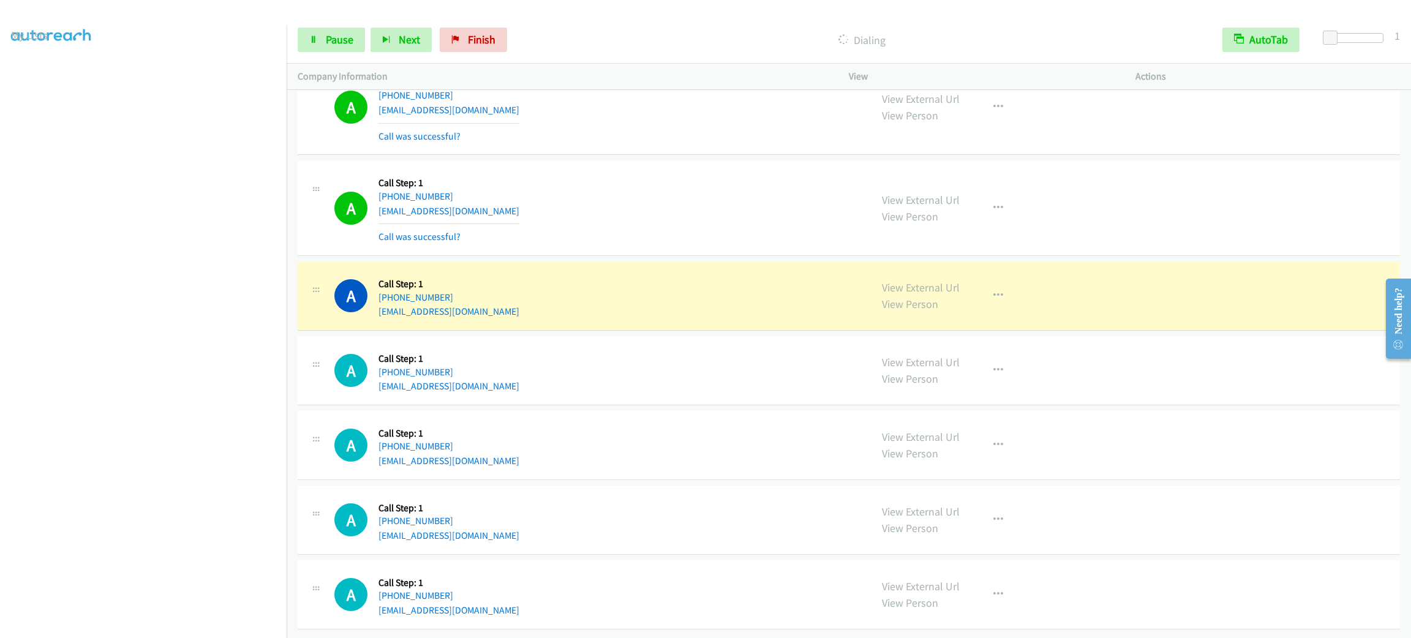
click at [627, 336] on div "A Callback Scheduled Call Step: 1 America/New_York [PHONE_NUMBER] [EMAIL_ADDRES…" at bounding box center [849, 370] width 1102 height 69
click at [628, 301] on div "A Callback Scheduled Call Step: 1 America/Los_Angeles [PHONE_NUMBER] [EMAIL_ADD…" at bounding box center [596, 296] width 525 height 47
drag, startPoint x: 1237, startPoint y: 386, endPoint x: 1200, endPoint y: 97, distance: 290.8
click at [1237, 386] on div "A Callback Scheduled Call Step: 1 America/New_York [PHONE_NUMBER] [EMAIL_ADDRES…" at bounding box center [849, 370] width 1102 height 69
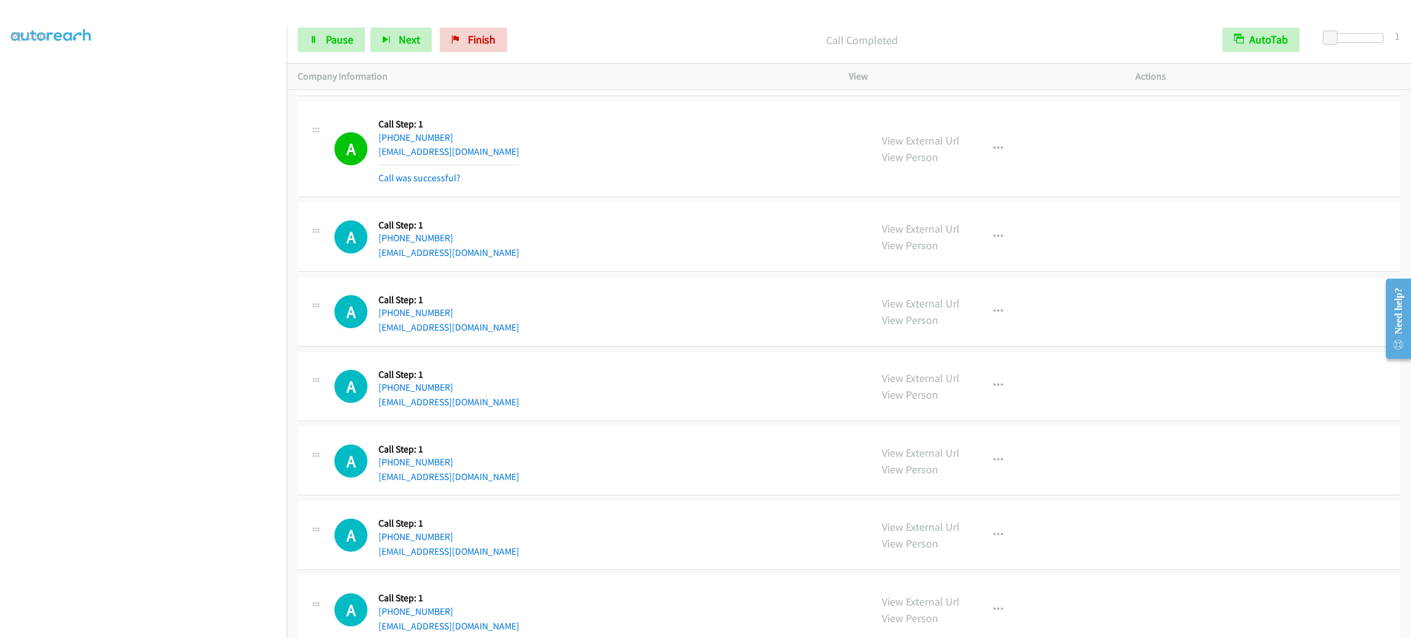
scroll to position [21283, 0]
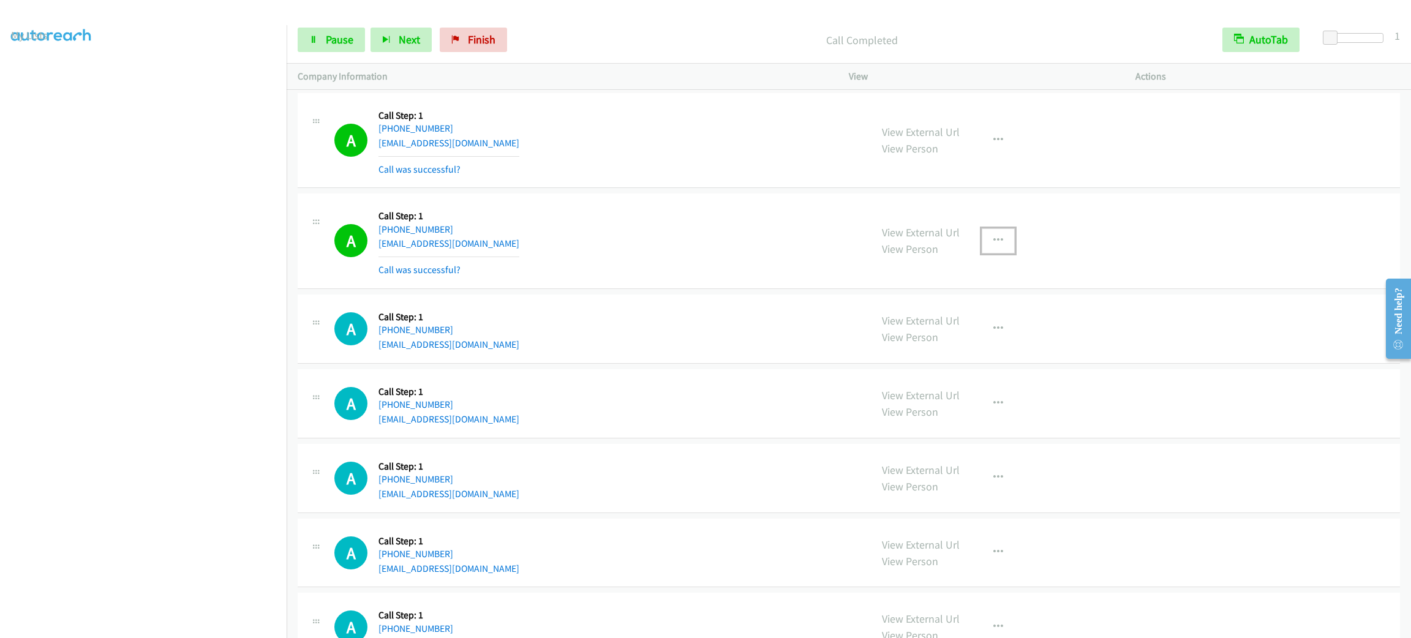
click at [982, 253] on button "button" at bounding box center [998, 240] width 33 height 24
click at [977, 358] on link "Add to do not call list" at bounding box center [932, 345] width 163 height 24
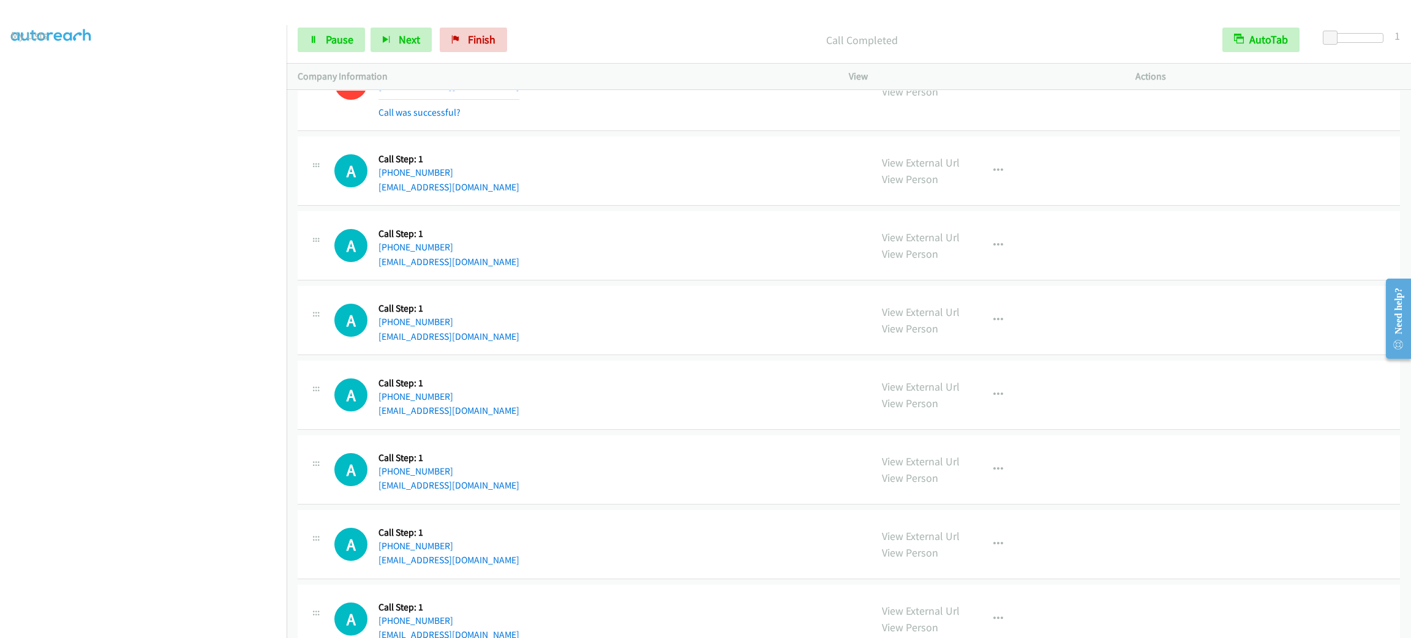
scroll to position [21493, 0]
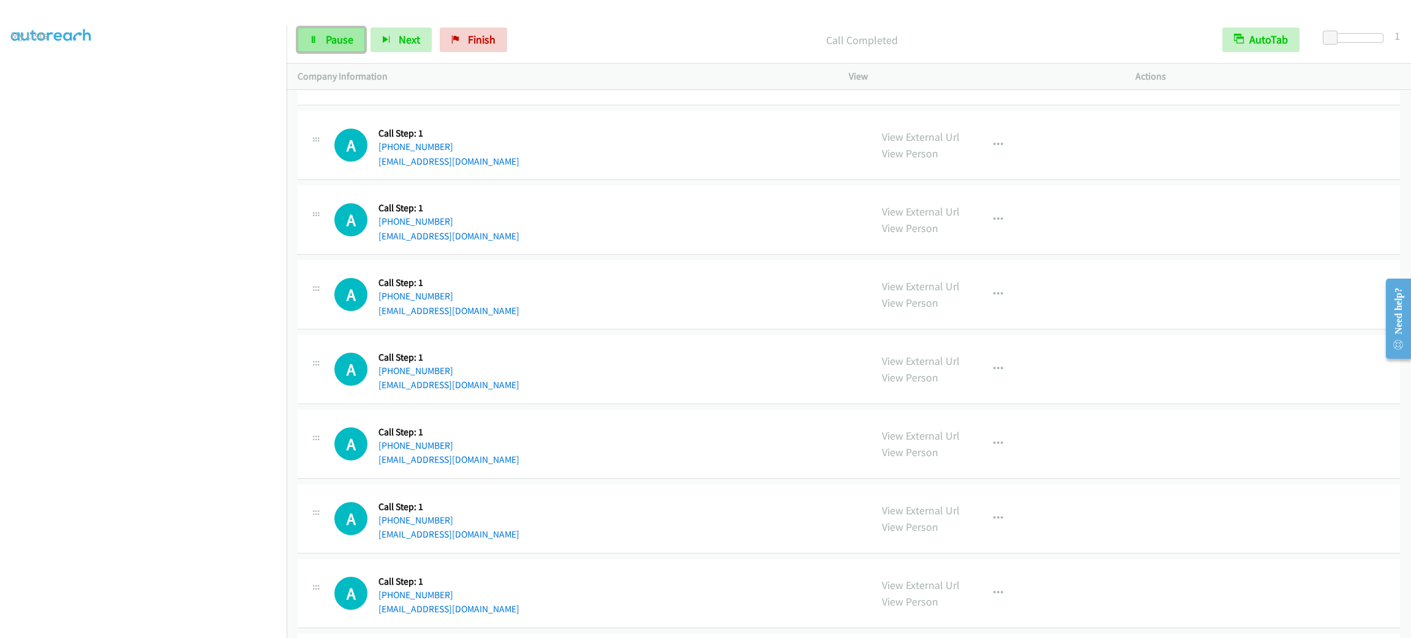
click at [352, 37] on span "Pause" at bounding box center [340, 39] width 28 height 14
click at [352, 36] on span "Start Calls" at bounding box center [350, 39] width 48 height 14
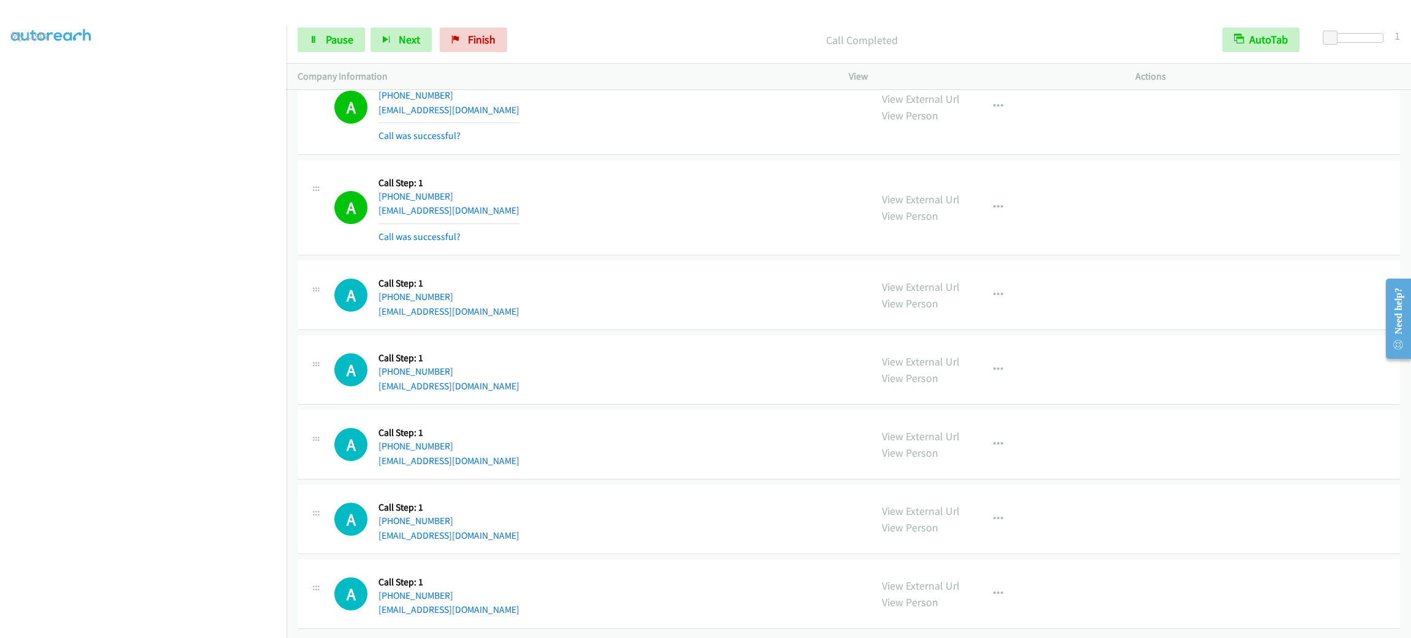
scroll to position [21685, 0]
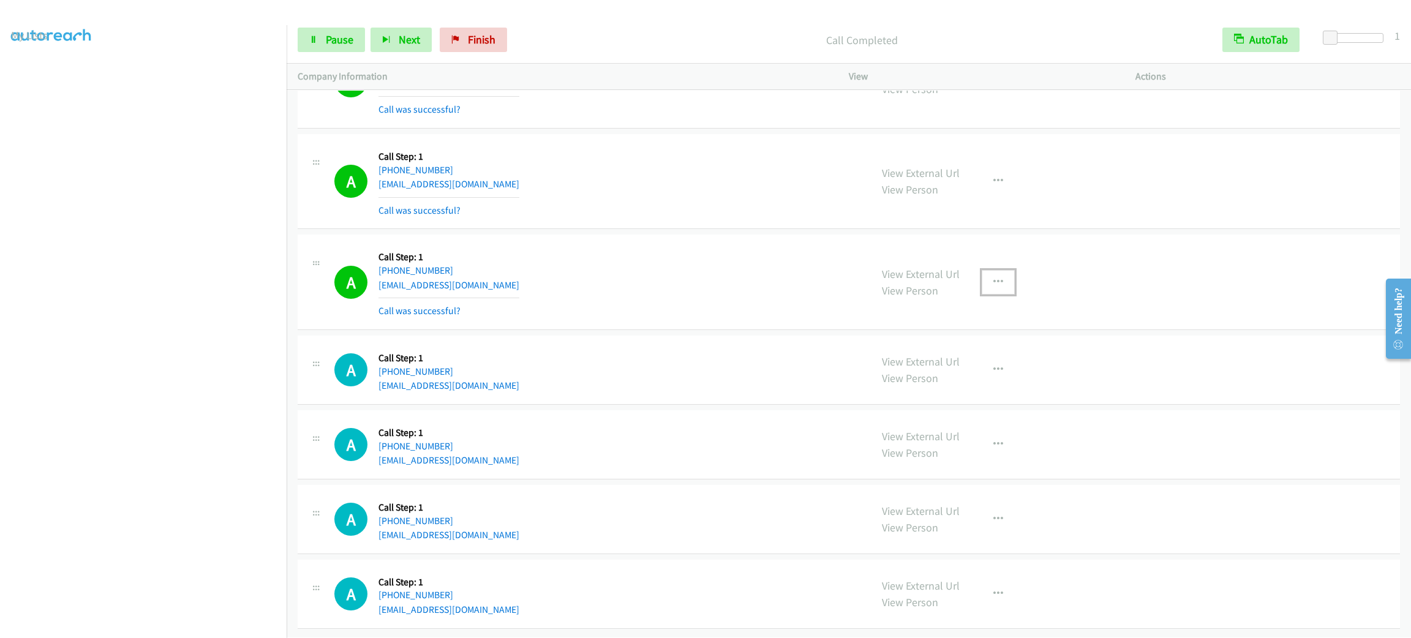
click at [982, 285] on button "button" at bounding box center [998, 282] width 33 height 24
click at [980, 374] on link "Skip Call" at bounding box center [932, 362] width 163 height 24
drag, startPoint x: 995, startPoint y: 303, endPoint x: 994, endPoint y: 297, distance: 6.2
click at [995, 295] on button "button" at bounding box center [998, 282] width 33 height 24
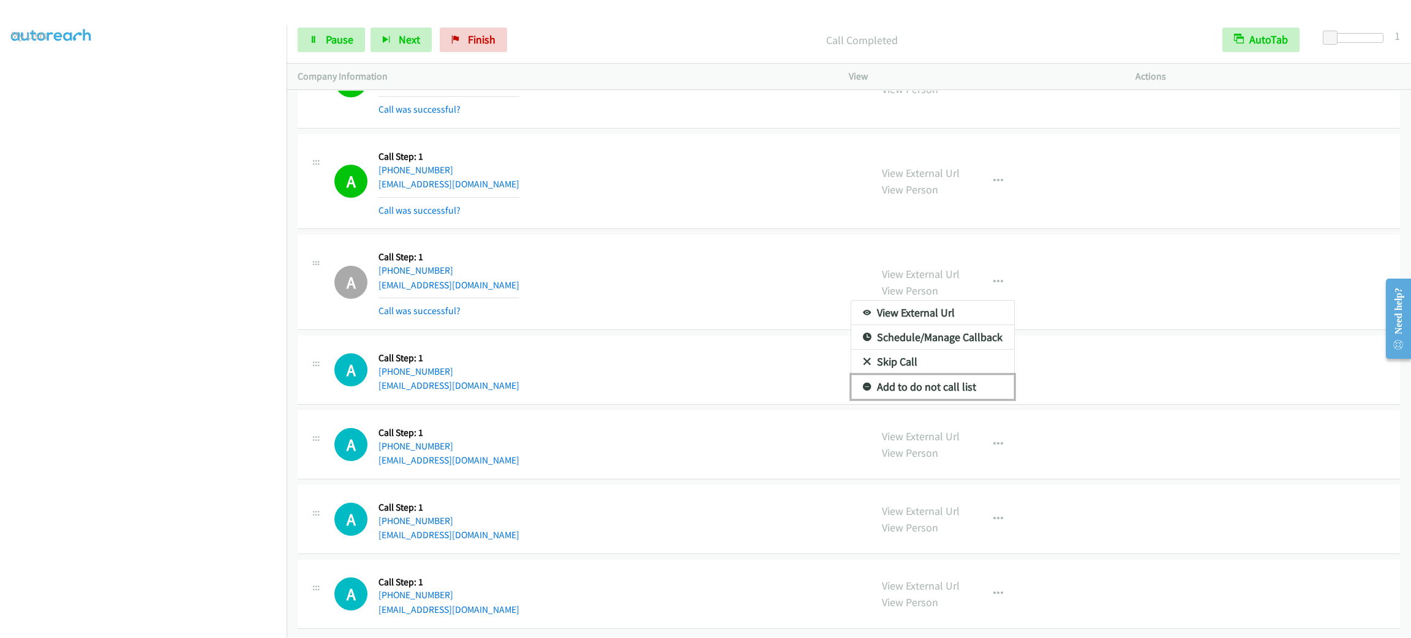
click at [971, 398] on link "Add to do not call list" at bounding box center [932, 387] width 163 height 24
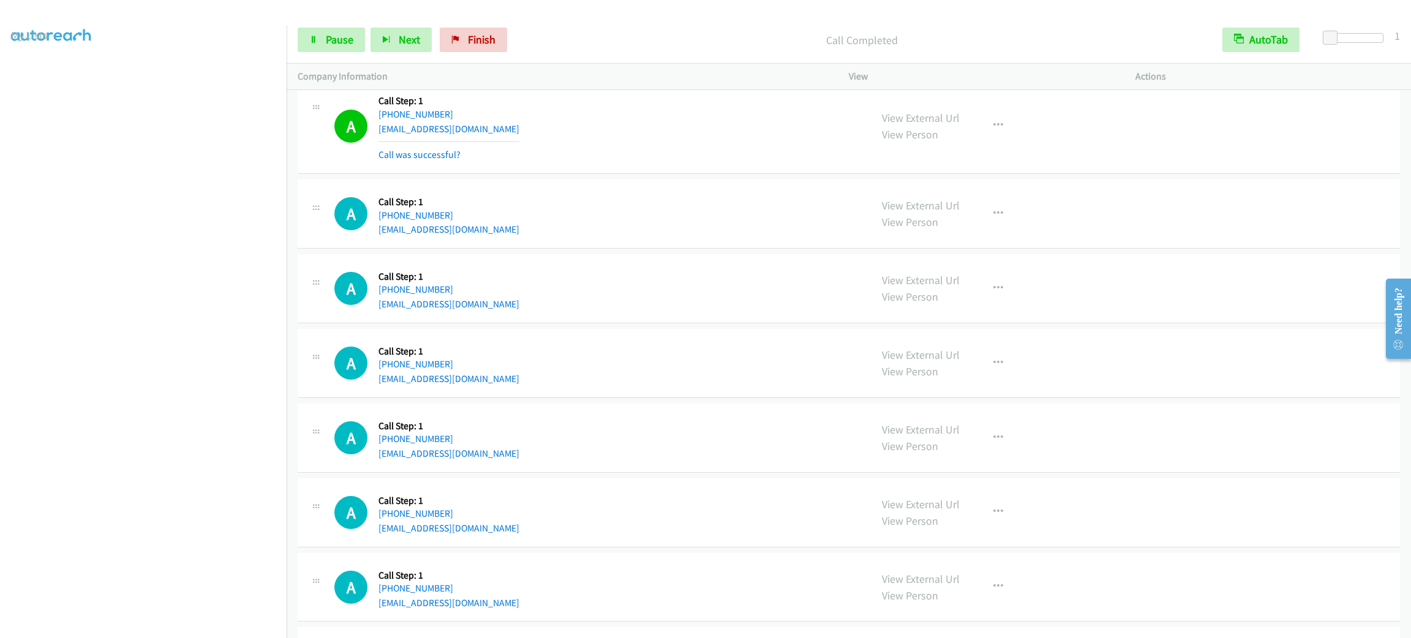
scroll to position [22256, 0]
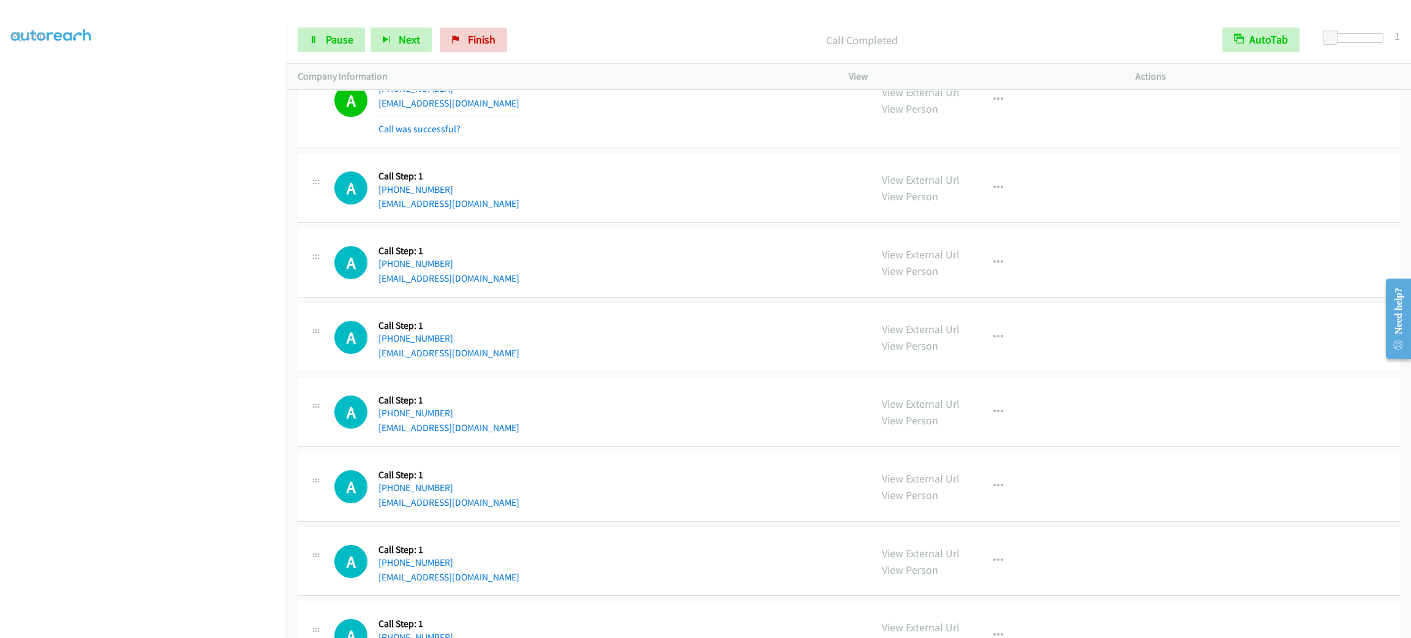
click at [345, 23] on div "Start Calls Pause Next Finish Call Completed AutoTab AutoTab 1" at bounding box center [849, 40] width 1124 height 47
click at [337, 39] on span "Pause" at bounding box center [340, 39] width 28 height 14
click at [337, 39] on span "Start Calls" at bounding box center [350, 39] width 48 height 14
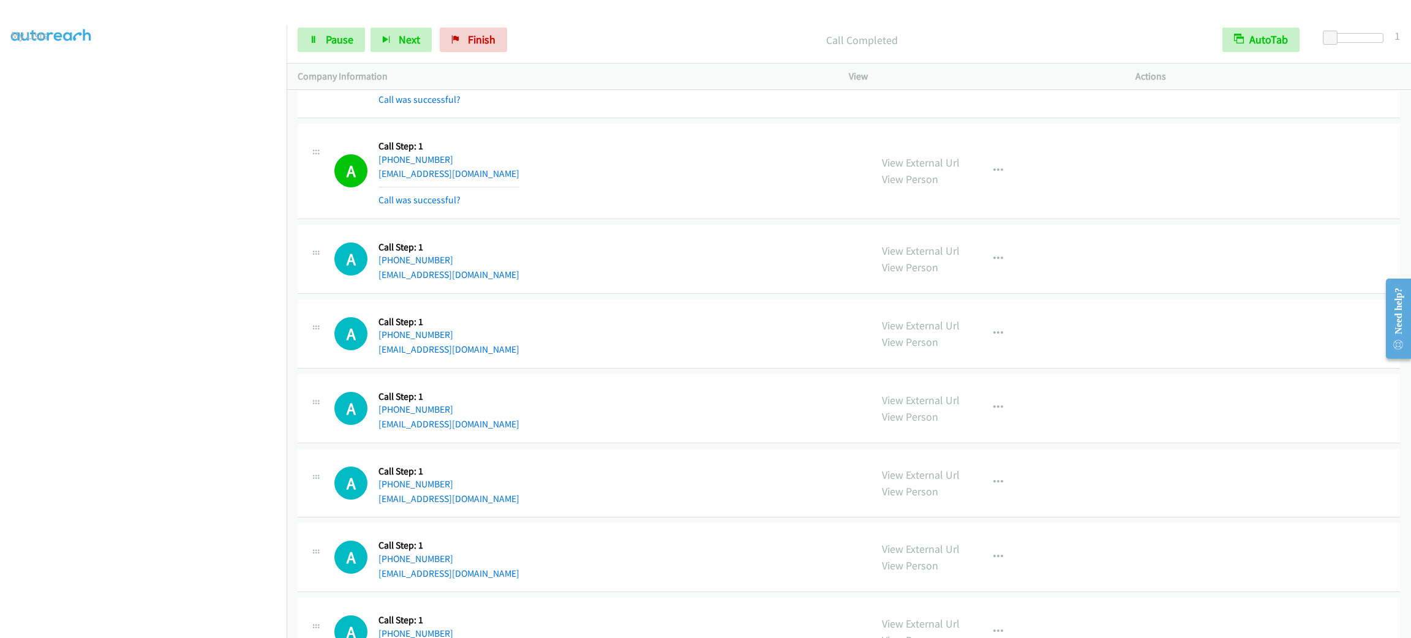
scroll to position [23057, 0]
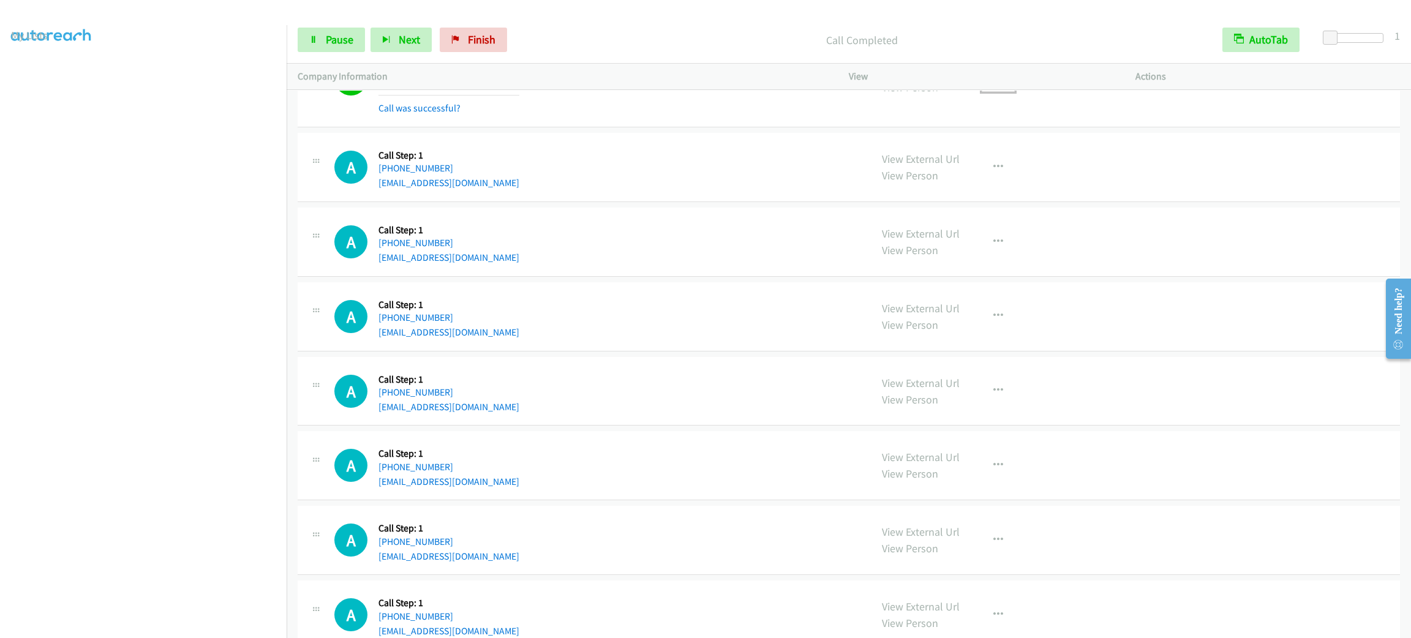
click at [996, 91] on button "button" at bounding box center [998, 79] width 33 height 24
click at [998, 196] on link "Add to do not call list" at bounding box center [932, 183] width 163 height 24
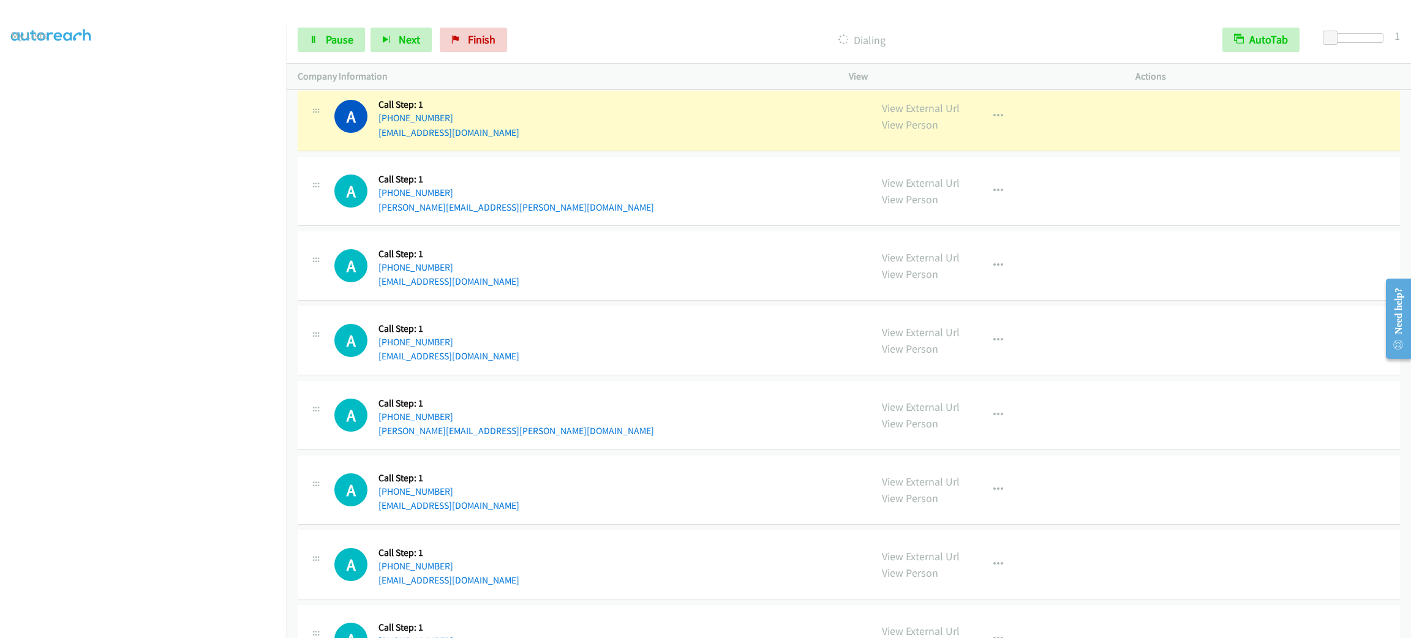
scroll to position [23931, 0]
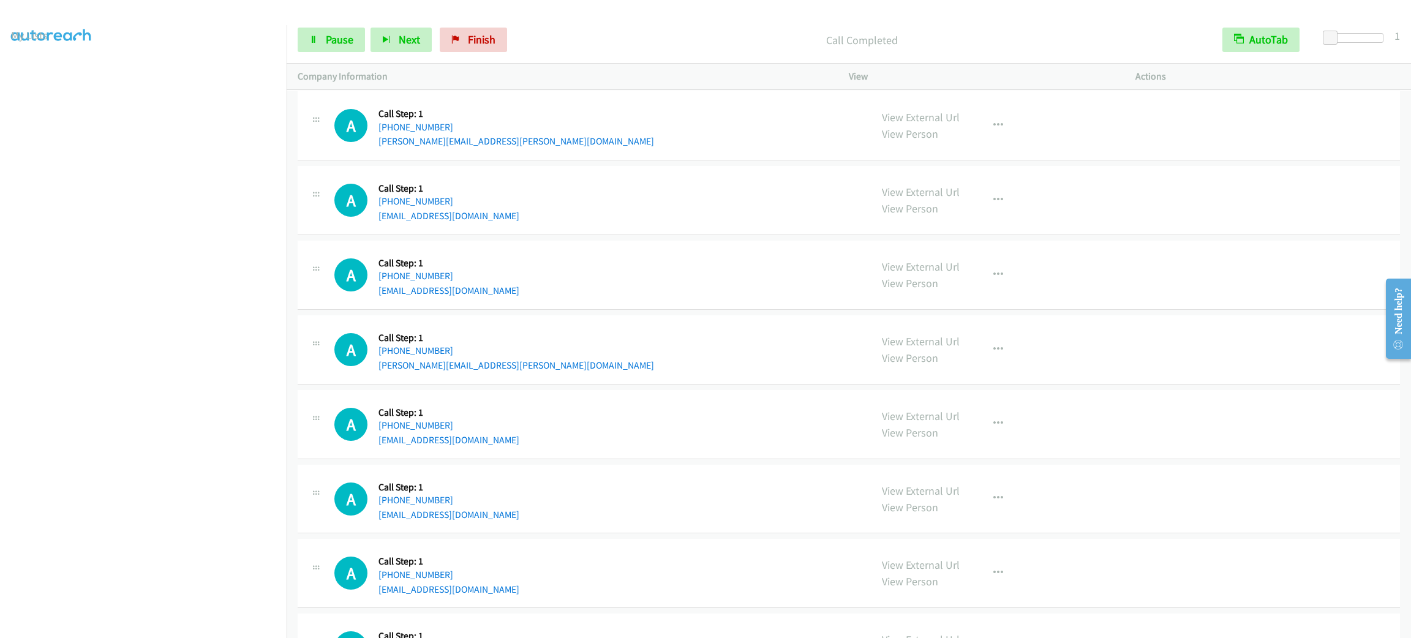
click at [995, 42] on icon "button" at bounding box center [998, 37] width 10 height 10
click at [983, 154] on link "Add to do not call list" at bounding box center [932, 142] width 163 height 24
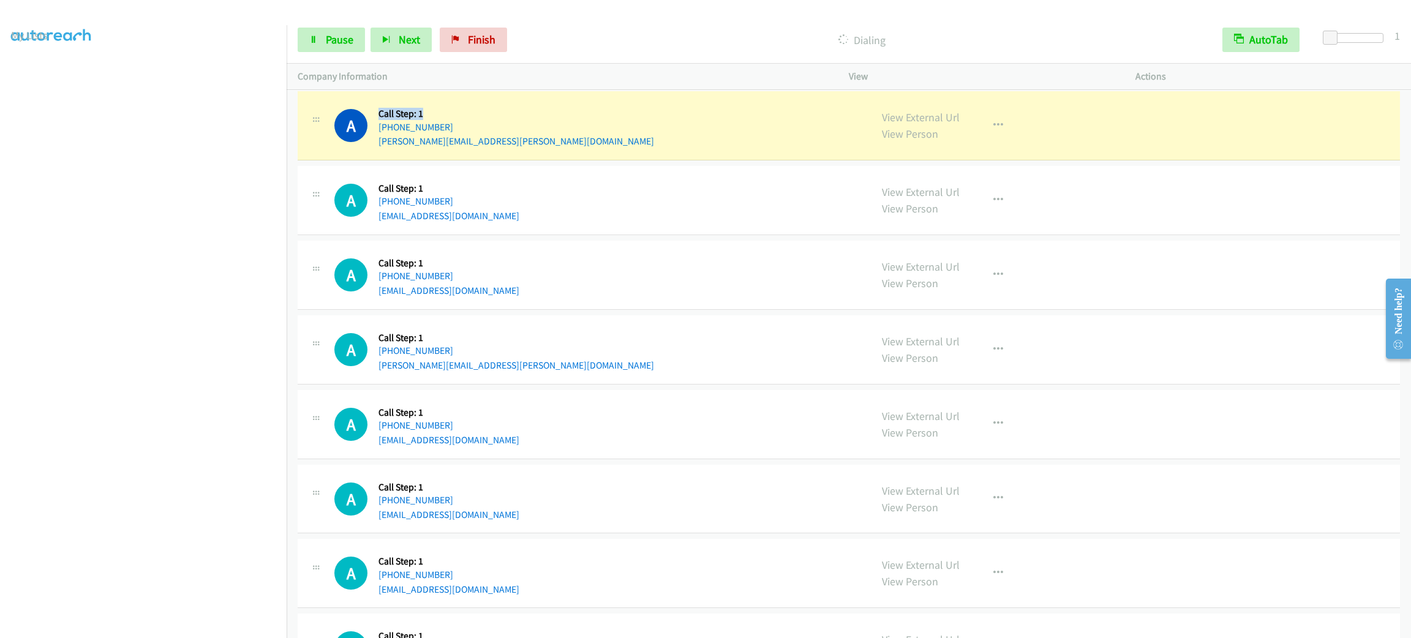
drag, startPoint x: 434, startPoint y: 172, endPoint x: 377, endPoint y: 165, distance: 57.4
click at [378, 120] on h5 "Call Step: 1" at bounding box center [516, 114] width 276 height 12
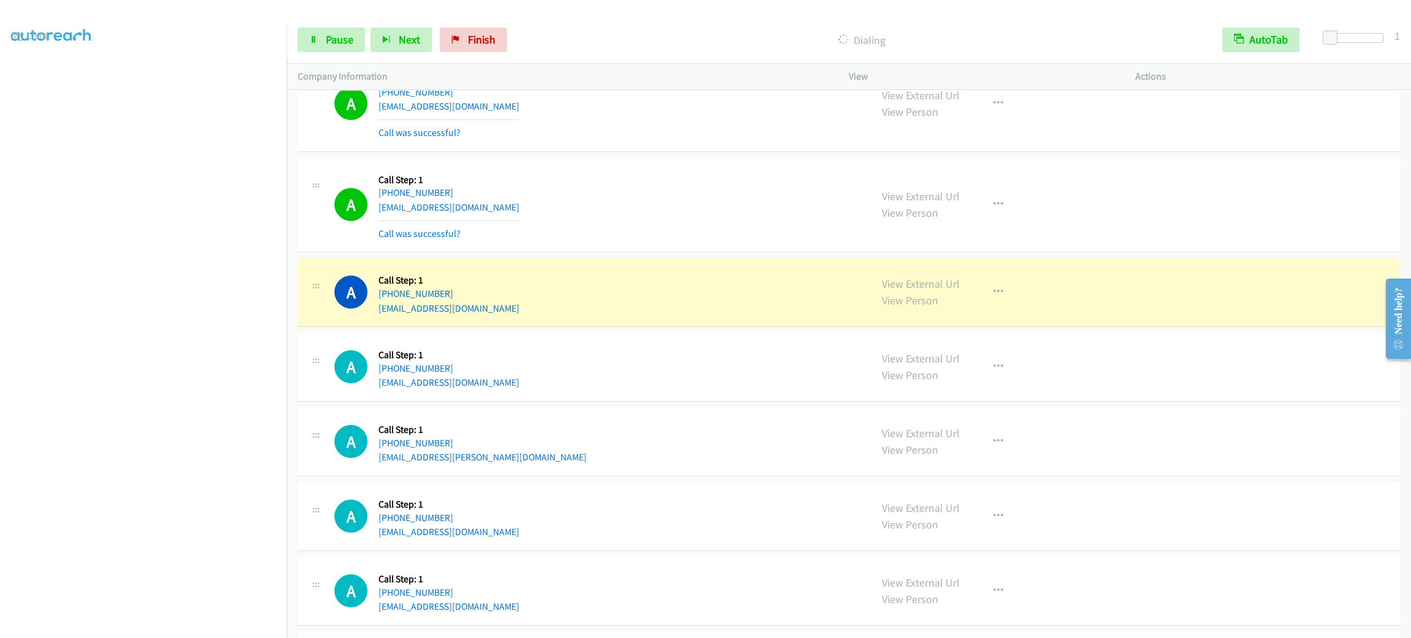
scroll to position [24514, 0]
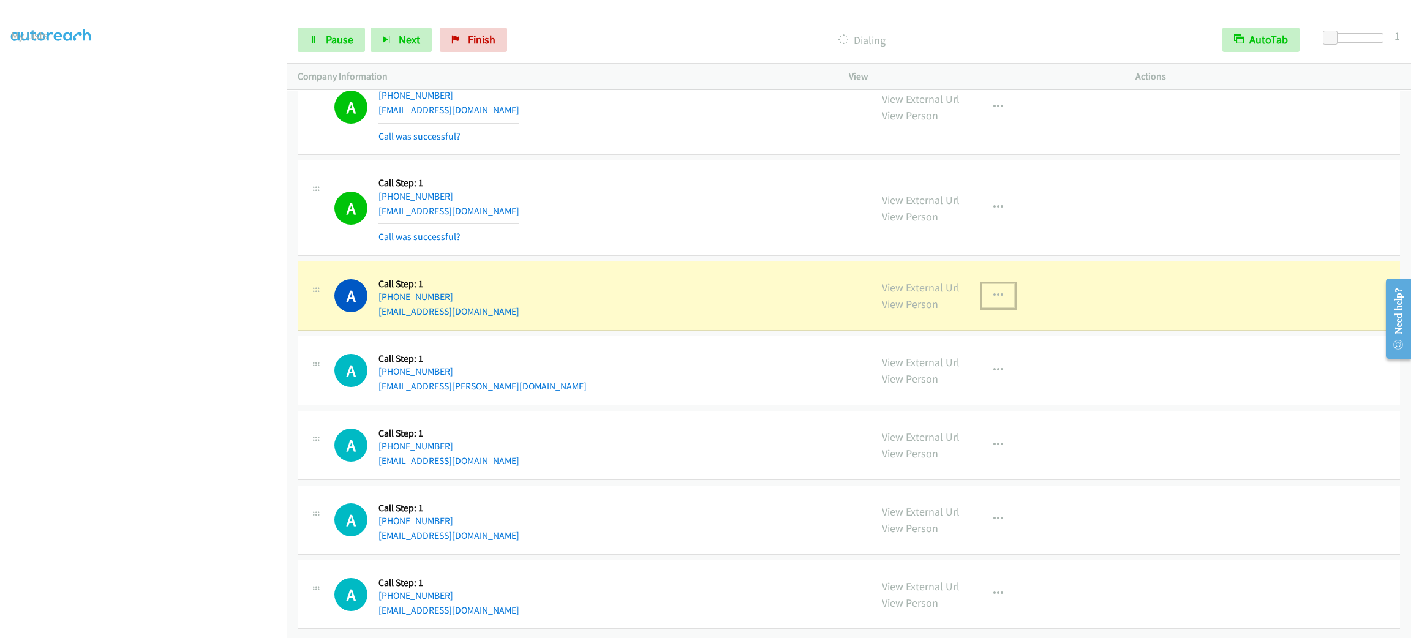
click at [993, 301] on icon "button" at bounding box center [998, 296] width 10 height 10
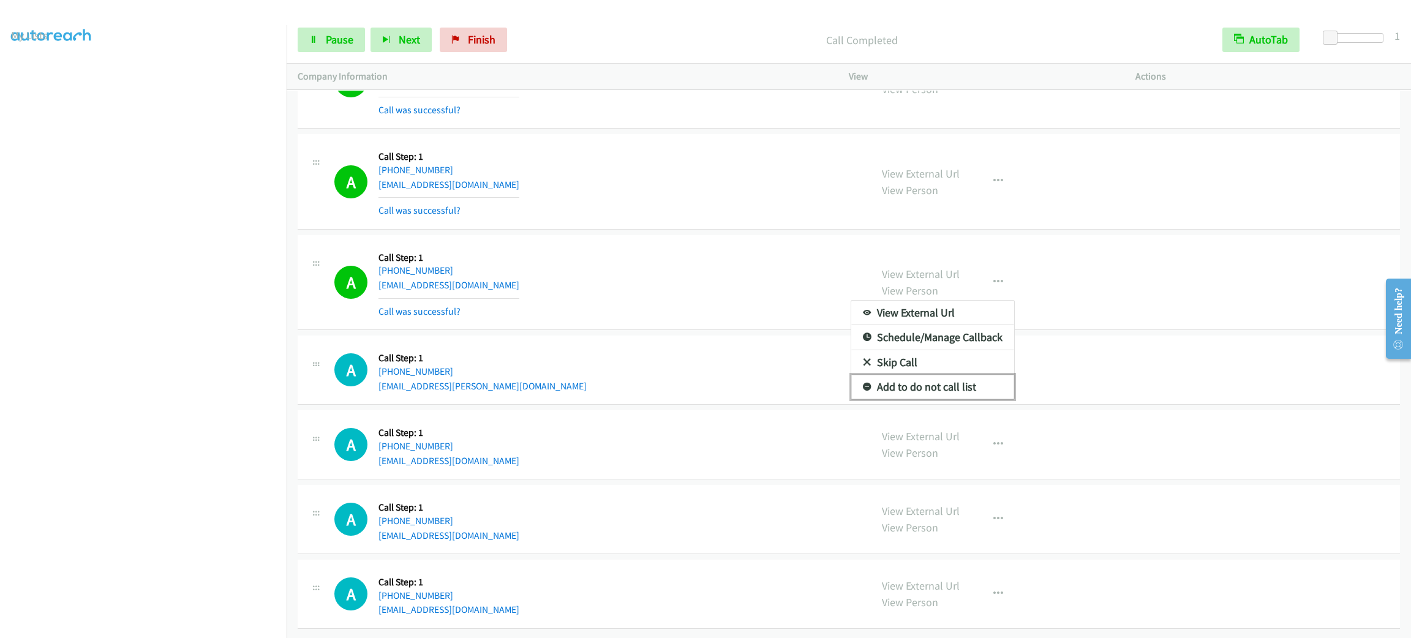
click at [971, 399] on link "Add to do not call list" at bounding box center [932, 387] width 163 height 24
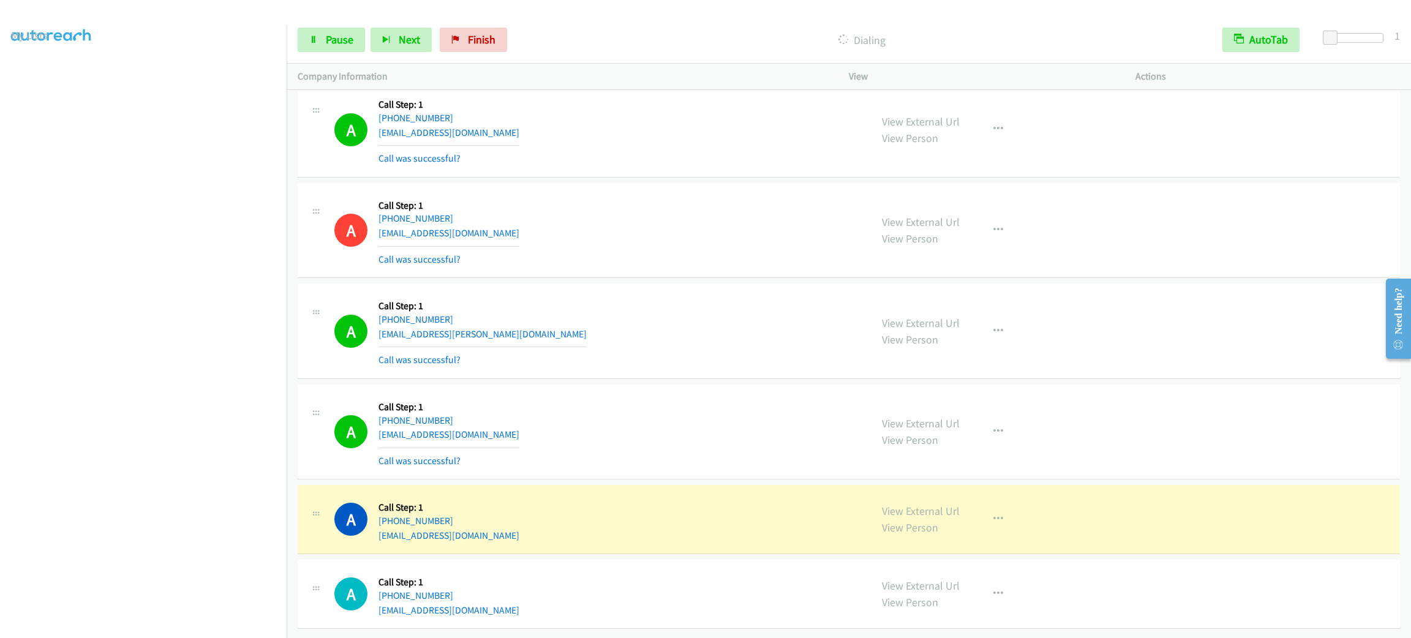
scroll to position [24618, 0]
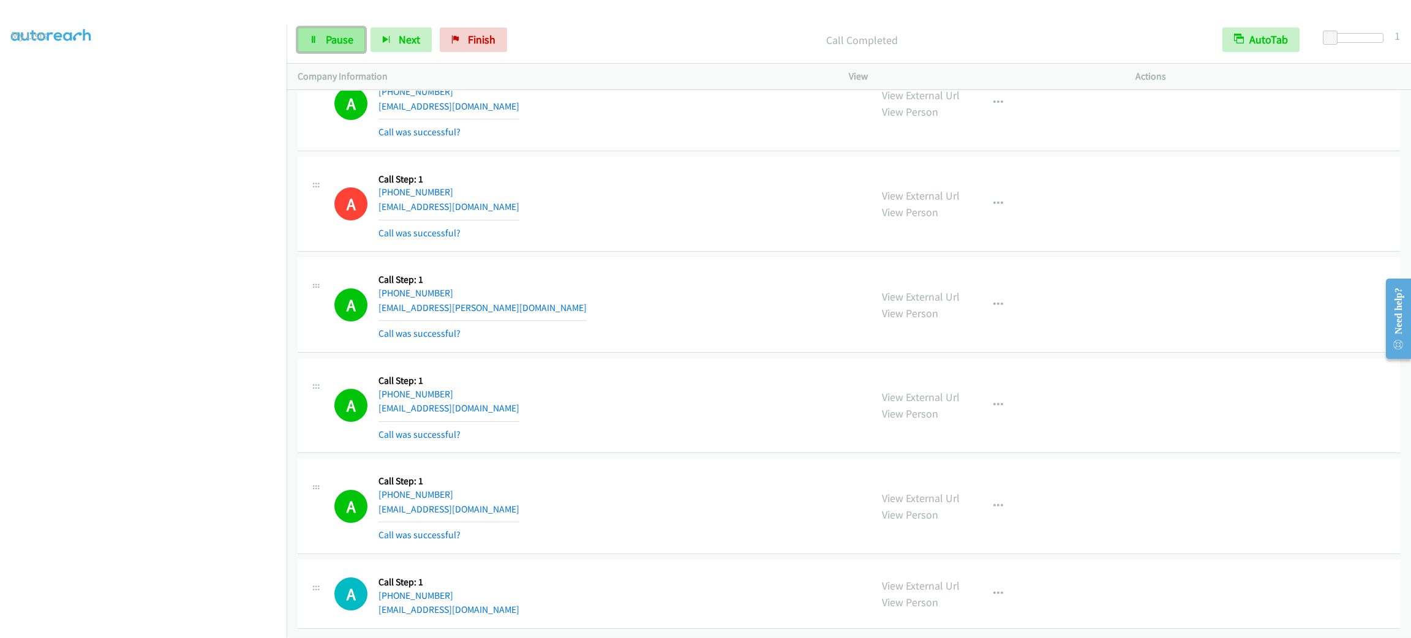
click at [306, 43] on link "Pause" at bounding box center [331, 40] width 67 height 24
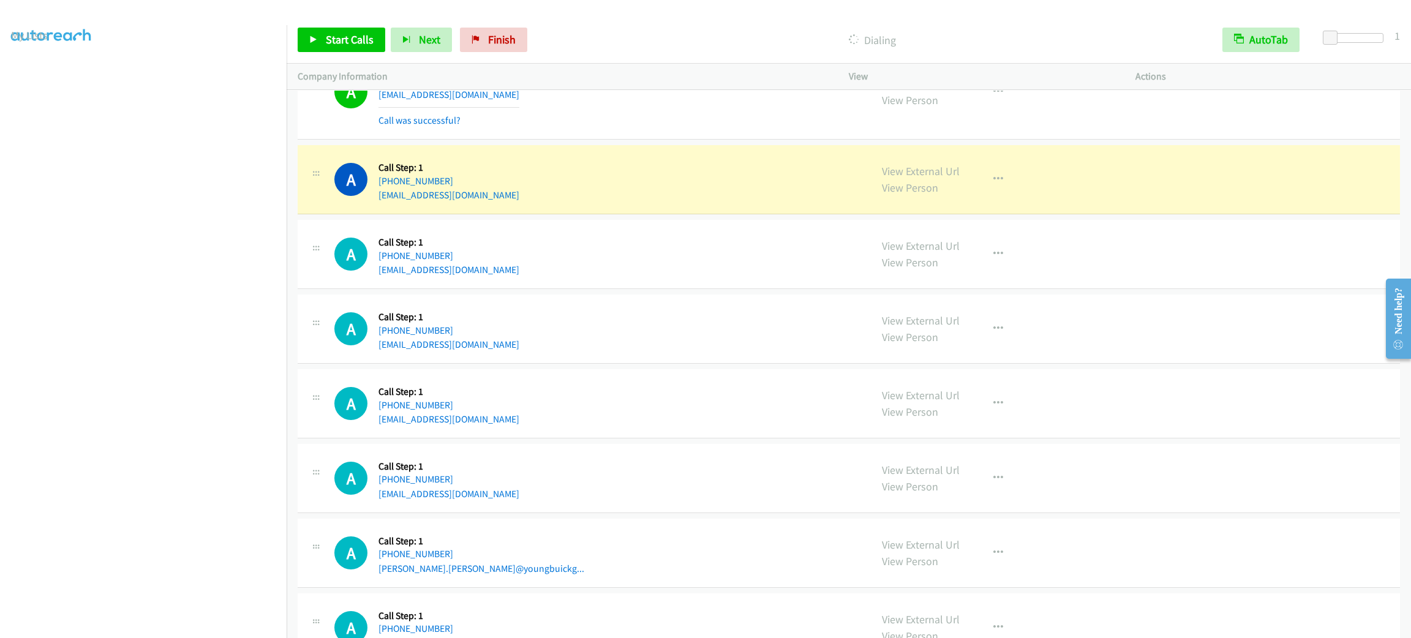
scroll to position [25078, 0]
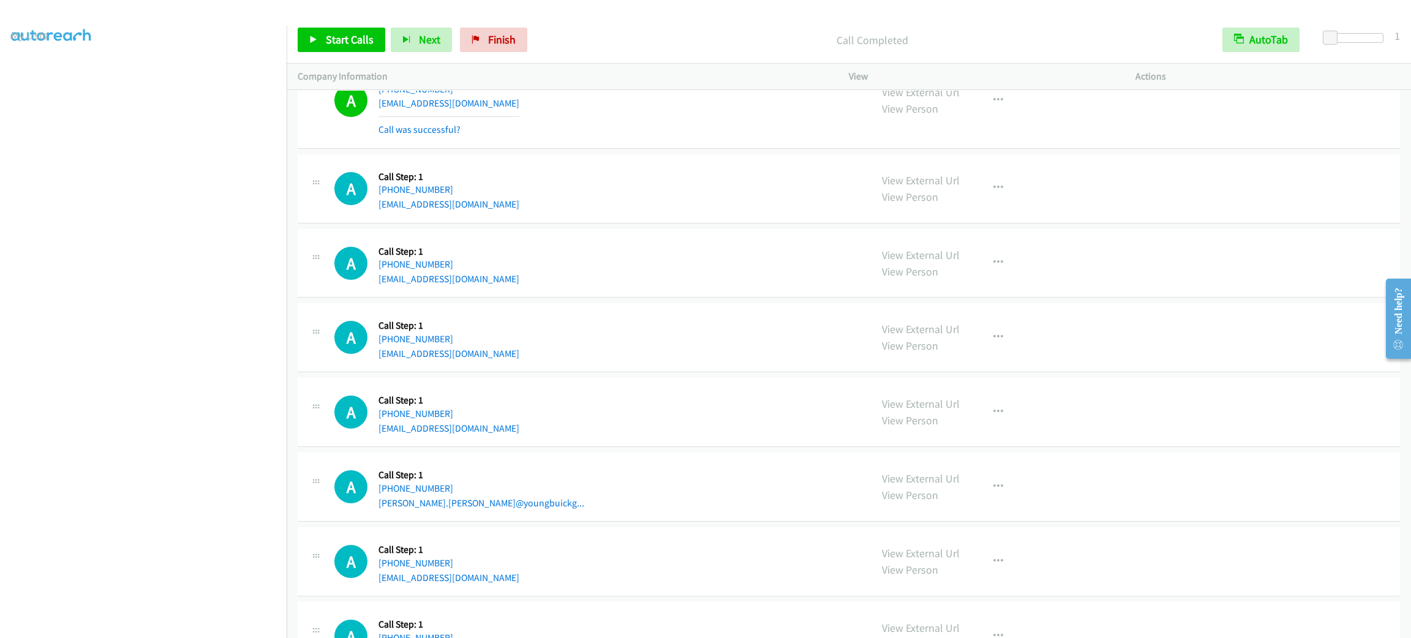
drag, startPoint x: 394, startPoint y: 138, endPoint x: 377, endPoint y: 132, distance: 18.2
click at [378, 82] on h5 "Call Step: 1" at bounding box center [448, 76] width 141 height 12
drag, startPoint x: 375, startPoint y: 132, endPoint x: 502, endPoint y: 135, distance: 126.8
click at [502, 135] on div "A Callback Scheduled Call Step: 1 America/[GEOGRAPHIC_DATA] [PHONE_NUMBER] [EMA…" at bounding box center [596, 100] width 525 height 73
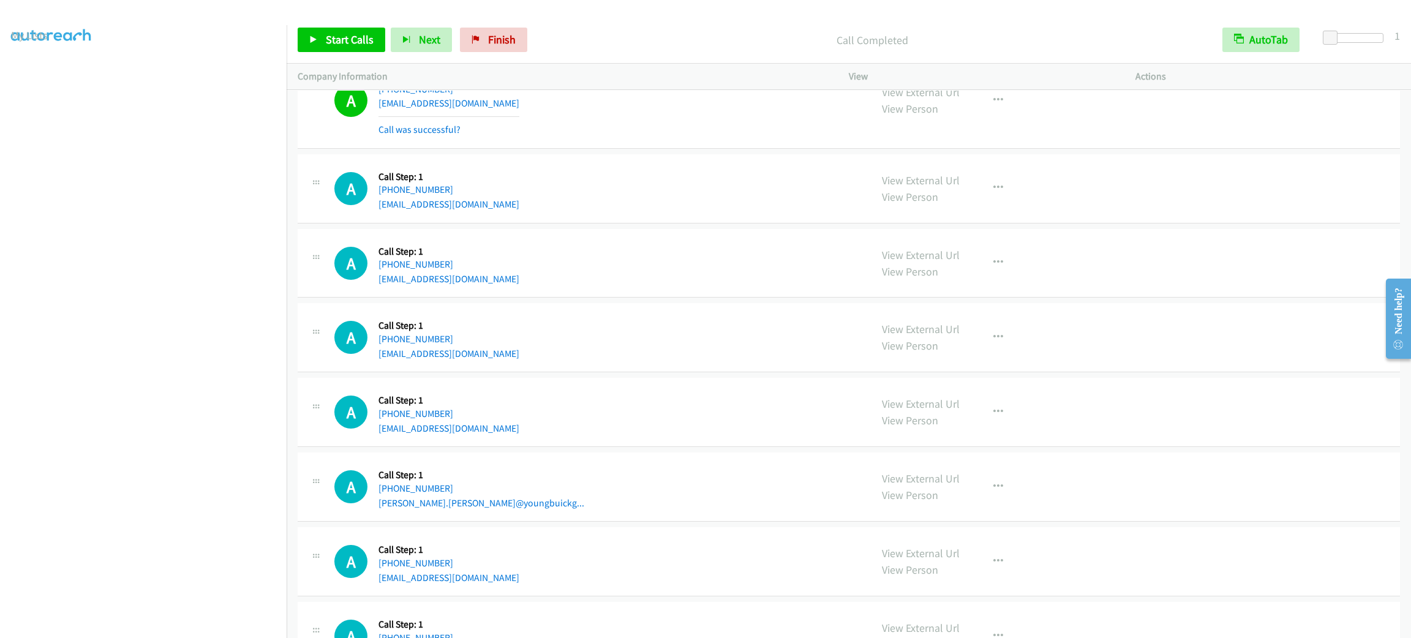
click at [502, 135] on div "A Callback Scheduled Call Step: 1 America/[GEOGRAPHIC_DATA] [PHONE_NUMBER] [EMA…" at bounding box center [596, 100] width 525 height 73
drag, startPoint x: 358, startPoint y: 134, endPoint x: 494, endPoint y: 134, distance: 136.0
click at [494, 134] on div "A Callback Scheduled Call Step: 1 America/[GEOGRAPHIC_DATA] [PHONE_NUMBER] [EMA…" at bounding box center [596, 100] width 525 height 73
drag, startPoint x: 311, startPoint y: 239, endPoint x: 321, endPoint y: 238, distance: 9.9
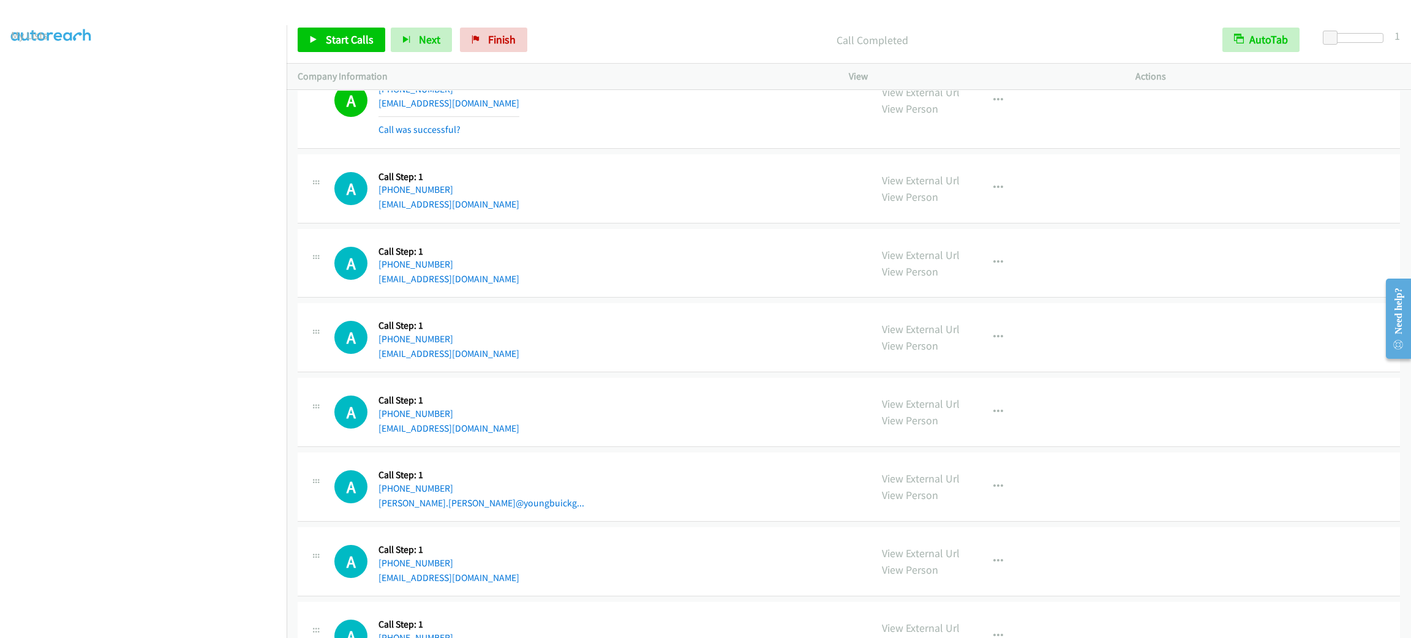
click at [321, 185] on icon at bounding box center [316, 182] width 15 height 6
drag, startPoint x: 318, startPoint y: 235, endPoint x: 325, endPoint y: 259, distance: 24.7
click at [322, 212] on div "A Callback Scheduled Call Step: 1 America/Los_Angeles [PHONE_NUMBER] [EMAIL_ADD…" at bounding box center [584, 188] width 551 height 47
click at [348, 45] on span "Start Calls" at bounding box center [350, 39] width 48 height 14
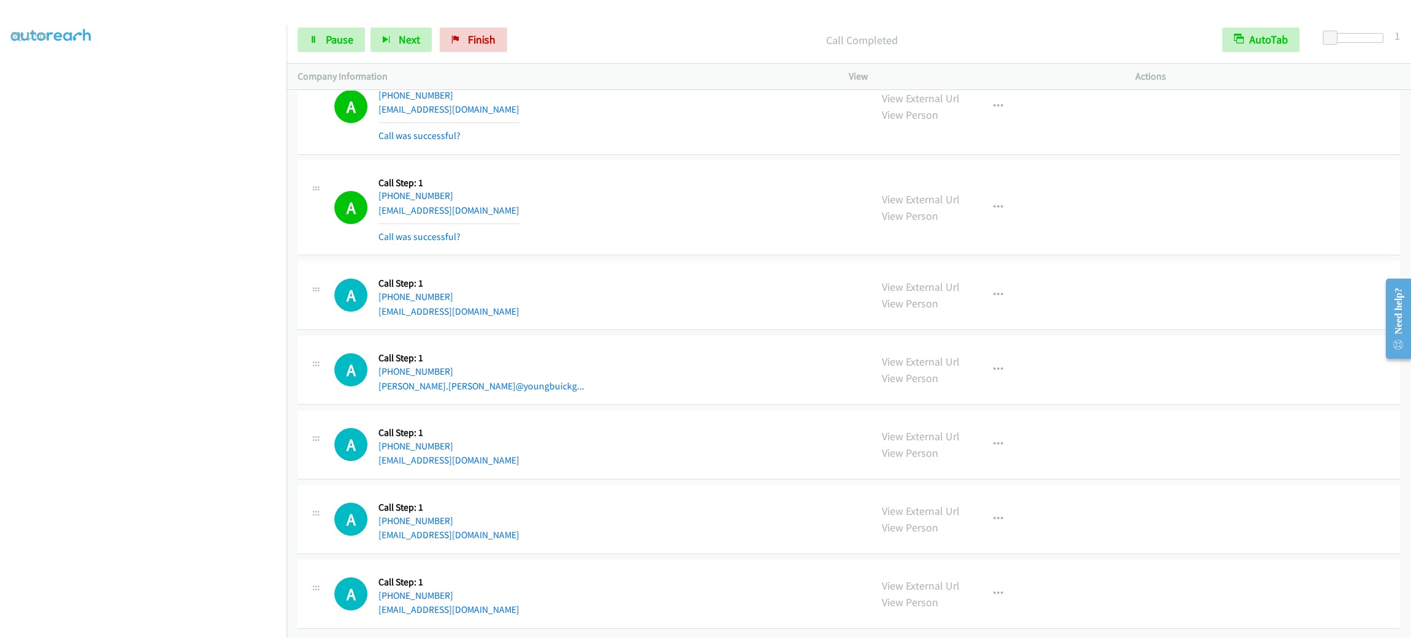
scroll to position [25348, 0]
drag, startPoint x: 375, startPoint y: 539, endPoint x: 369, endPoint y: 419, distance: 120.2
click at [789, 352] on div "A Callback Scheduled Call Step: 1 [GEOGRAPHIC_DATA]/[GEOGRAPHIC_DATA] [PHONE_NU…" at bounding box center [596, 370] width 525 height 47
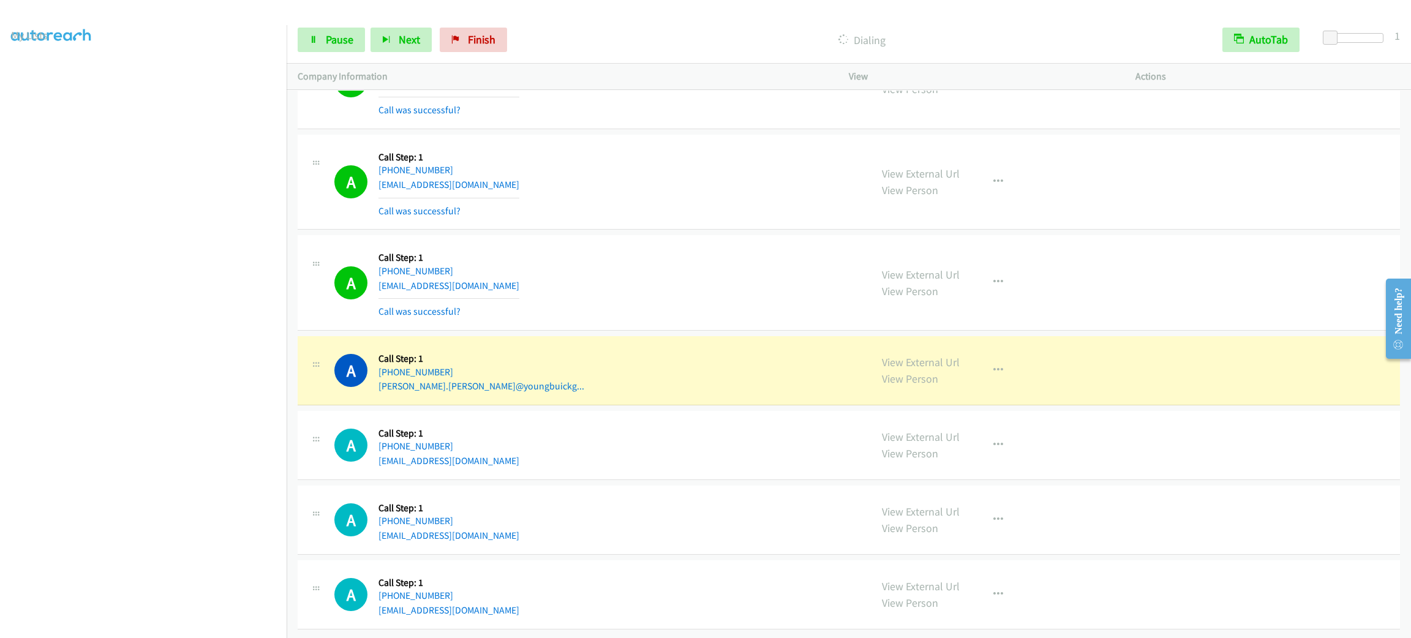
scroll to position [25374, 0]
click at [993, 366] on icon "button" at bounding box center [998, 371] width 10 height 10
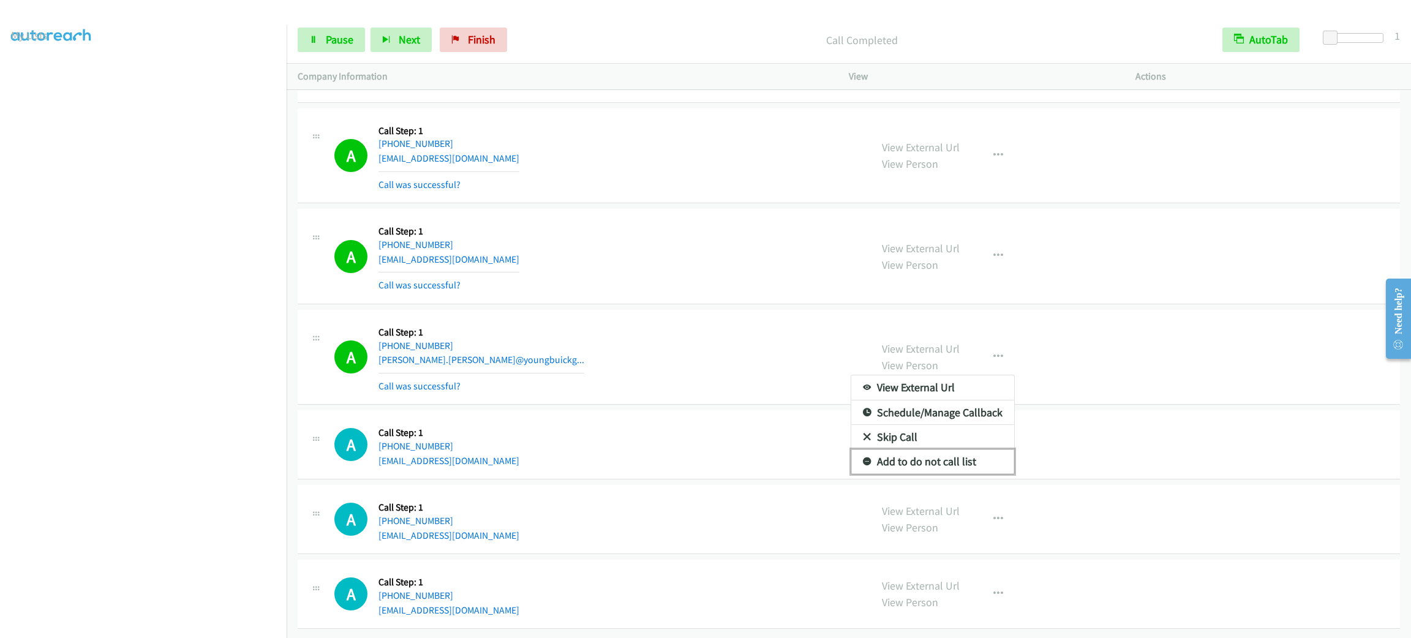
click at [963, 472] on link "Add to do not call list" at bounding box center [932, 462] width 163 height 24
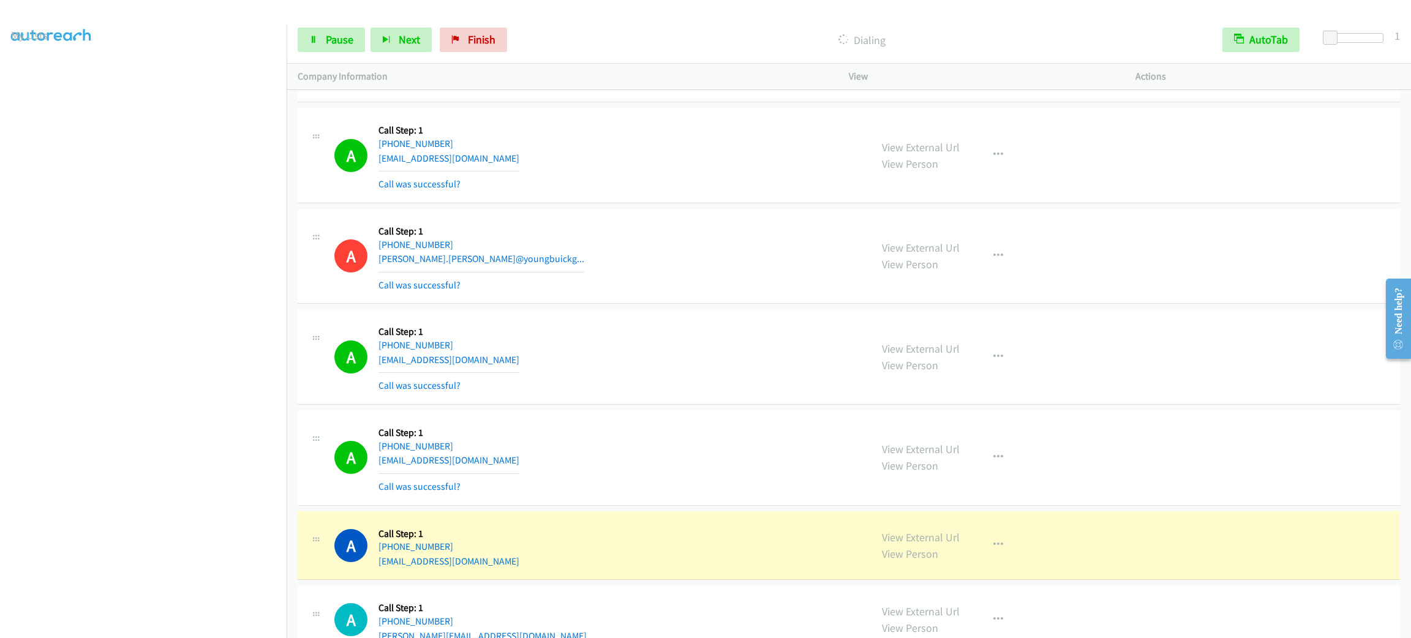
scroll to position [25794, 0]
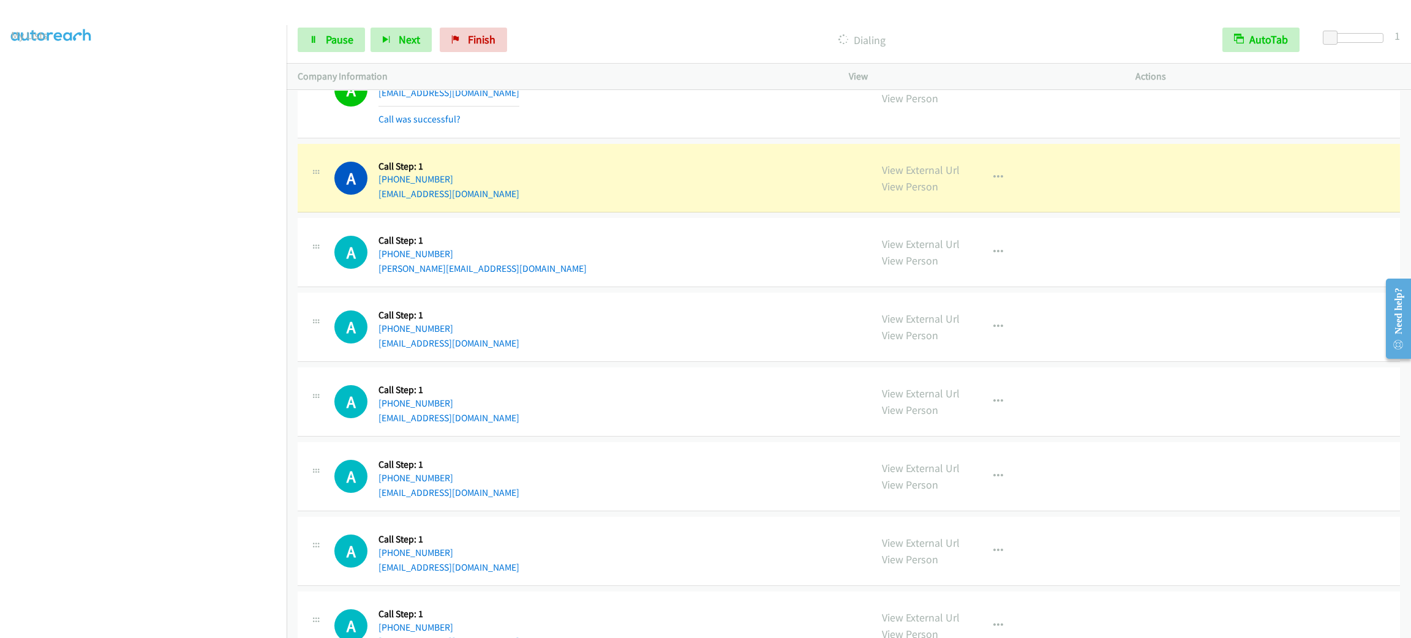
click at [556, 213] on div "A Callback Scheduled Call Step: 1 America/New_York [PHONE_NUMBER] [EMAIL_ADDRES…" at bounding box center [849, 178] width 1102 height 69
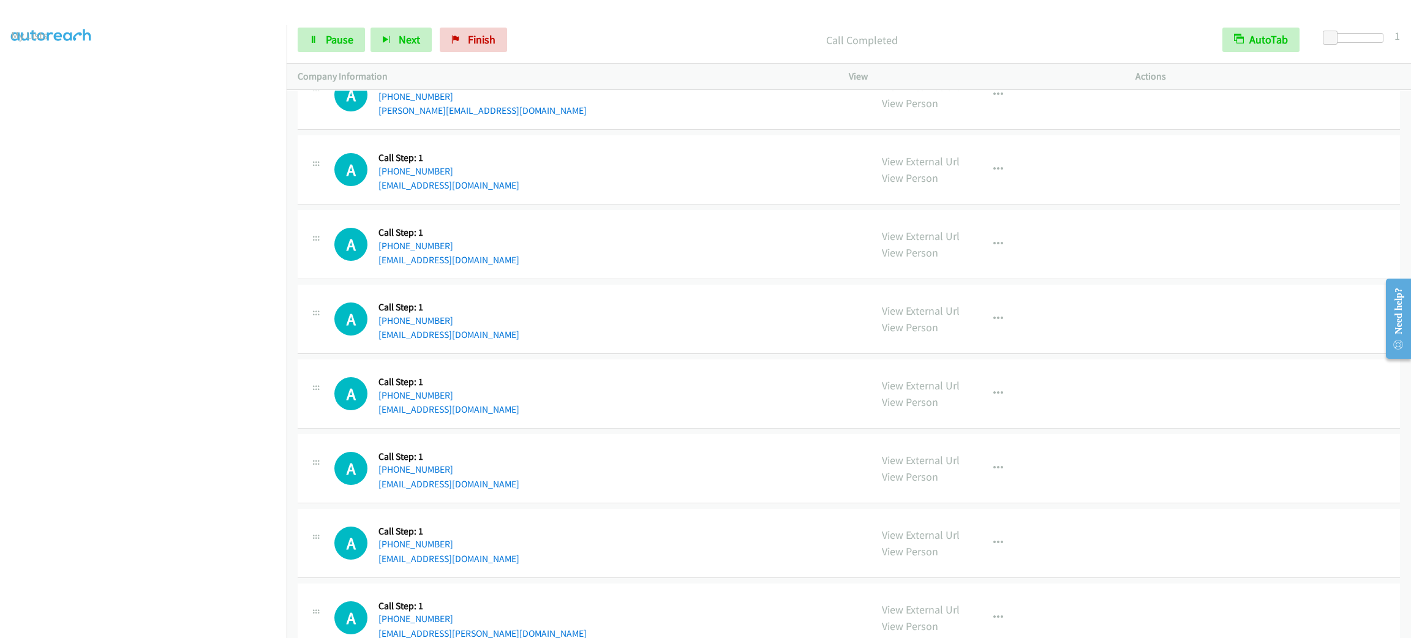
scroll to position [25885, 0]
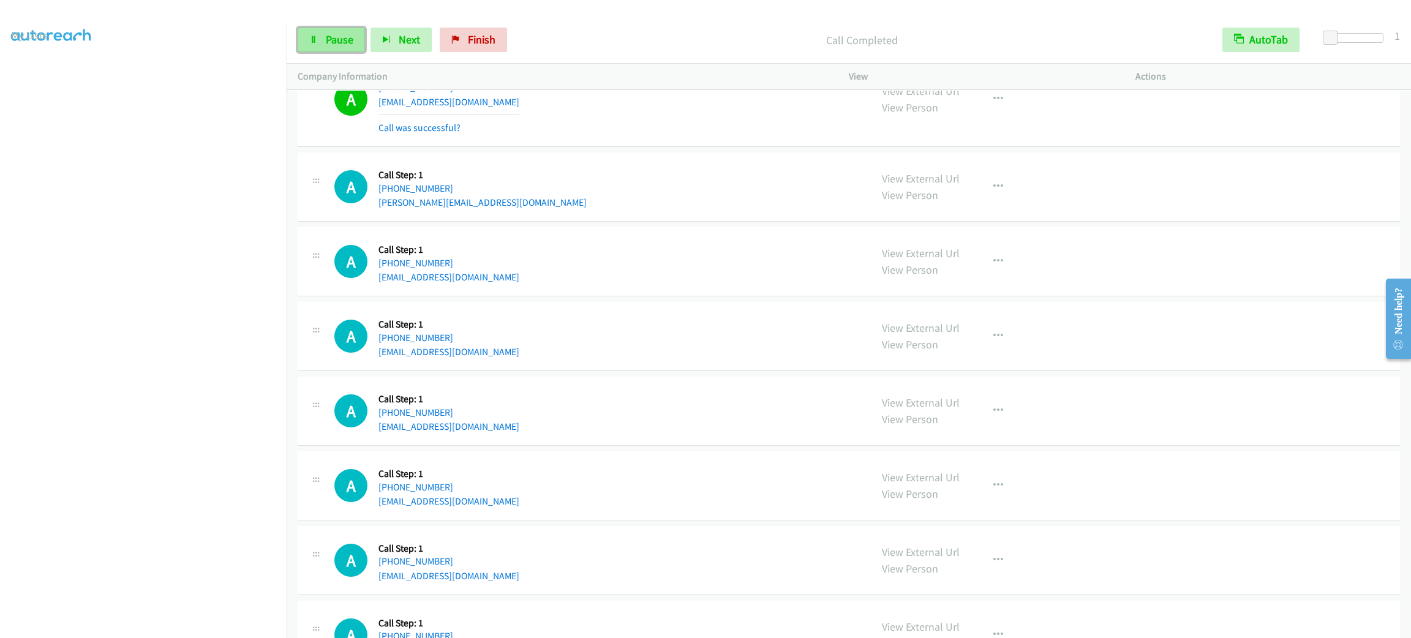
click at [325, 49] on link "Pause" at bounding box center [331, 40] width 67 height 24
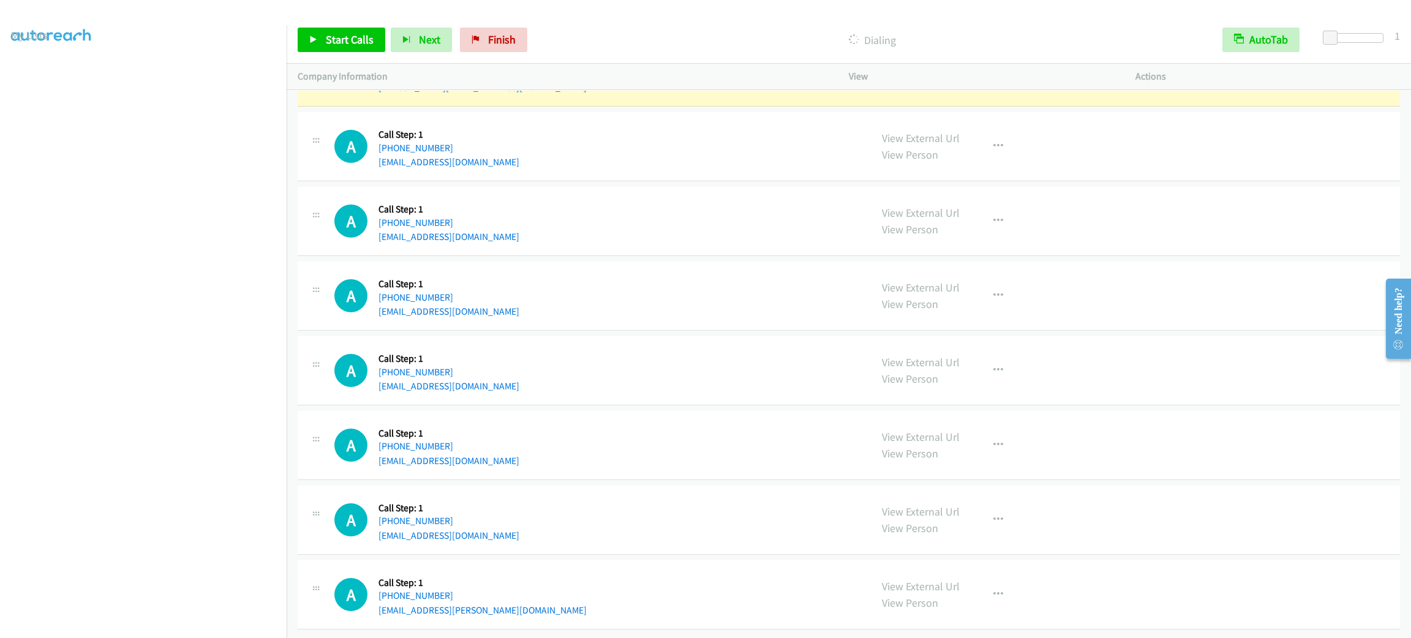
scroll to position [25977, 0]
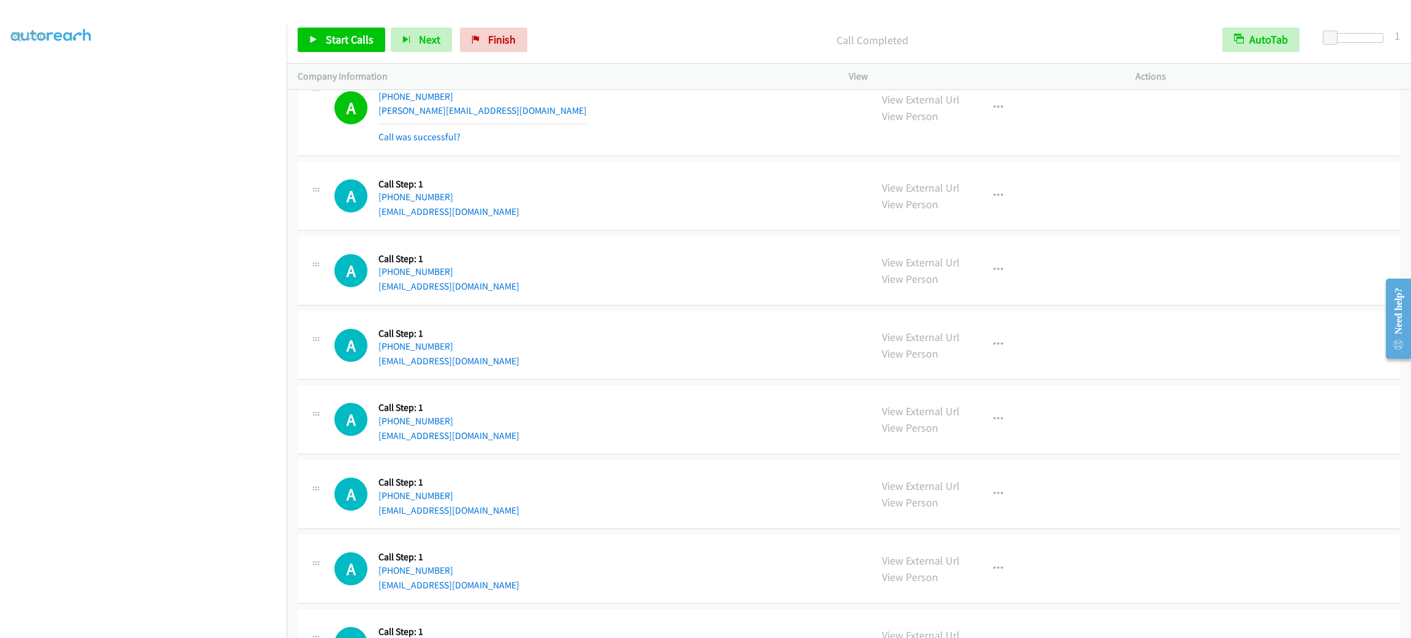
click at [1173, 454] on div "A Callback Scheduled Call Step: 1 America/New_York [PHONE_NUMBER] [EMAIL_ADDRES…" at bounding box center [849, 419] width 1102 height 69
click at [788, 443] on div "A Callback Scheduled Call Step: 1 America/New_York [PHONE_NUMBER] [EMAIL_ADDRES…" at bounding box center [596, 419] width 525 height 47
click at [1075, 145] on div "View External Url View Person View External Url Email Schedule/Manage Callback …" at bounding box center [1020, 108] width 298 height 73
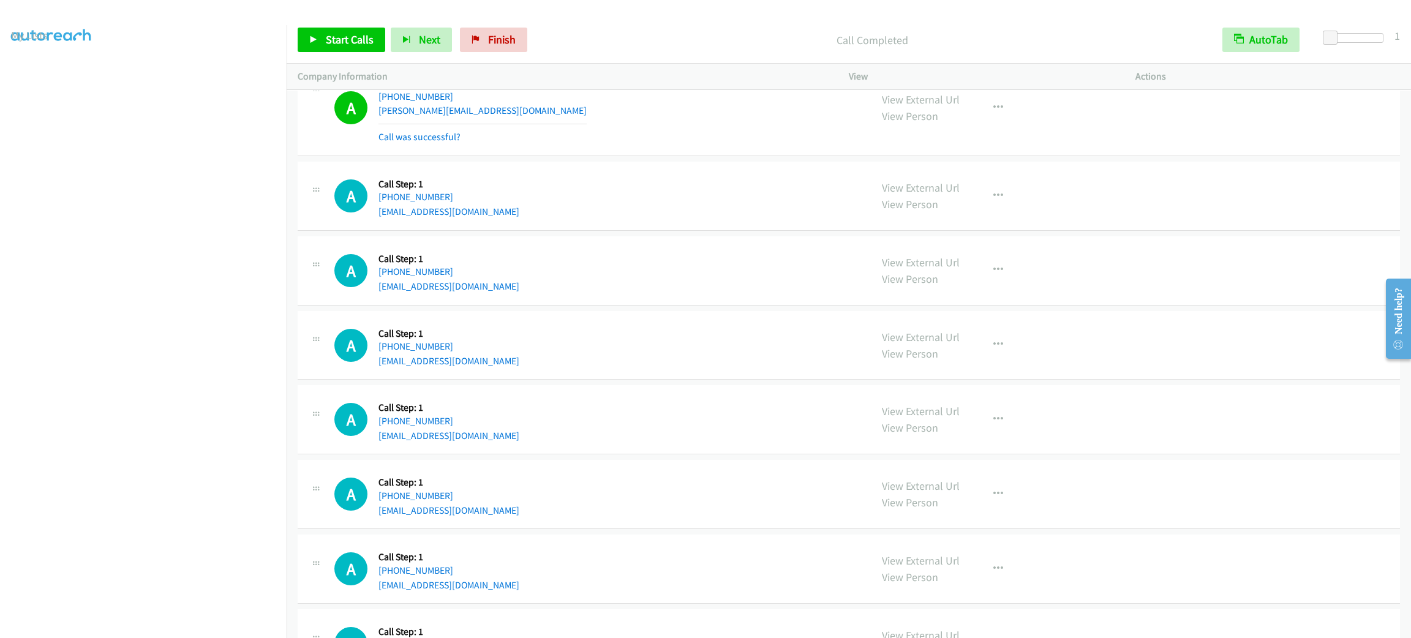
click at [1075, 145] on div "View External Url View Person View External Url Email Schedule/Manage Callback …" at bounding box center [1020, 108] width 298 height 73
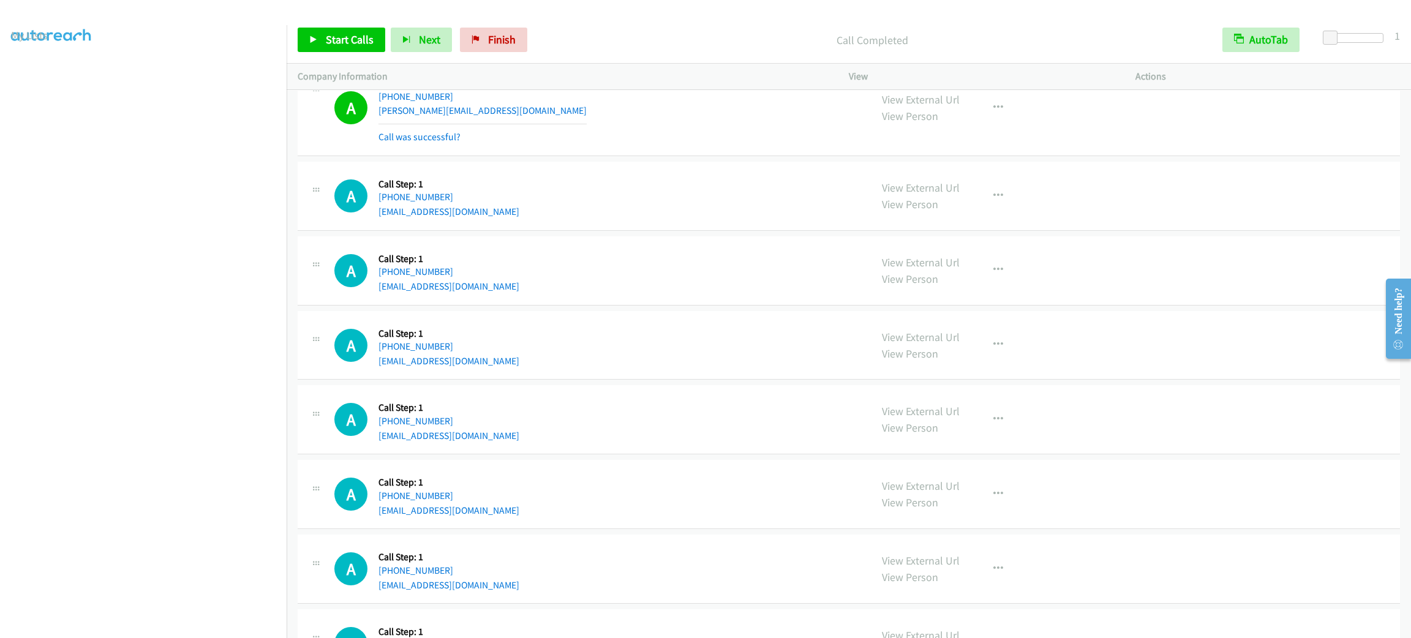
click at [1075, 145] on div "View External Url View Person View External Url Email Schedule/Manage Callback …" at bounding box center [1020, 108] width 298 height 73
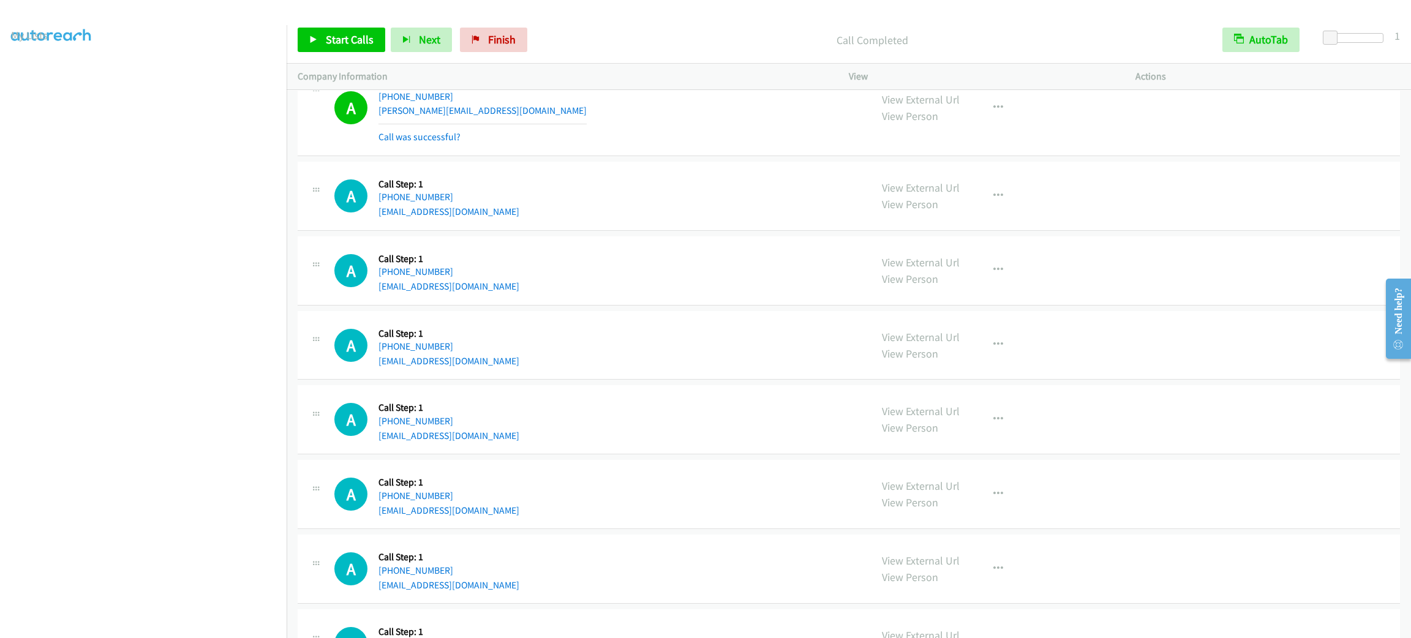
click at [1075, 145] on div "View External Url View Person View External Url Email Schedule/Manage Callback …" at bounding box center [1020, 108] width 298 height 73
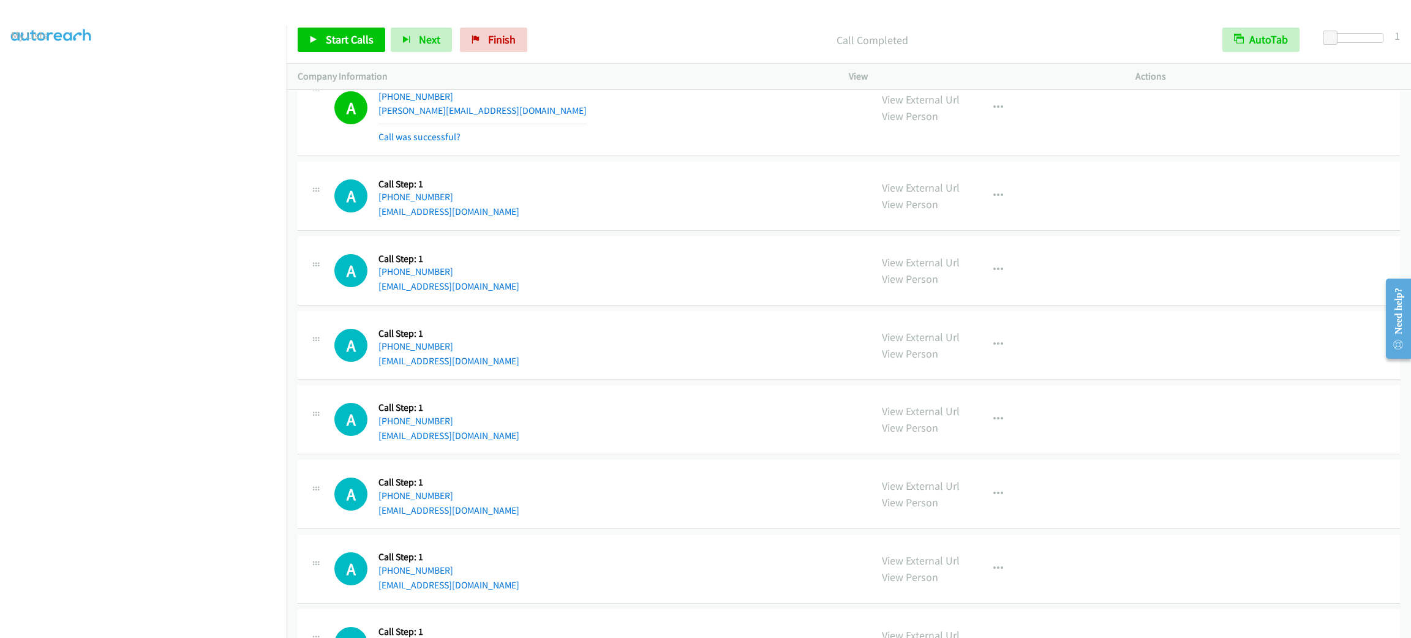
click at [1075, 145] on div "View External Url View Person View External Url Email Schedule/Manage Callback …" at bounding box center [1020, 108] width 298 height 73
